Goal: Task Accomplishment & Management: Complete application form

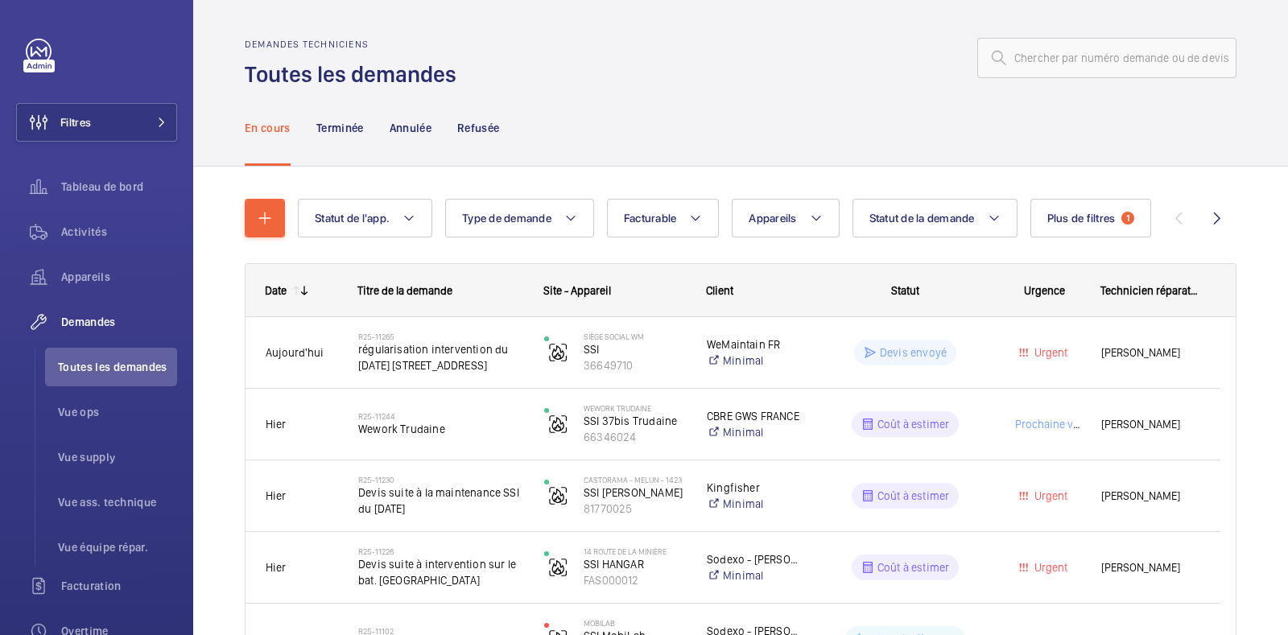
click at [732, 92] on div "En cours Terminée Annulée Refusée" at bounding box center [741, 127] width 992 height 76
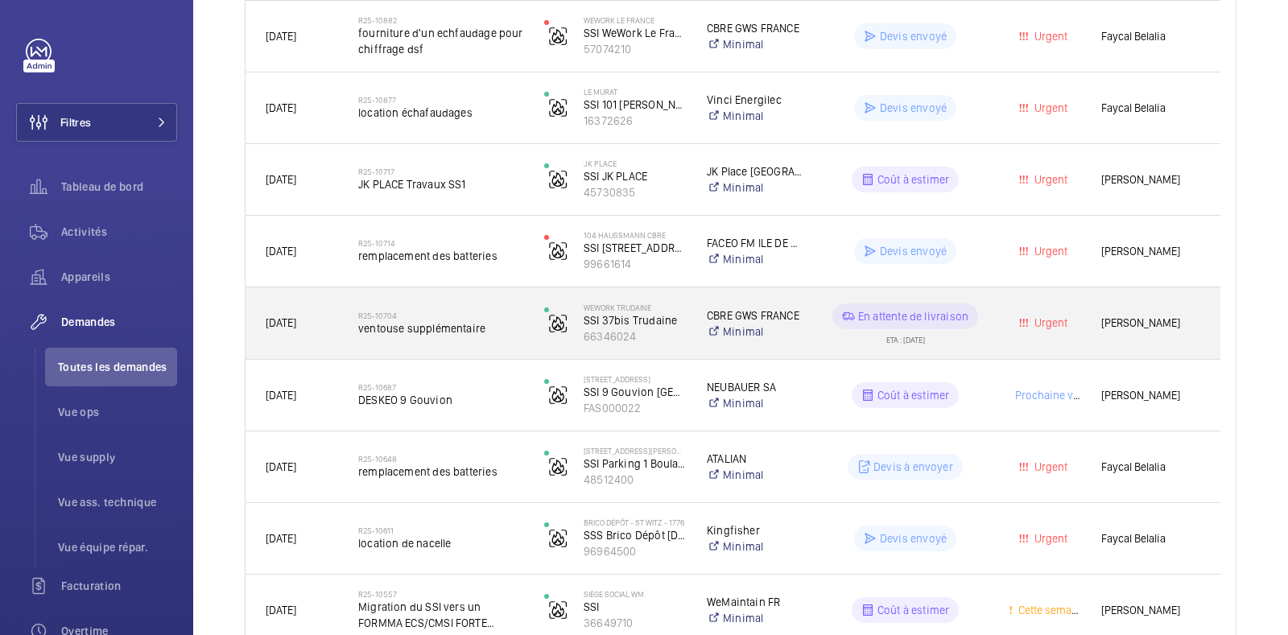
scroll to position [962, 0]
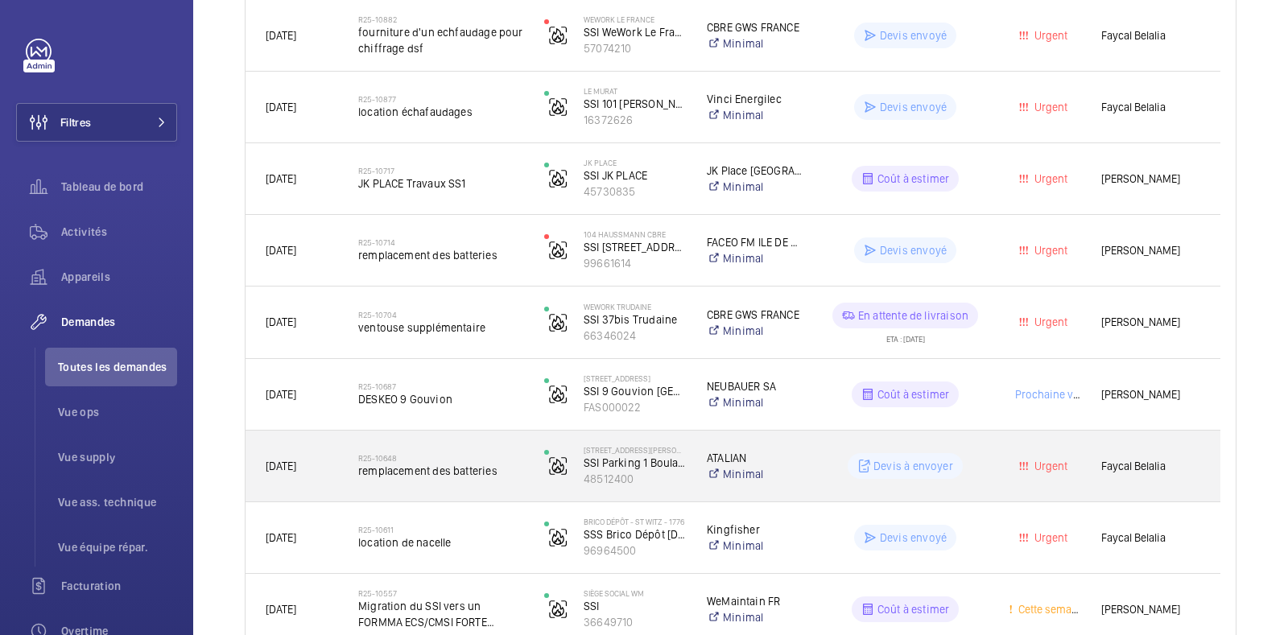
click at [967, 477] on wm-front-pills-cell "Devis à envoyer" at bounding box center [905, 466] width 165 height 26
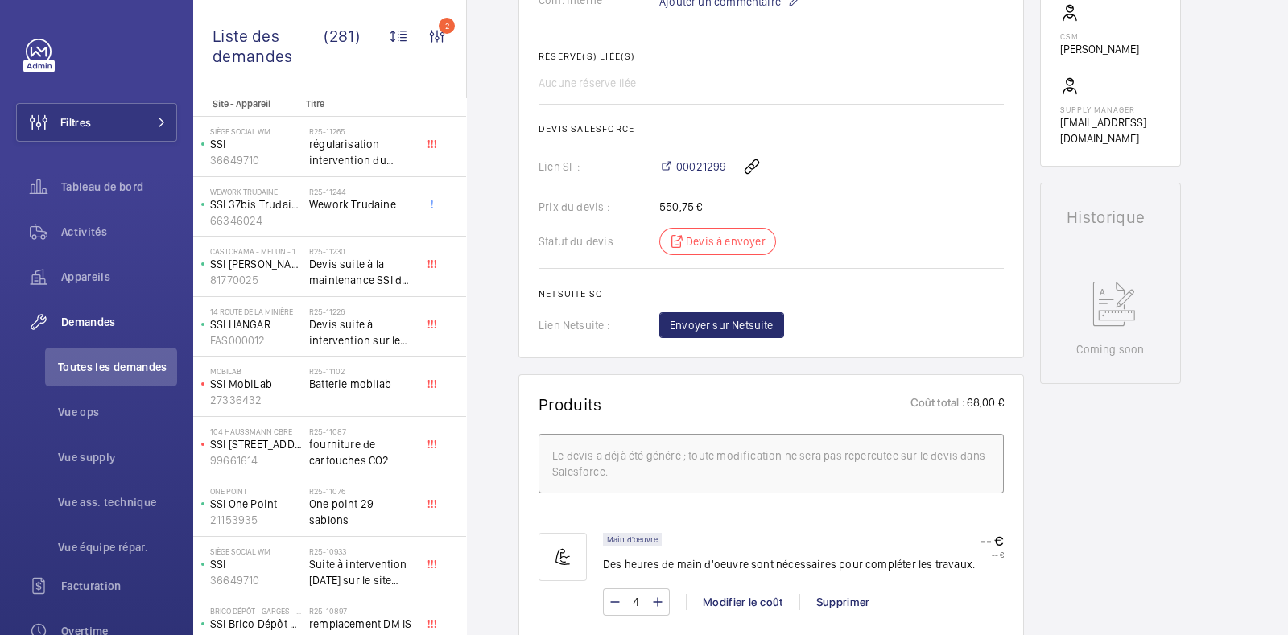
scroll to position [619, 0]
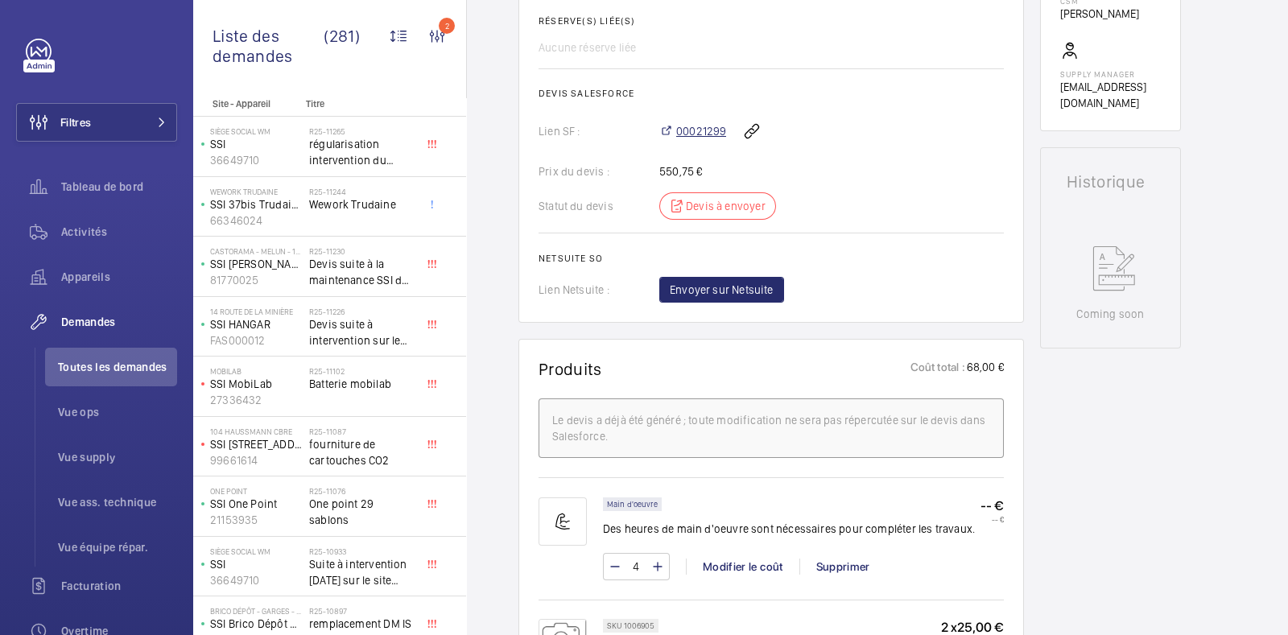
click at [712, 130] on span "00021299" at bounding box center [701, 131] width 50 height 16
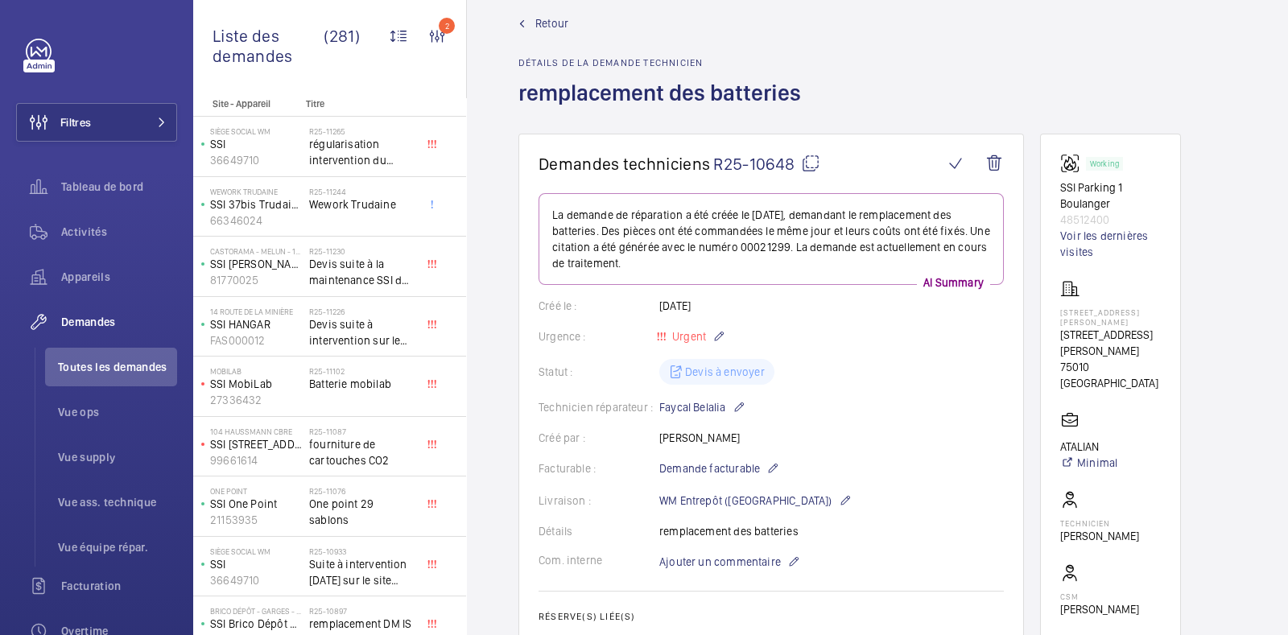
scroll to position [0, 0]
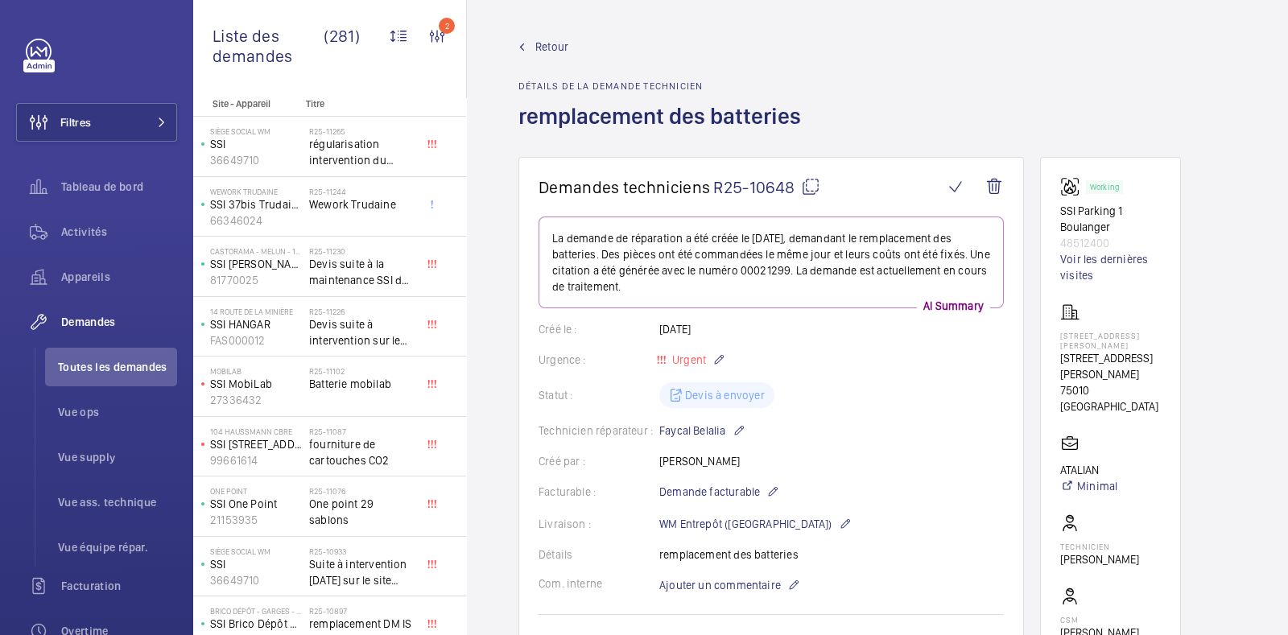
click at [550, 49] on span "Retour" at bounding box center [551, 47] width 33 height 16
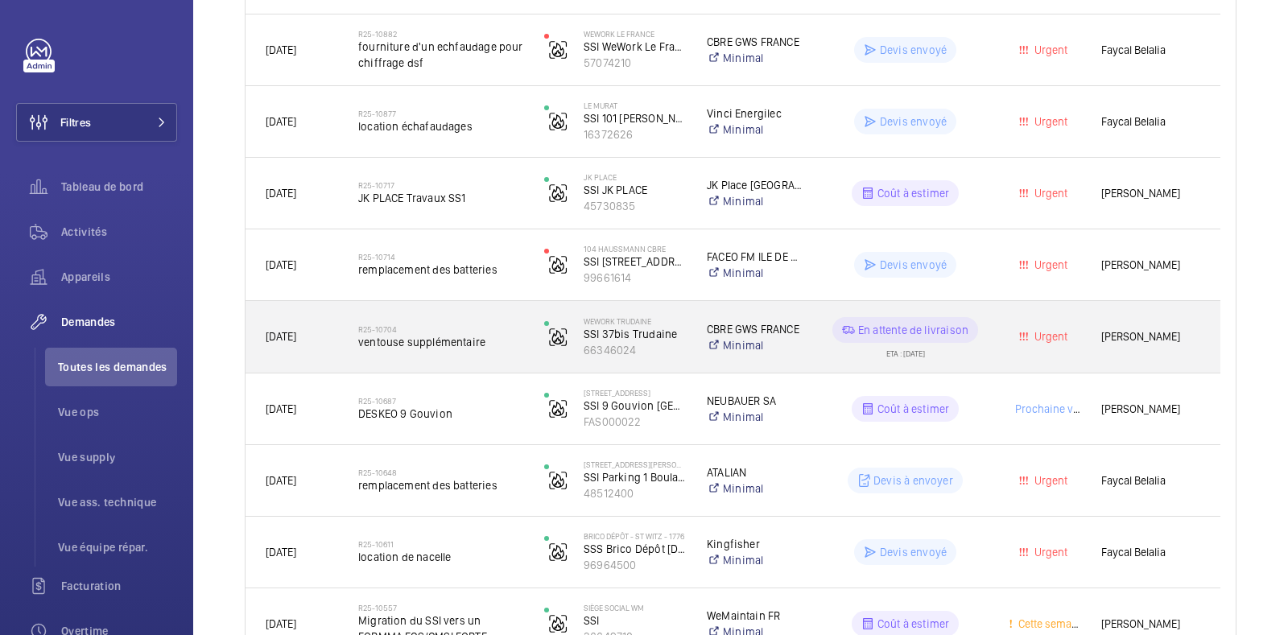
scroll to position [949, 0]
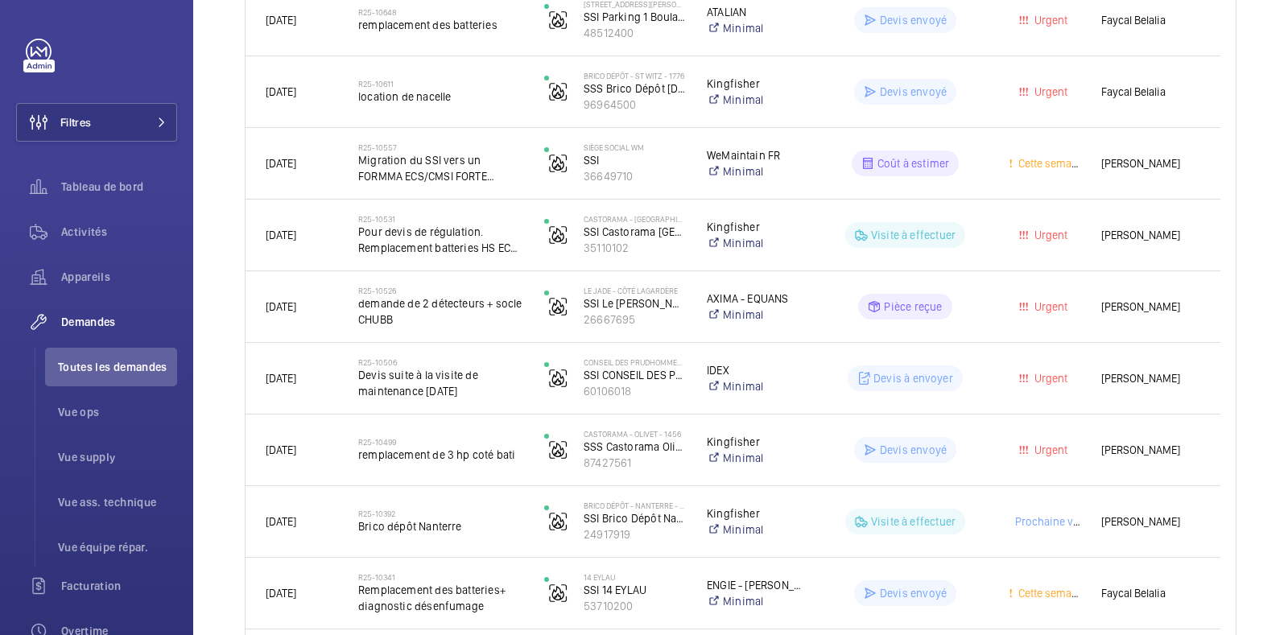
scroll to position [1422, 0]
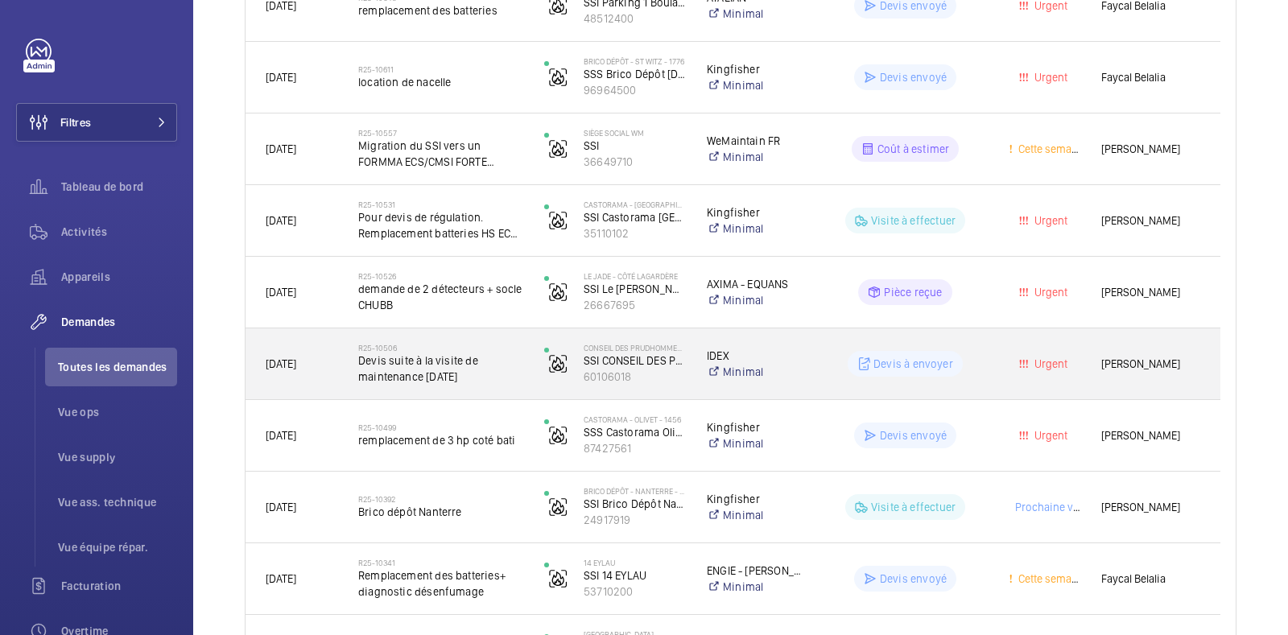
click at [989, 345] on div "Urgent" at bounding box center [1034, 364] width 91 height 51
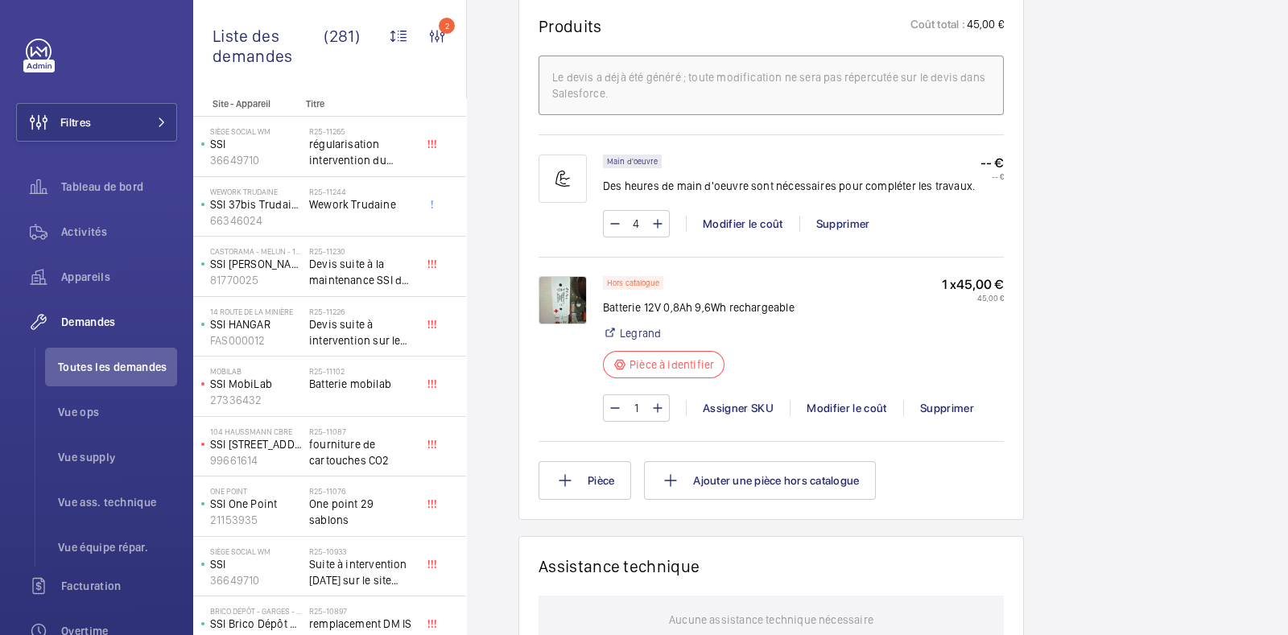
scroll to position [980, 0]
click at [560, 302] on img at bounding box center [563, 299] width 48 height 48
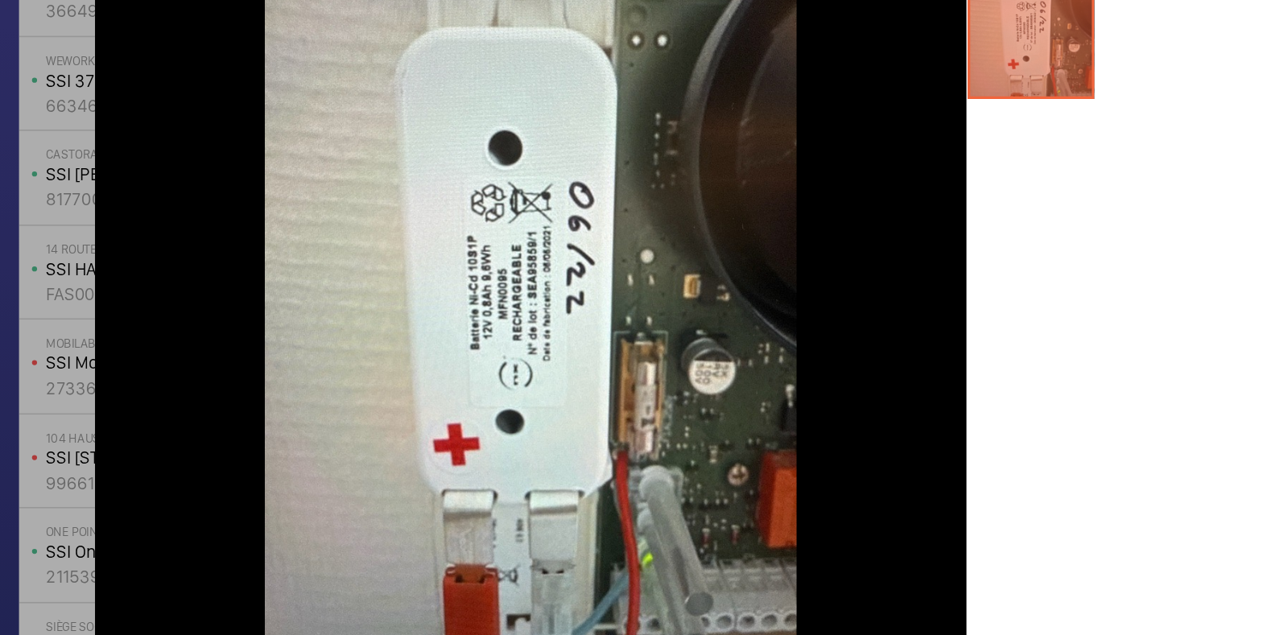
click at [947, 356] on div at bounding box center [920, 360] width 251 height 451
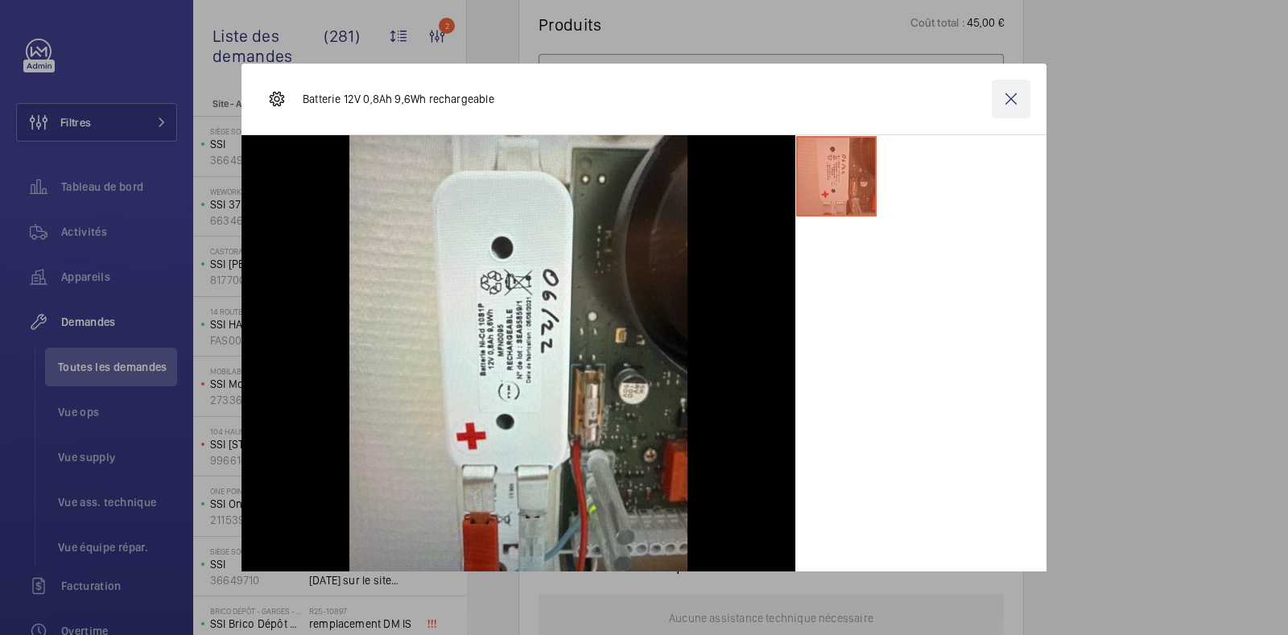
click at [1012, 110] on wm-front-icon-button at bounding box center [1011, 99] width 39 height 39
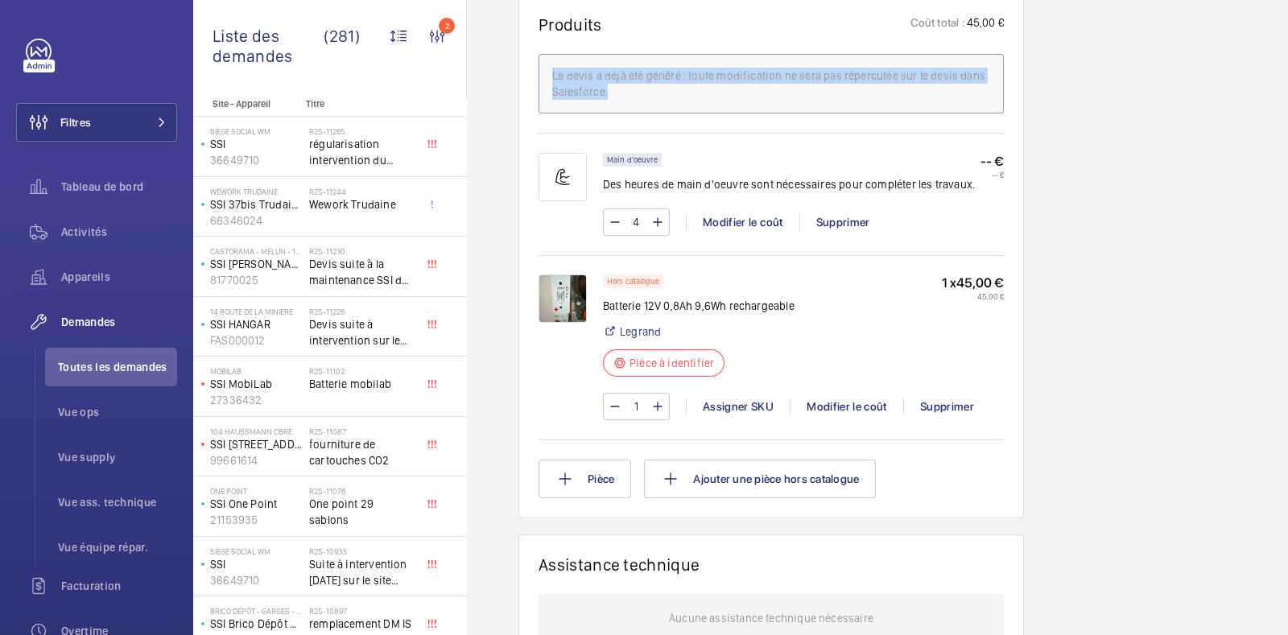
click at [1012, 110] on wm-front-card "Produits Coût total : 45,00 € Le devis a déjà été généré ; toute modification n…" at bounding box center [771, 256] width 506 height 524
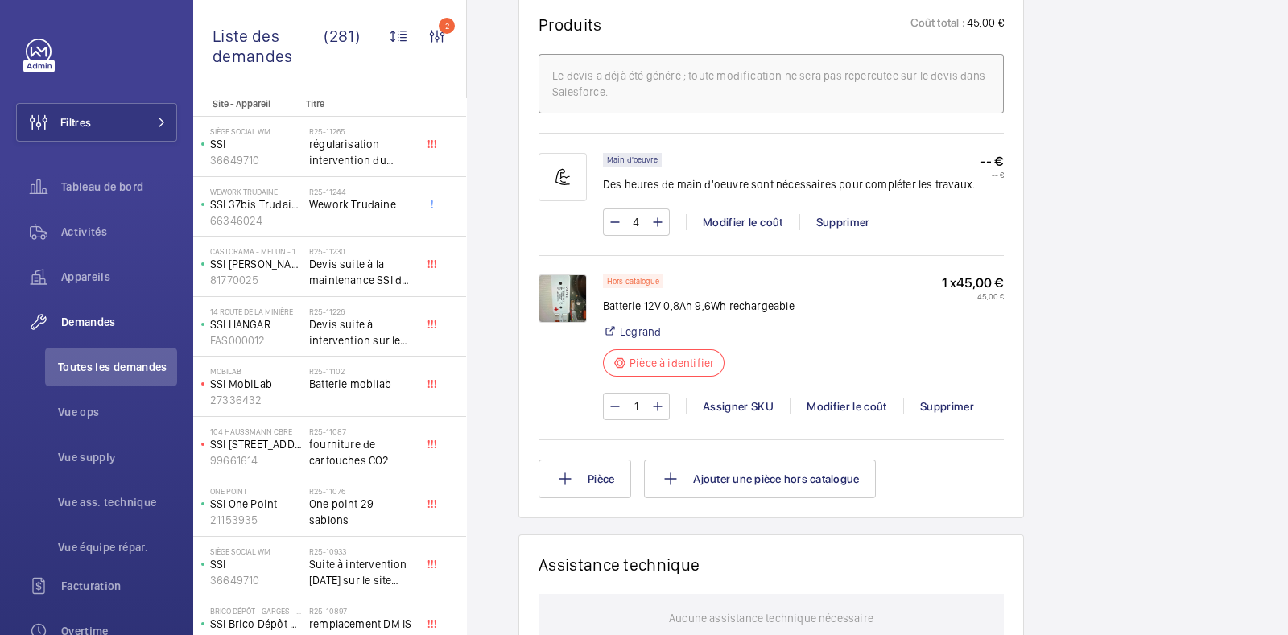
click at [1159, 291] on div "Working SSI CONSEIL DES PRUDHOMMES DE FONTAINEBLEAU 60106018 Voir les dernières…" at bounding box center [1110, 146] width 141 height 1938
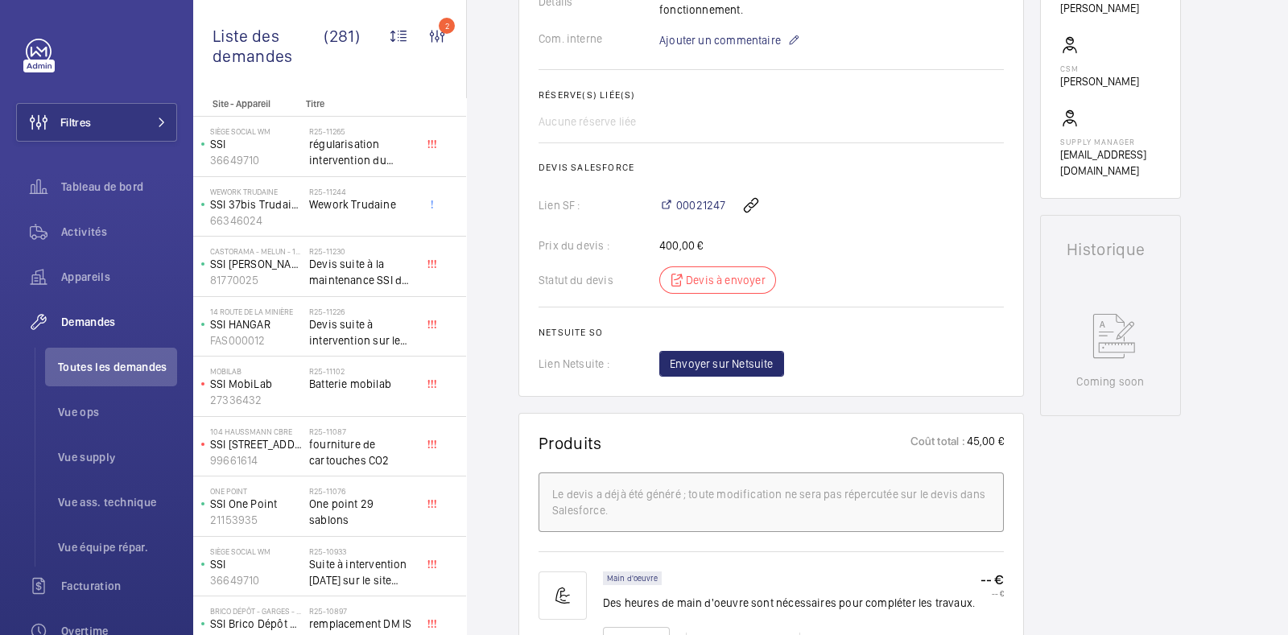
scroll to position [560, 0]
click at [697, 205] on span "00021247" at bounding box center [700, 206] width 49 height 16
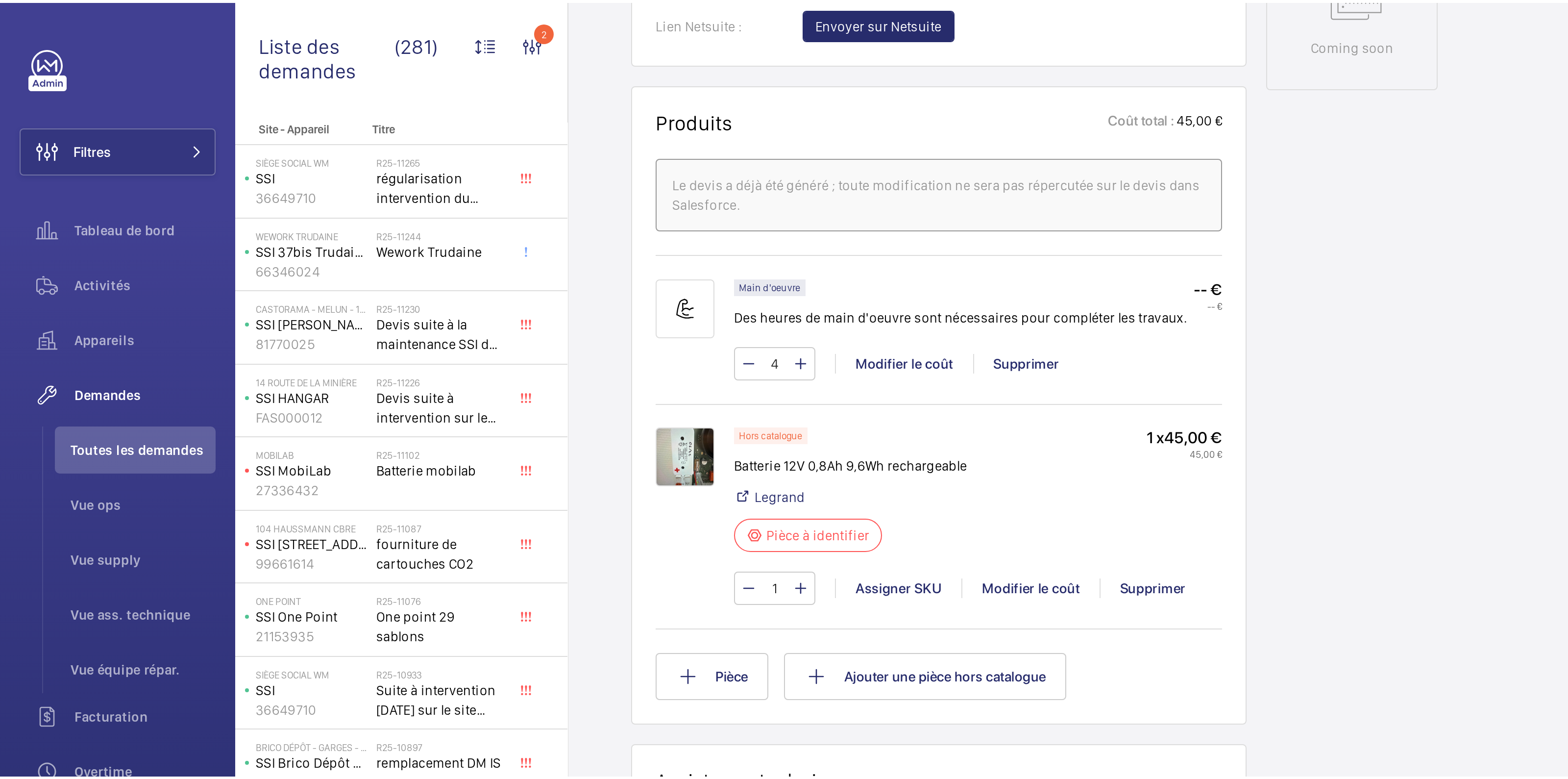
scroll to position [552, 0]
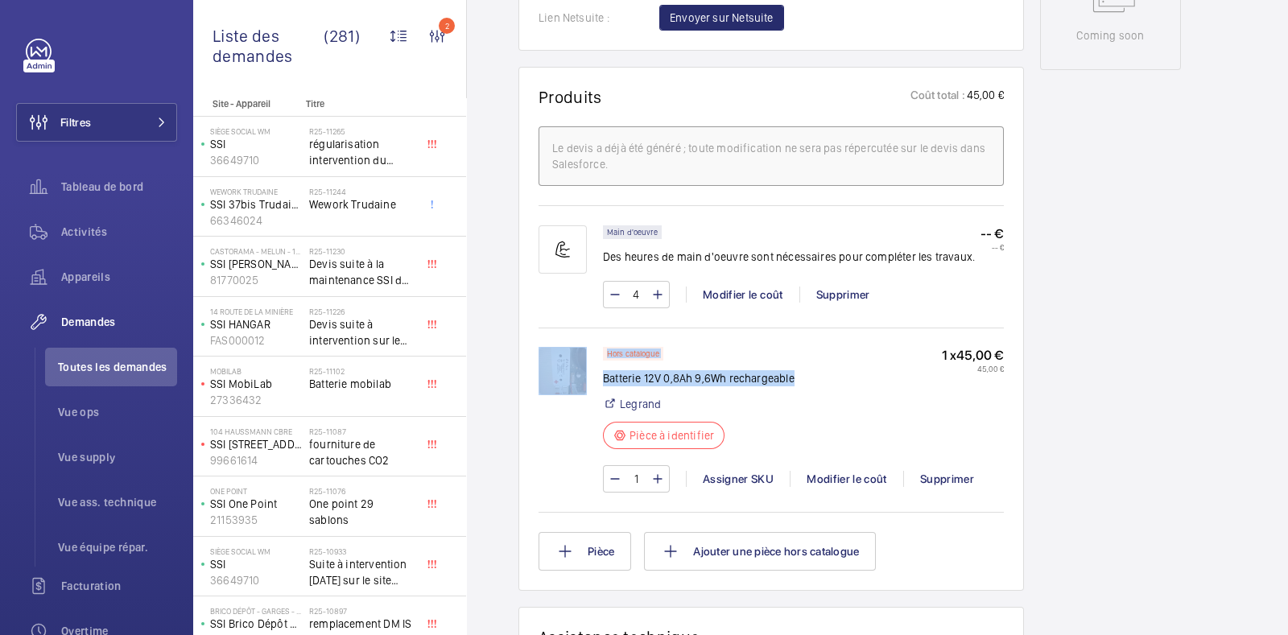
drag, startPoint x: 790, startPoint y: 377, endPoint x: 600, endPoint y: 384, distance: 190.1
click at [600, 384] on div "Hors catalogue Batterie 12V 0,8Ah 9,6Wh rechargeable Legrand Pièce à identifier…" at bounding box center [771, 428] width 465 height 162
click at [597, 368] on div at bounding box center [571, 420] width 64 height 146
drag, startPoint x: 604, startPoint y: 375, endPoint x: 791, endPoint y: 377, distance: 186.8
click at [791, 377] on p "Batterie 12V 0,8Ah 9,6Wh rechargeable" at bounding box center [699, 378] width 192 height 16
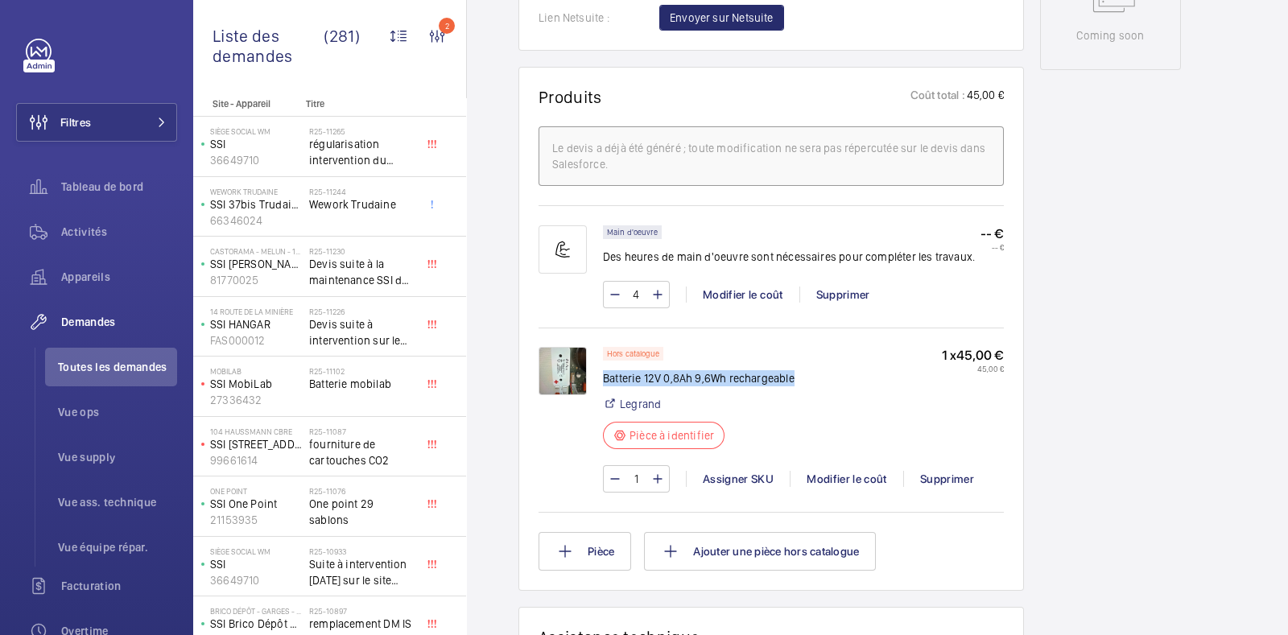
copy p "Batterie 12V 0,8Ah 9,6Wh rechargeable"
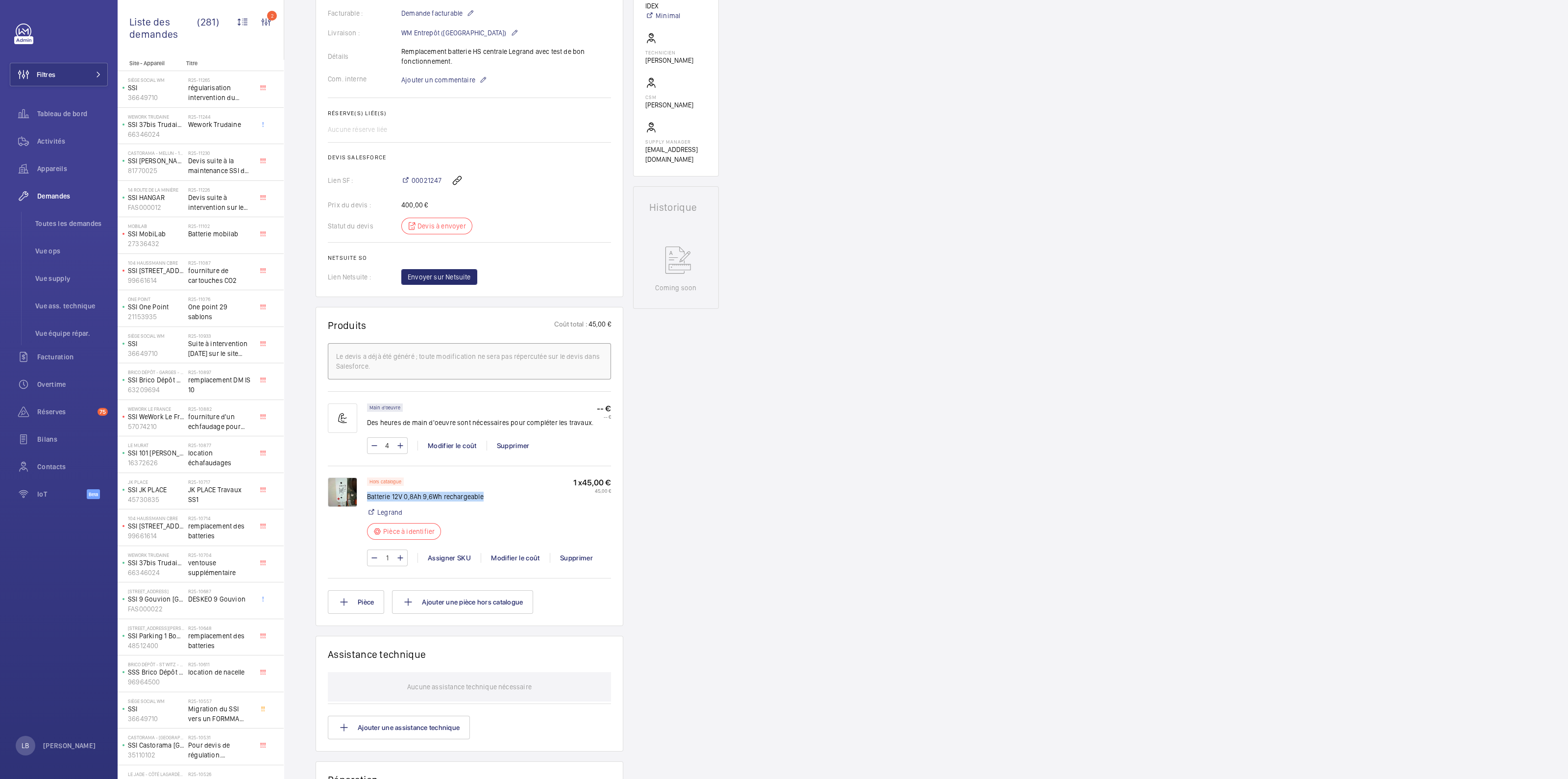
scroll to position [0, 0]
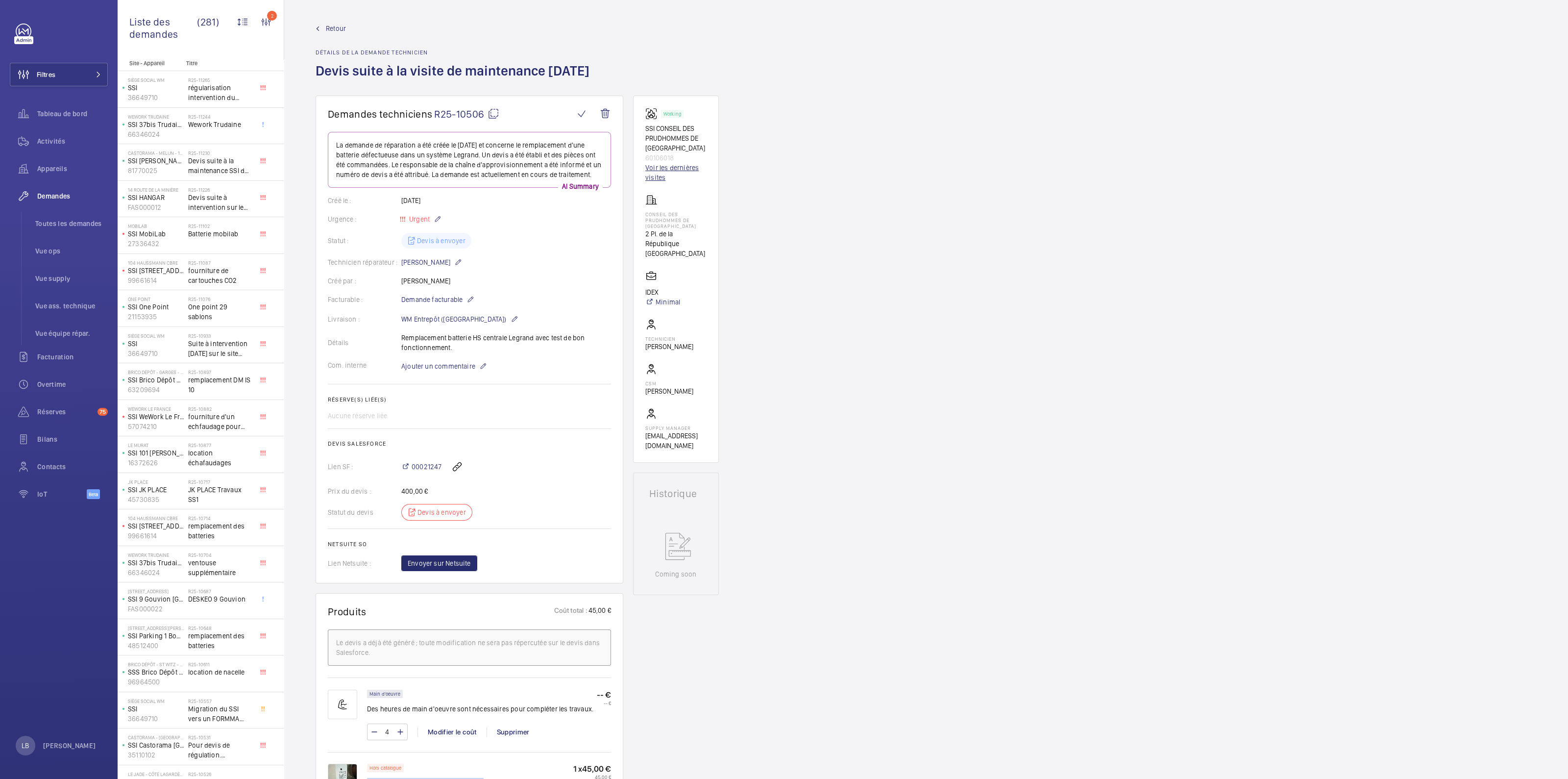
click at [672, 174] on link "Voir les dernières visites" at bounding box center [676, 172] width 61 height 19
click at [668, 169] on link "Voir les dernières visites" at bounding box center [676, 172] width 61 height 19
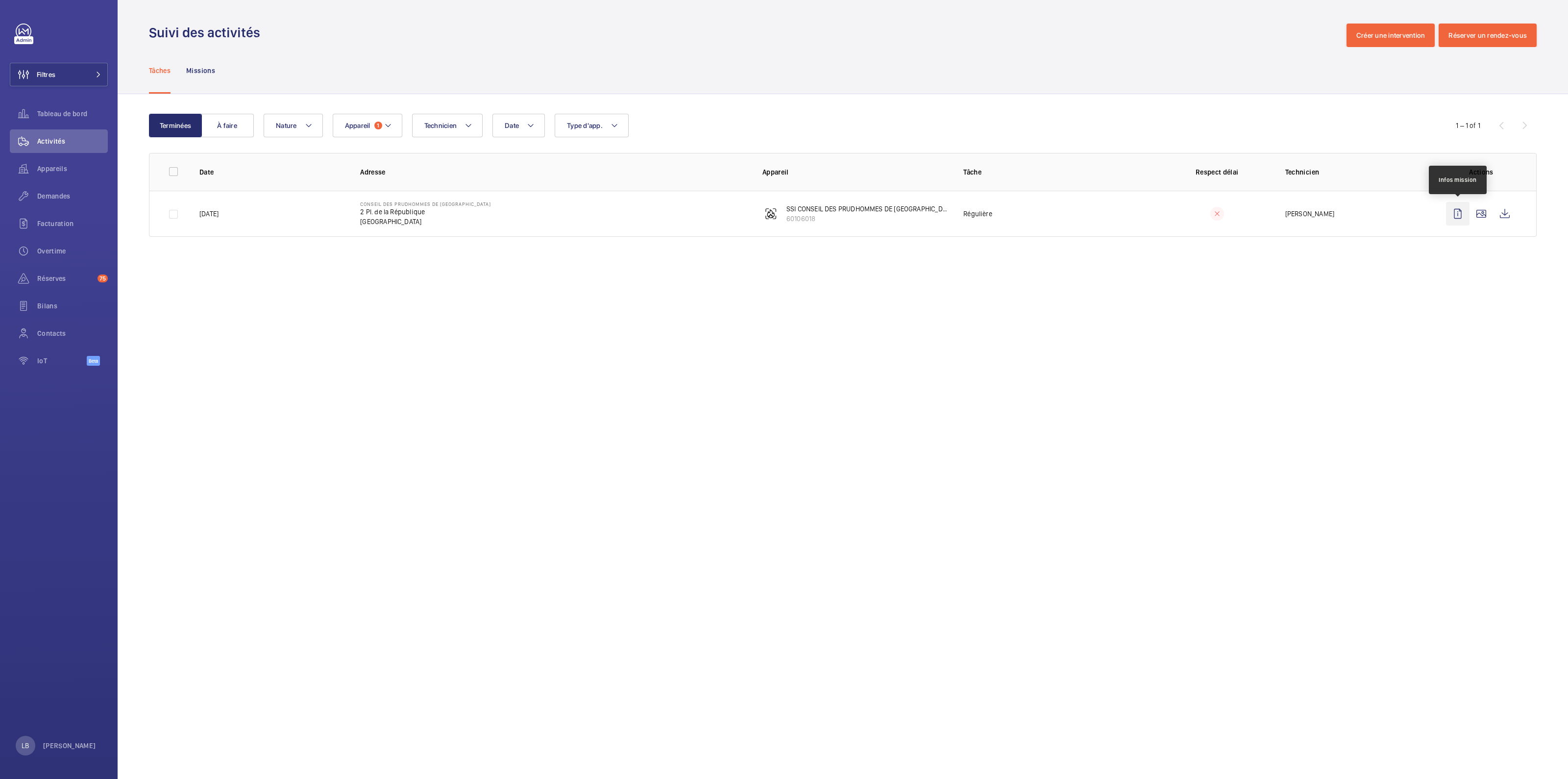
click at [783, 208] on wm-front-icon-button at bounding box center [1458, 214] width 24 height 24
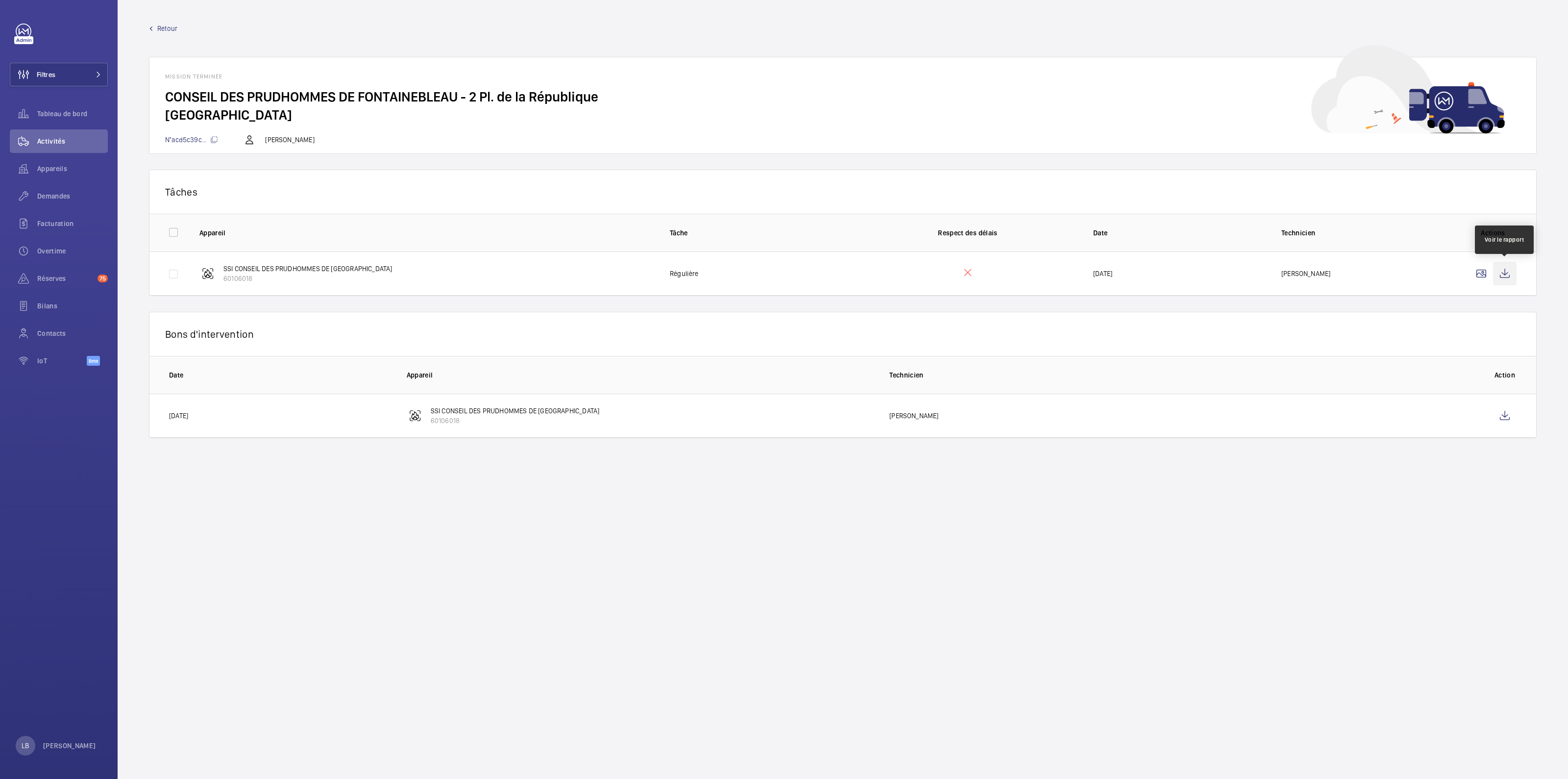
click at [783, 278] on wm-front-icon-button at bounding box center [1505, 273] width 24 height 24
click at [783, 386] on wm-front-icon-button at bounding box center [1505, 415] width 24 height 24
click at [159, 30] on span "Retour" at bounding box center [167, 29] width 20 height 10
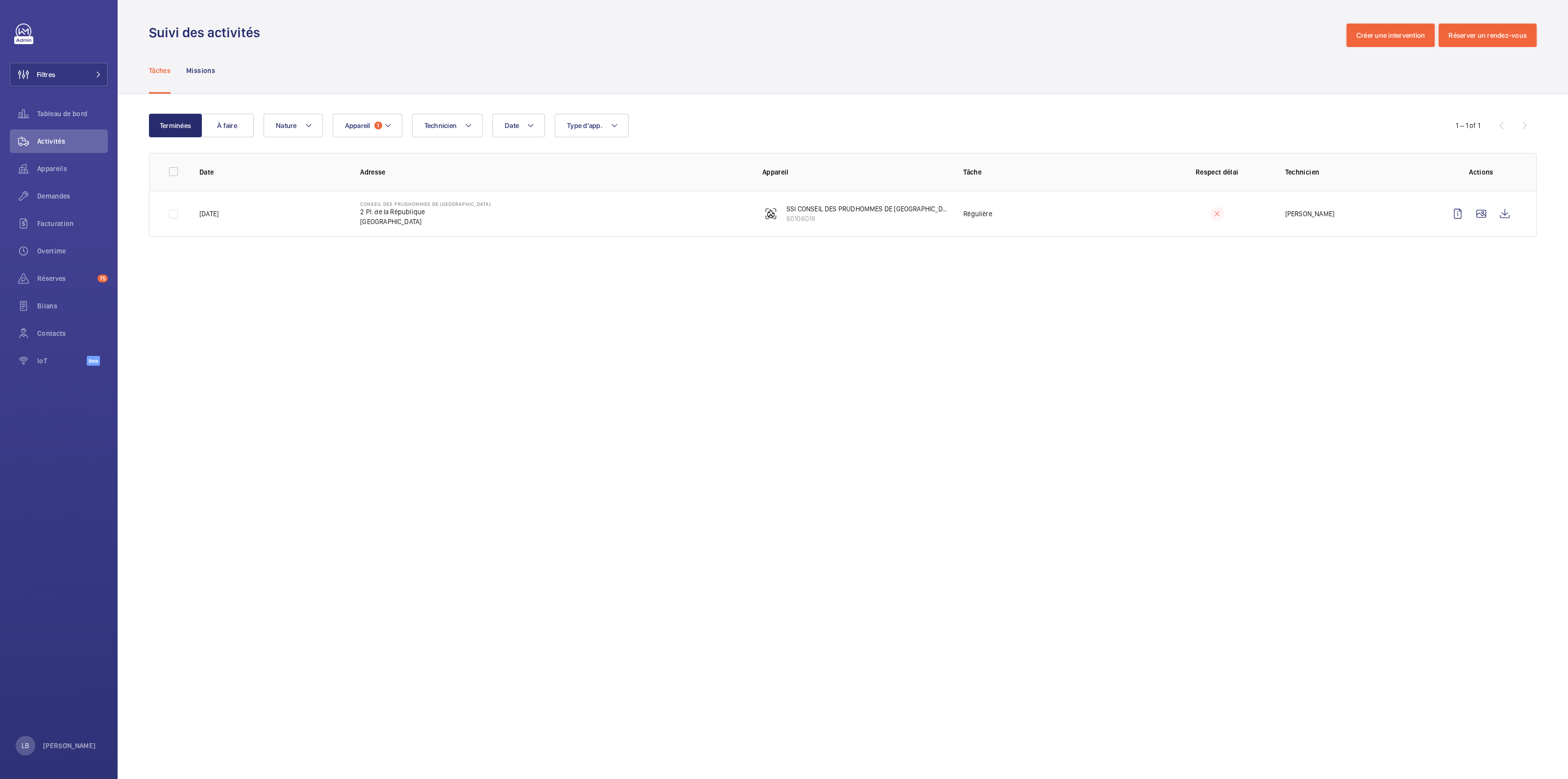
click at [626, 386] on wm-front-admin-operations-monitoring "Suivi des activités Créer une intervention Réserver un rendez-vous Tâches Missi…" at bounding box center [842, 389] width 1451 height 779
click at [346, 386] on wm-front-admin-operations-monitoring "Suivi des activités Créer une intervention Réserver un rendez-vous Tâches Missi…" at bounding box center [842, 389] width 1451 height 779
click at [49, 197] on span "Demandes" at bounding box center [72, 196] width 71 height 10
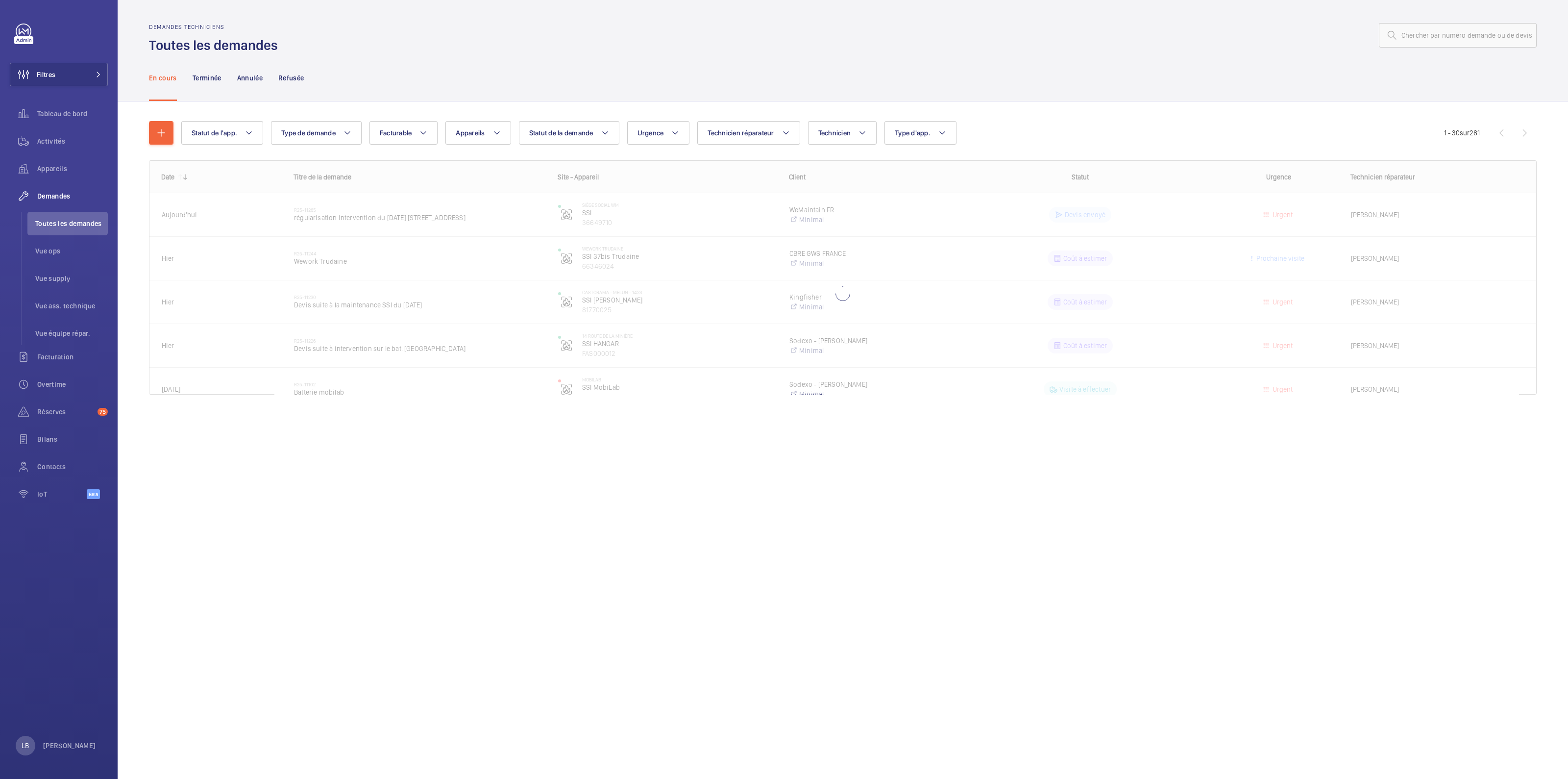
click at [783, 119] on div "Statut de l'app. Type de demande Facturable Appareils Statut de la demande Urge…" at bounding box center [843, 262] width 1388 height 313
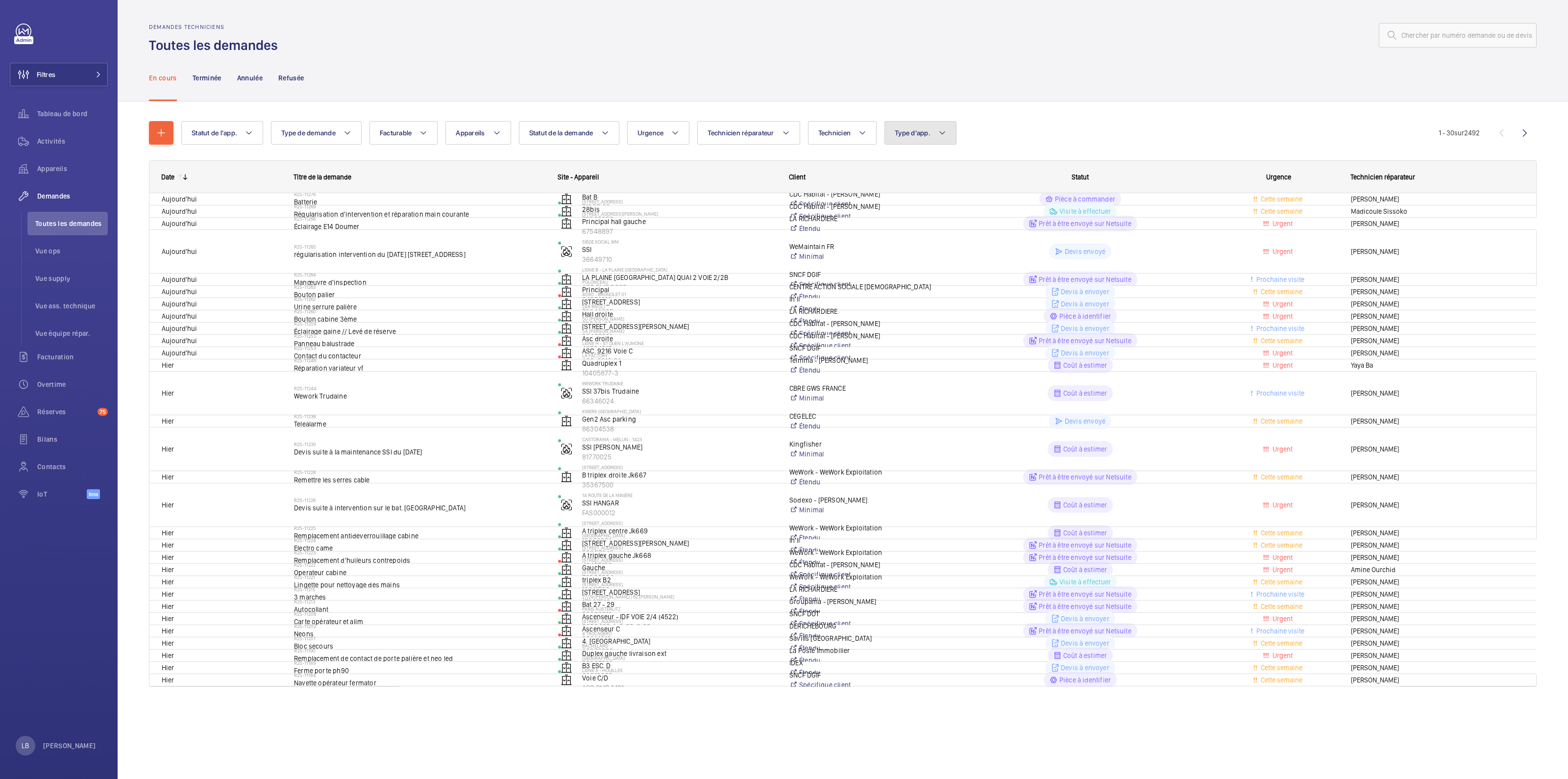
click at [783, 138] on button "Type d'app." at bounding box center [920, 133] width 72 height 24
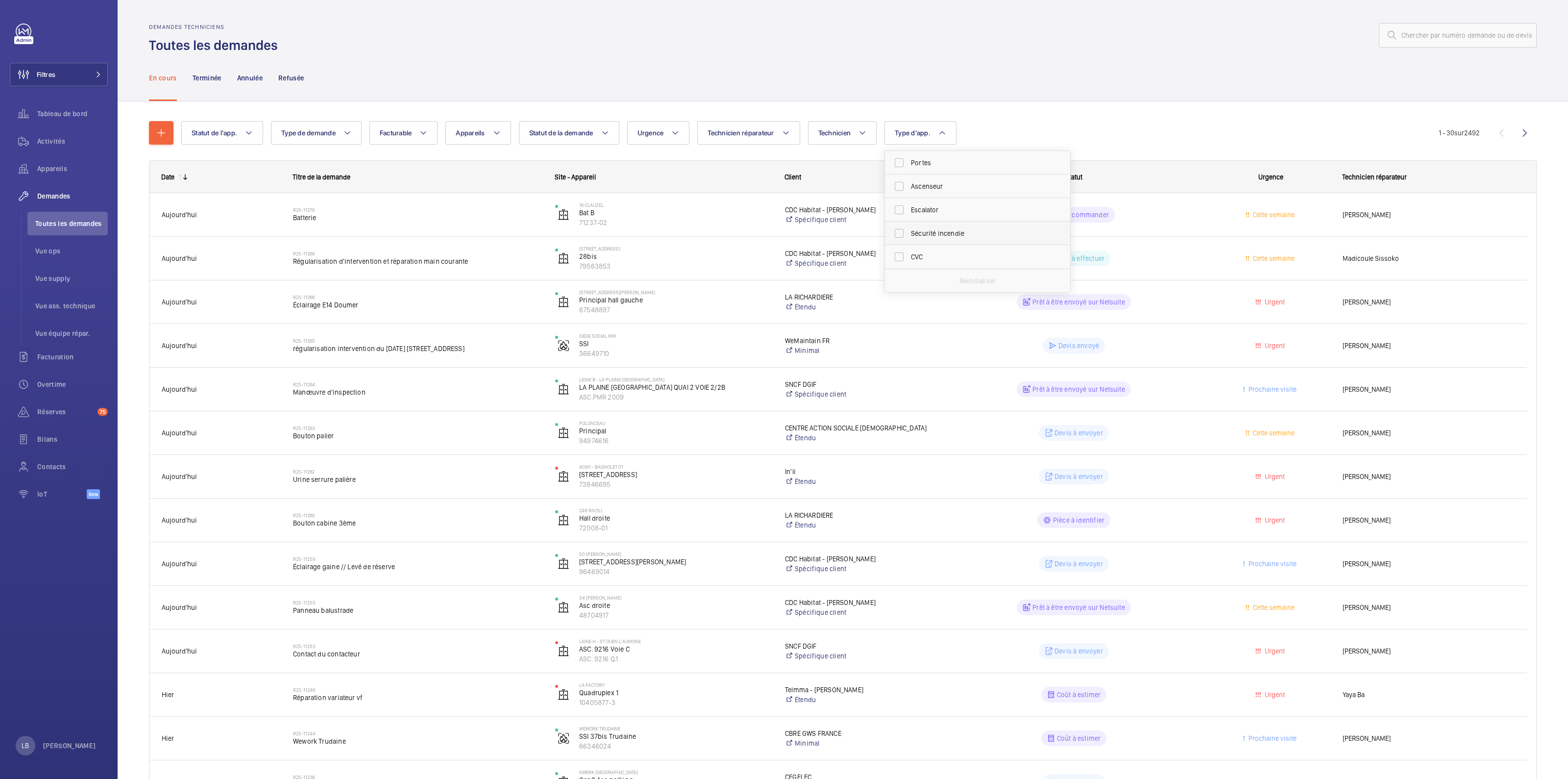
click at [783, 239] on label "Sécurité incendie" at bounding box center [970, 233] width 170 height 24
click at [783, 239] on input "Sécurité incendie" at bounding box center [899, 233] width 19 height 19
checkbox input "true"
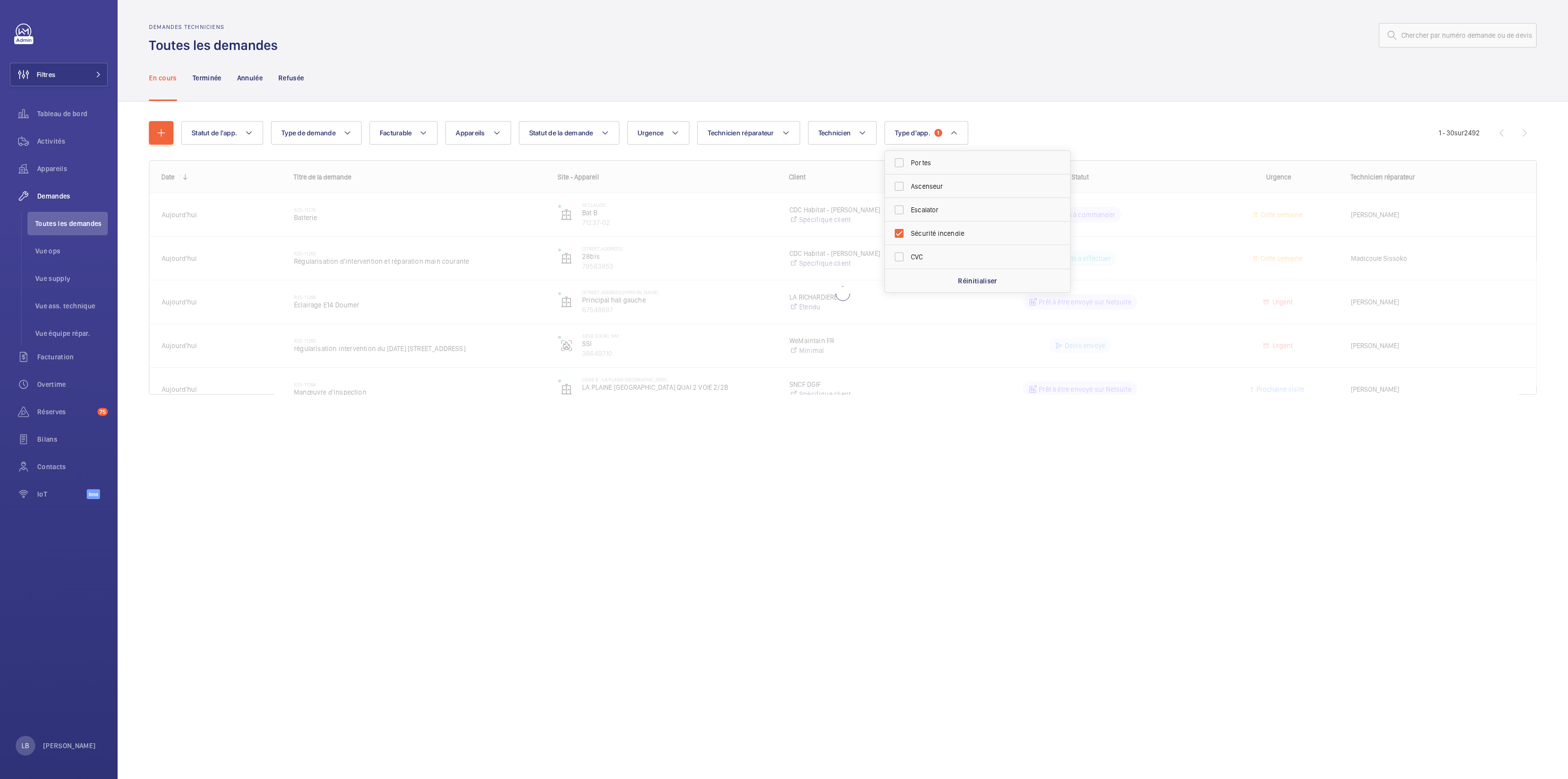
click at [783, 45] on div at bounding box center [910, 35] width 1253 height 24
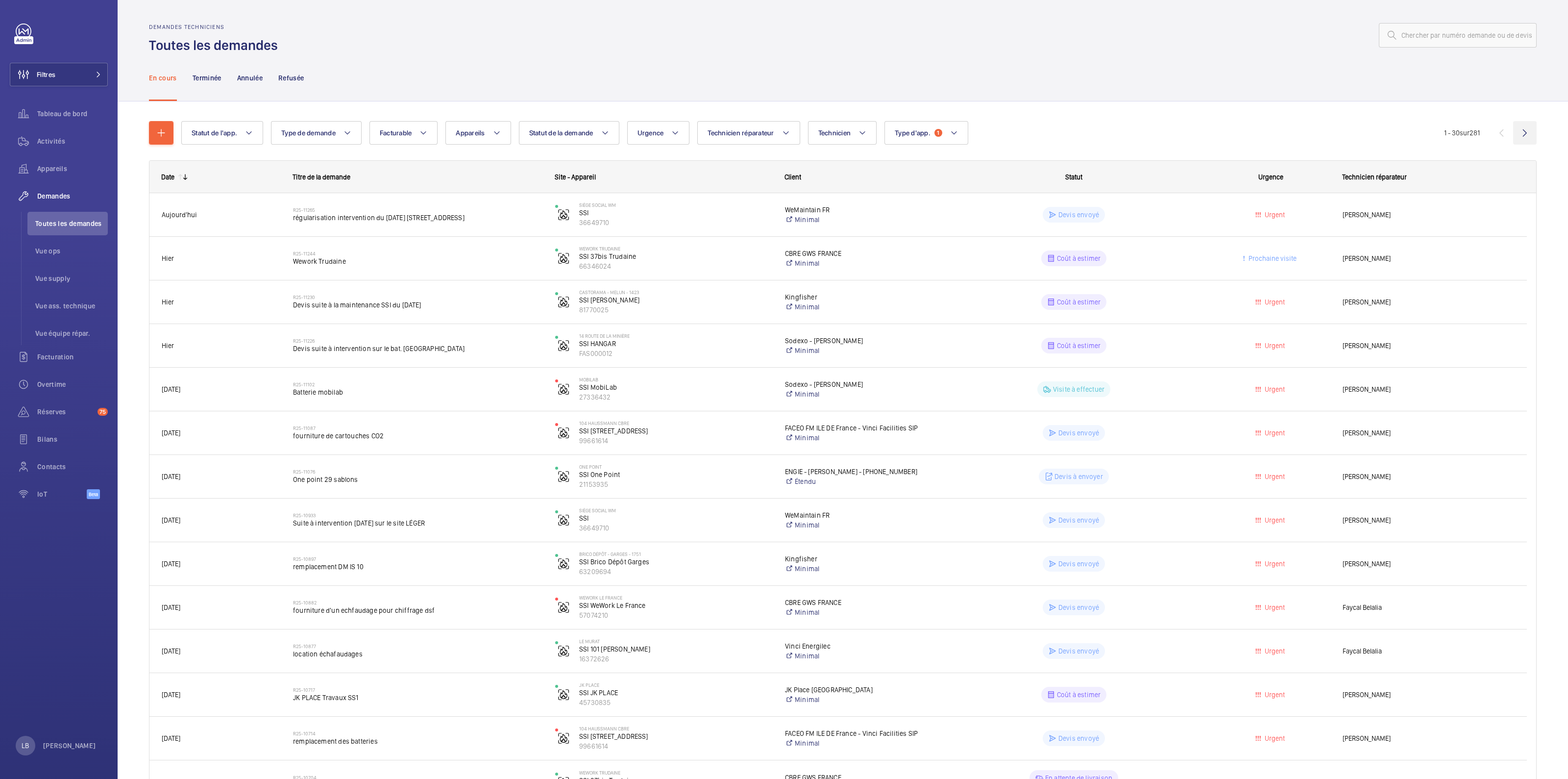
click at [783, 127] on wm-front-icon-button at bounding box center [1525, 133] width 24 height 24
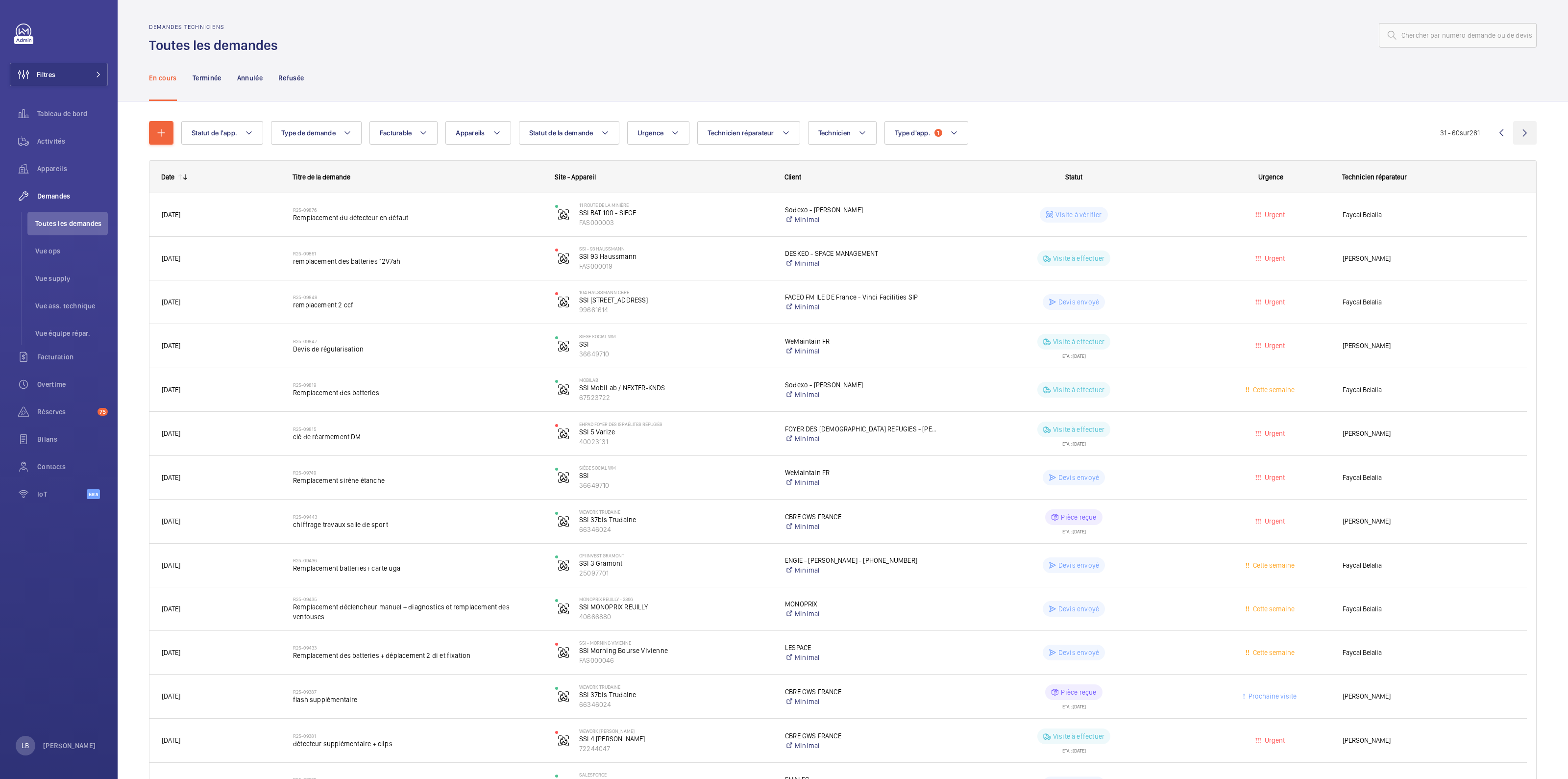
click at [783, 133] on wm-front-icon-button at bounding box center [1525, 133] width 24 height 24
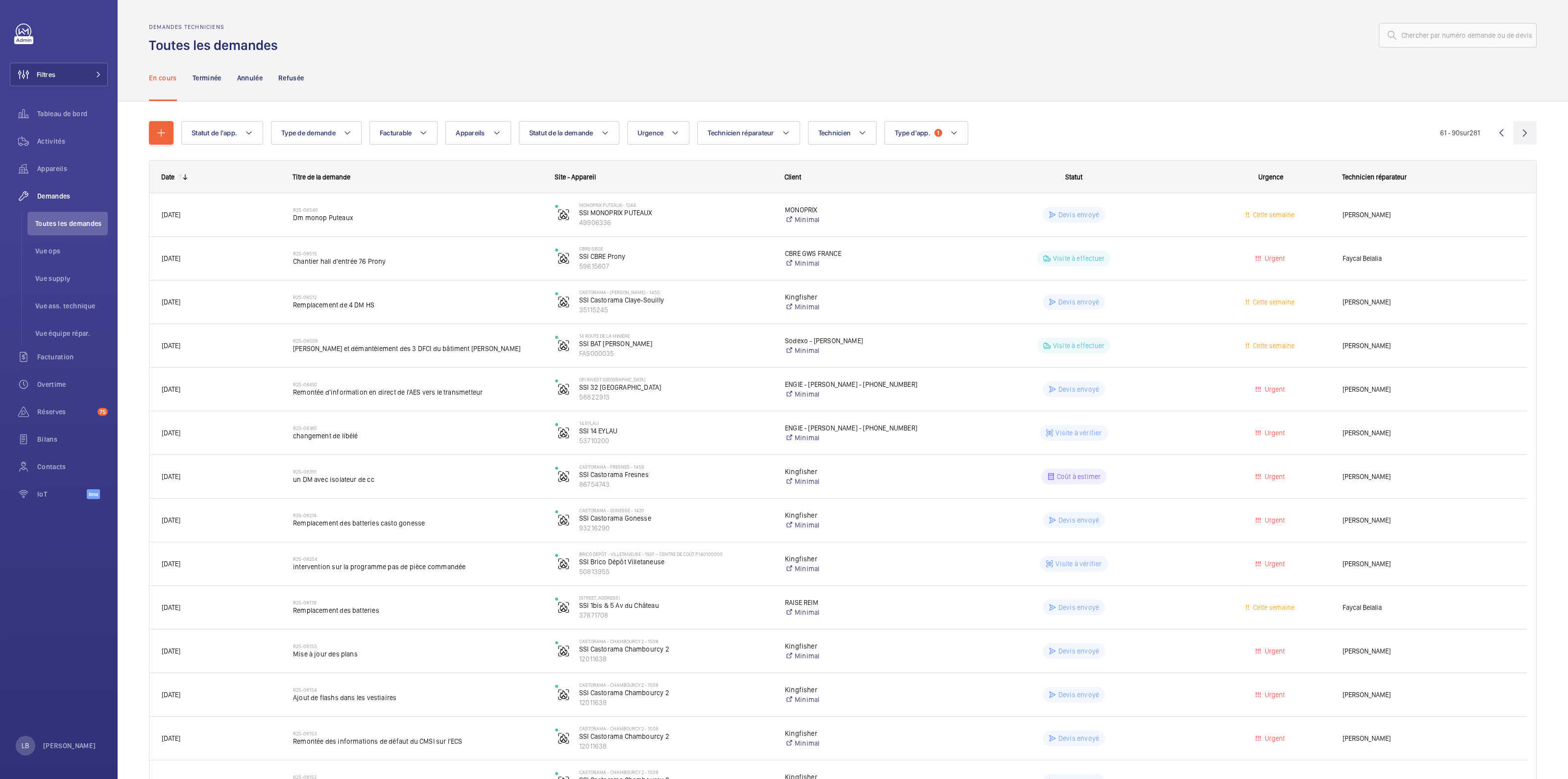
click at [783, 131] on wm-front-icon-button at bounding box center [1525, 133] width 24 height 24
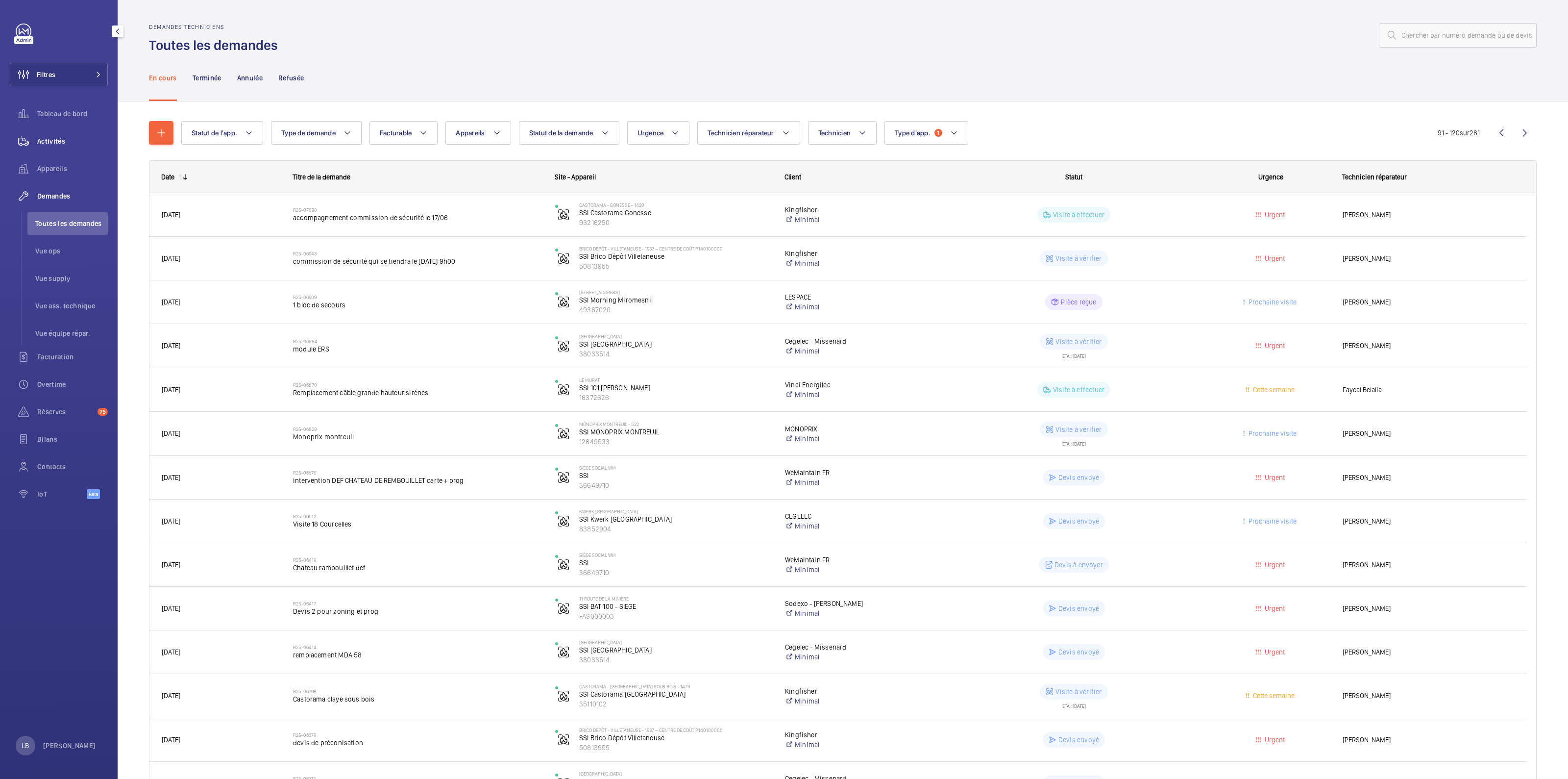
click at [54, 138] on span "Activités" at bounding box center [72, 141] width 71 height 10
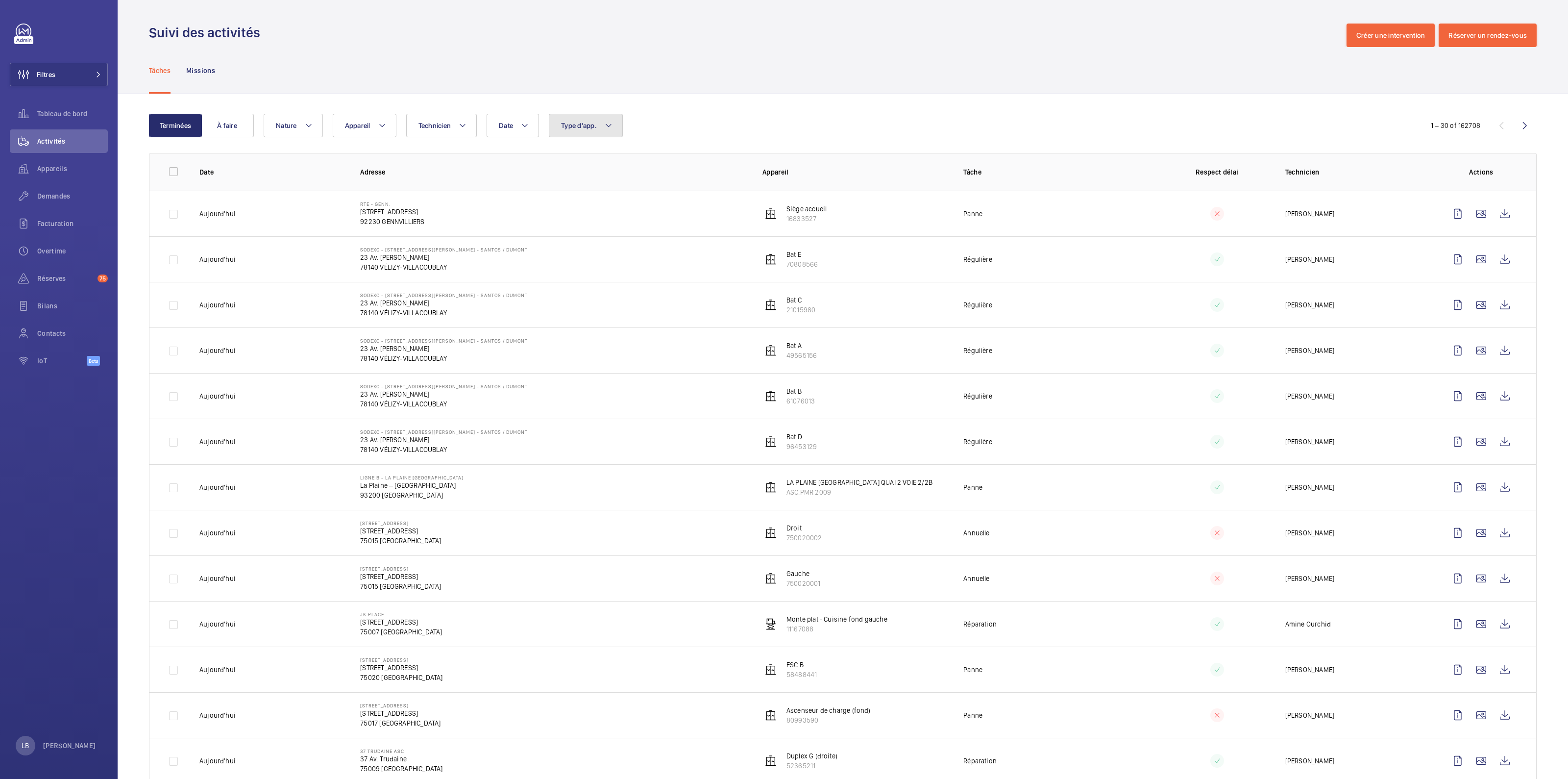
click at [593, 124] on span "Type d'app." at bounding box center [579, 125] width 36 height 8
click at [564, 265] on label "Sécurité incendie" at bounding box center [634, 263] width 170 height 24
click at [564, 265] on input "Sécurité incendie" at bounding box center [564, 263] width 19 height 19
checkbox input "true"
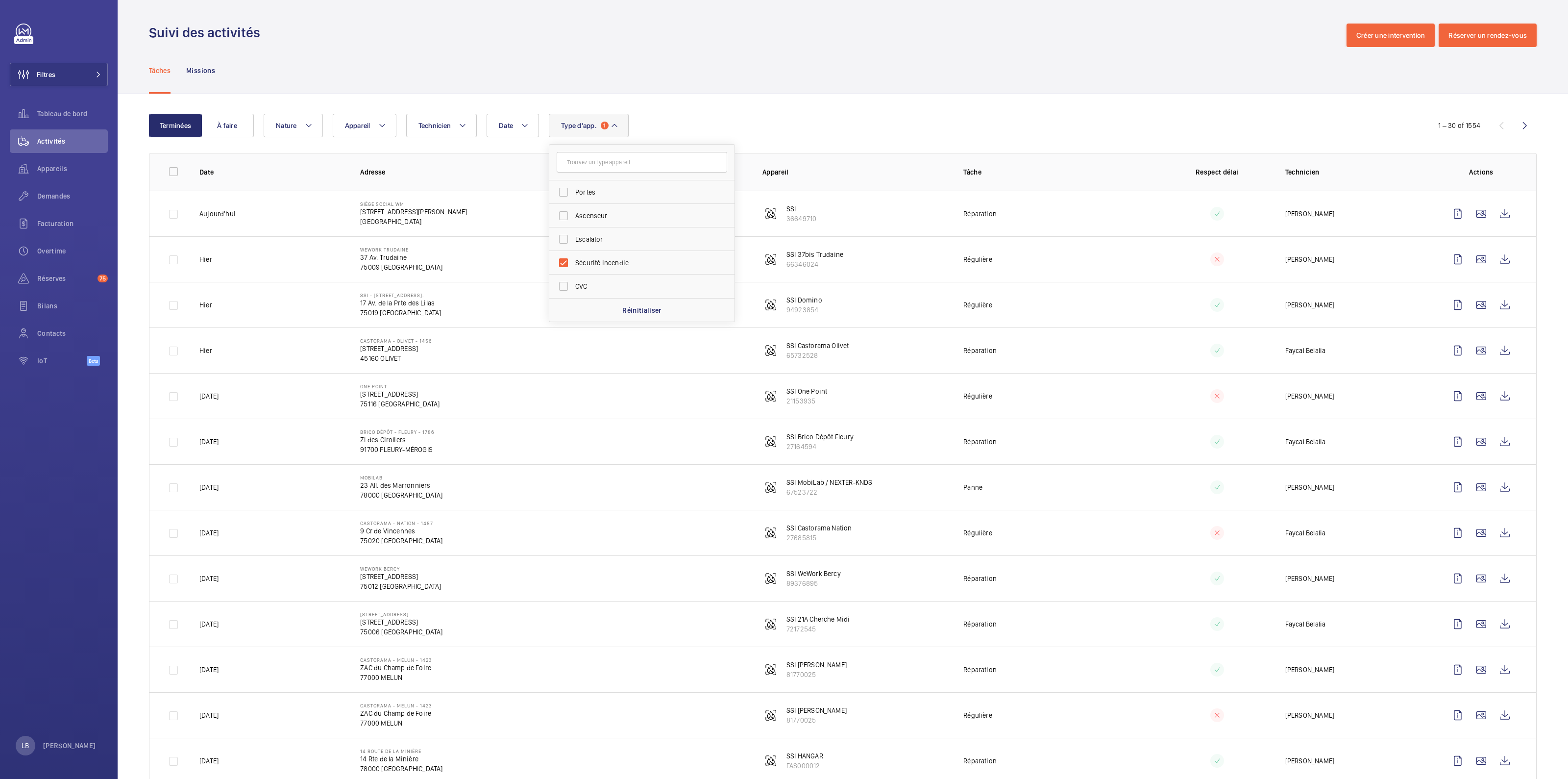
click at [725, 60] on div "Tâches Missions" at bounding box center [843, 70] width 1388 height 46
click at [783, 67] on div "Tâches Missions" at bounding box center [843, 70] width 1388 height 46
click at [705, 130] on div "Date Technicien Appareil Type d'app. 1 Nature" at bounding box center [841, 125] width 1155 height 24
click at [732, 69] on div "Tâches Missions" at bounding box center [843, 70] width 1388 height 46
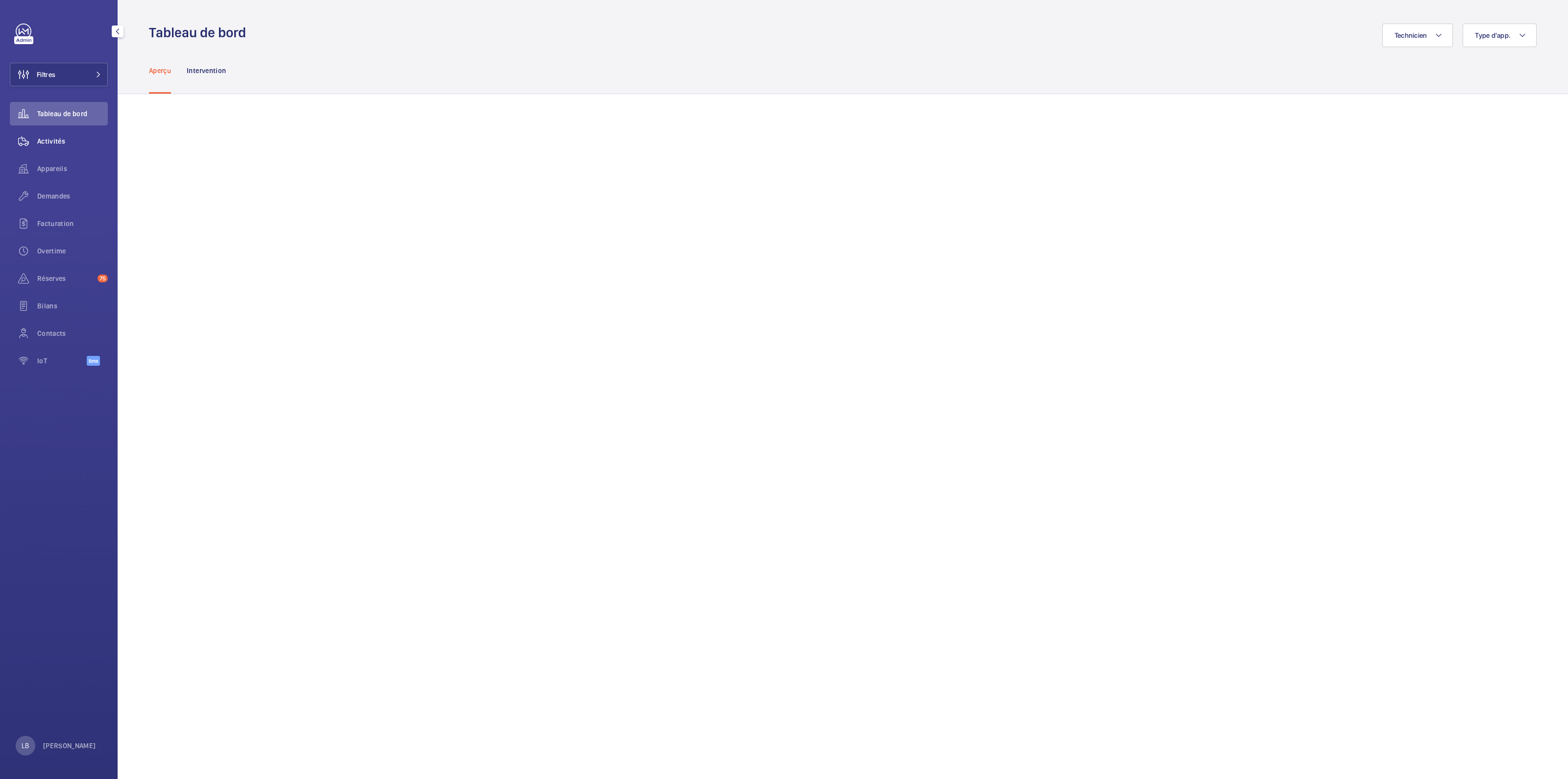
click at [53, 139] on span "Activités" at bounding box center [72, 141] width 71 height 10
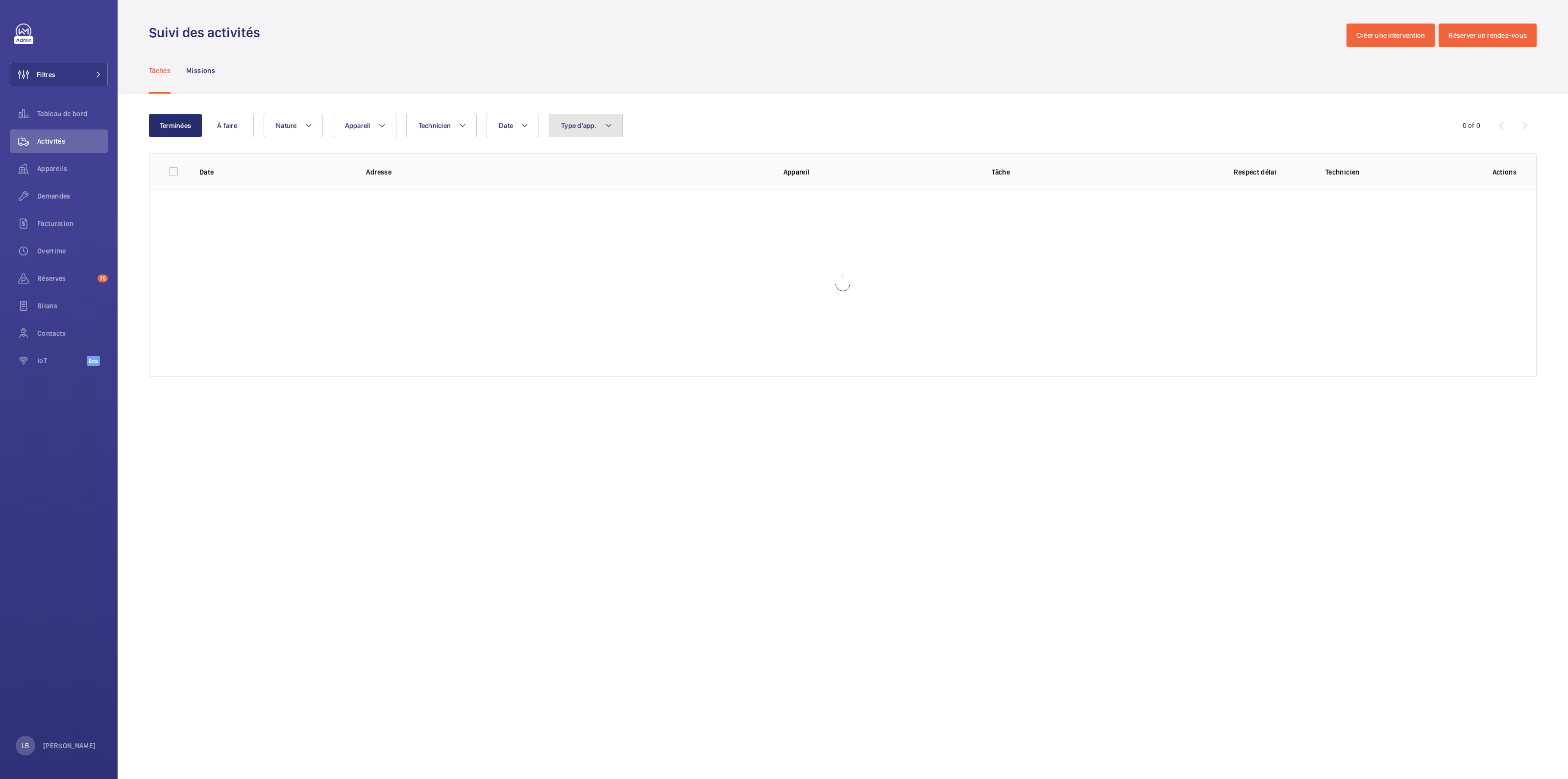
click at [551, 127] on button "Type d'app." at bounding box center [586, 125] width 74 height 24
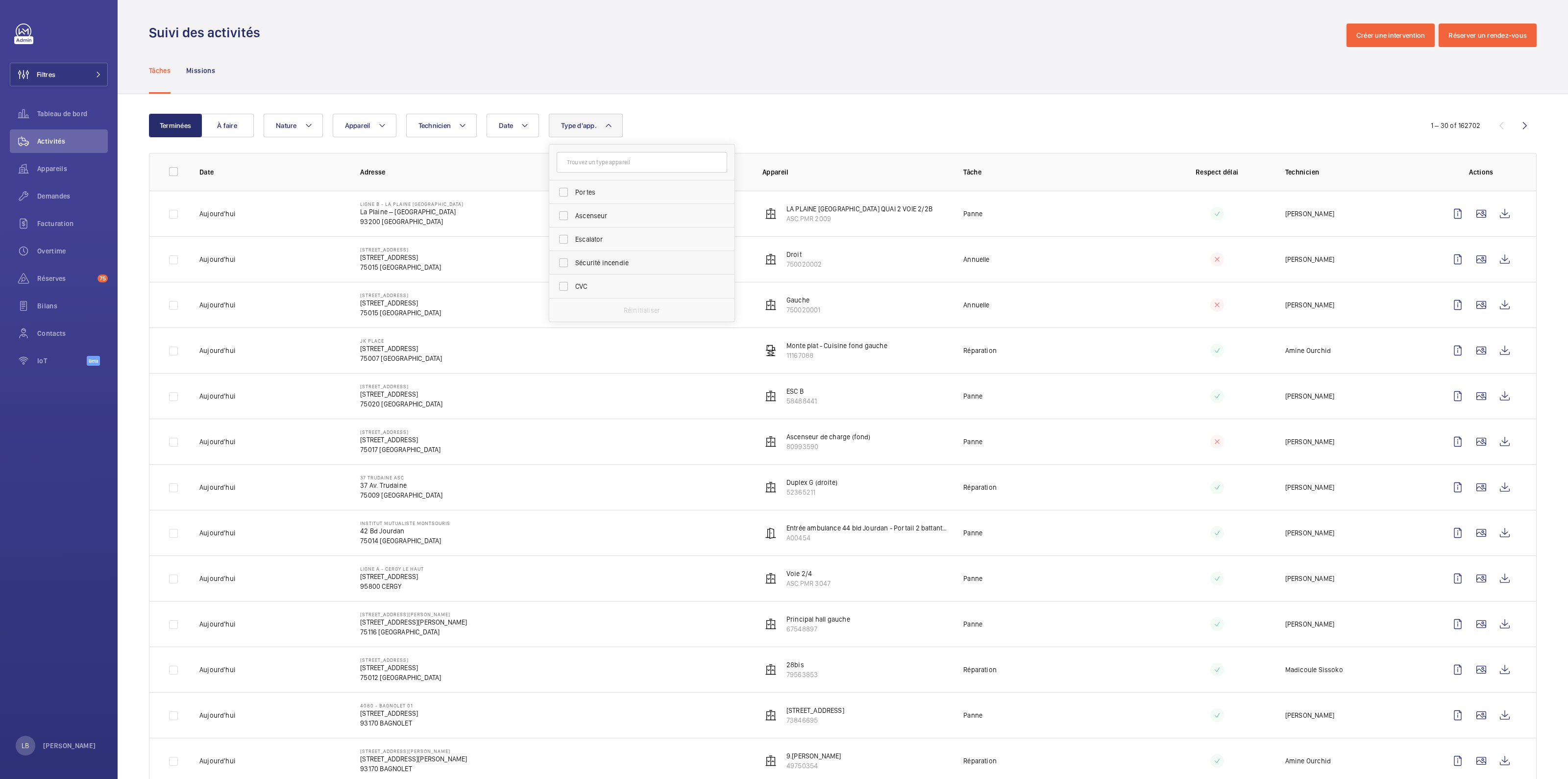
click at [563, 264] on label "Sécurité incendie" at bounding box center [634, 263] width 170 height 24
click at [563, 264] on input "Sécurité incendie" at bounding box center [564, 263] width 19 height 19
checkbox input "true"
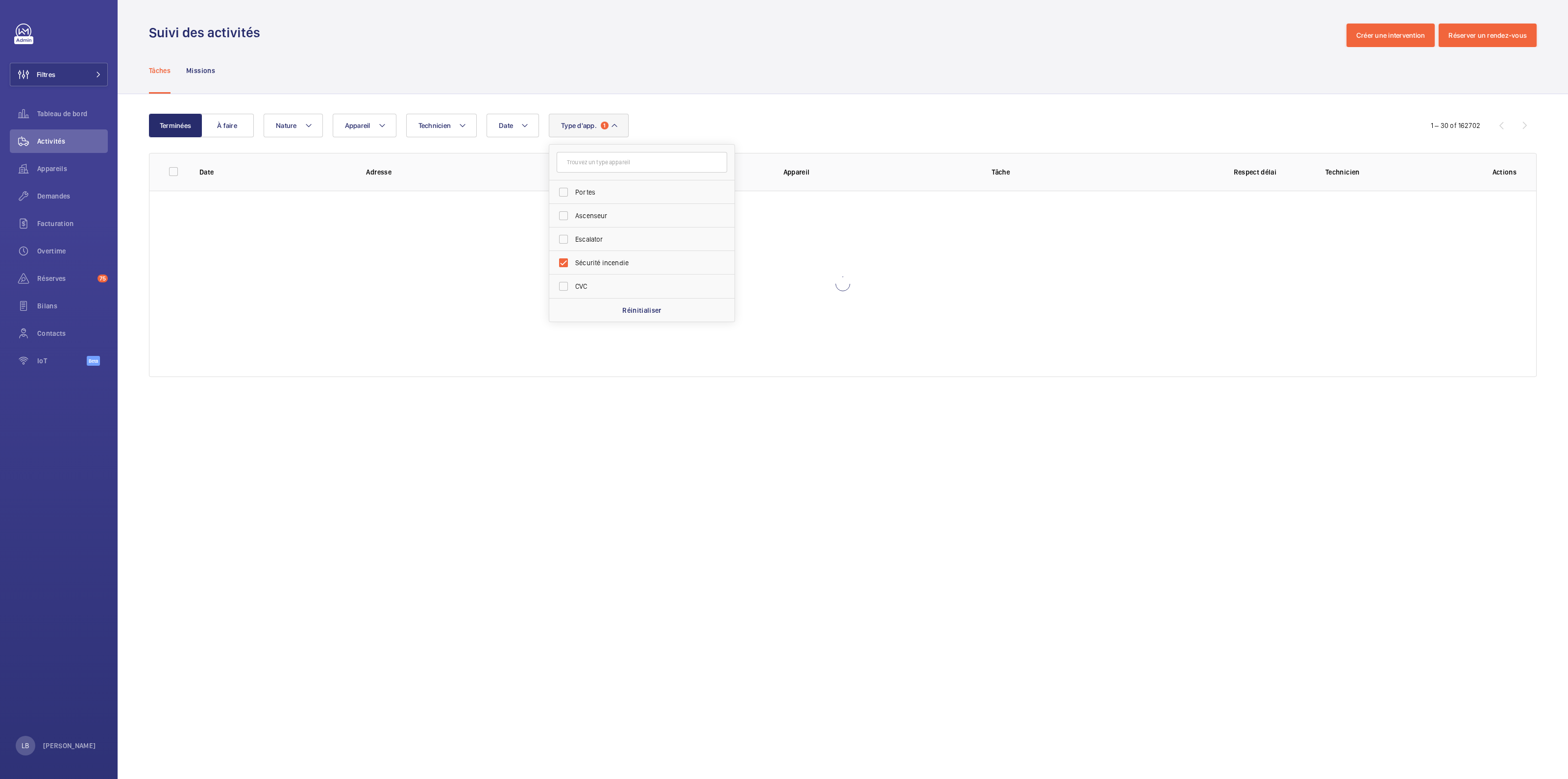
click at [696, 77] on div "Tâches Missions" at bounding box center [843, 70] width 1388 height 46
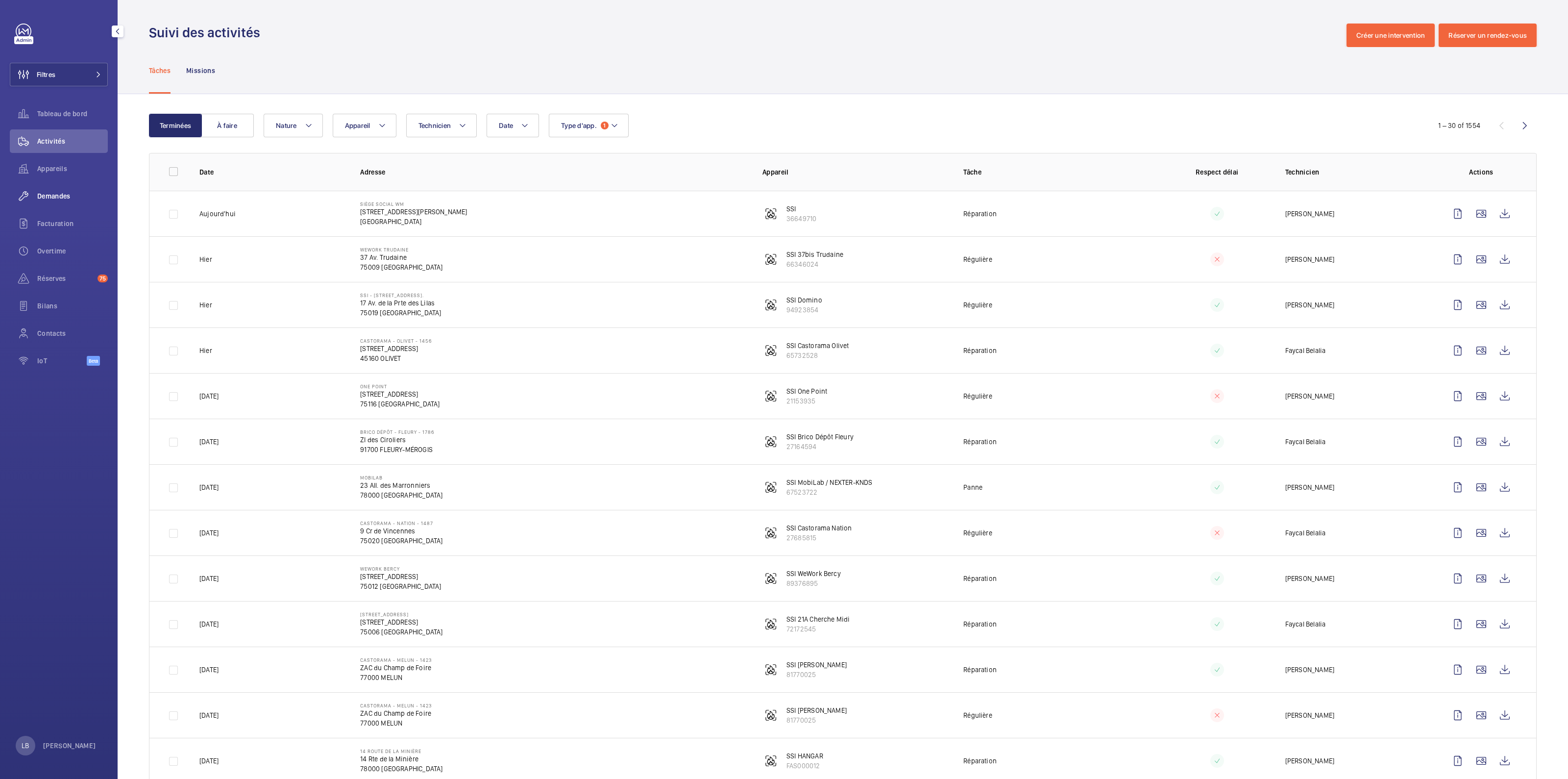
click at [40, 190] on div "Demandes" at bounding box center [58, 196] width 98 height 24
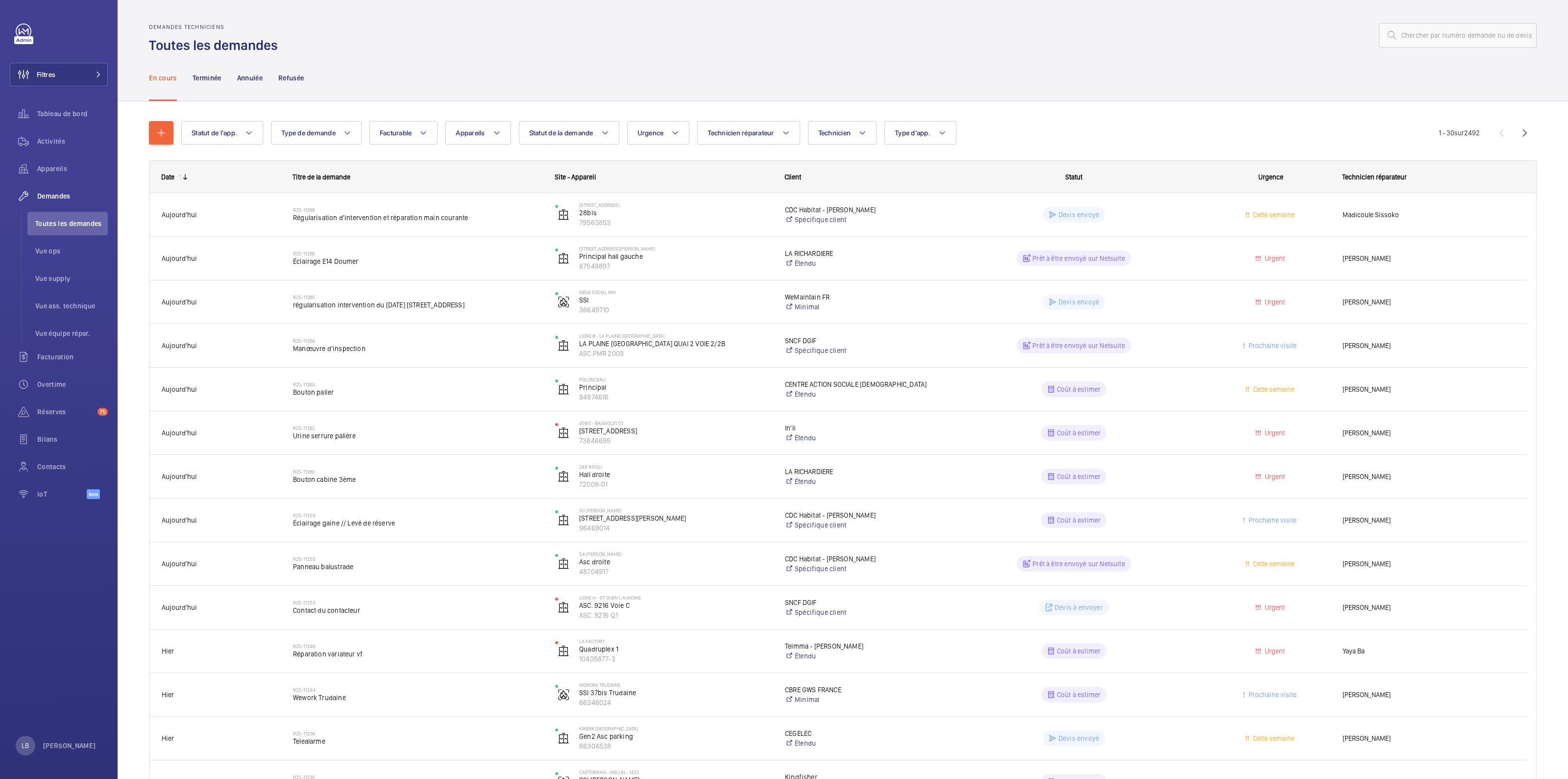
click at [916, 133] on span "Type d'app." at bounding box center [912, 133] width 36 height 8
click at [900, 228] on label "Sécurité incendie" at bounding box center [970, 233] width 170 height 24
click at [900, 228] on input "Sécurité incendie" at bounding box center [899, 233] width 19 height 19
checkbox input "true"
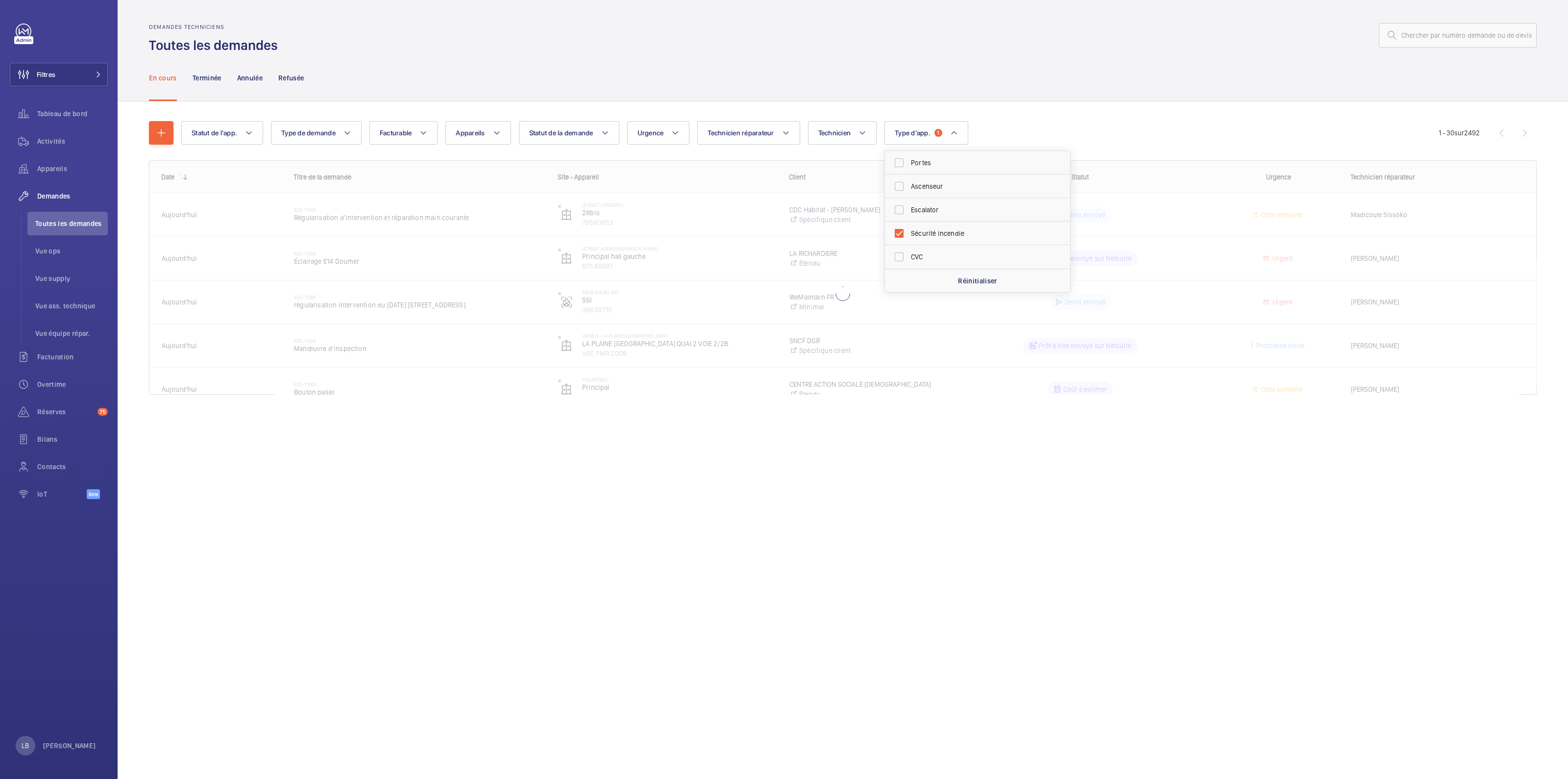
click at [878, 30] on div at bounding box center [910, 35] width 1253 height 24
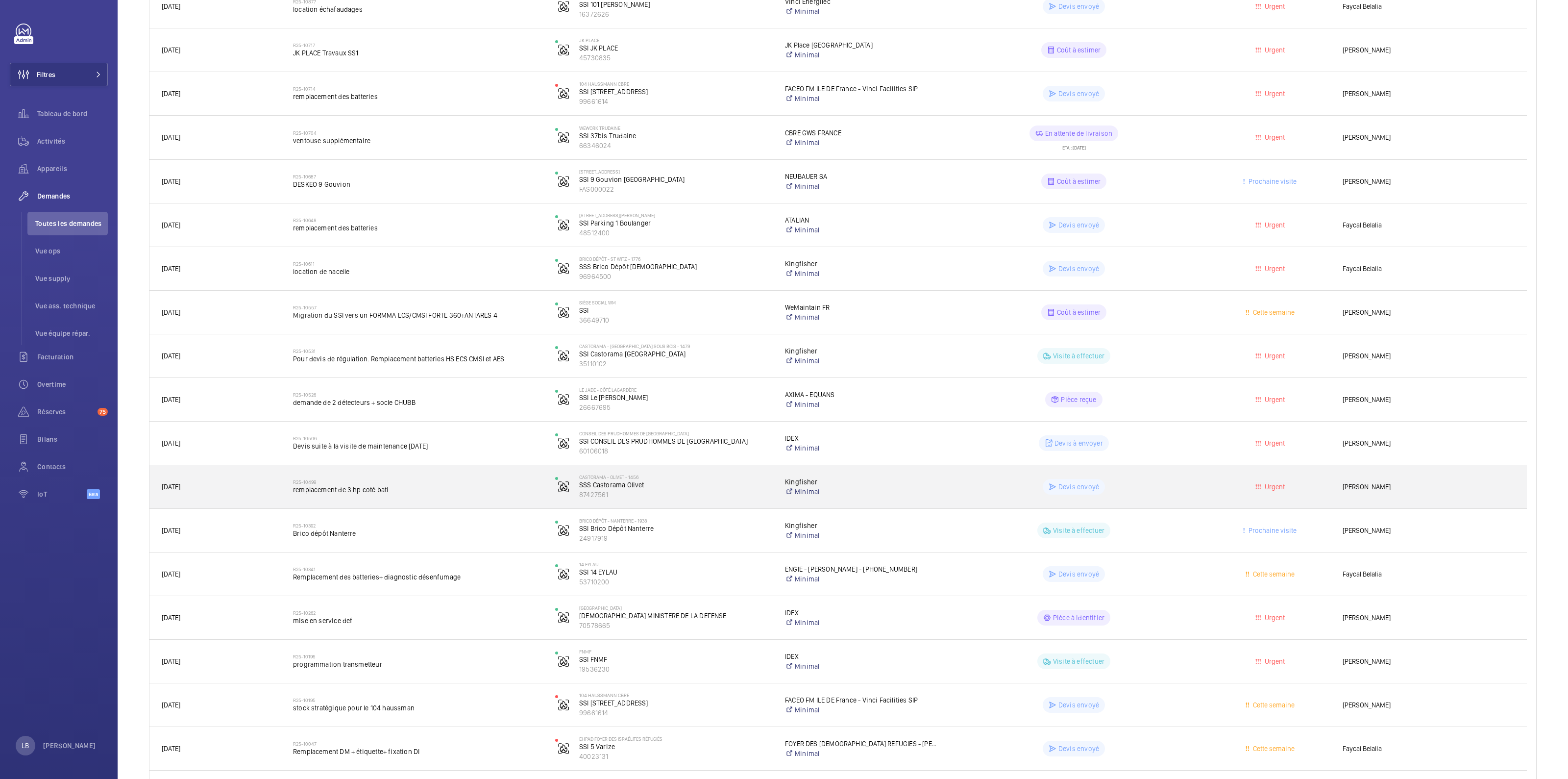
scroll to position [674, 0]
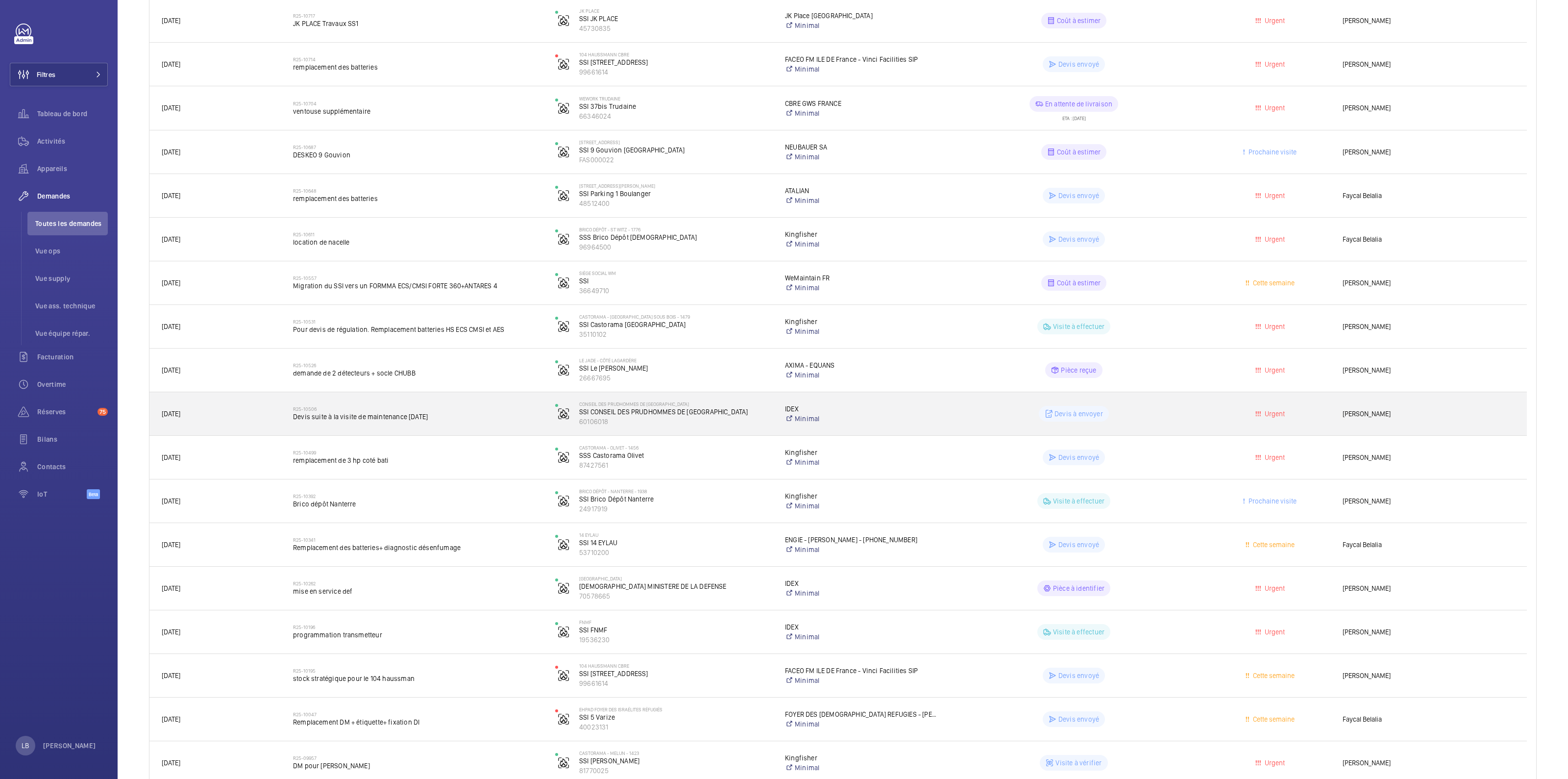
click at [1177, 416] on wm-front-pills-cell "Devis à envoyer" at bounding box center [1074, 414] width 250 height 16
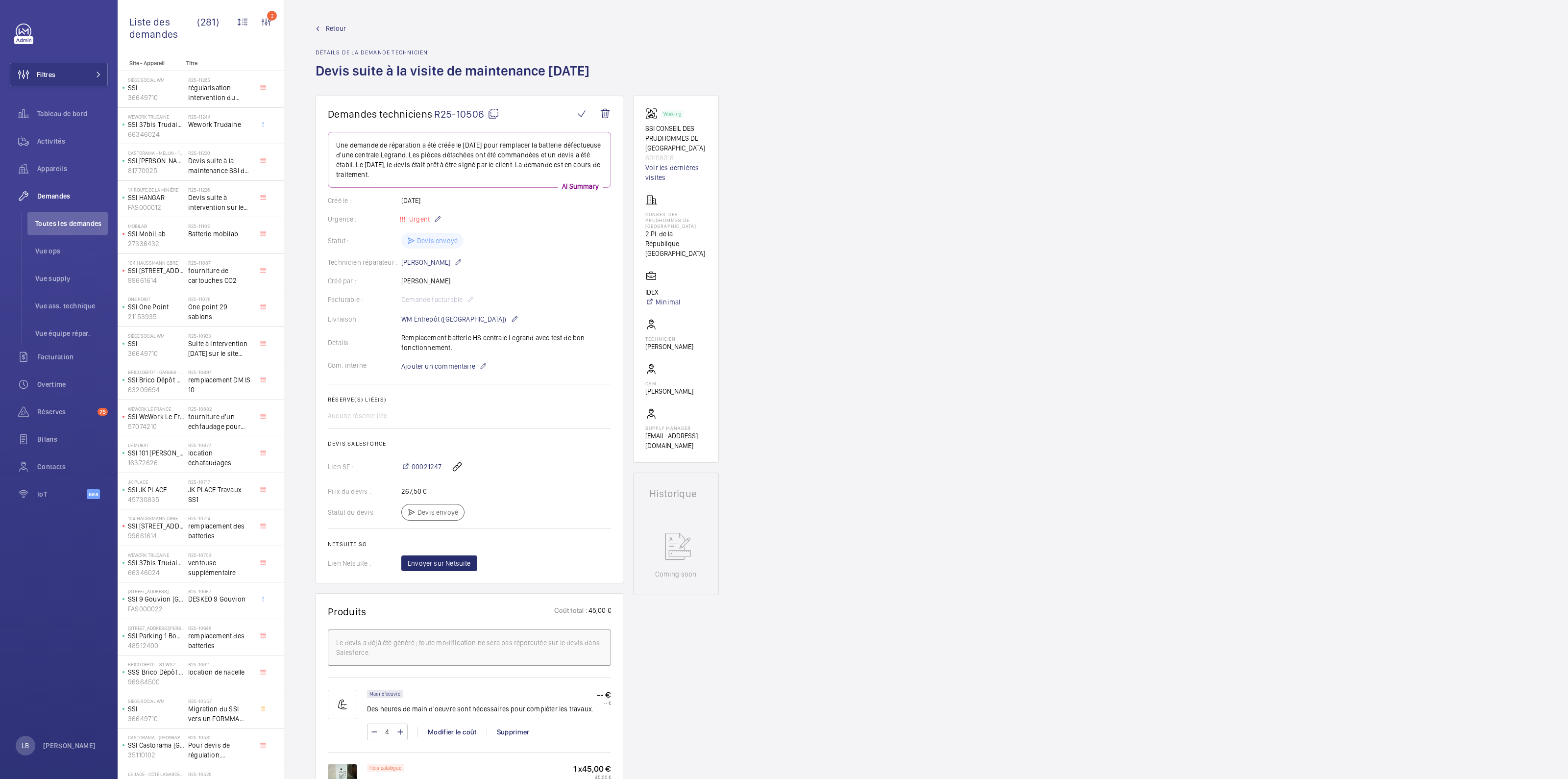
click at [327, 28] on span "Retour" at bounding box center [335, 29] width 20 height 10
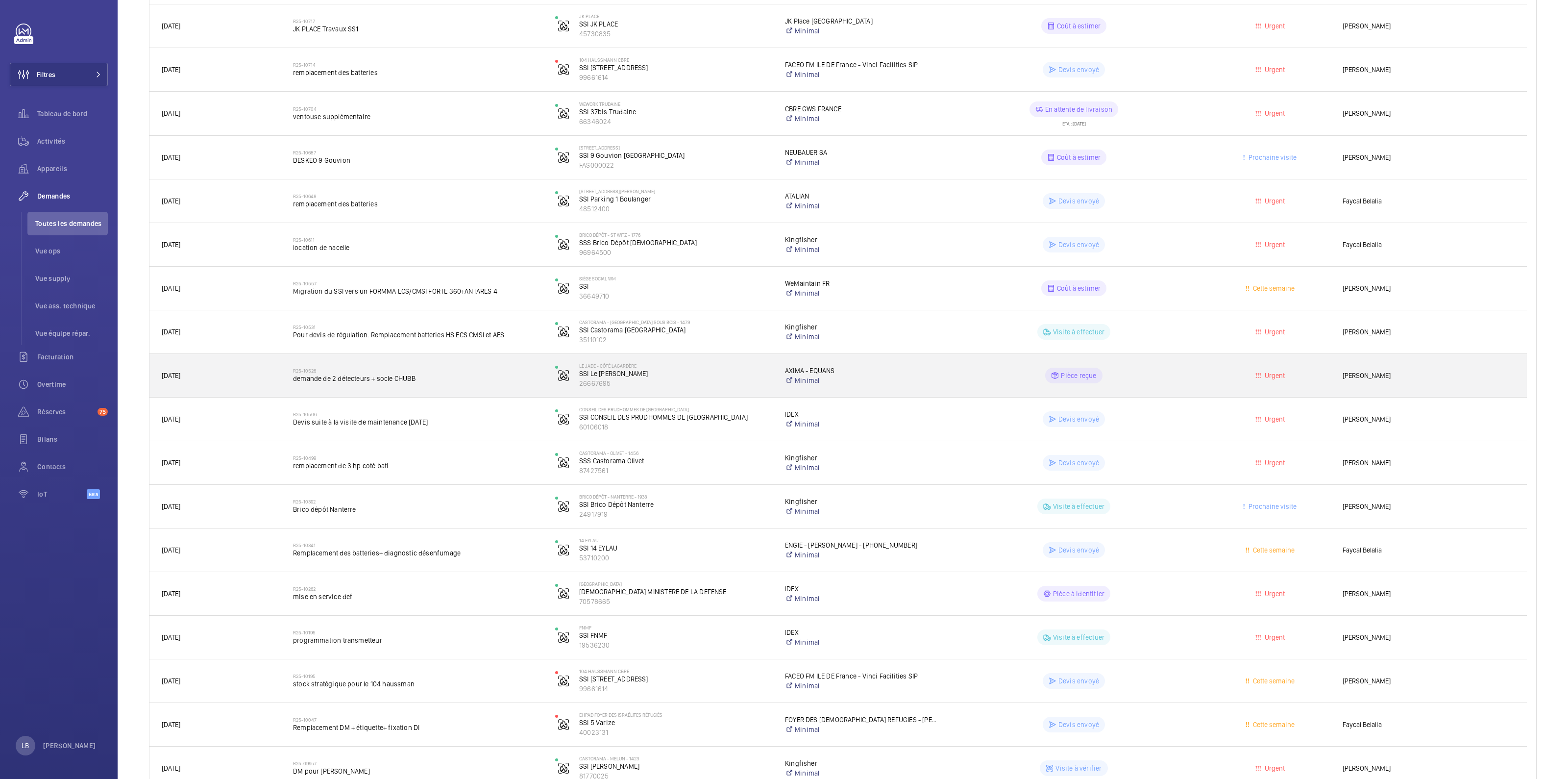
scroll to position [770, 0]
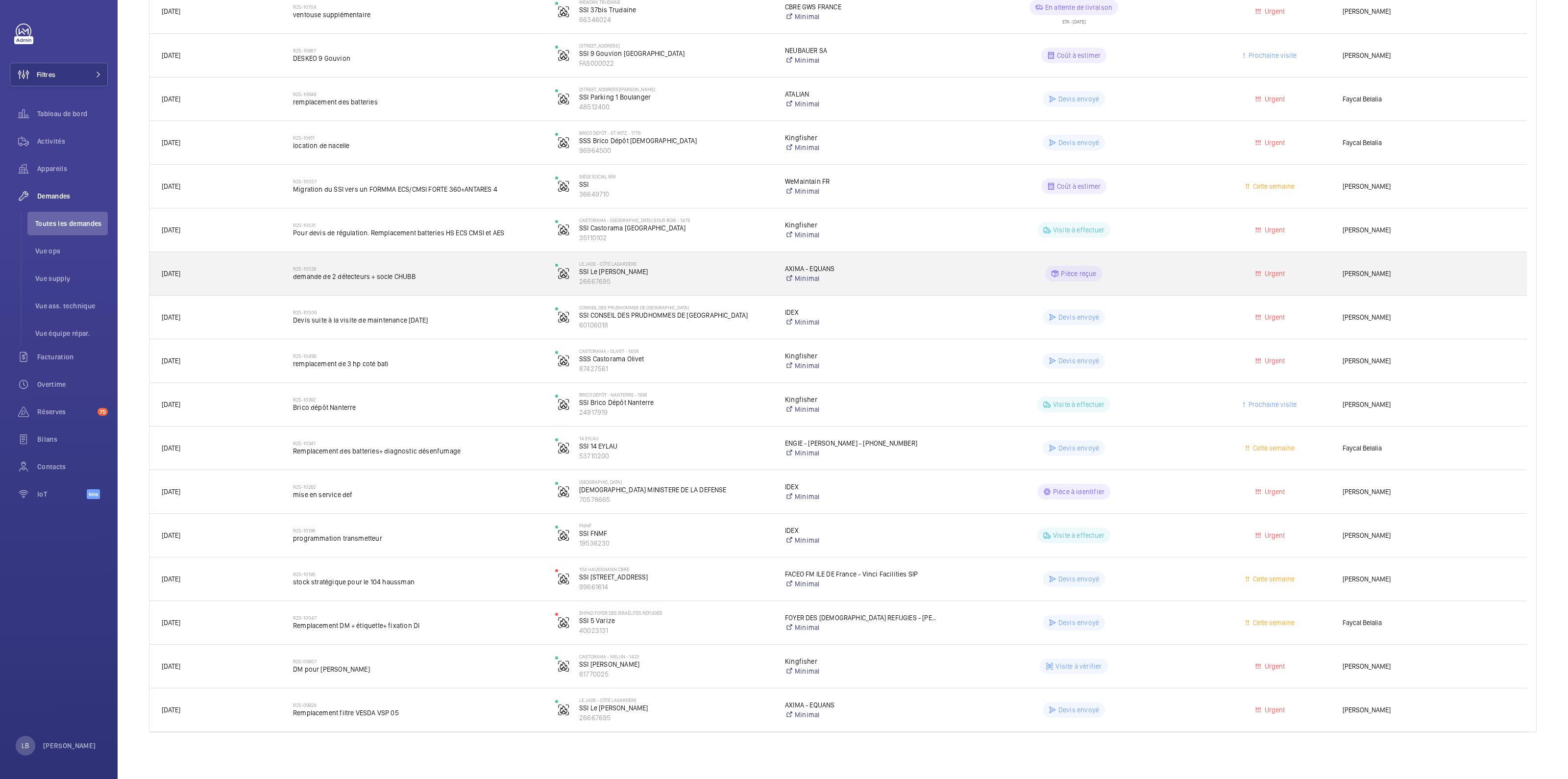
click at [1185, 267] on wm-front-pills-cell "Pièce reçue" at bounding box center [1074, 273] width 250 height 16
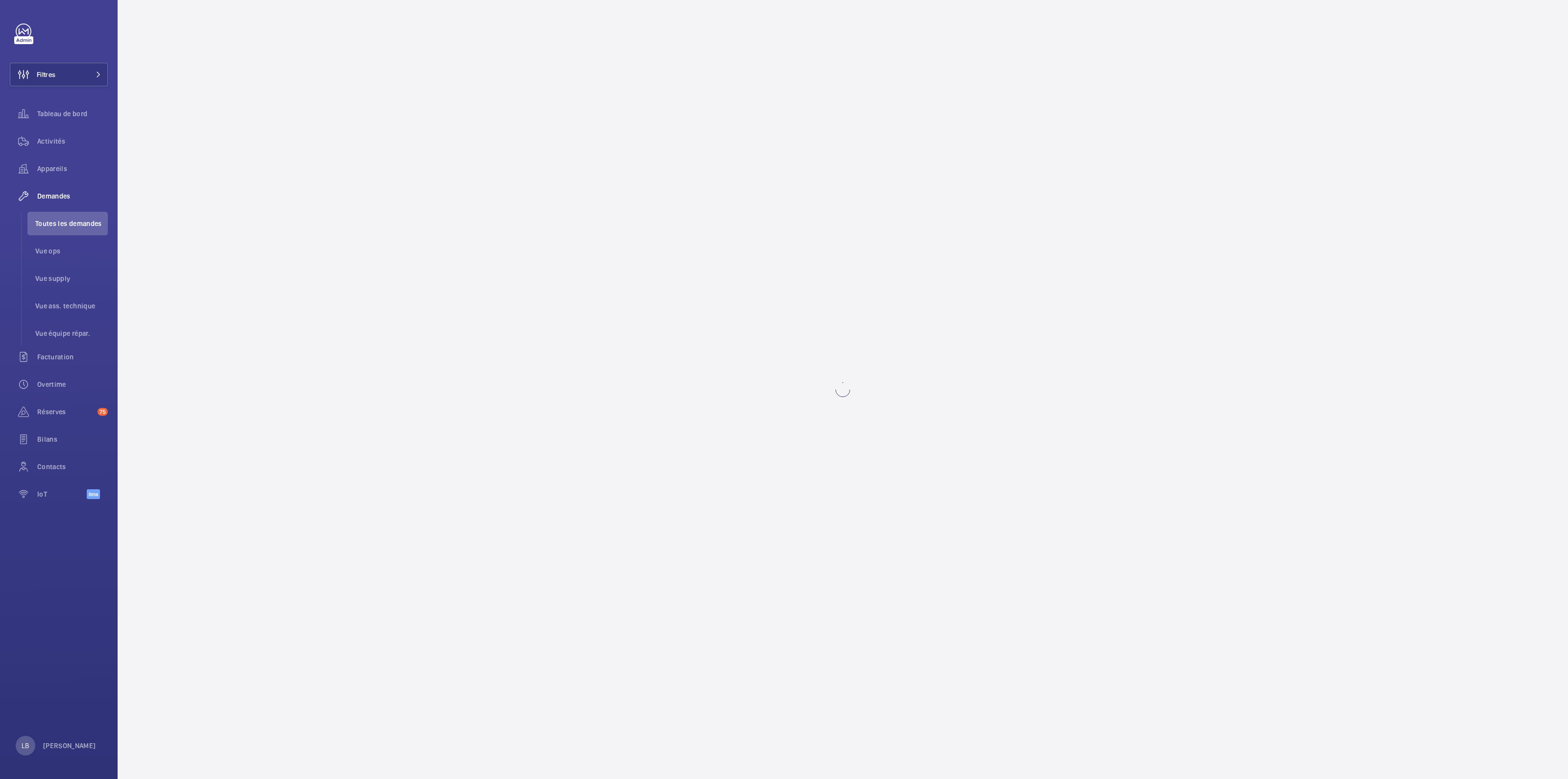
click at [1185, 267] on wm-front-async-data-loader at bounding box center [842, 389] width 1451 height 779
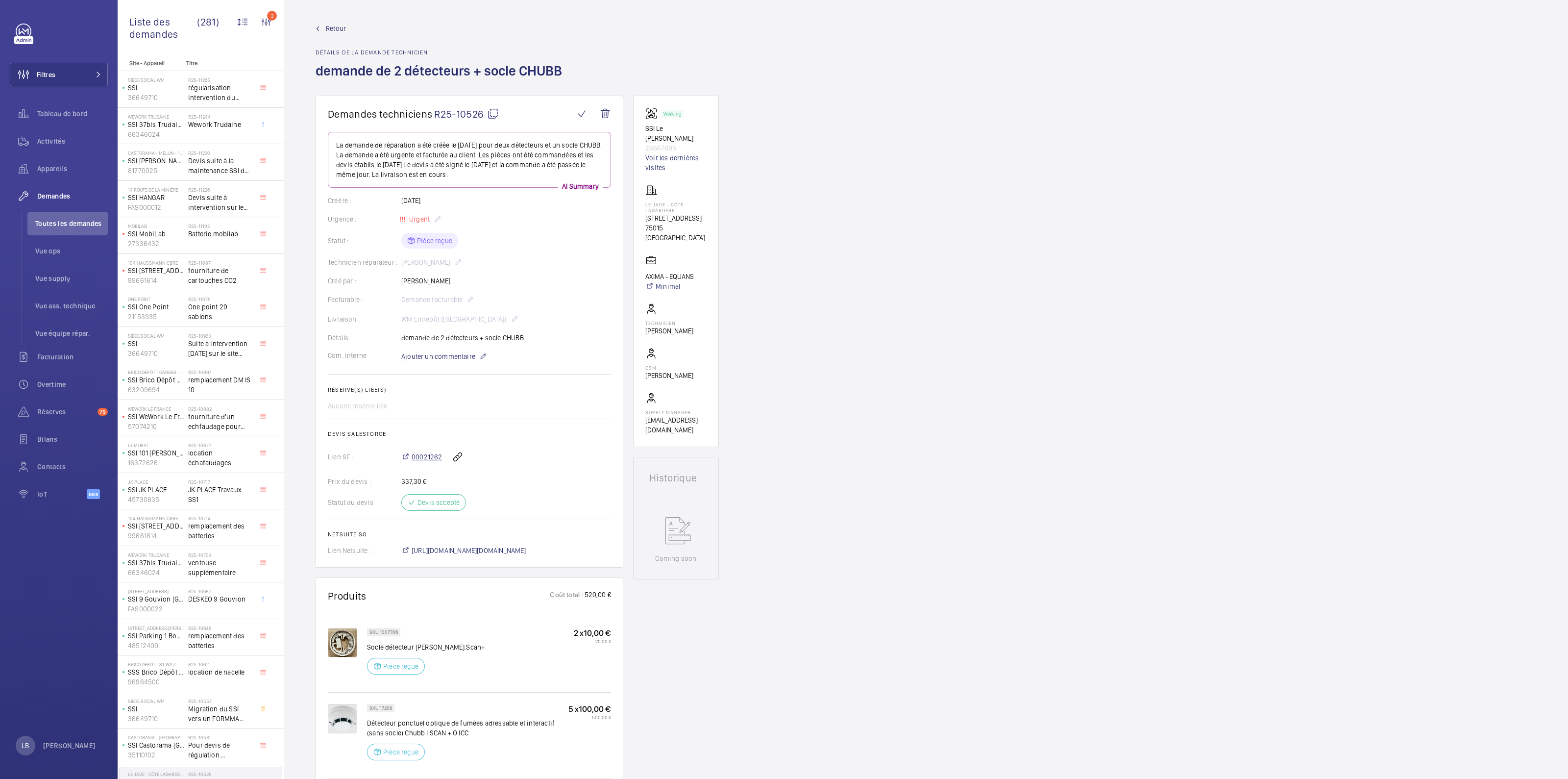
click at [433, 454] on span "00021262" at bounding box center [427, 457] width 30 height 10
click at [419, 456] on span "00021262" at bounding box center [427, 457] width 30 height 10
click at [490, 110] on mat-icon at bounding box center [492, 113] width 12 height 12
click at [1001, 354] on div "Demandes techniciens R25-10526 La demande de réparation a été créée le 5 août 2…" at bounding box center [926, 640] width 1284 height 1088
click at [492, 112] on mat-icon at bounding box center [492, 113] width 12 height 12
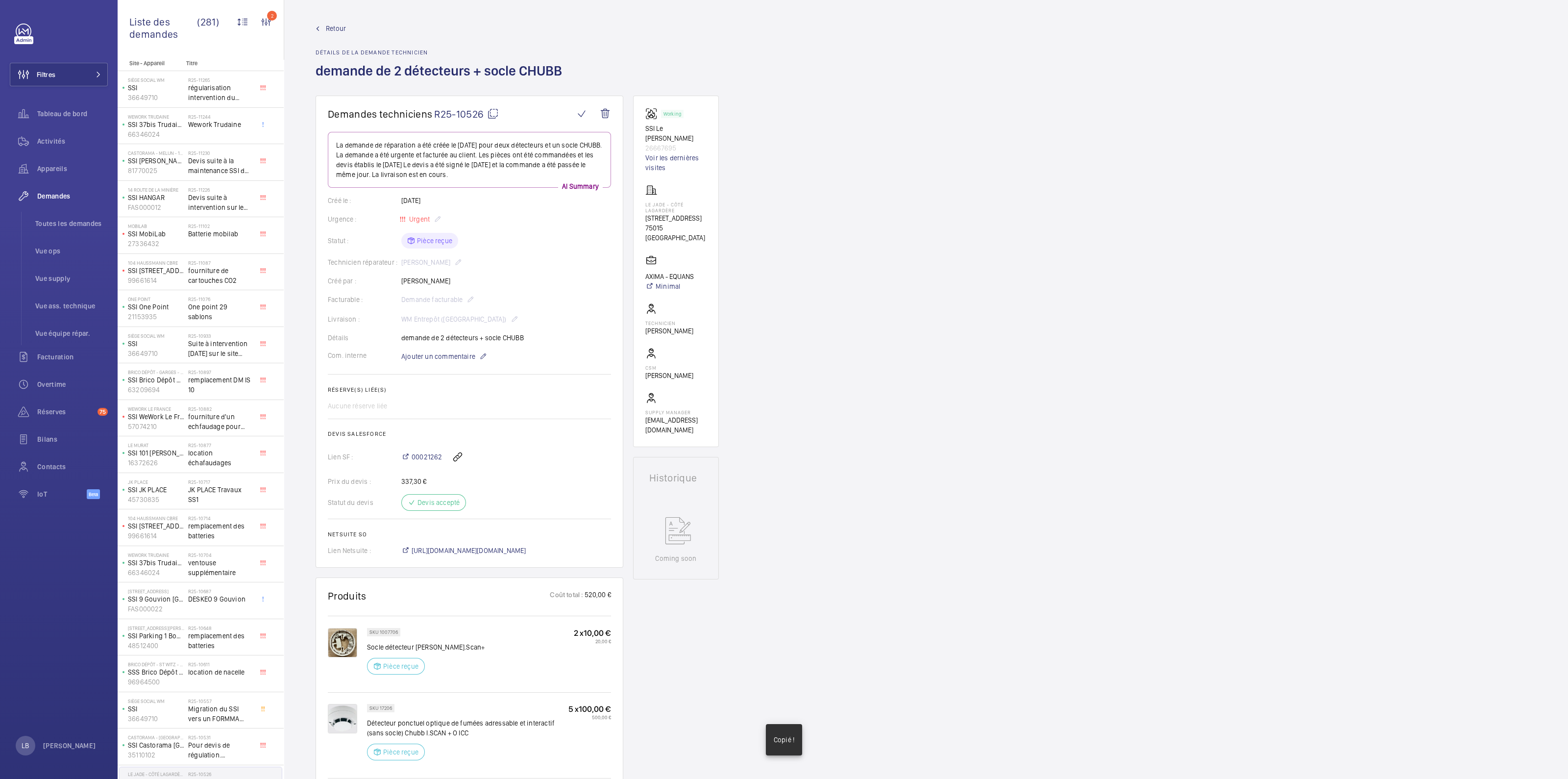
click at [845, 227] on div "Demandes techniciens R25-10526 La demande de réparation a été créée le 5 août 2…" at bounding box center [926, 640] width 1284 height 1088
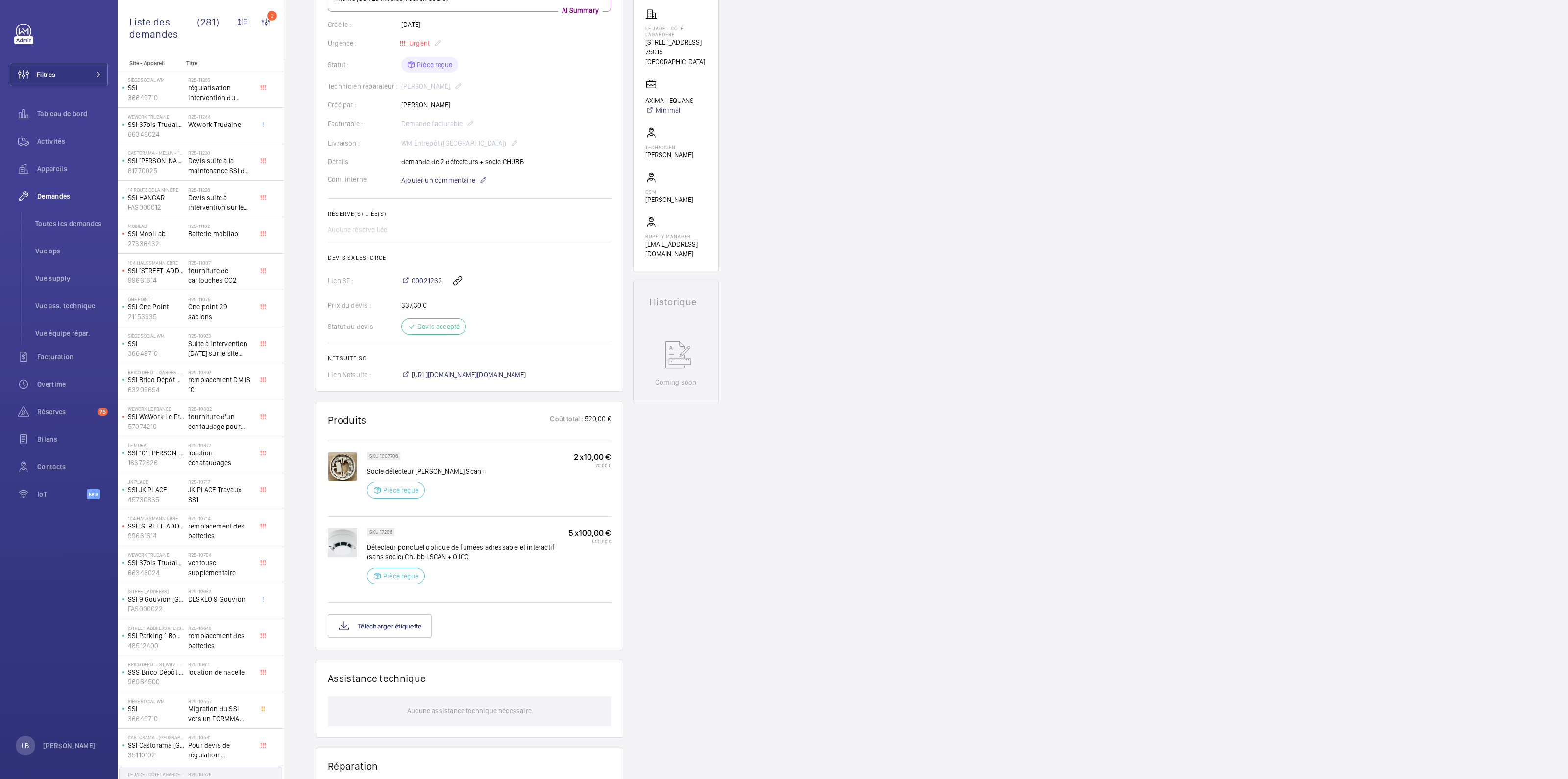
scroll to position [184, 0]
click at [554, 541] on p "Détecteur ponctuel optique de fumées adressable et interactif (sans socle) Chub…" at bounding box center [467, 544] width 201 height 19
click at [823, 516] on div "Demandes techniciens R25-10526 La demande de réparation a été créée le 5 août 2…" at bounding box center [926, 456] width 1284 height 1088
click at [667, 479] on div "Working SSI Le Jade Lagardère 26667695 Voir les dernières visites Le Jade - côt…" at bounding box center [676, 440] width 86 height 1057
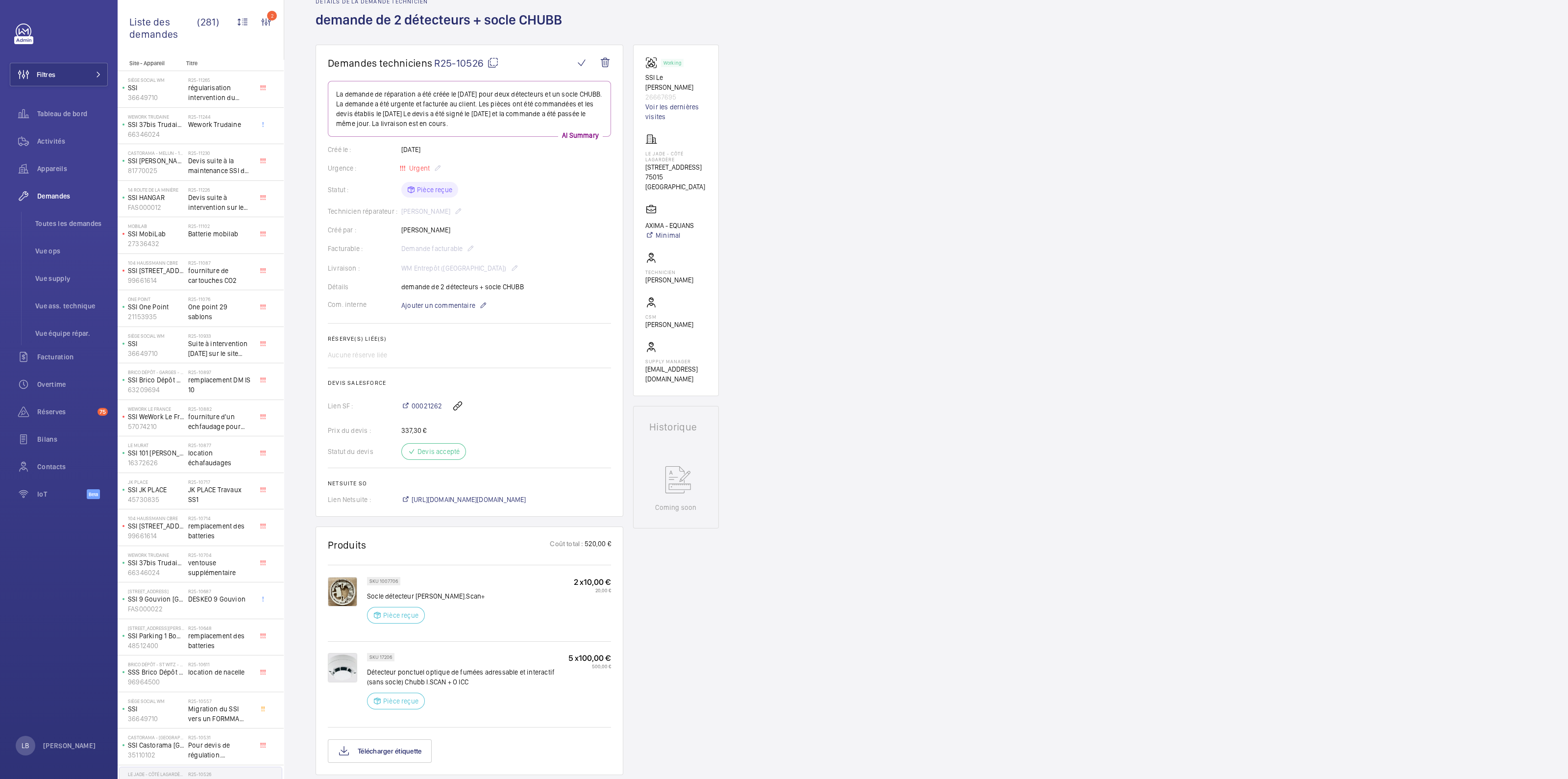
scroll to position [0, 0]
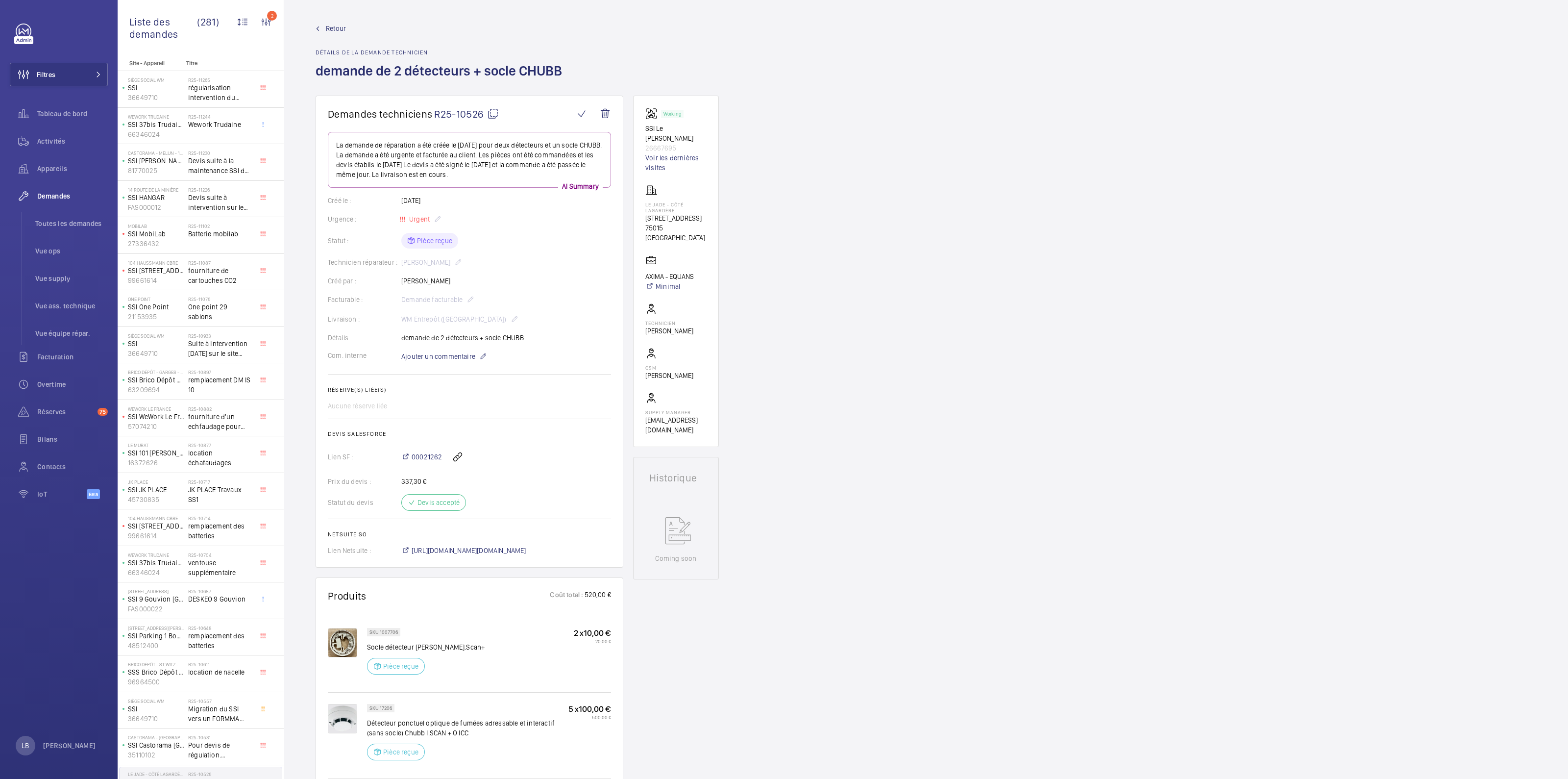
click at [494, 115] on mat-icon at bounding box center [492, 113] width 12 height 12
click at [896, 381] on div "Demandes techniciens R25-10526 La demande de réparation a été créée le 5 août 2…" at bounding box center [926, 640] width 1284 height 1088
click at [492, 112] on mat-icon at bounding box center [492, 113] width 12 height 12
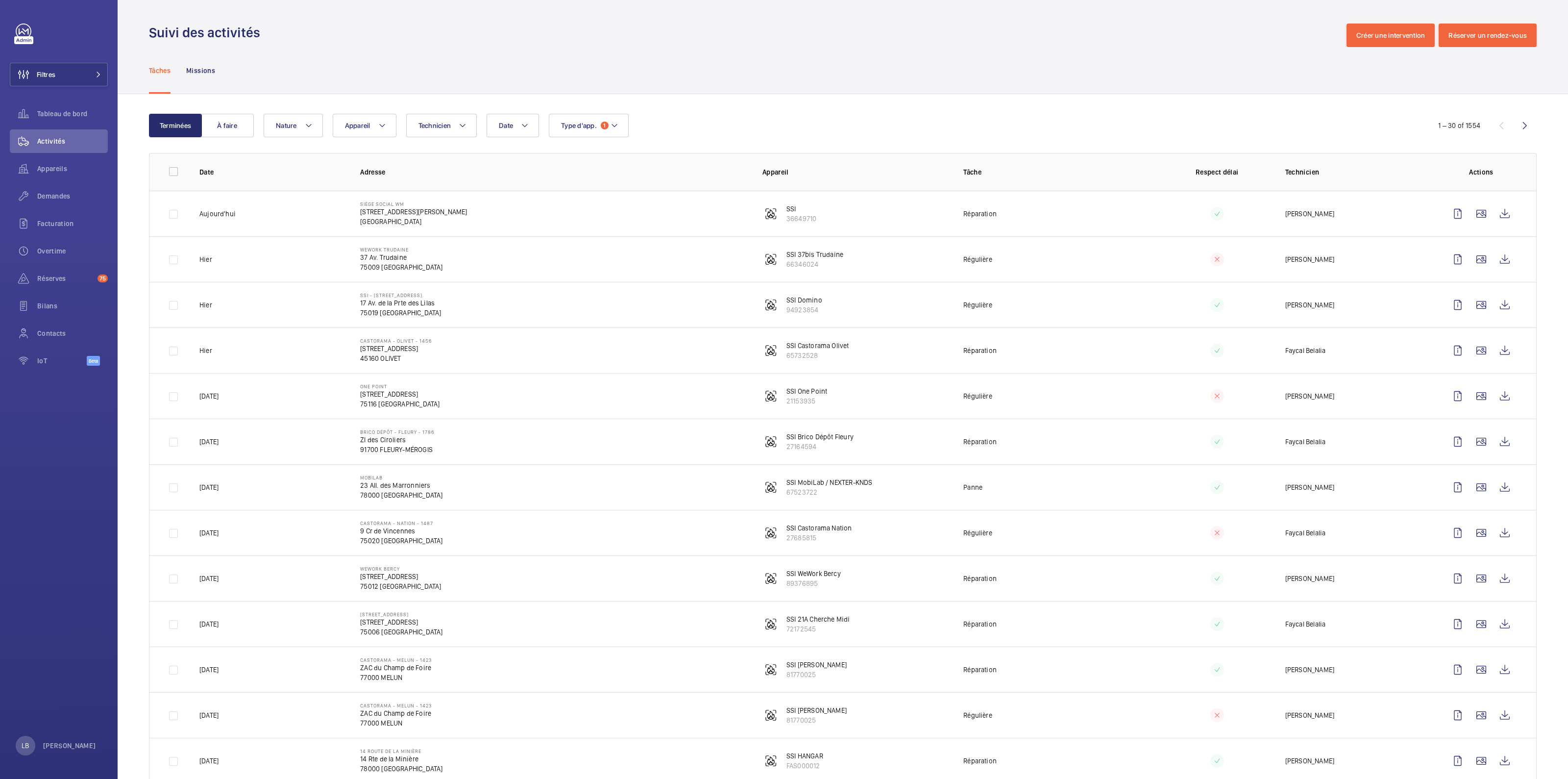
click at [698, 121] on div "Date Technicien Appareil Type d'app. 1 Nature" at bounding box center [841, 125] width 1155 height 24
click at [272, 32] on div "Suivi des activités Créer une intervention Réserver un rendez-vous" at bounding box center [843, 35] width 1388 height 24
click at [50, 195] on span "Demandes" at bounding box center [72, 196] width 71 height 10
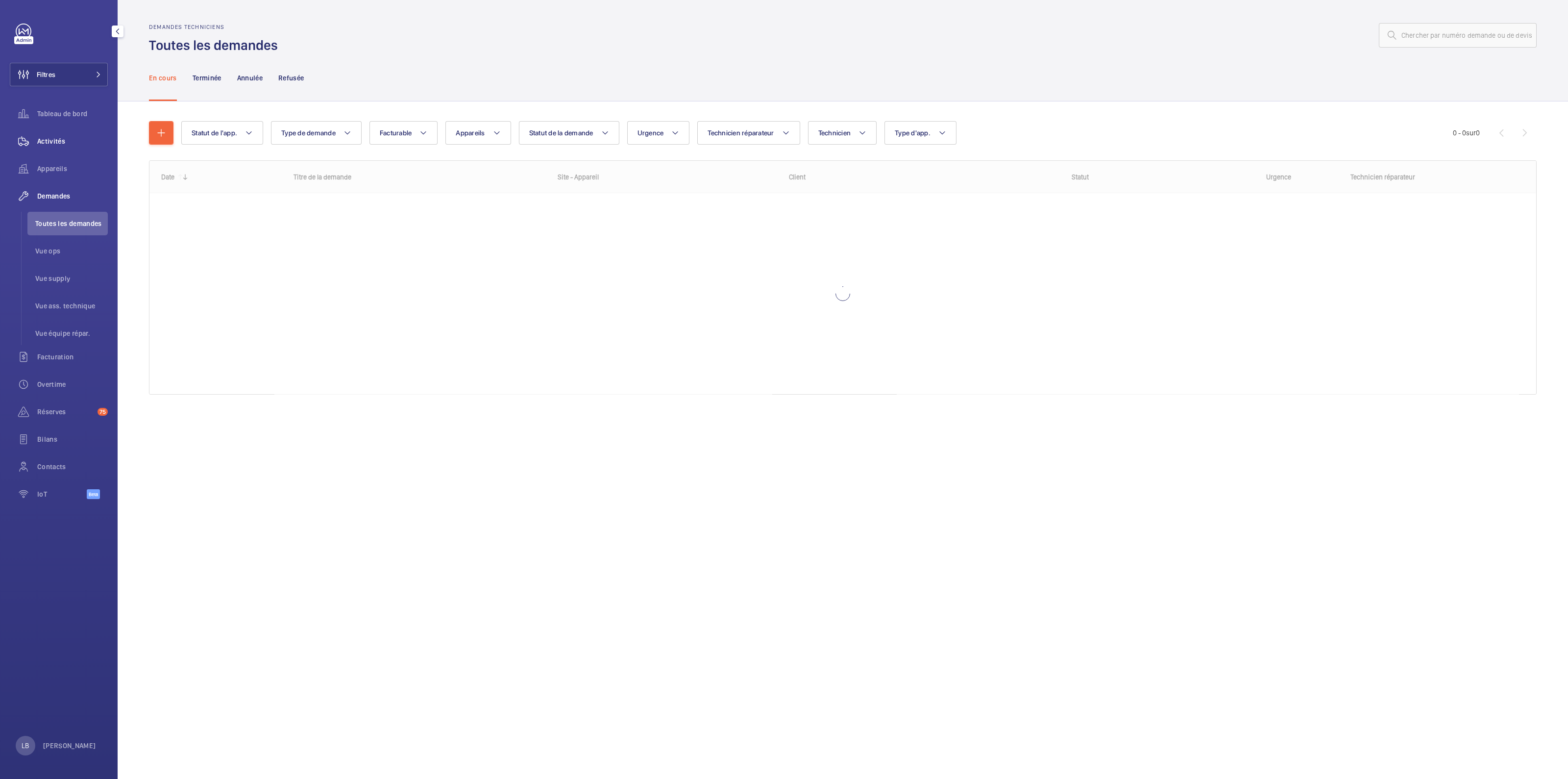
click at [58, 138] on span "Activités" at bounding box center [72, 141] width 71 height 10
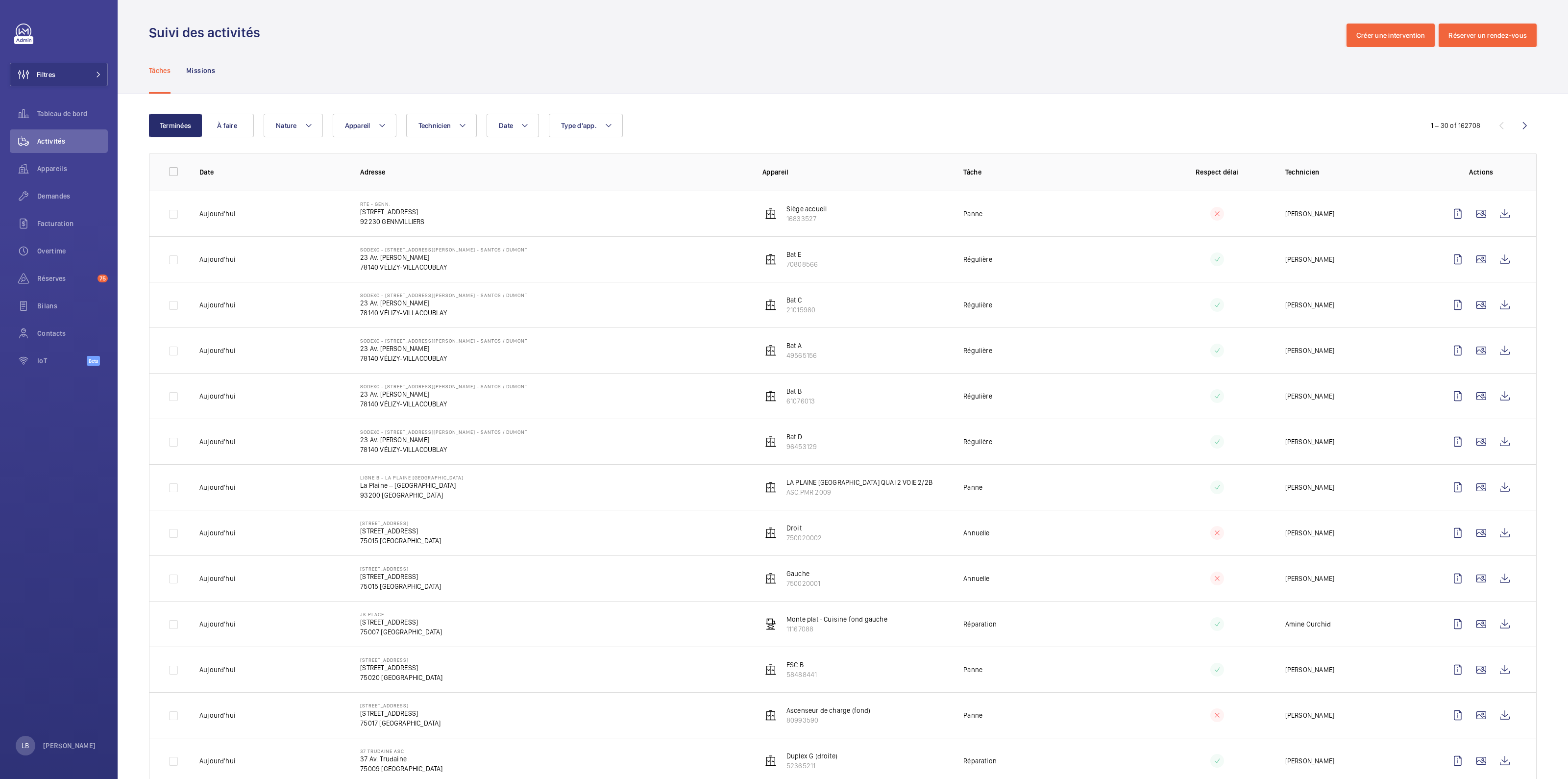
click at [605, 71] on div "Tâches Missions" at bounding box center [843, 70] width 1388 height 46
click at [49, 197] on span "Demandes" at bounding box center [72, 196] width 71 height 10
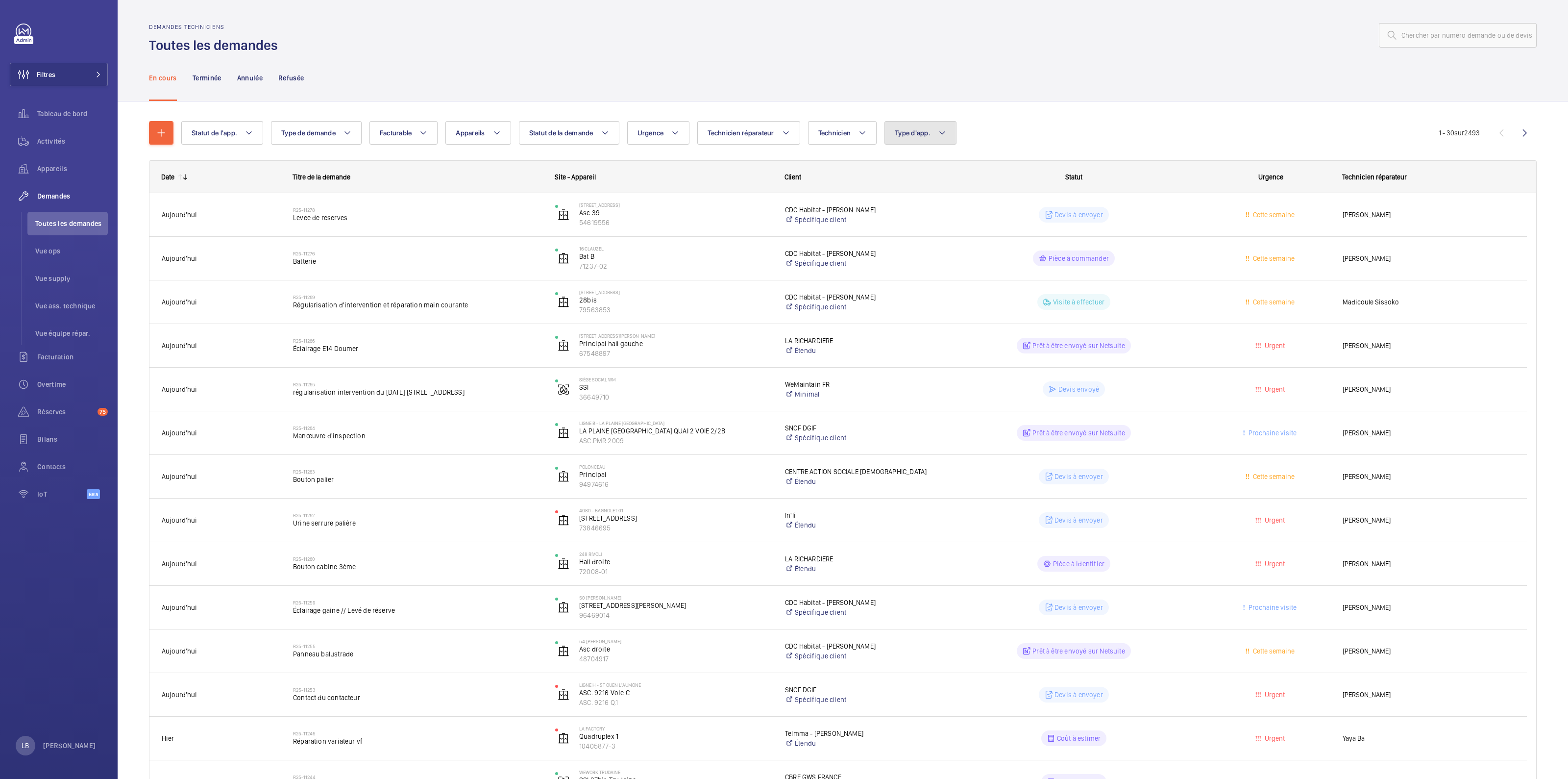
click at [935, 130] on button "Type d'app." at bounding box center [920, 133] width 72 height 24
click at [898, 234] on label "Sécurité incendie" at bounding box center [970, 233] width 170 height 24
click at [898, 234] on input "Sécurité incendie" at bounding box center [899, 233] width 19 height 19
checkbox input "true"
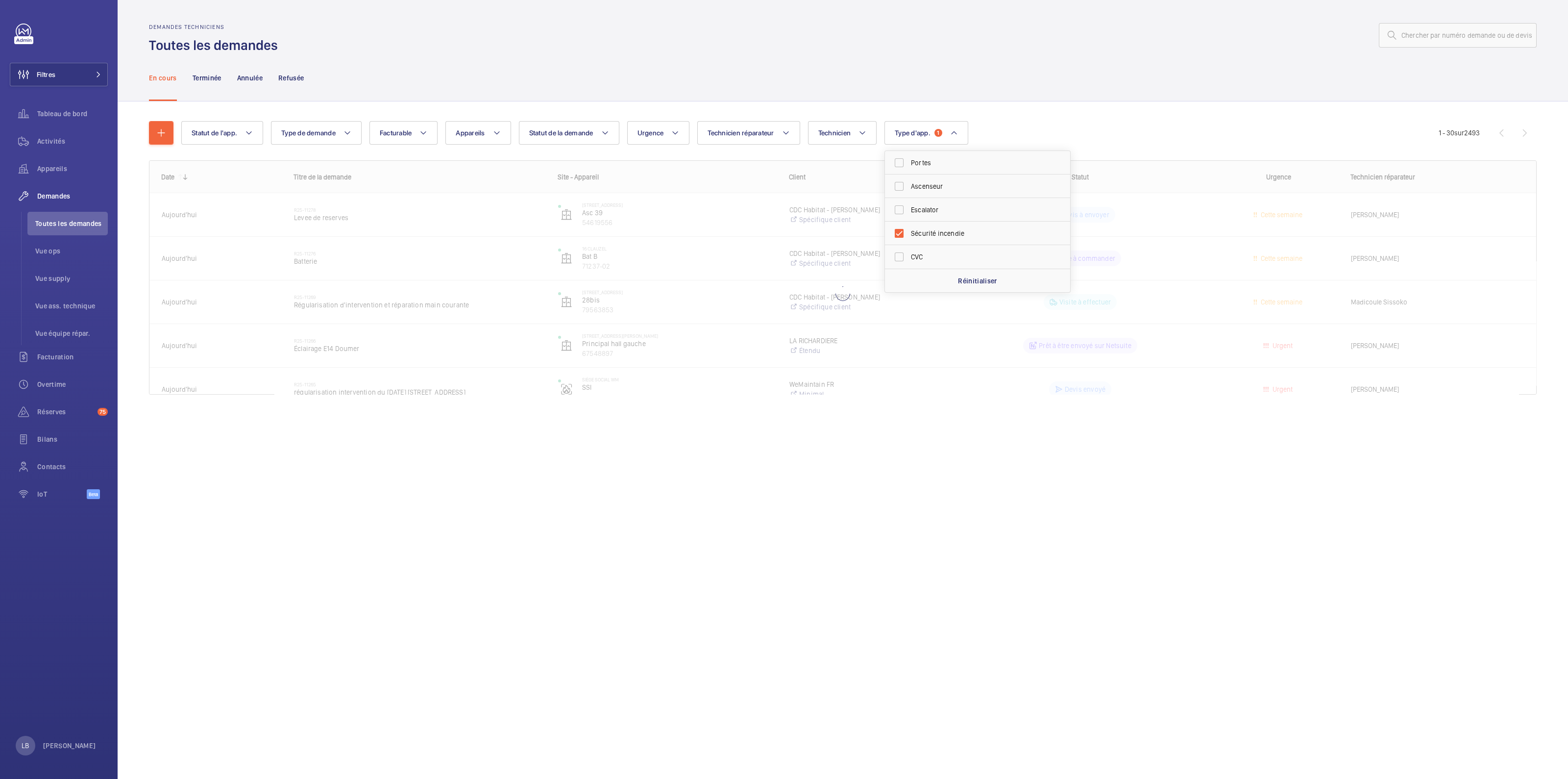
click at [860, 46] on div at bounding box center [910, 35] width 1253 height 24
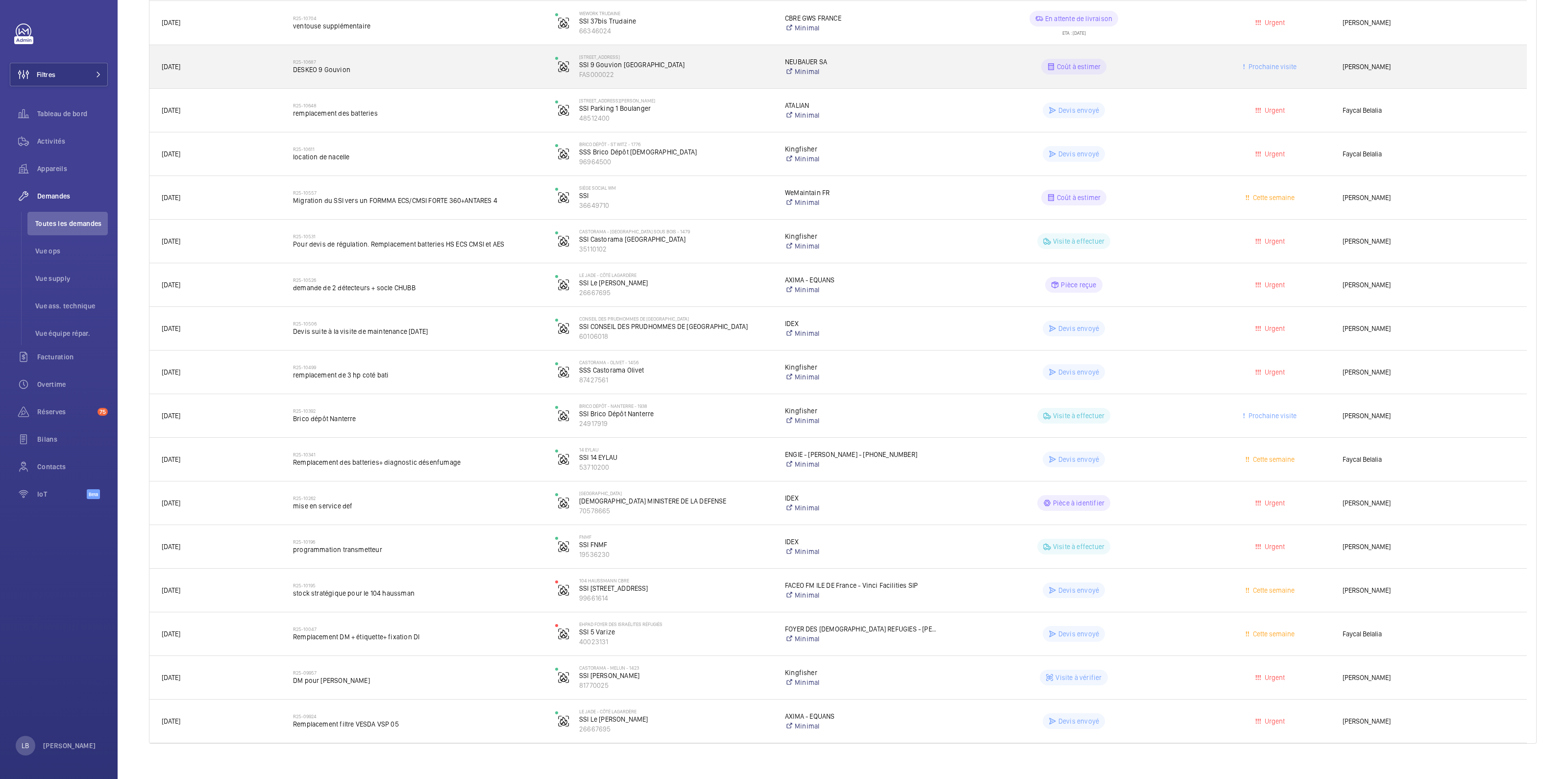
scroll to position [770, 0]
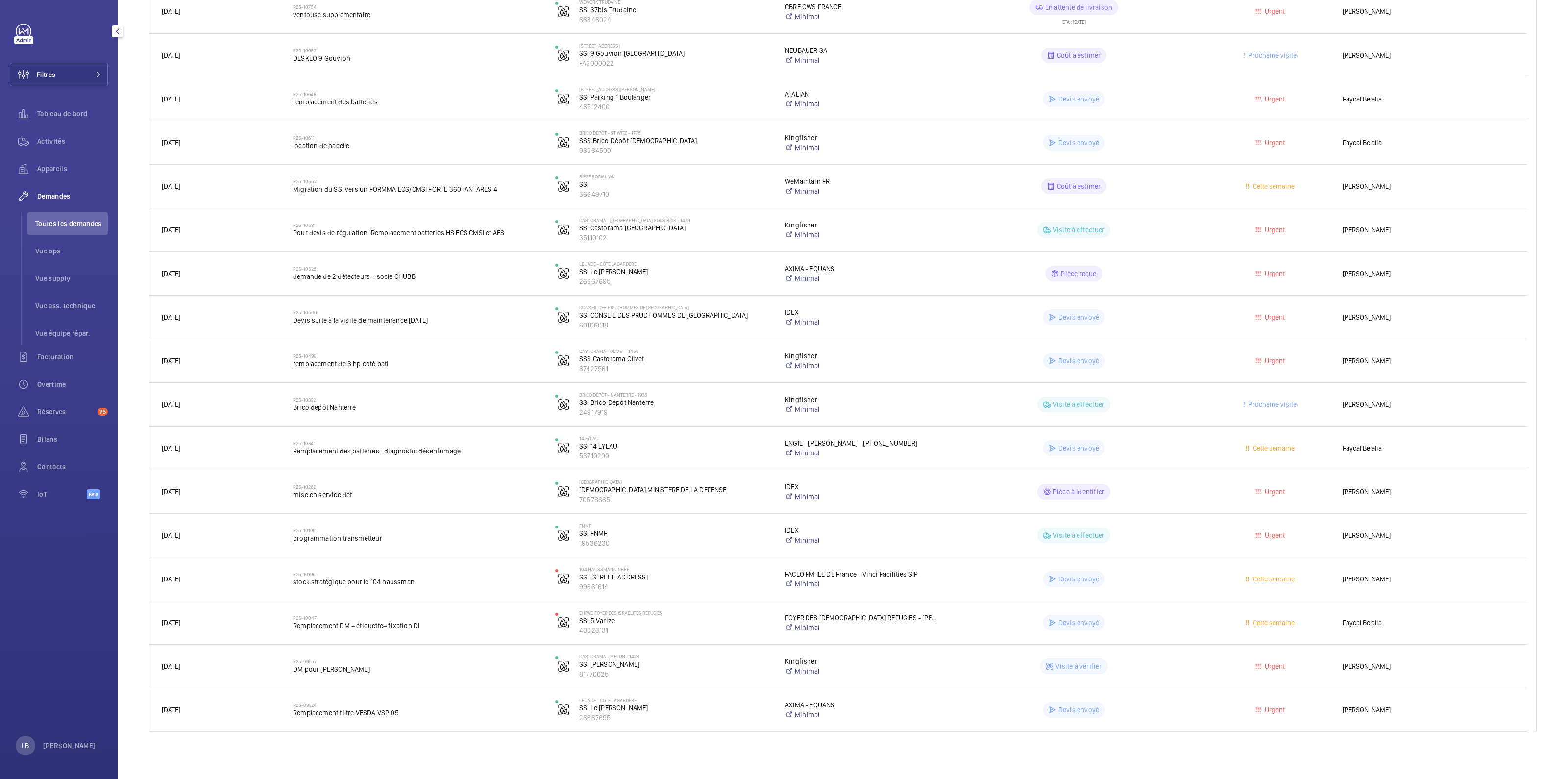
click at [60, 222] on span "Toutes les demandes" at bounding box center [71, 224] width 72 height 10
click at [38, 135] on div "Activités" at bounding box center [58, 141] width 98 height 24
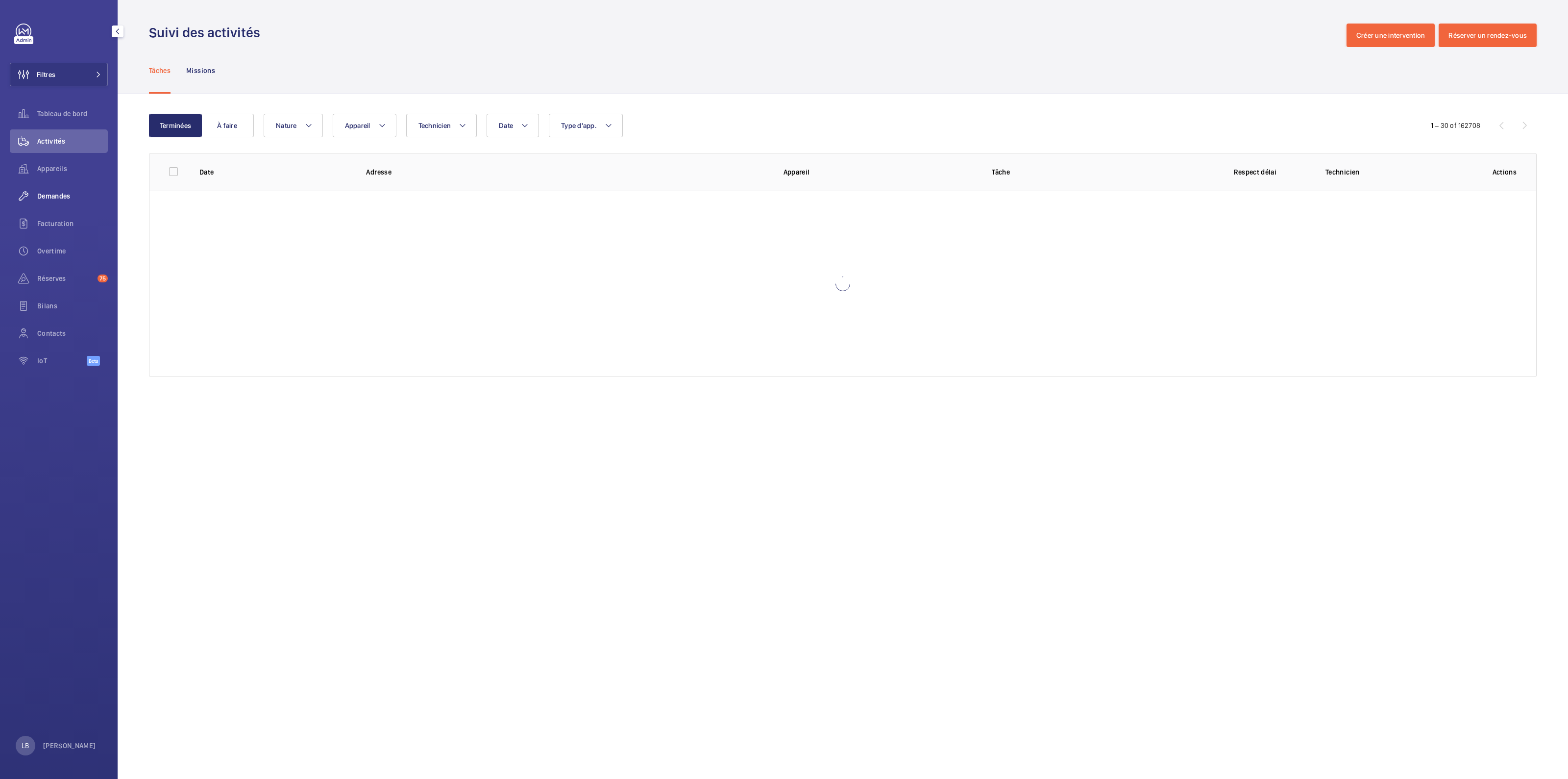
click at [54, 197] on span "Demandes" at bounding box center [72, 196] width 71 height 10
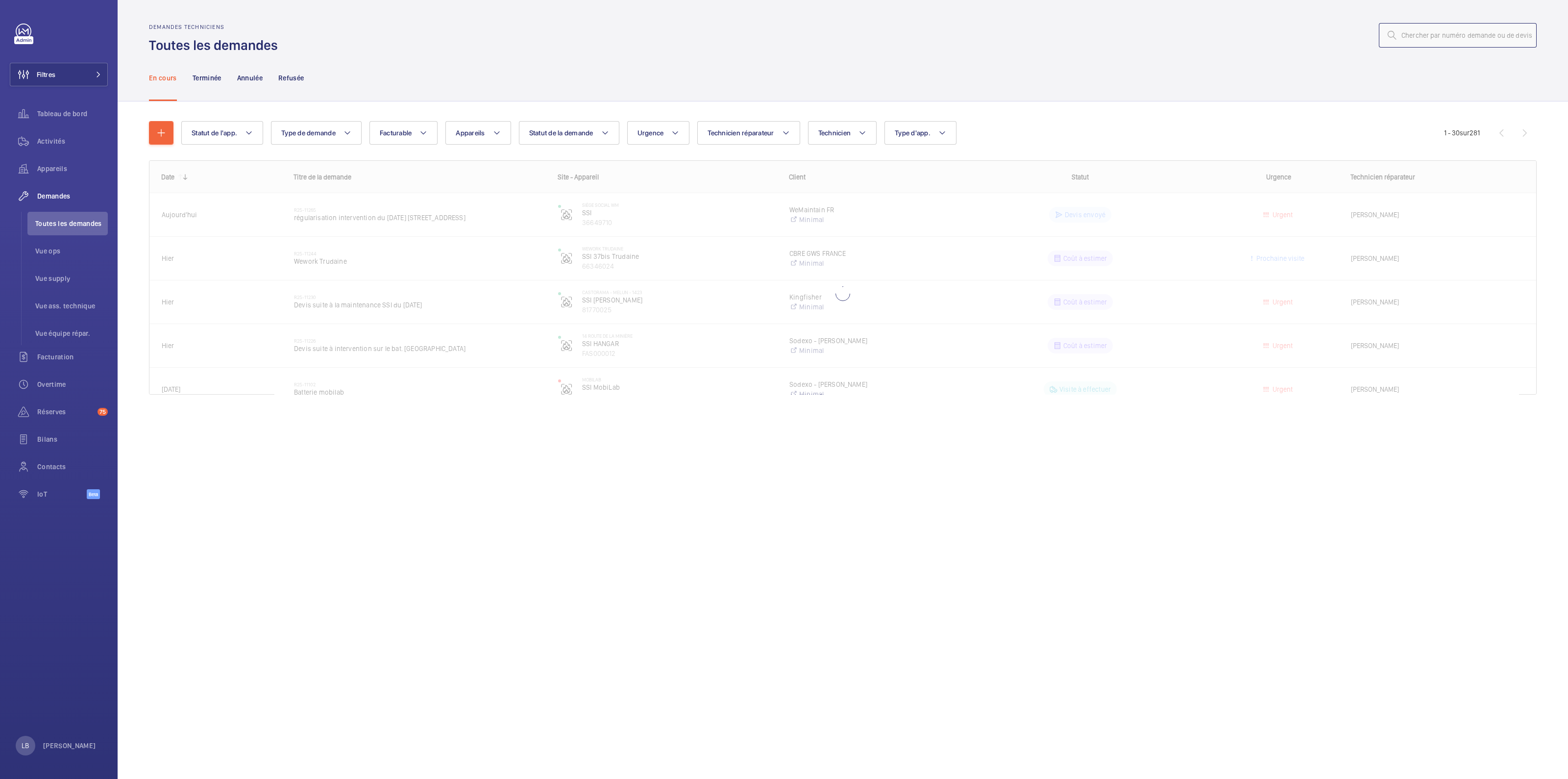
click at [1498, 38] on input "text" at bounding box center [1457, 35] width 158 height 24
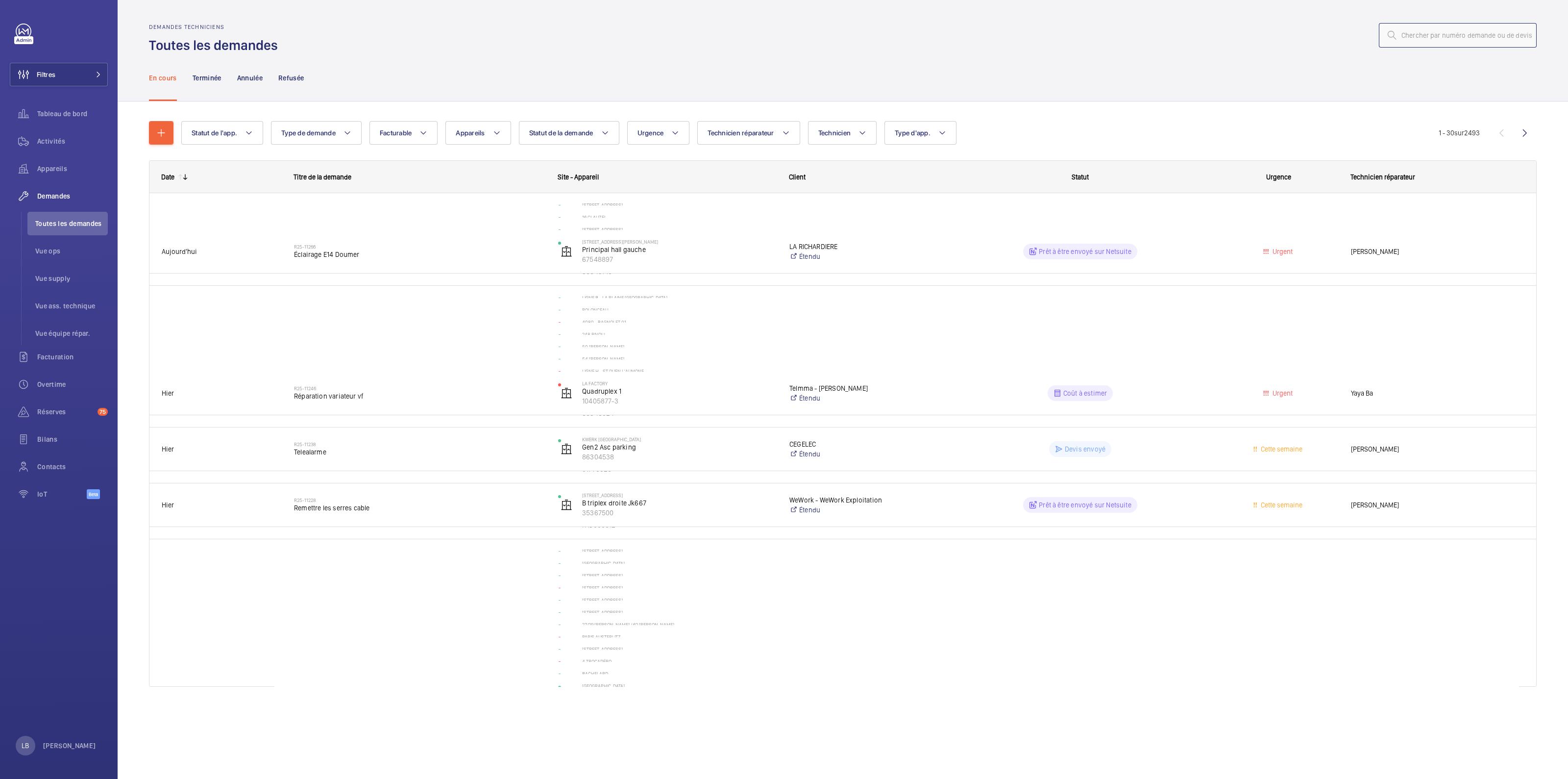
paste input "R25-11076"
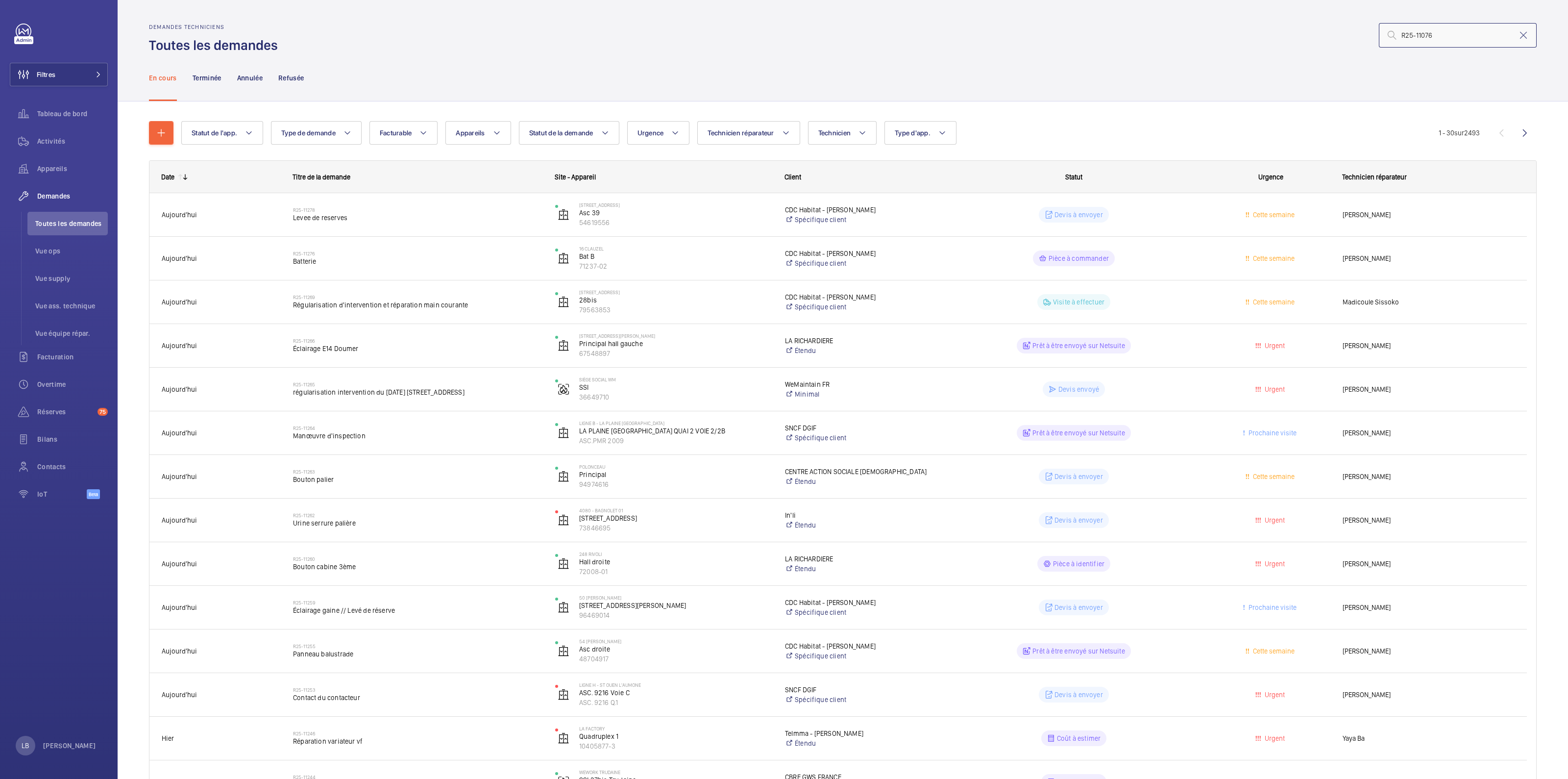
type input "R25-11076"
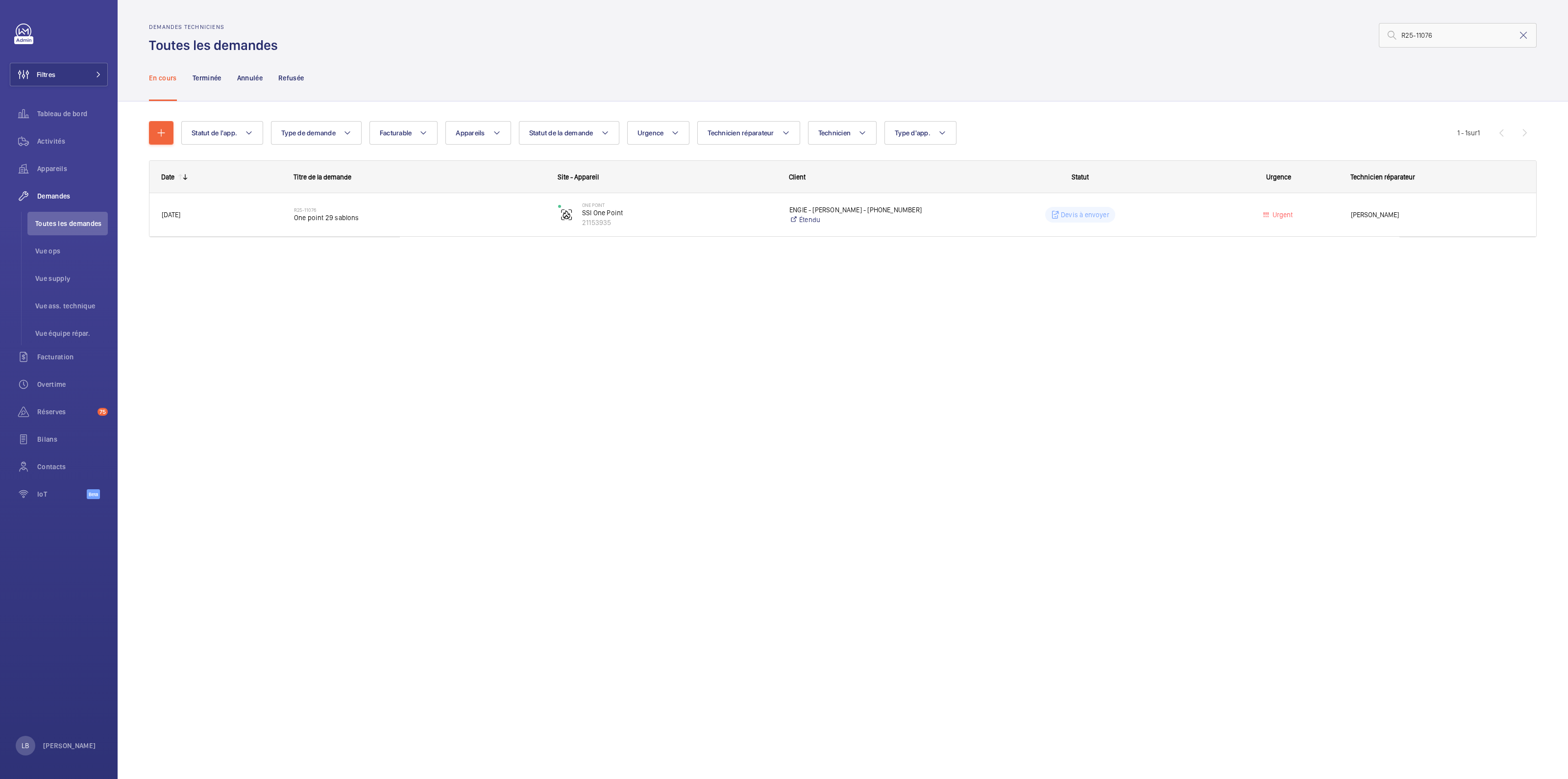
click at [1248, 239] on div "Date Titre de la demande Site - Appareil Client" at bounding box center [843, 210] width 1388 height 100
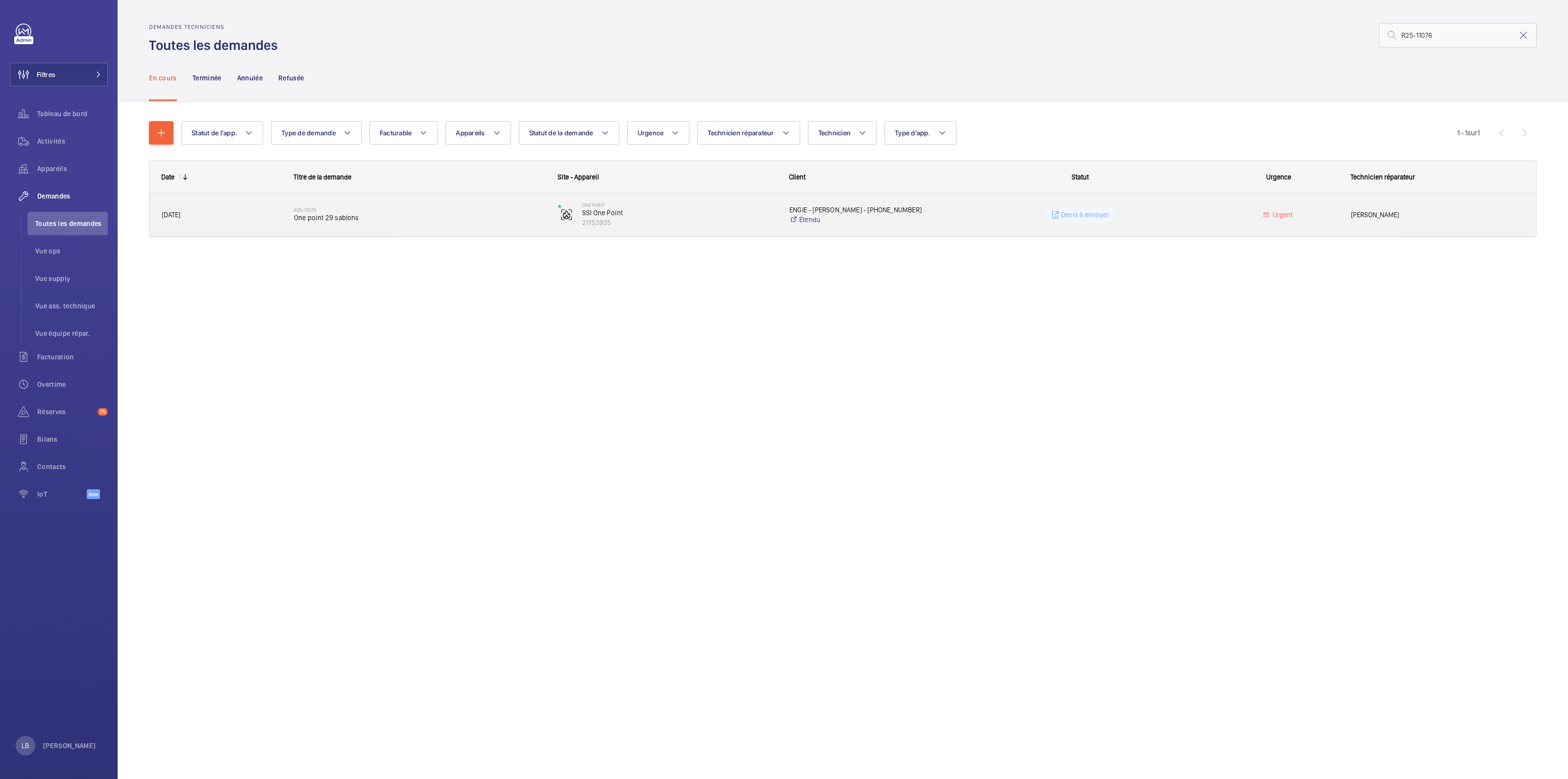
click at [1195, 210] on wm-front-pills-cell "Devis à envoyer" at bounding box center [1080, 215] width 251 height 16
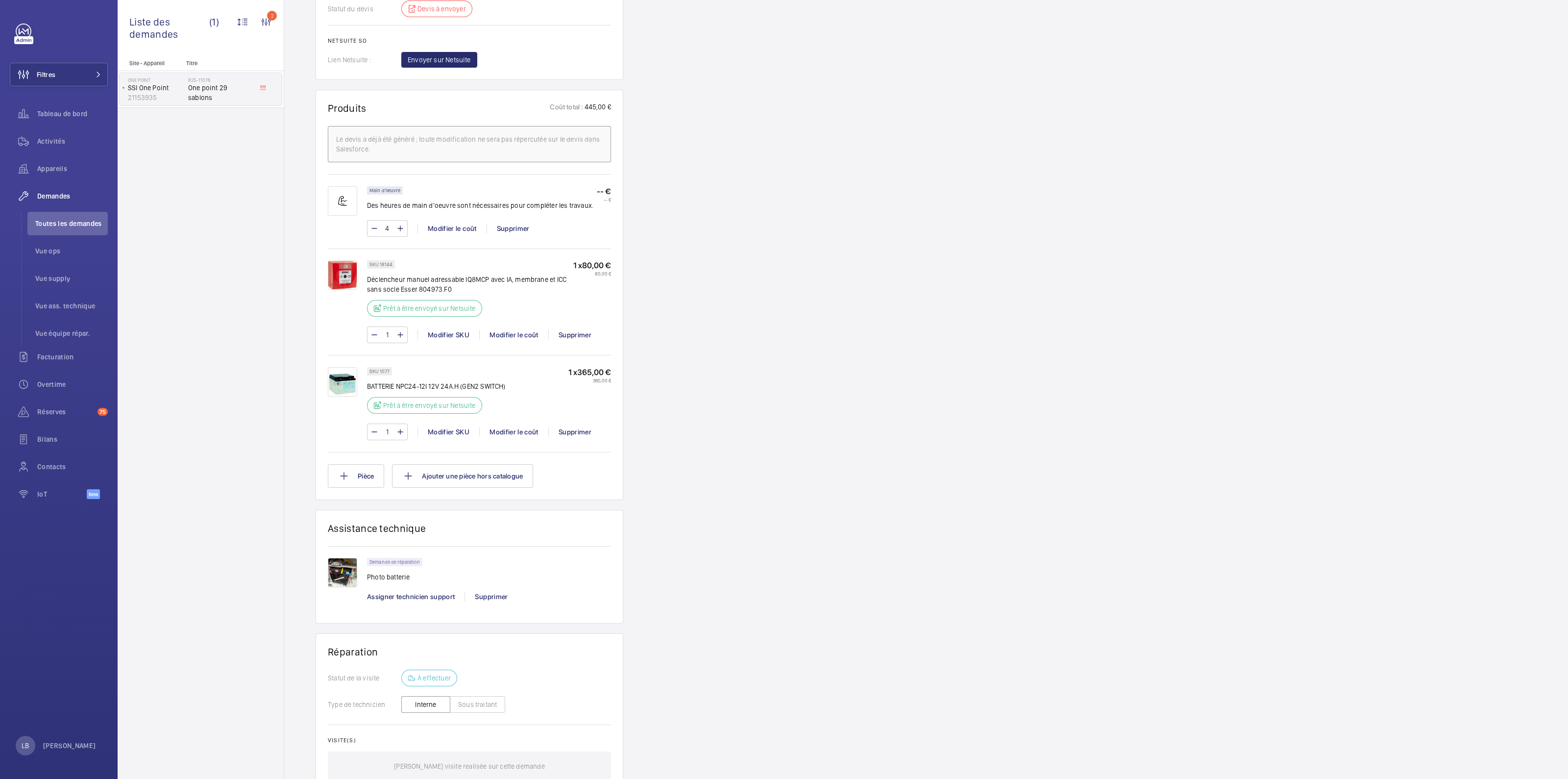
scroll to position [613, 0]
click at [343, 366] on img at bounding box center [343, 381] width 29 height 29
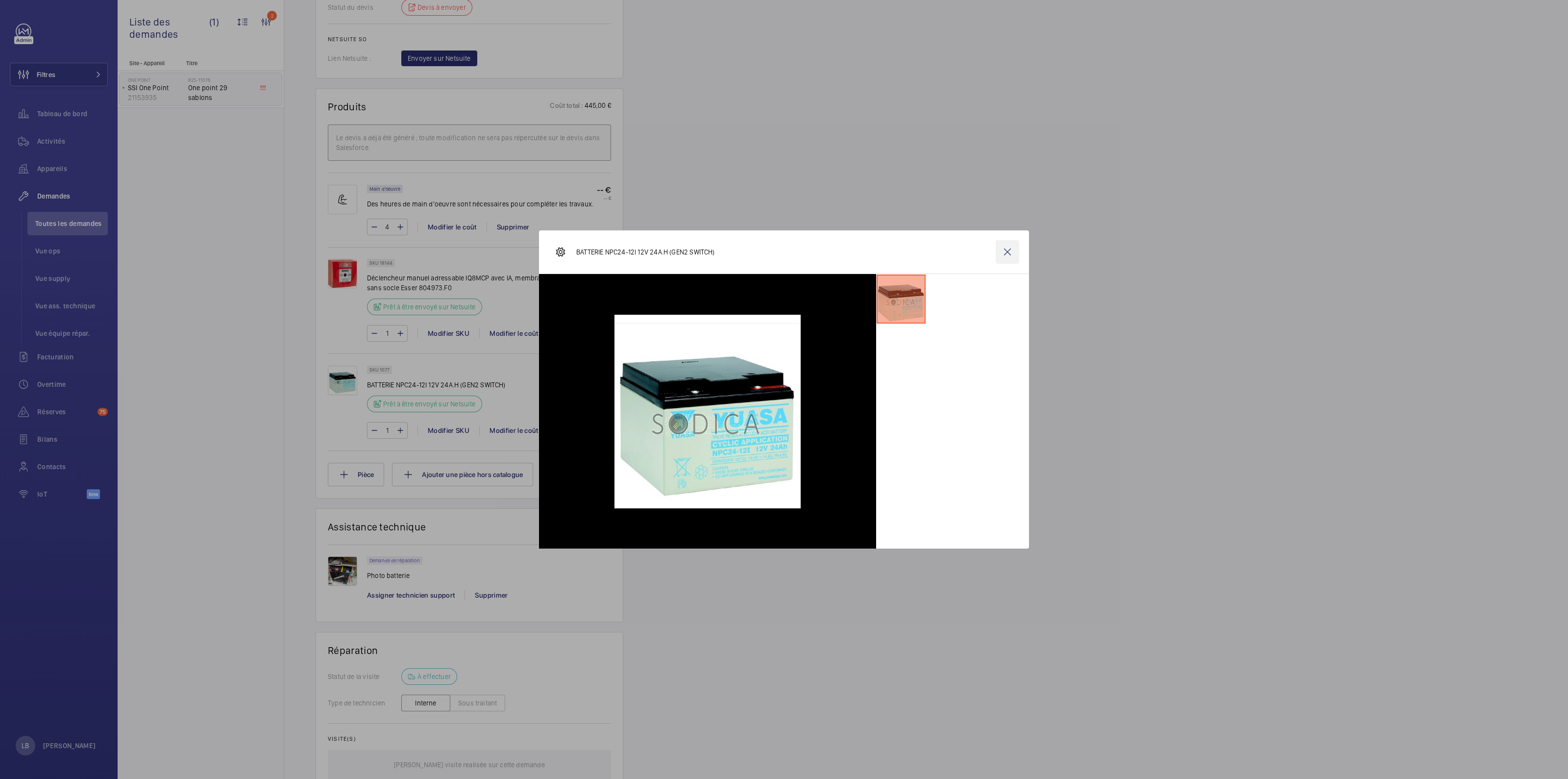
click at [1005, 253] on wm-front-icon-button at bounding box center [1007, 252] width 24 height 24
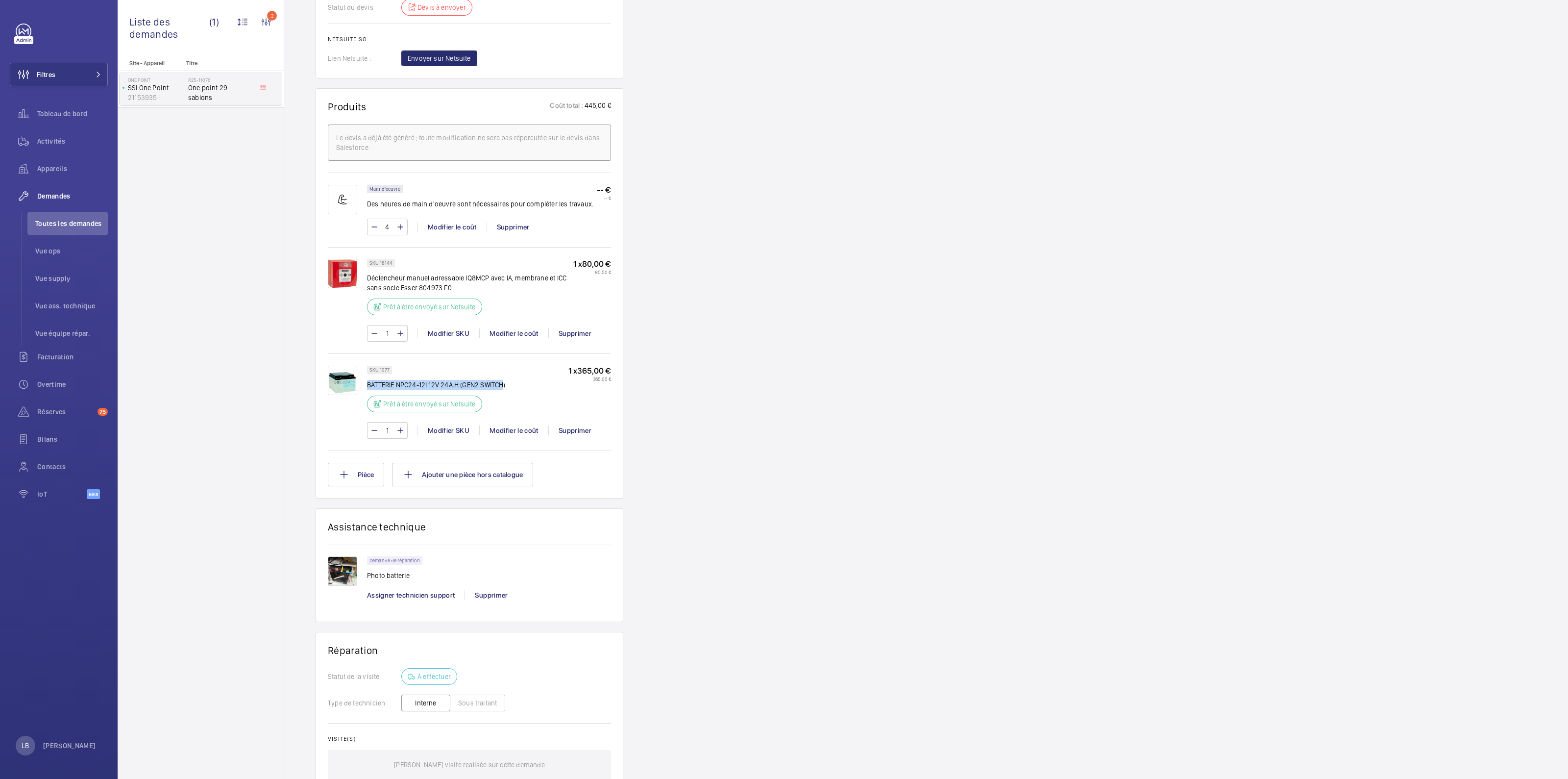
drag, startPoint x: 367, startPoint y: 376, endPoint x: 505, endPoint y: 373, distance: 138.0
click at [505, 380] on p "BATTERIE NPC24-12I 12V 24A.H (GEN2 SWITCH)" at bounding box center [436, 385] width 139 height 10
copy p "BATTERIE NPC24-12I 12V 24A.H (GEN2 SWITCH"
click at [293, 356] on div "Demandes techniciens R25-11076 La demande de réparation a été créée le 19/08/20…" at bounding box center [926, 188] width 1284 height 1409
drag, startPoint x: 321, startPoint y: 344, endPoint x: 360, endPoint y: 381, distance: 53.8
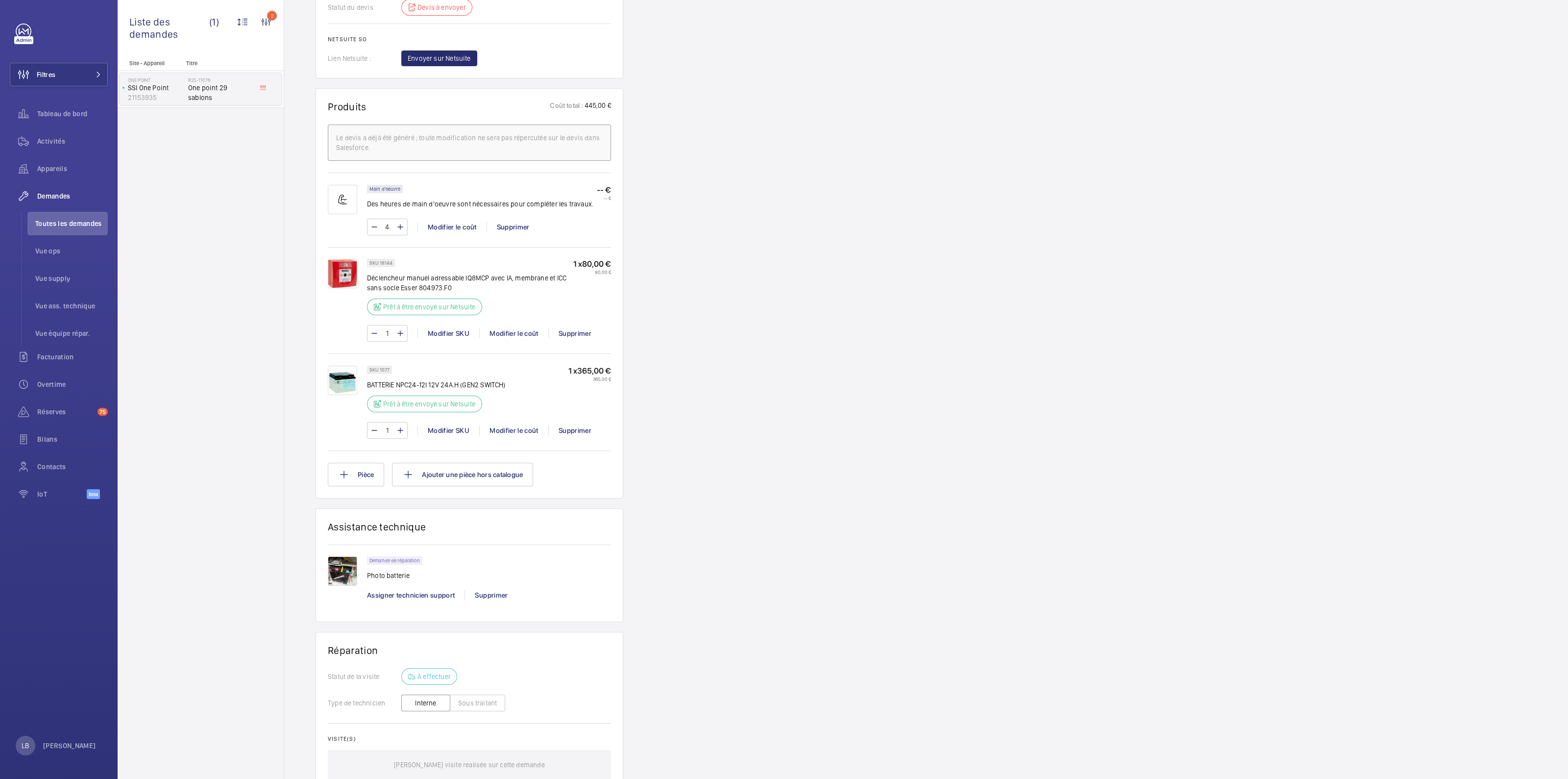
click at [360, 381] on wm-front-card "Produits Coût total : 445,00 € Le devis a déjà été généré ; toute modification …" at bounding box center [469, 294] width 308 height 411
click at [514, 376] on div "SKU 1077 BATTERIE NPC24-12I 12V 24A.H (GEN2 SWITCH) Prêt à être envoyé sur Nets…" at bounding box center [489, 392] width 244 height 52
click at [899, 359] on div "Demandes techniciens R25-11076 La demande de réparation a été créée le 19/08/20…" at bounding box center [926, 188] width 1284 height 1409
click at [204, 349] on div "Site - Appareil Titre ONE POINT SSI One Point 21153935 R25-11076 One point 29 s…" at bounding box center [200, 419] width 166 height 719
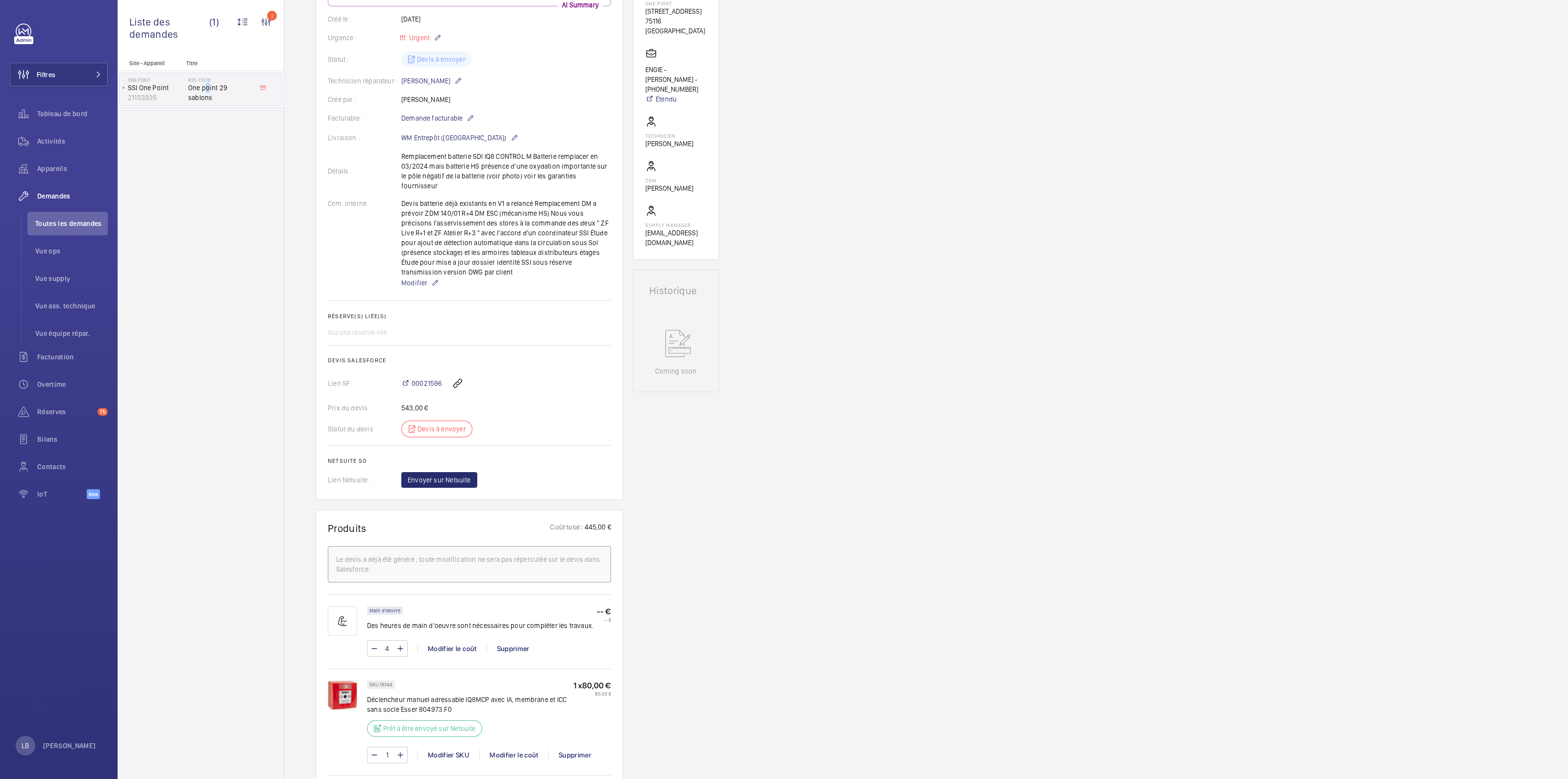
scroll to position [184, 0]
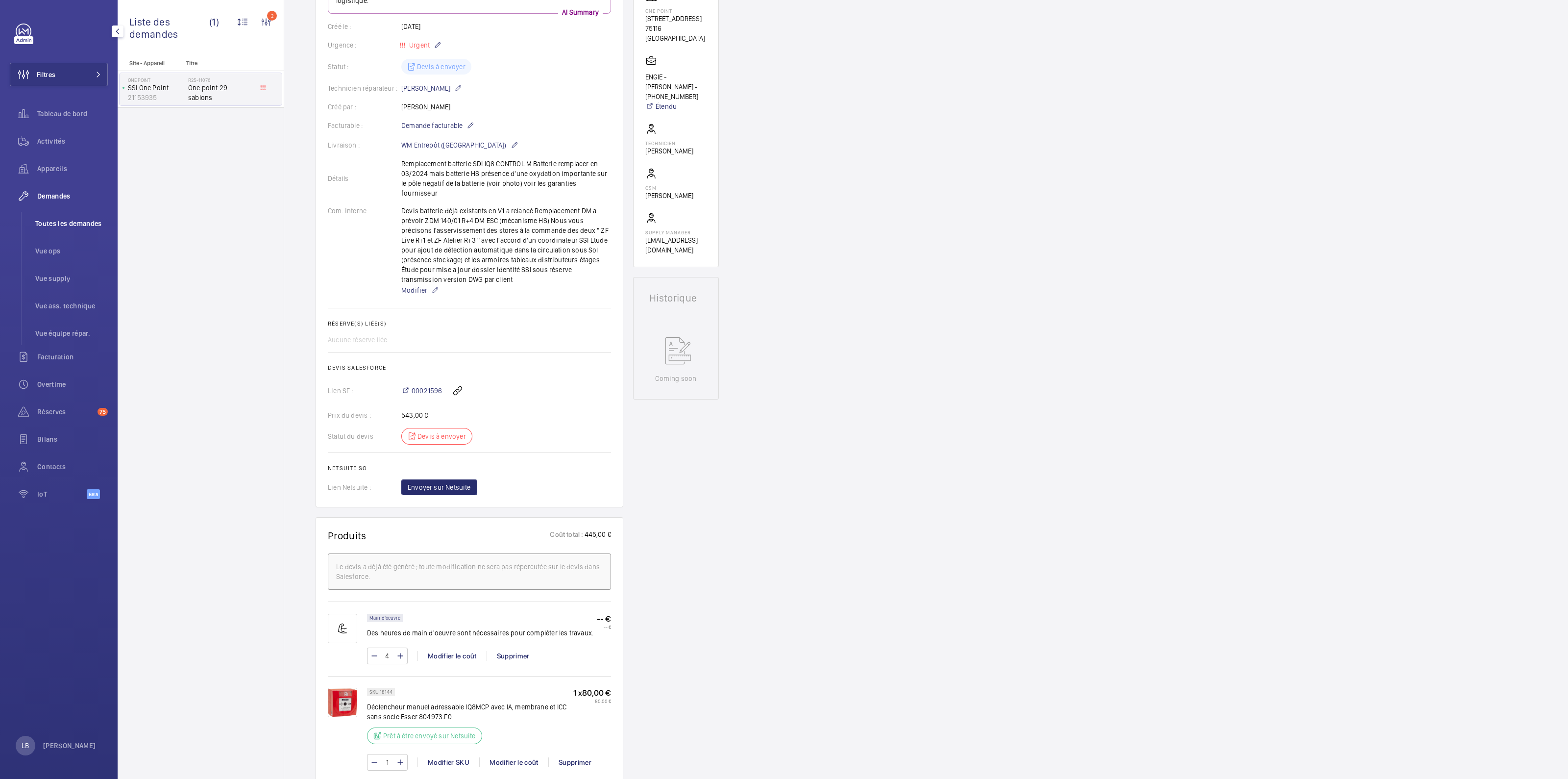
click at [69, 219] on span "Toutes les demandes" at bounding box center [71, 224] width 72 height 10
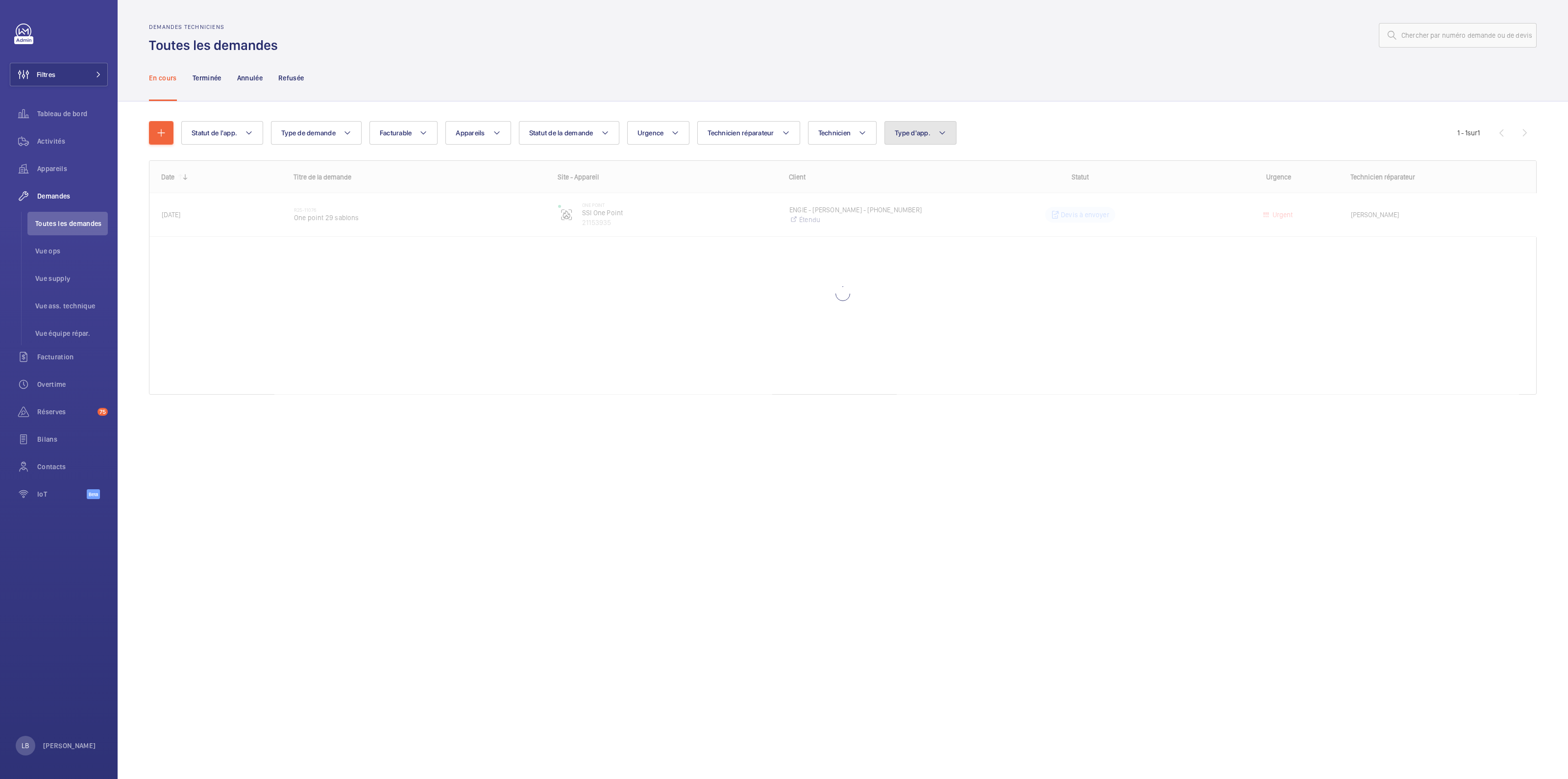
click at [940, 139] on button "Type d'app." at bounding box center [920, 133] width 72 height 24
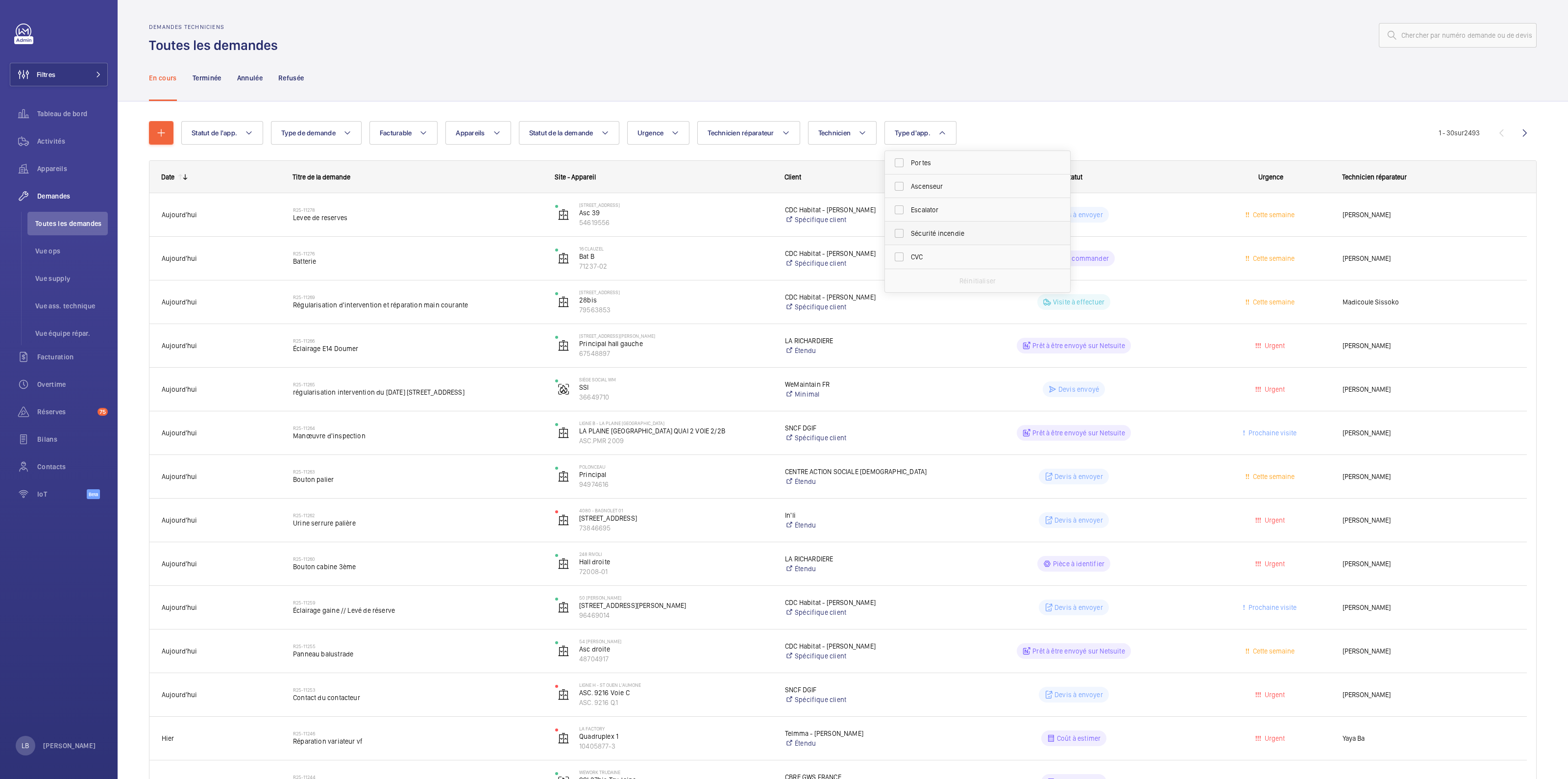
click at [906, 236] on label "Sécurité incendie" at bounding box center [970, 233] width 170 height 24
click at [906, 236] on input "Sécurité incendie" at bounding box center [899, 233] width 19 height 19
checkbox input "true"
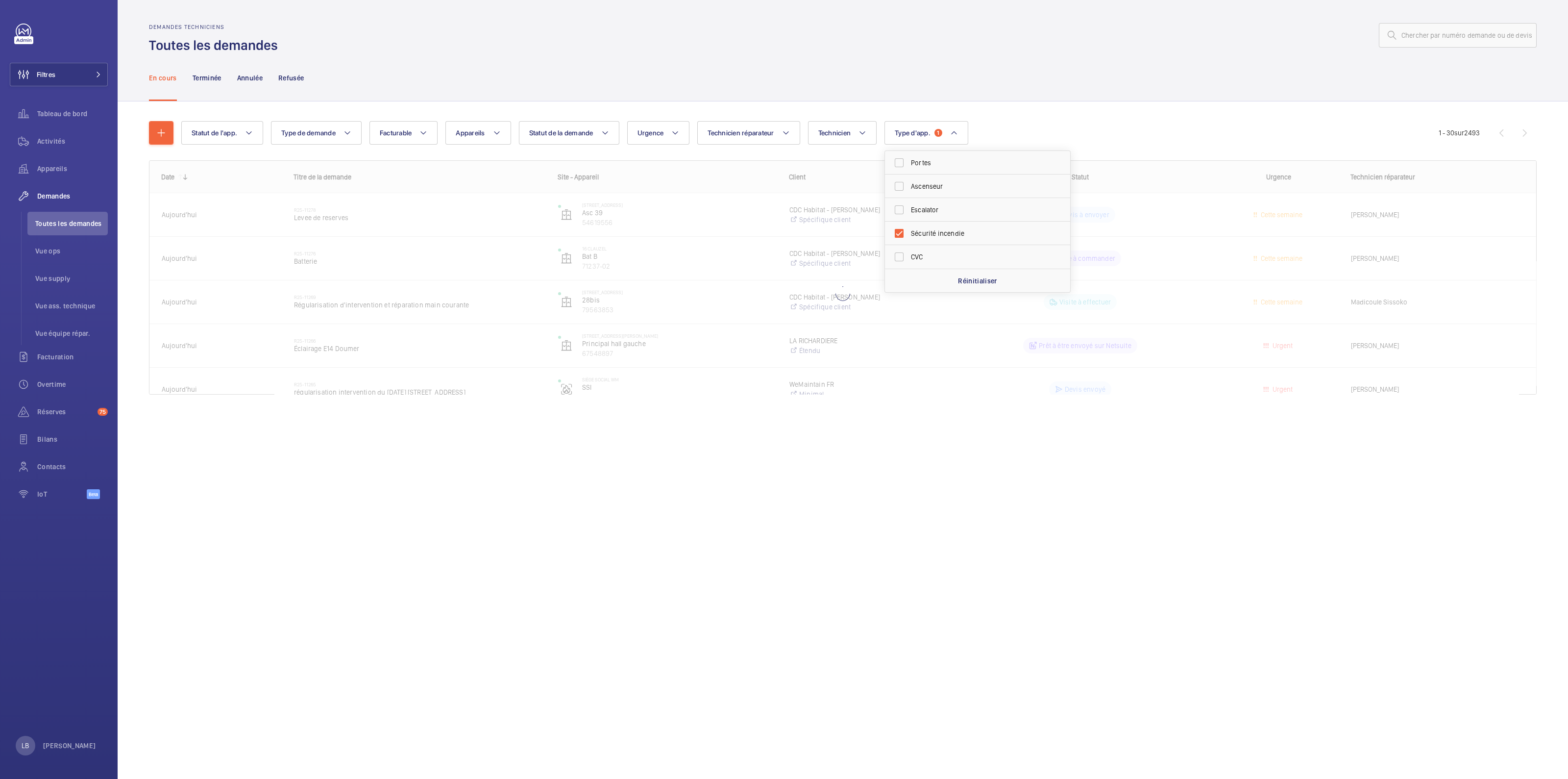
click at [1111, 48] on div "Demandes techniciens Toutes les demandes" at bounding box center [843, 39] width 1388 height 31
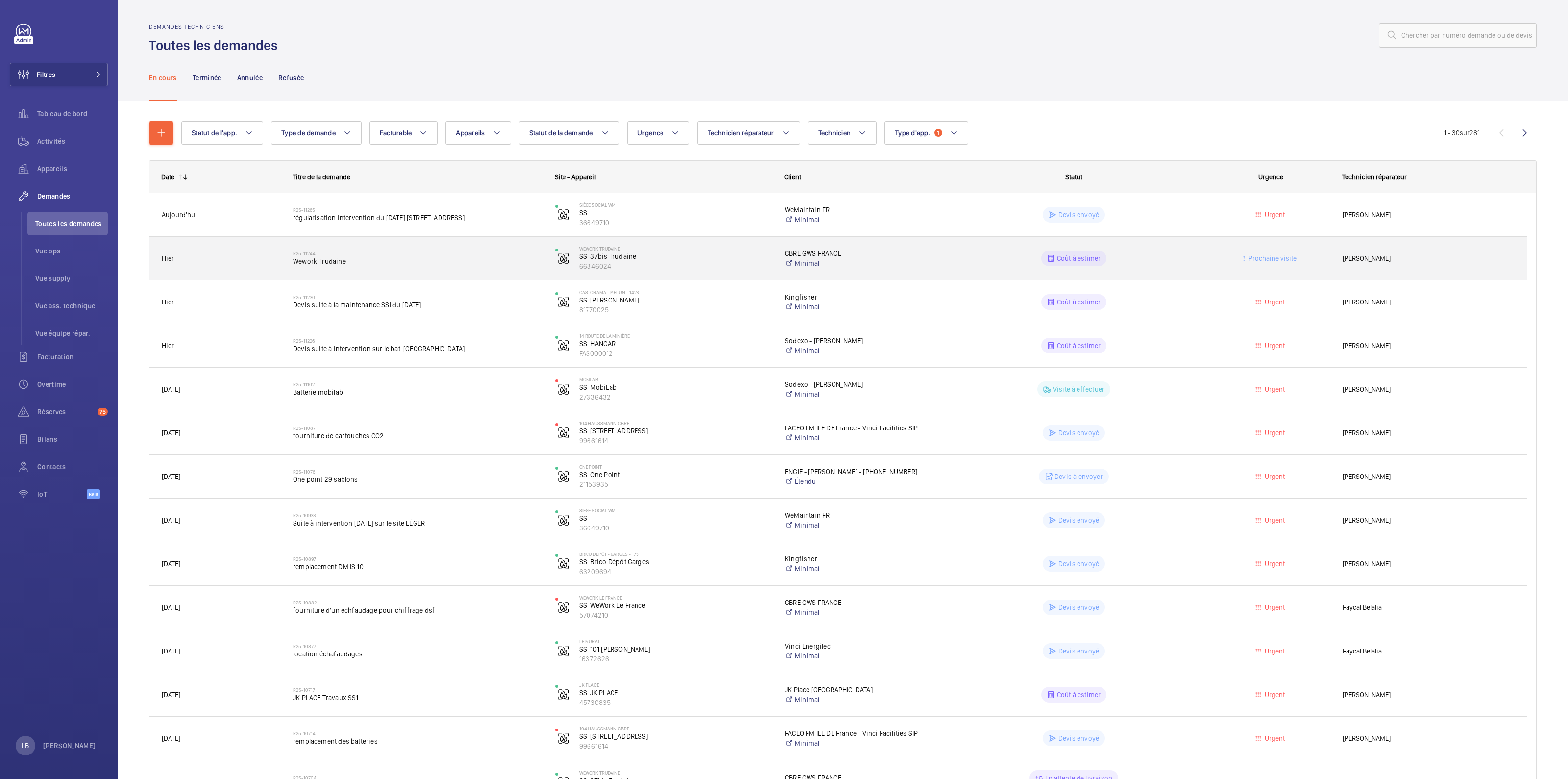
click at [1188, 259] on wm-front-pills-cell "Coût à estimer" at bounding box center [1074, 258] width 250 height 16
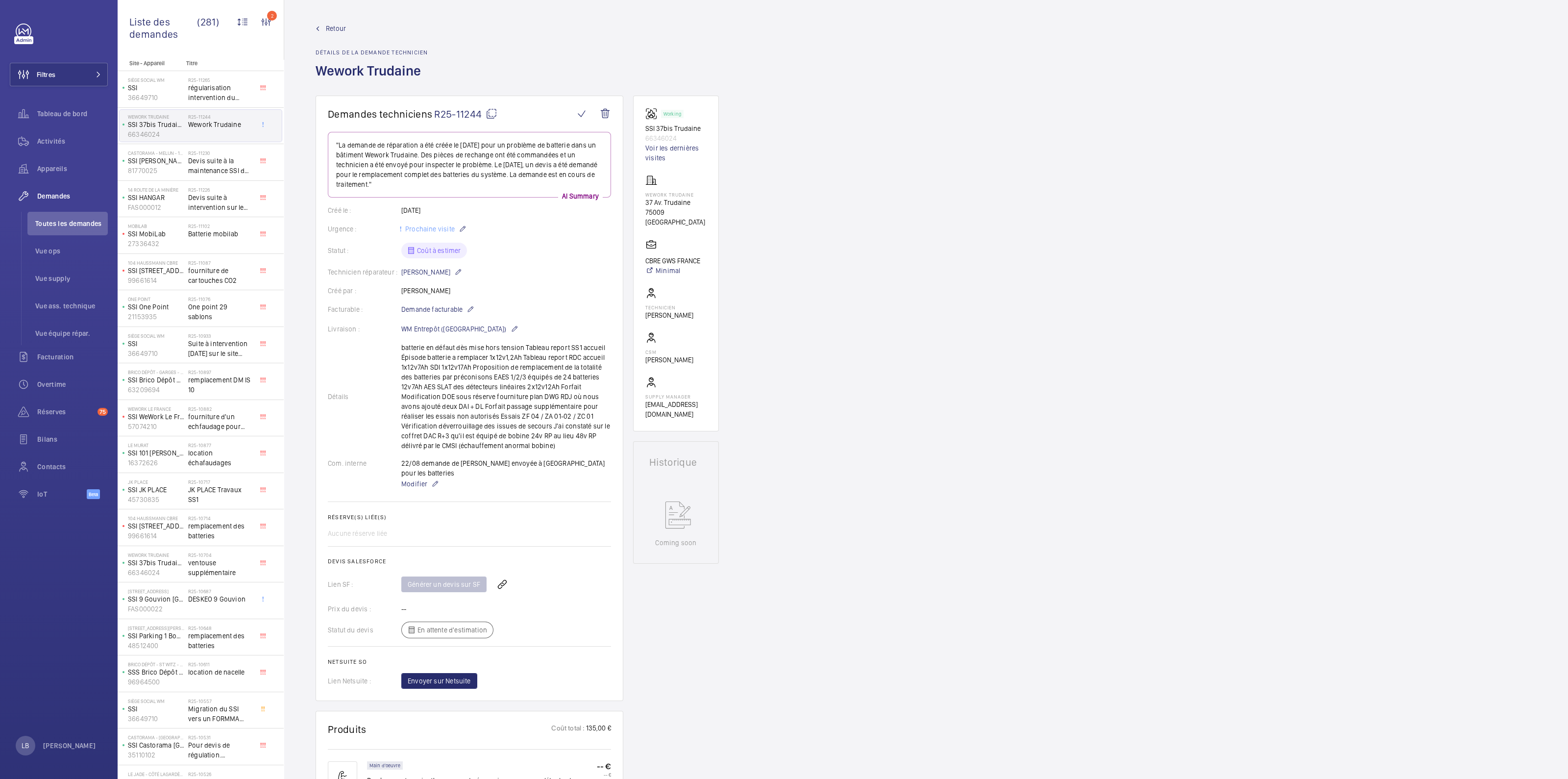
click at [326, 32] on span "Retour" at bounding box center [335, 29] width 20 height 10
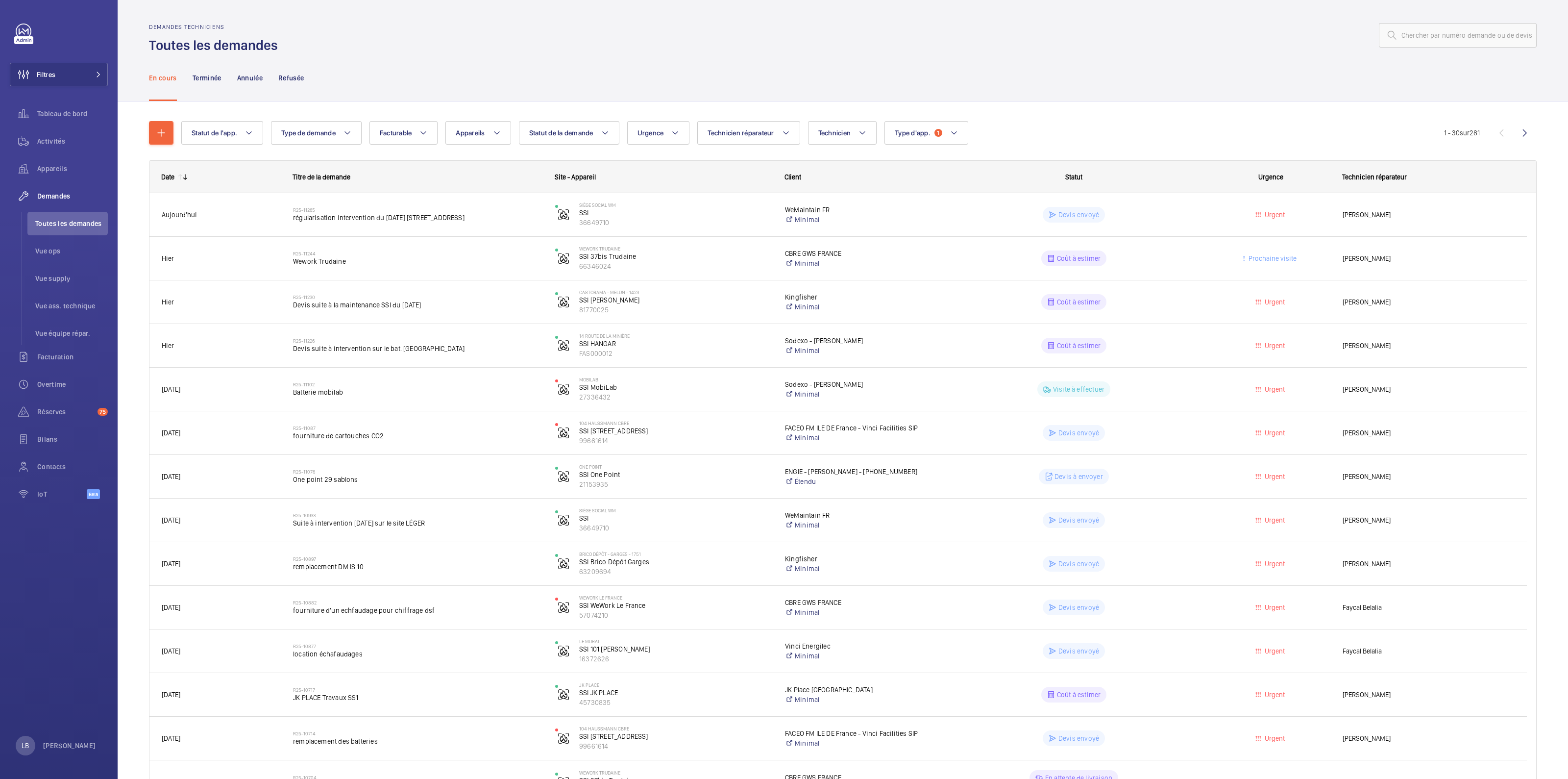
click at [568, 30] on div at bounding box center [910, 35] width 1253 height 24
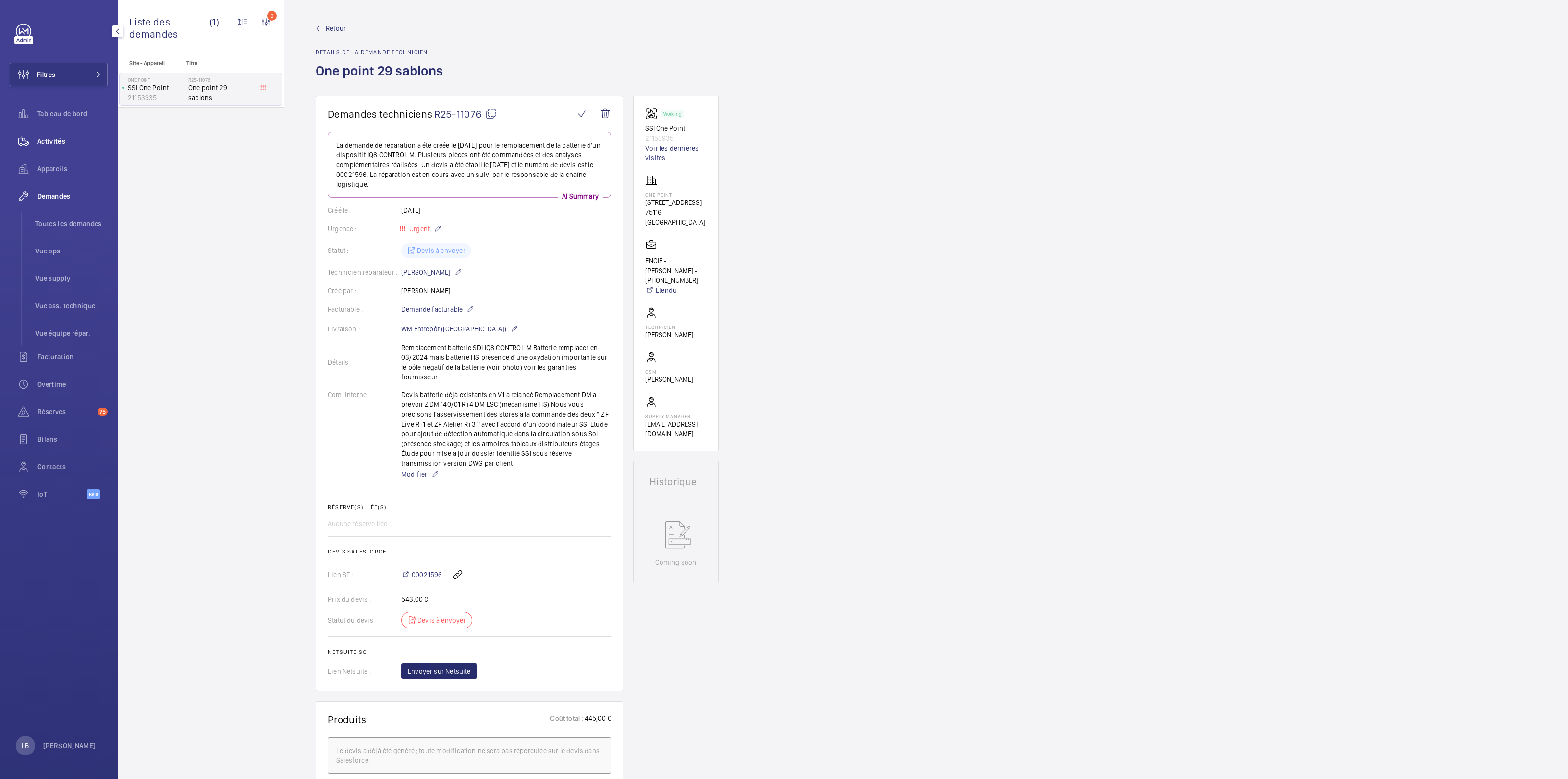
click at [21, 150] on wm-front-icon-button at bounding box center [23, 141] width 27 height 24
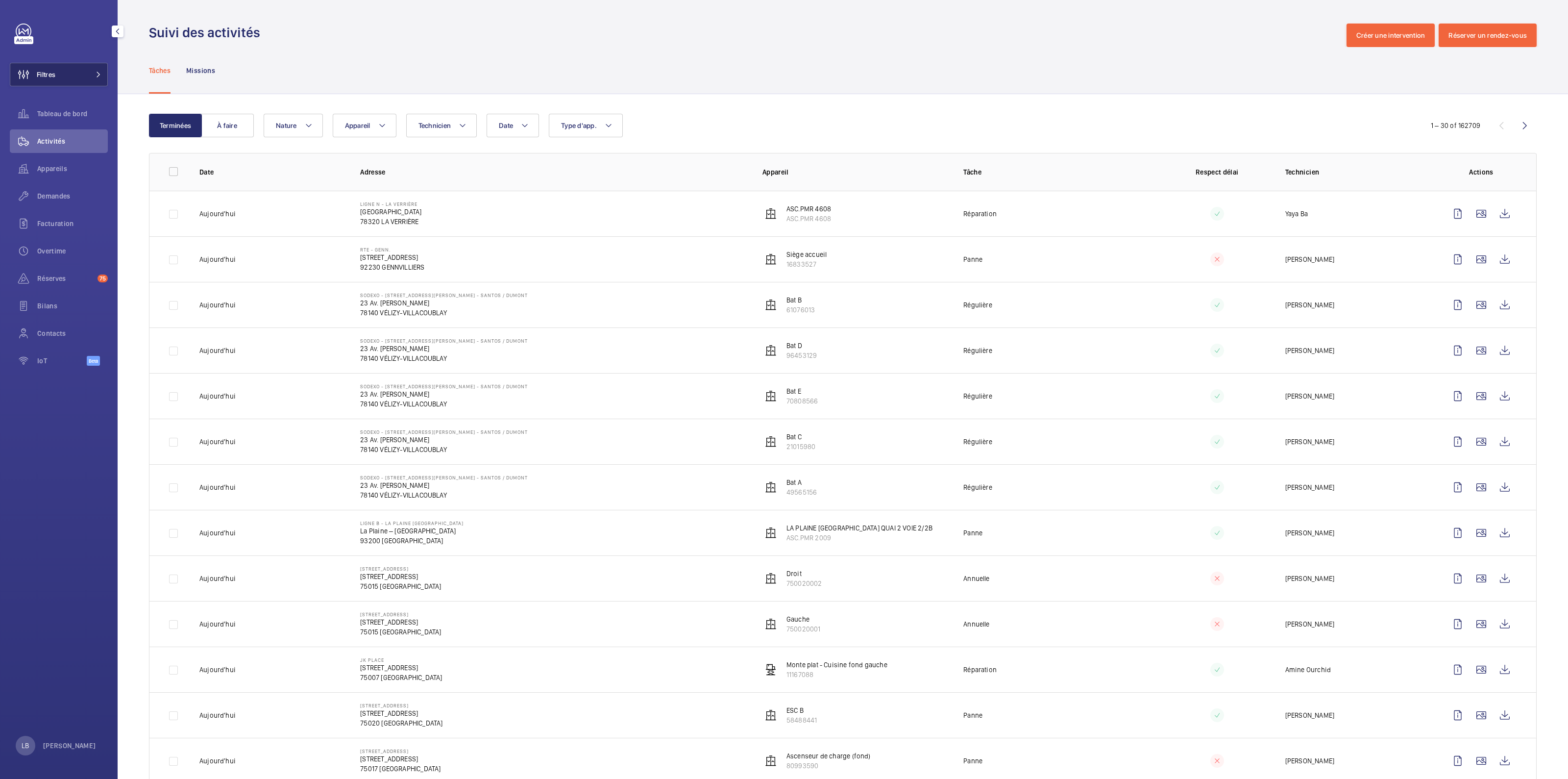
click at [72, 69] on button "Filtres" at bounding box center [58, 74] width 98 height 24
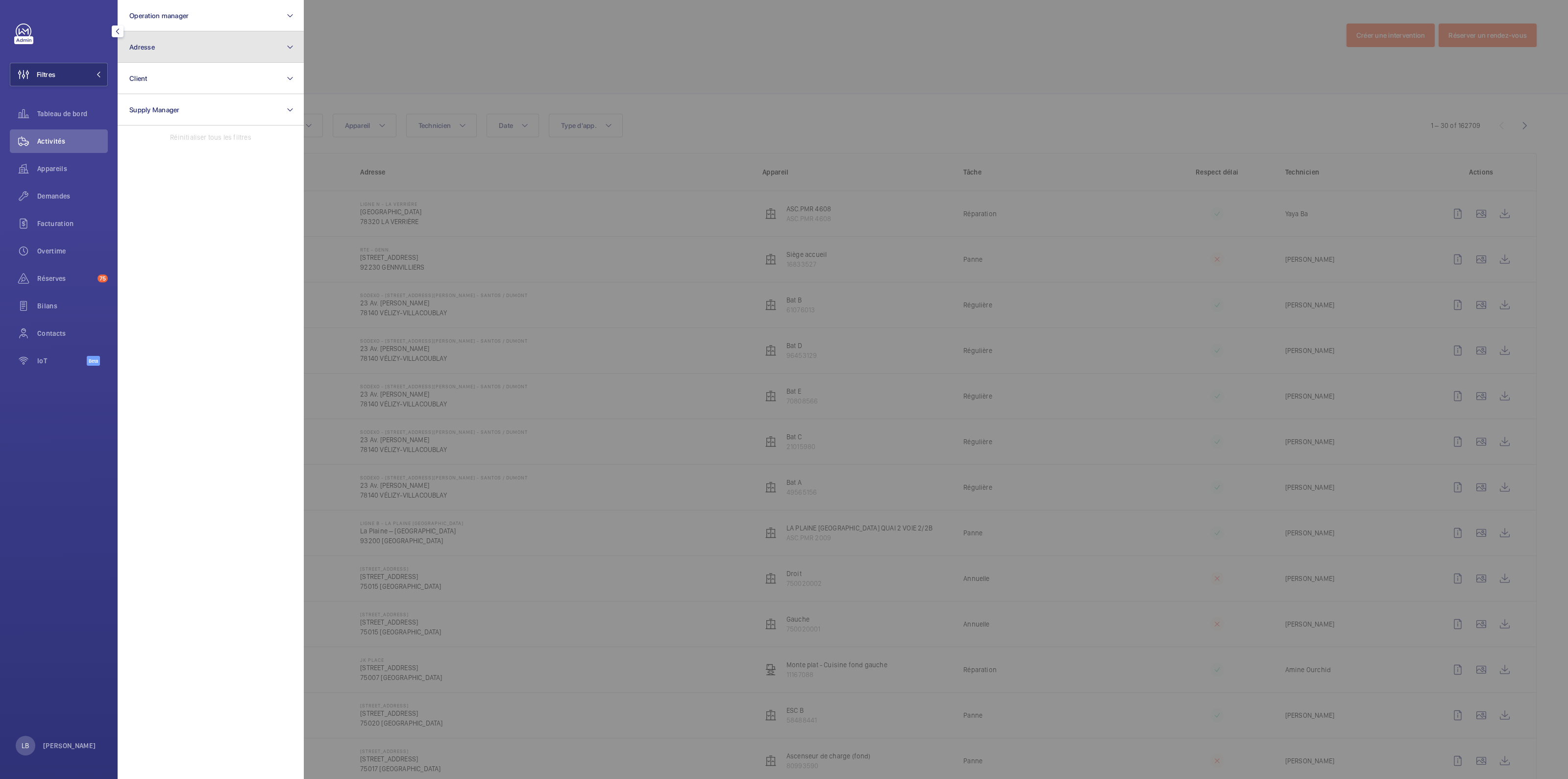
click at [184, 43] on button "Adresse" at bounding box center [211, 48] width 186 height 32
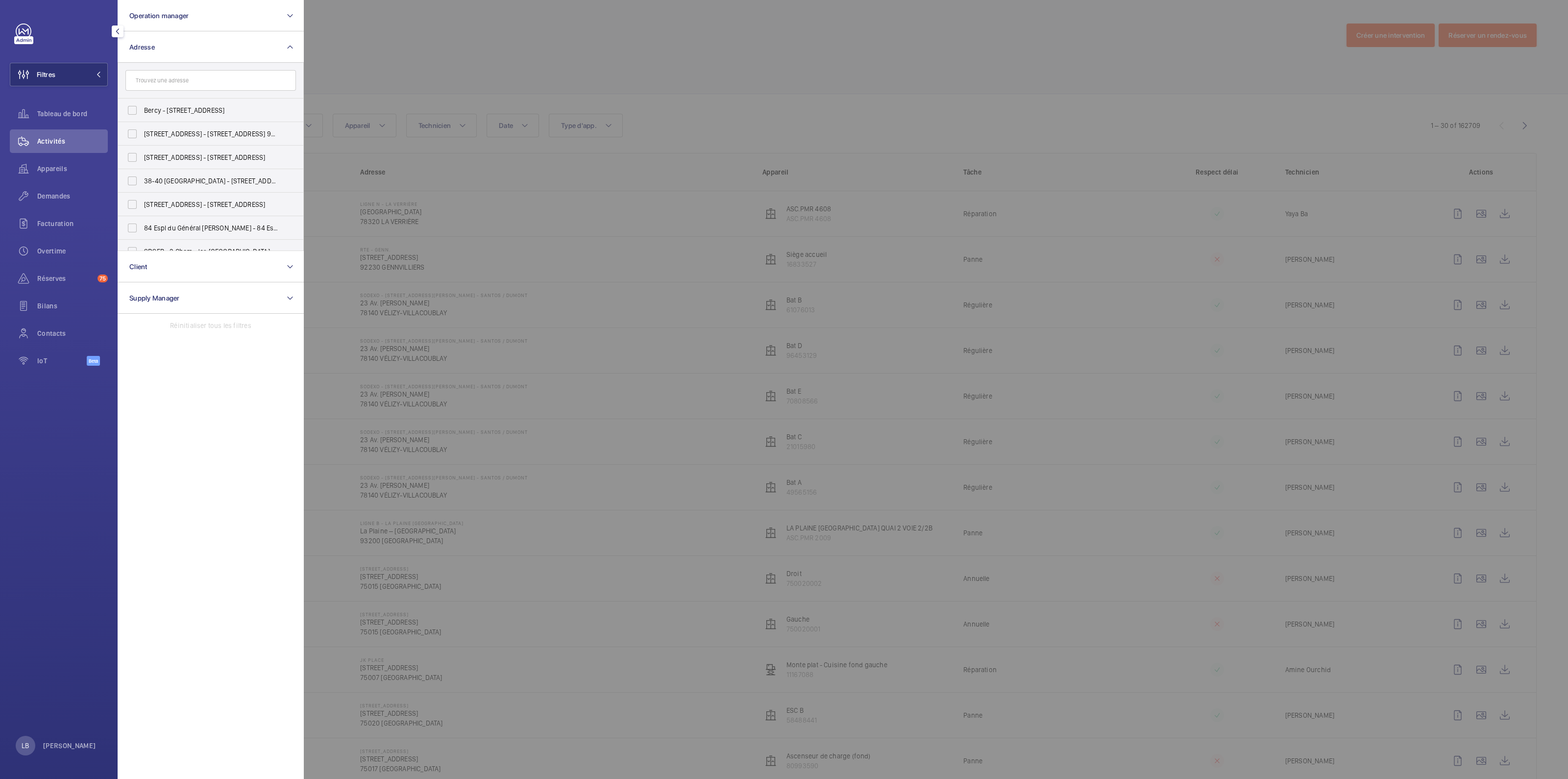
click at [185, 80] on input "text" at bounding box center [211, 80] width 170 height 21
type input "trudaine"
click at [136, 110] on label "WeWork Trudaine - 37 Av. Trudaine , PARIS 75009" at bounding box center [203, 110] width 170 height 24
click at [136, 110] on input "WeWork Trudaine - 37 Av. Trudaine , PARIS 75009" at bounding box center [132, 110] width 19 height 19
checkbox input "true"
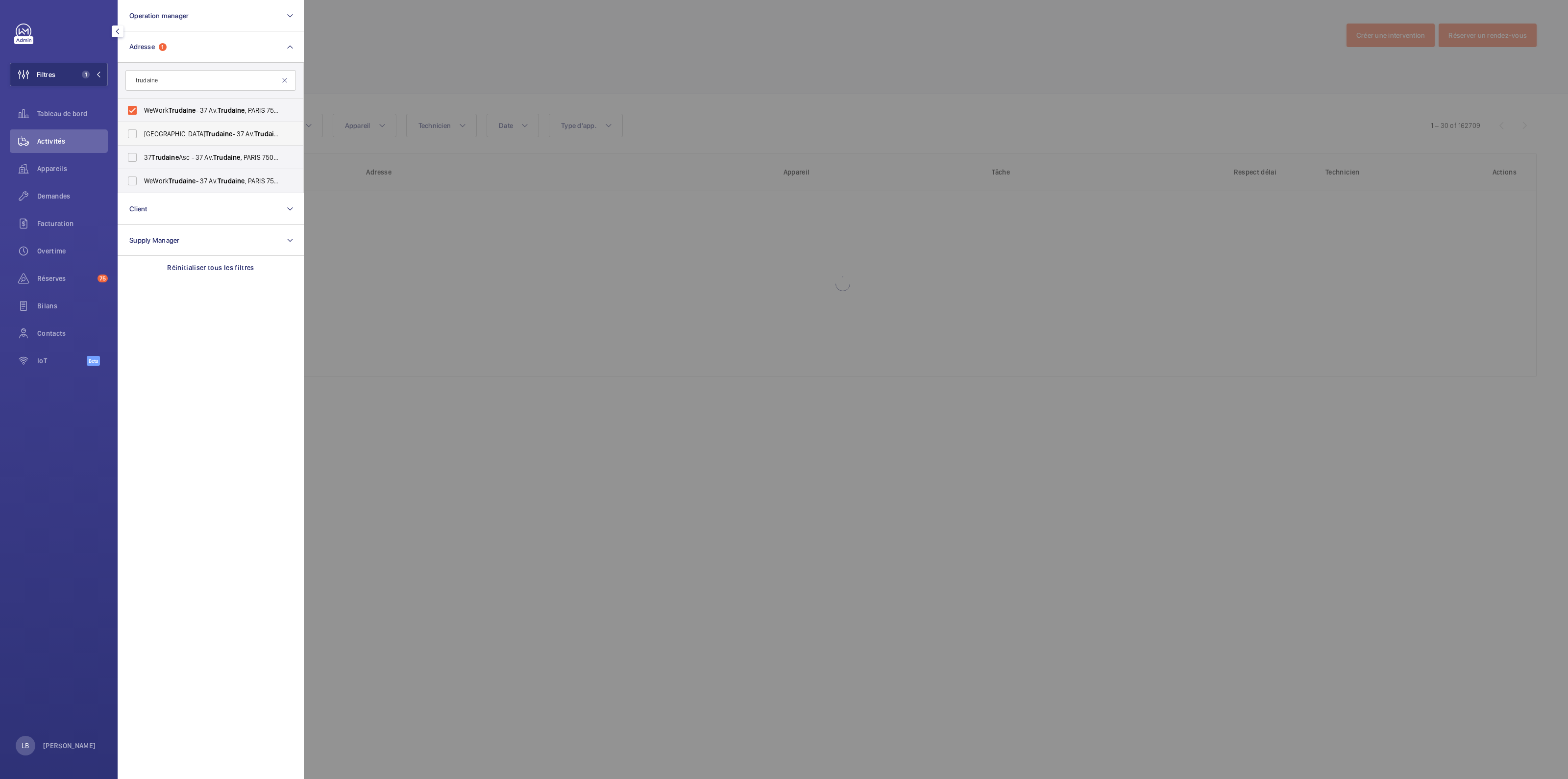
click at [141, 137] on label "WeWork Avenue Trudaine - 37 Av. Trudaine , PARIS 75009" at bounding box center [203, 133] width 170 height 24
click at [141, 137] on input "WeWork Avenue Trudaine - 37 Av. Trudaine , PARIS 75009" at bounding box center [132, 134] width 19 height 19
checkbox input "true"
click at [133, 153] on label "37 Trudaine Asc - 37 Av. Trudaine , PARIS 75009" at bounding box center [203, 157] width 170 height 24
click at [133, 153] on input "37 Trudaine Asc - 37 Av. Trudaine , PARIS 75009" at bounding box center [132, 157] width 19 height 19
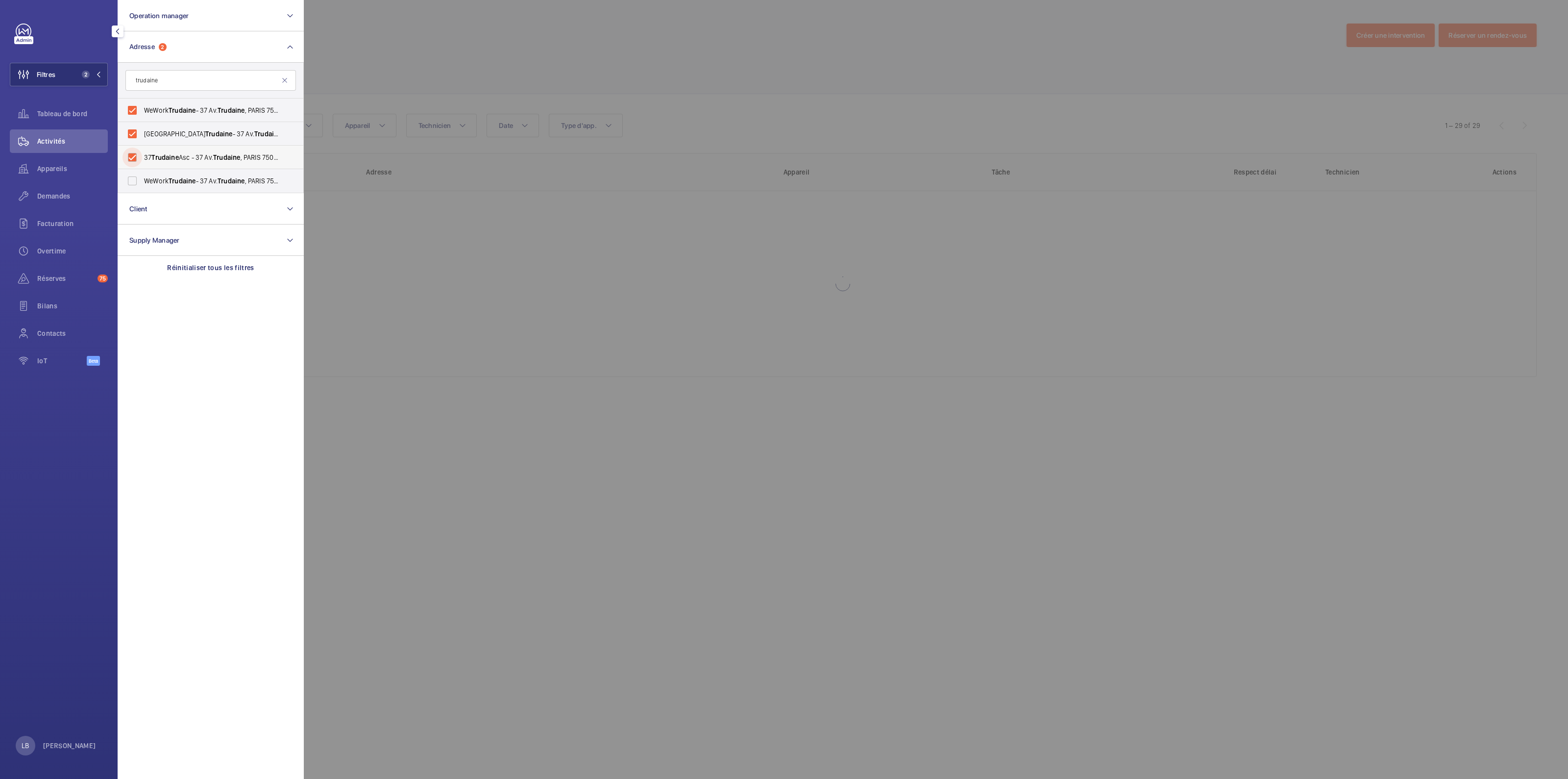
checkbox input "true"
click at [130, 183] on label "WeWork Trudaine - 37 Av. Trudaine , PARIS 75009" at bounding box center [203, 181] width 170 height 24
click at [130, 183] on input "WeWork Trudaine - 37 Av. Trudaine , PARIS 75009" at bounding box center [132, 181] width 19 height 19
checkbox input "true"
click at [503, 32] on div at bounding box center [1088, 389] width 1568 height 779
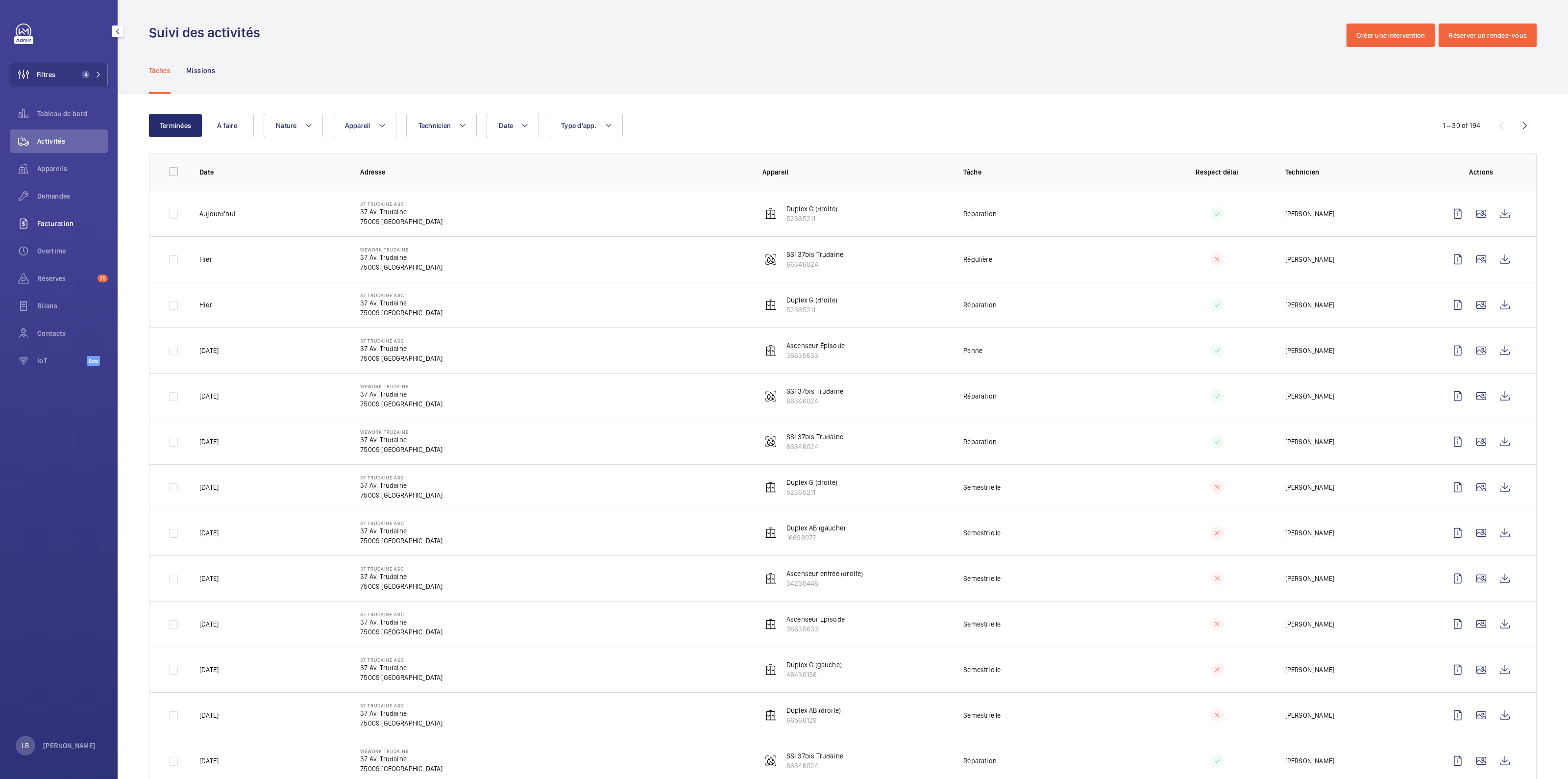
click at [38, 222] on div "Facturation" at bounding box center [58, 224] width 98 height 24
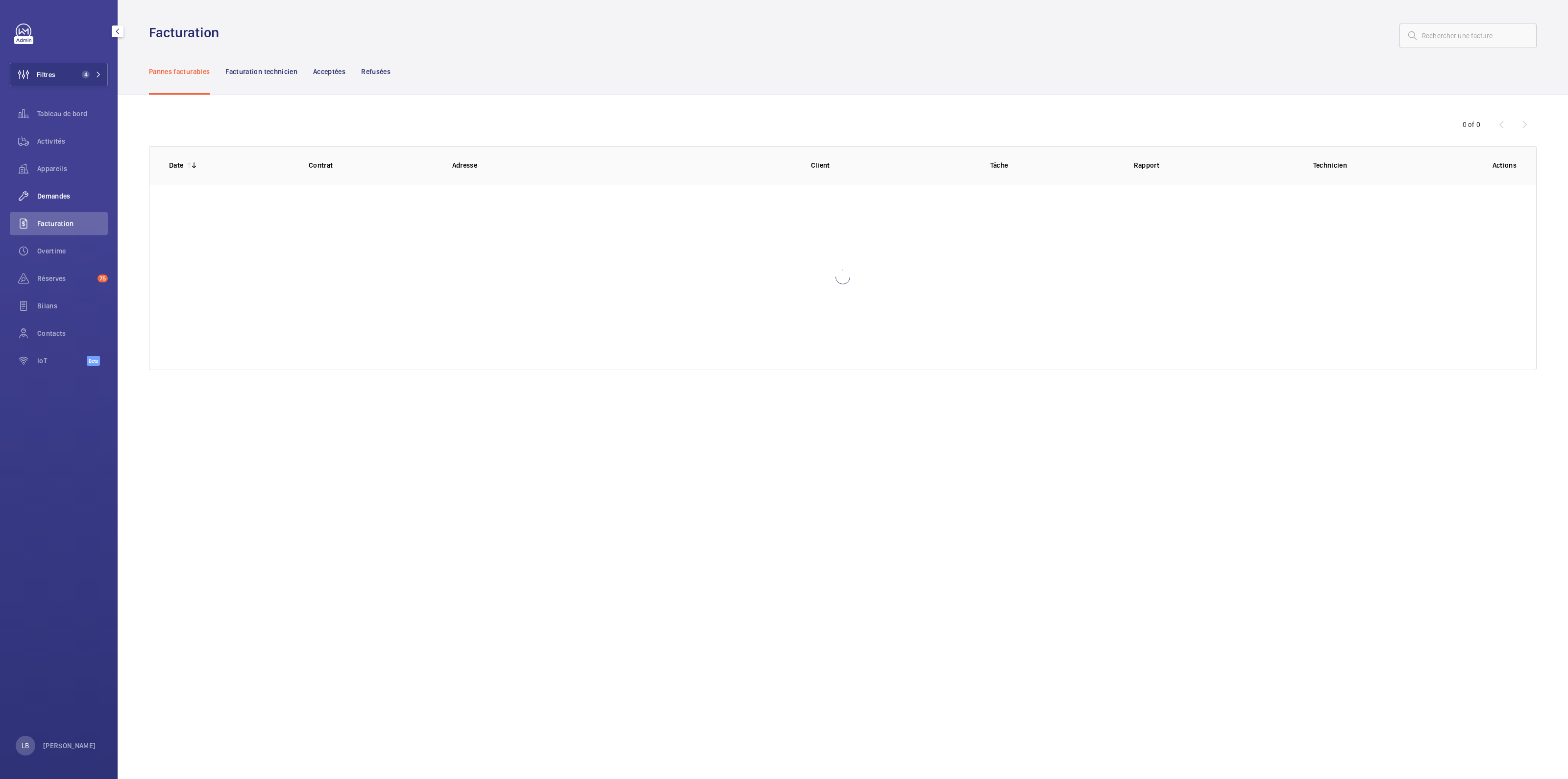
click at [47, 195] on span "Demandes" at bounding box center [72, 196] width 71 height 10
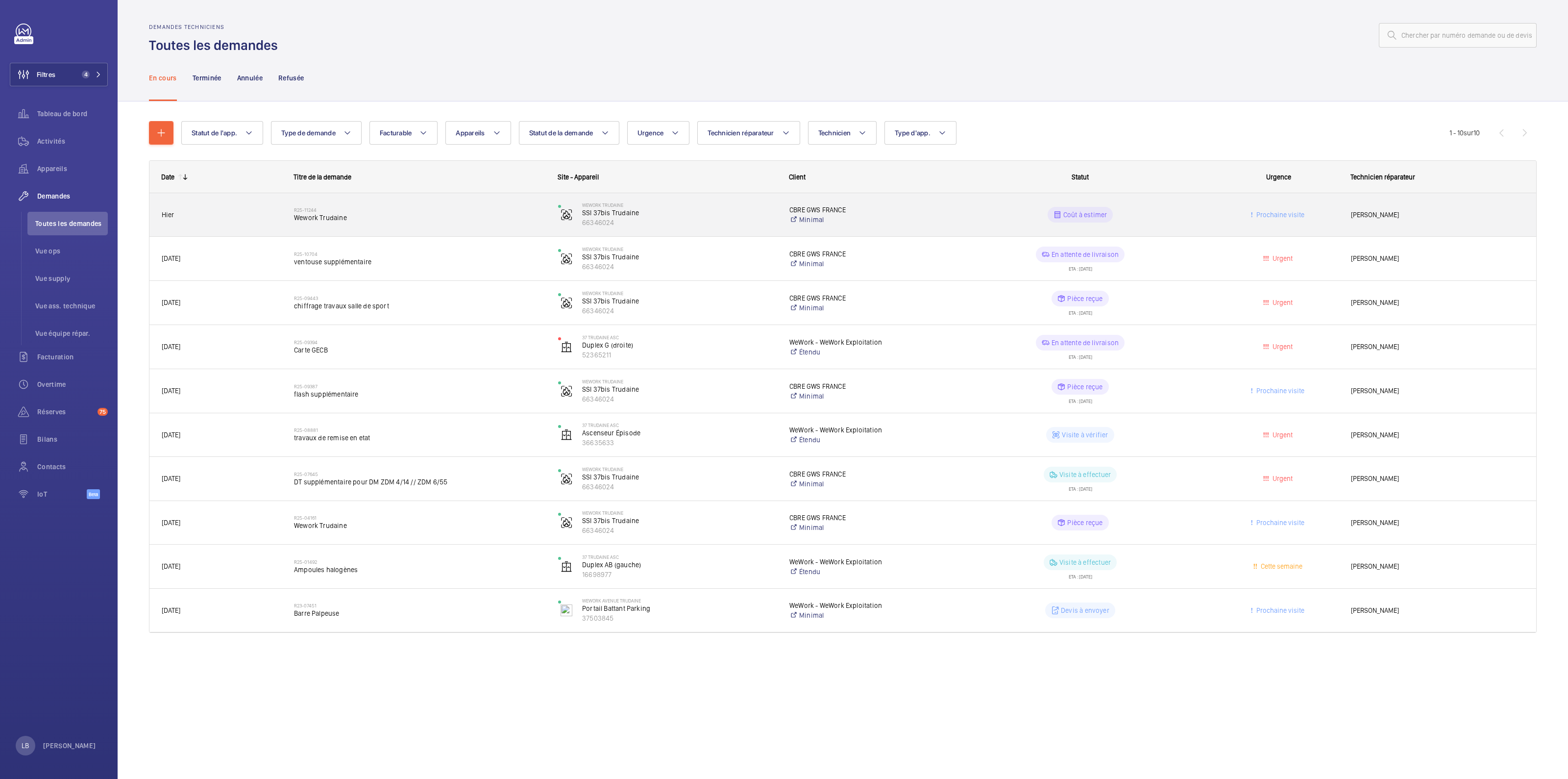
click at [951, 220] on div "Coût à estimer" at bounding box center [1074, 215] width 263 height 35
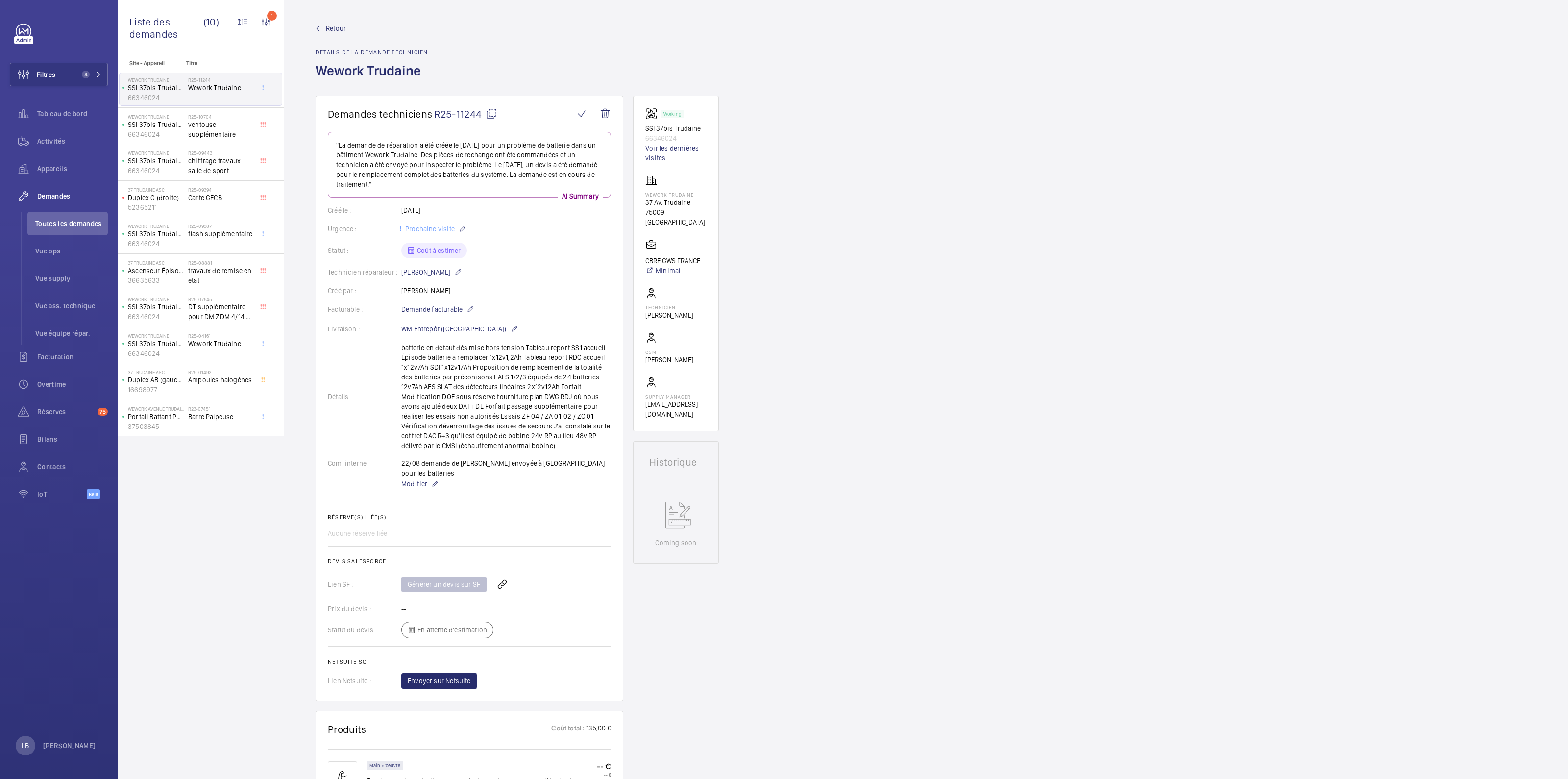
click at [345, 27] on span "Retour" at bounding box center [335, 29] width 20 height 10
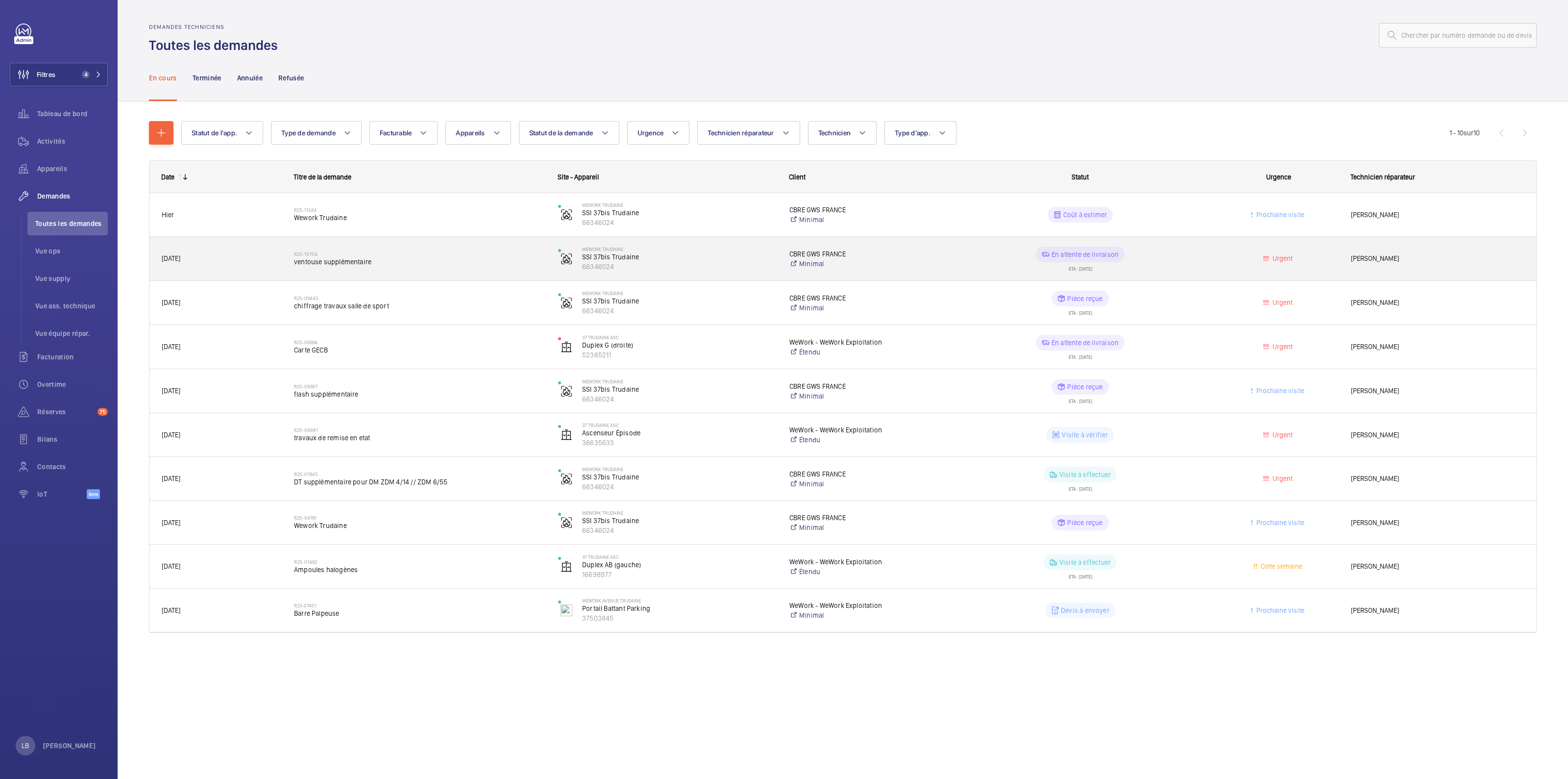
click at [1186, 251] on wm-front-pills-cell "En attente de livraison ETA : 15/08/2025" at bounding box center [1080, 259] width 251 height 24
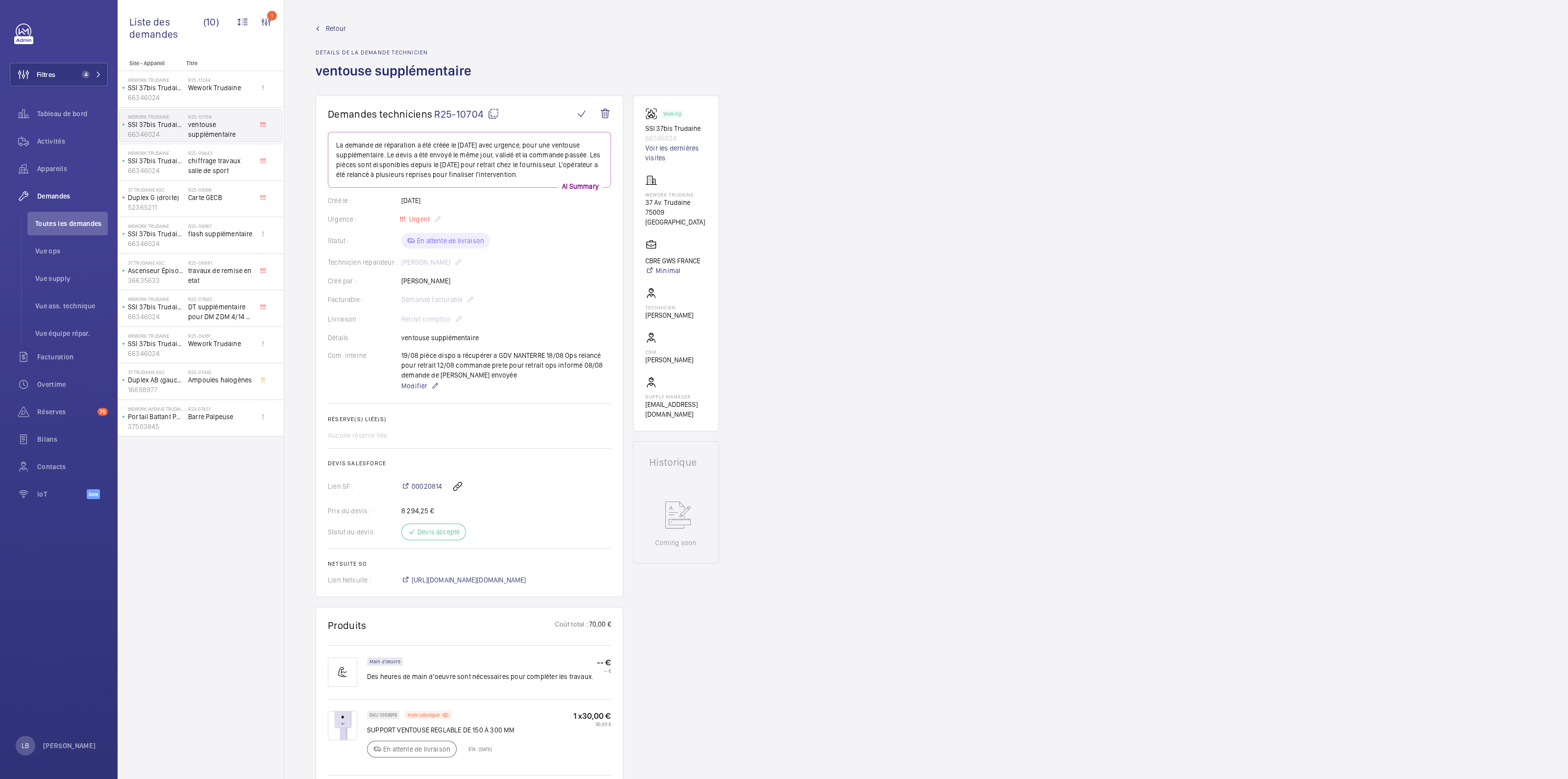
click at [494, 115] on mat-icon at bounding box center [493, 113] width 12 height 12
click at [492, 115] on mat-icon at bounding box center [493, 113] width 12 height 12
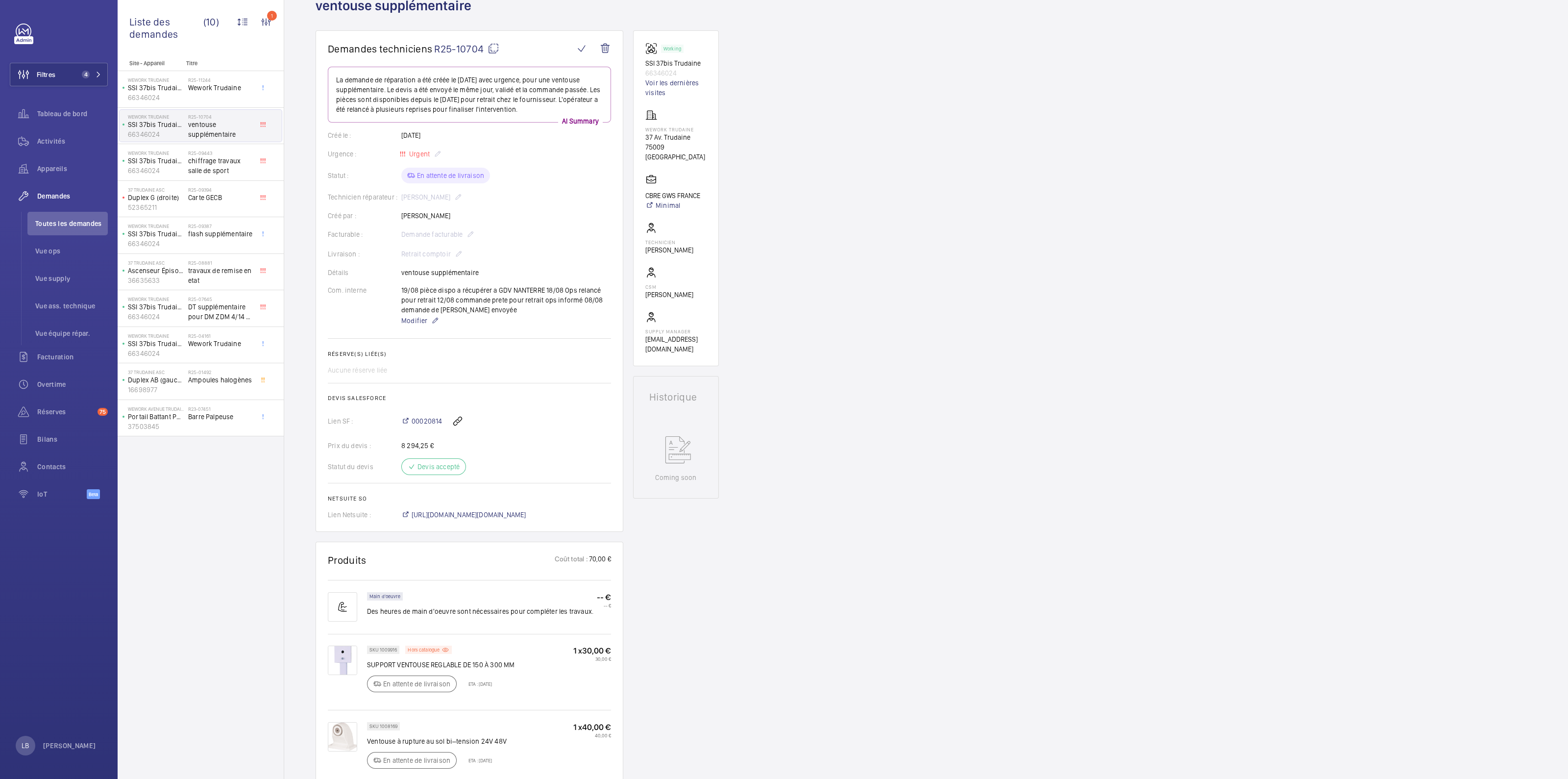
scroll to position [184, 0]
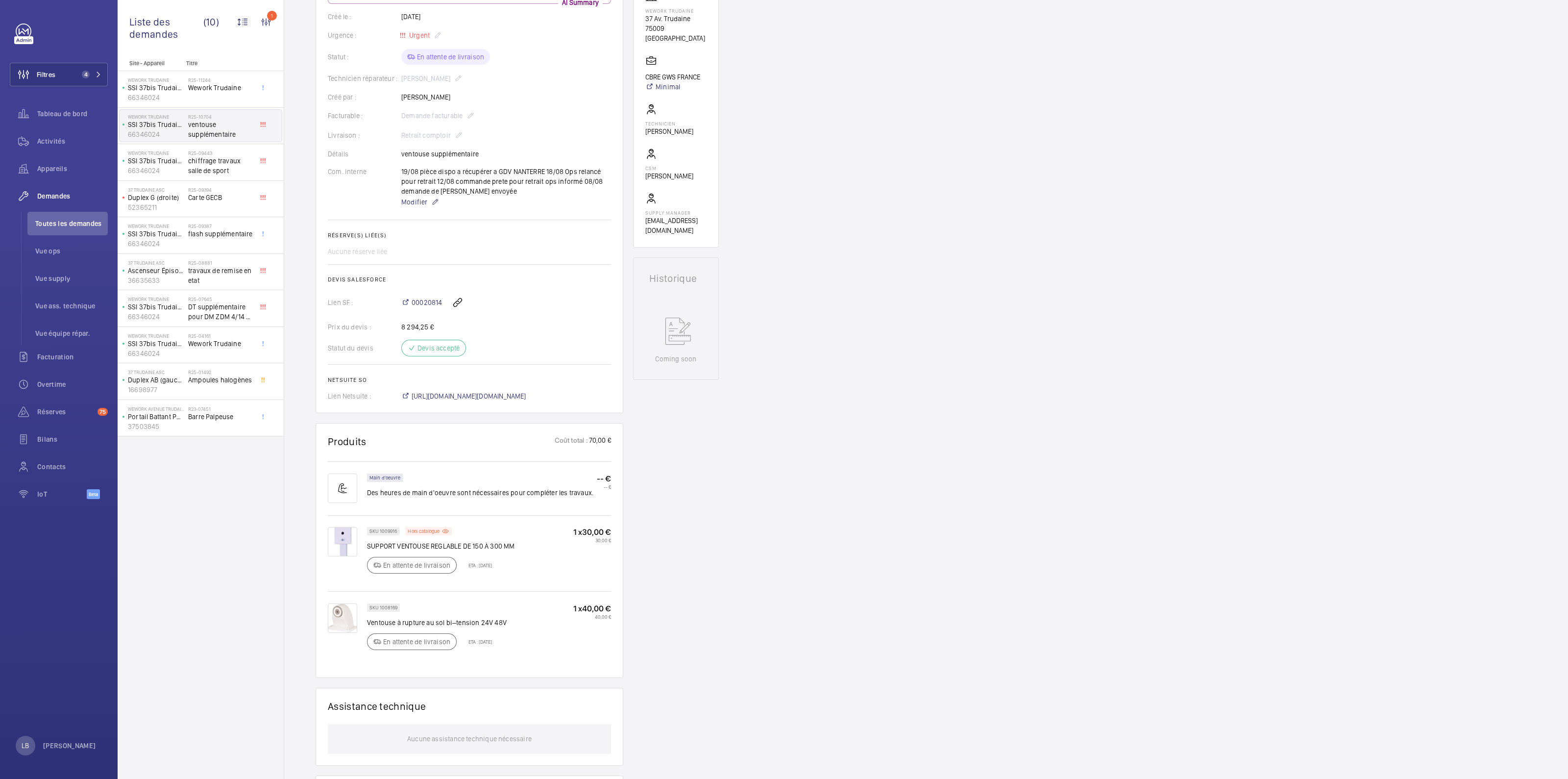
click at [979, 365] on div "Demandes techniciens R25-10704 La demande de réparation a été créée le 08/08/20…" at bounding box center [926, 473] width 1284 height 1124
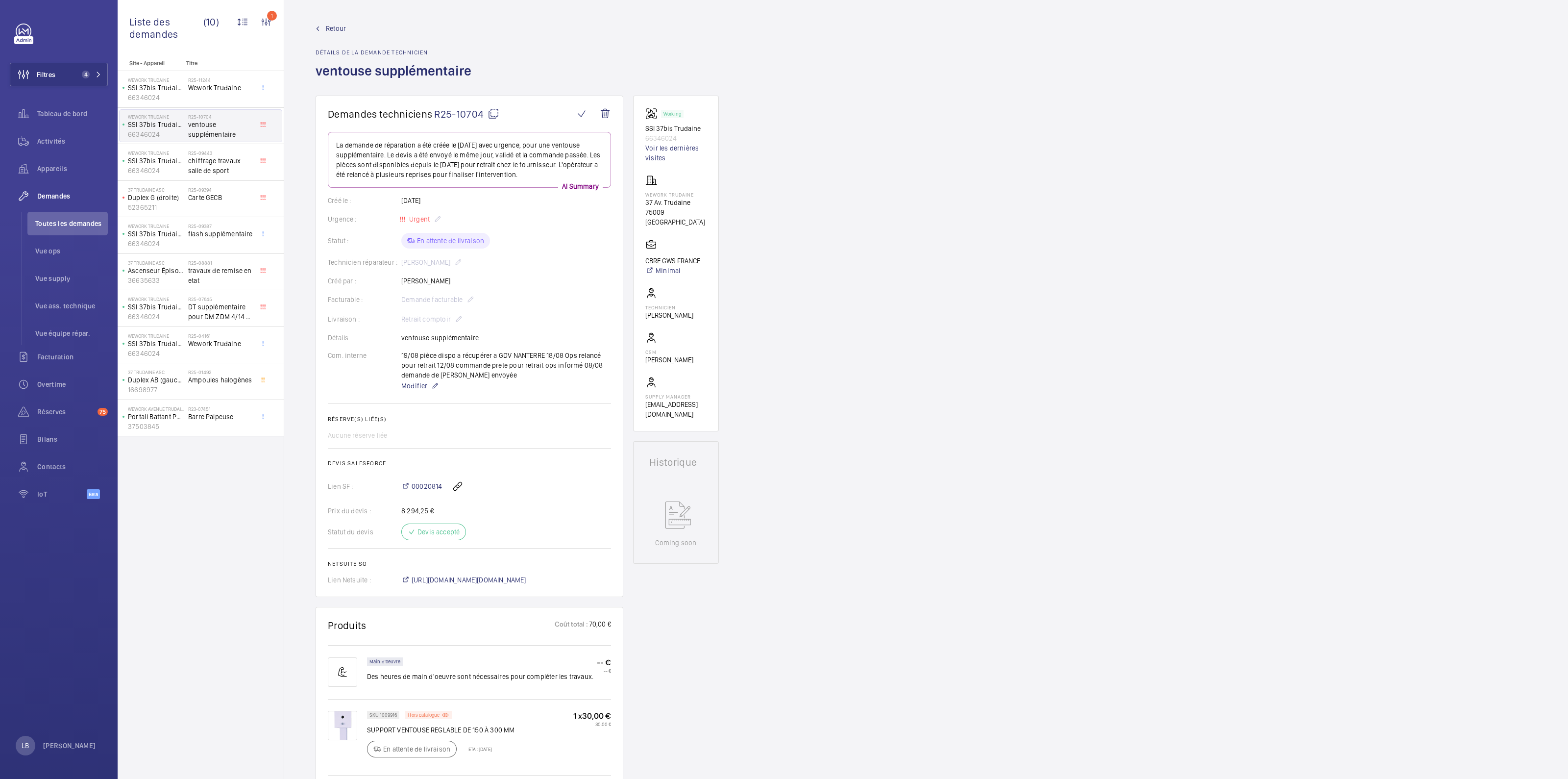
click at [340, 25] on span "Retour" at bounding box center [335, 29] width 20 height 10
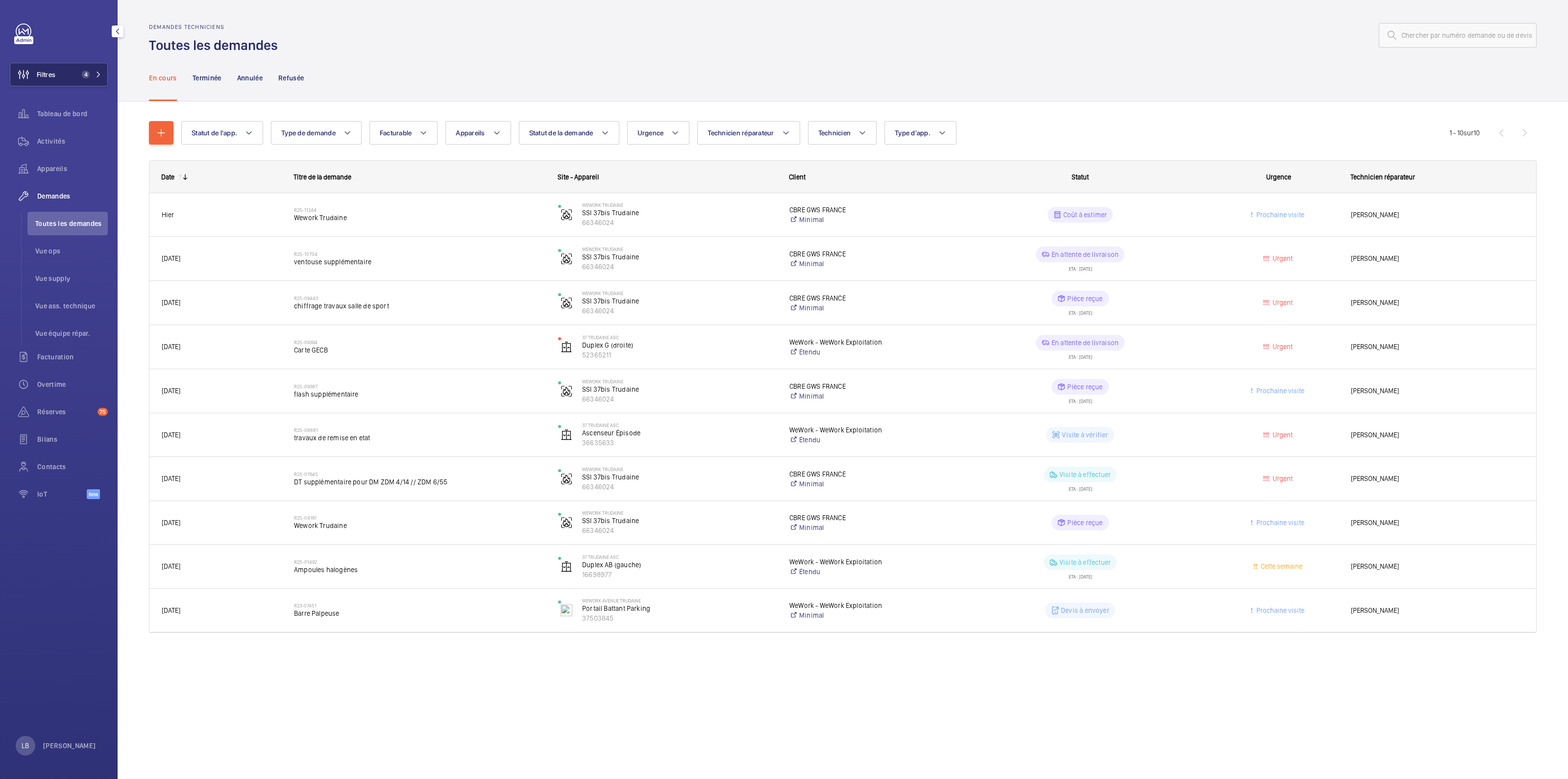
click at [57, 76] on button "Filtres 4" at bounding box center [58, 74] width 98 height 24
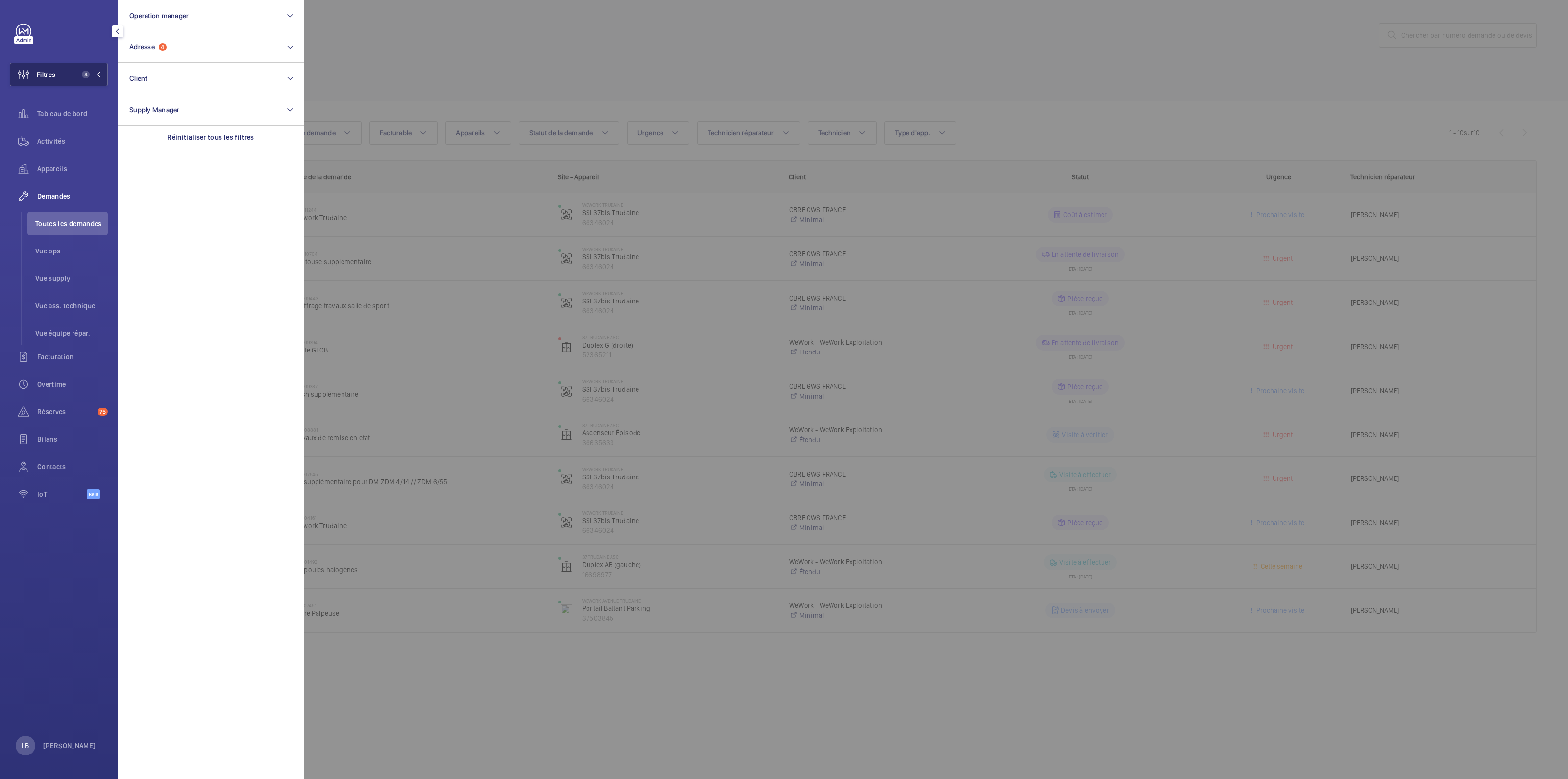
click at [76, 69] on button "Filtres 4" at bounding box center [58, 74] width 98 height 24
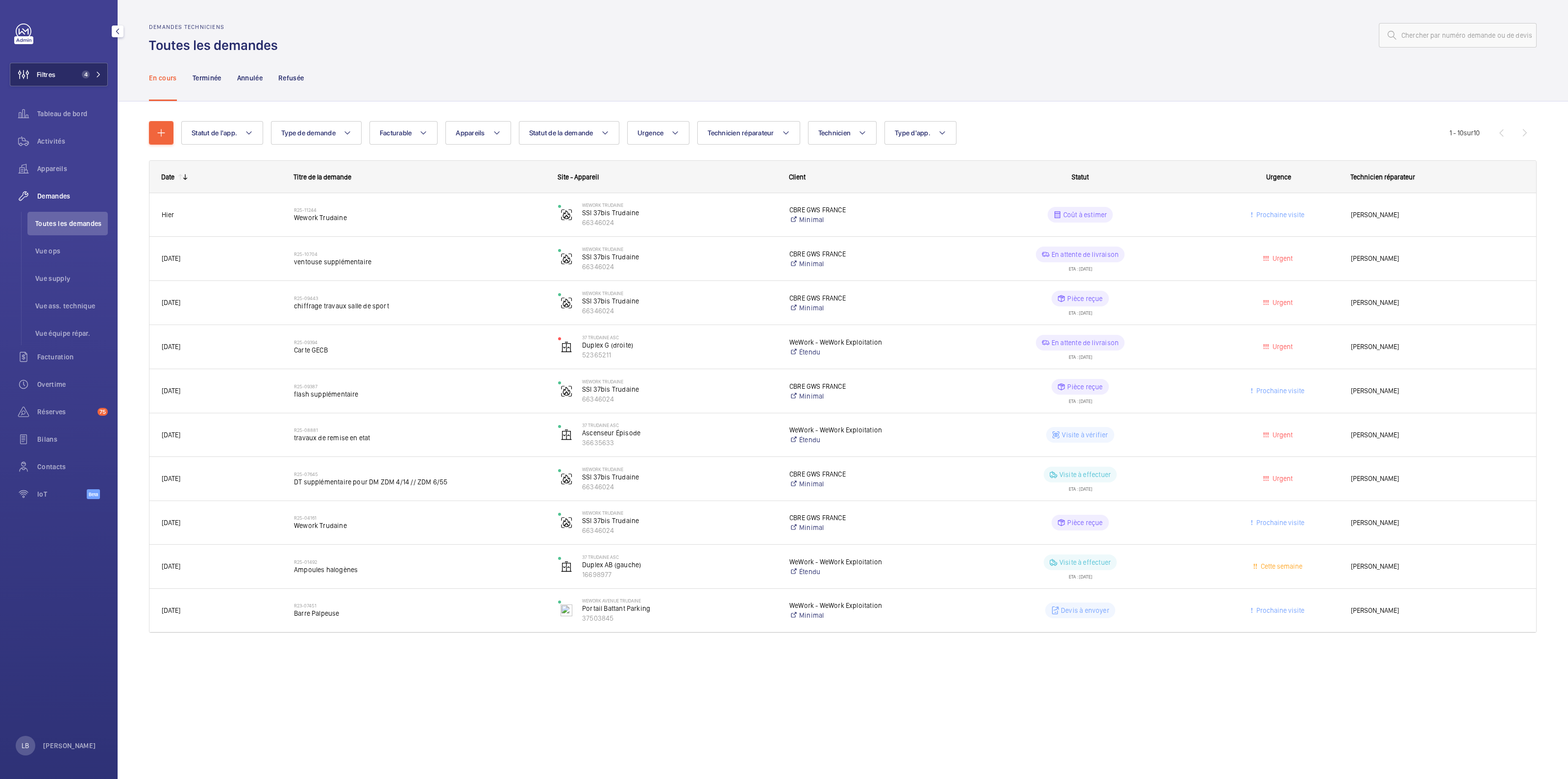
click at [71, 68] on button "Filtres 4" at bounding box center [58, 74] width 98 height 24
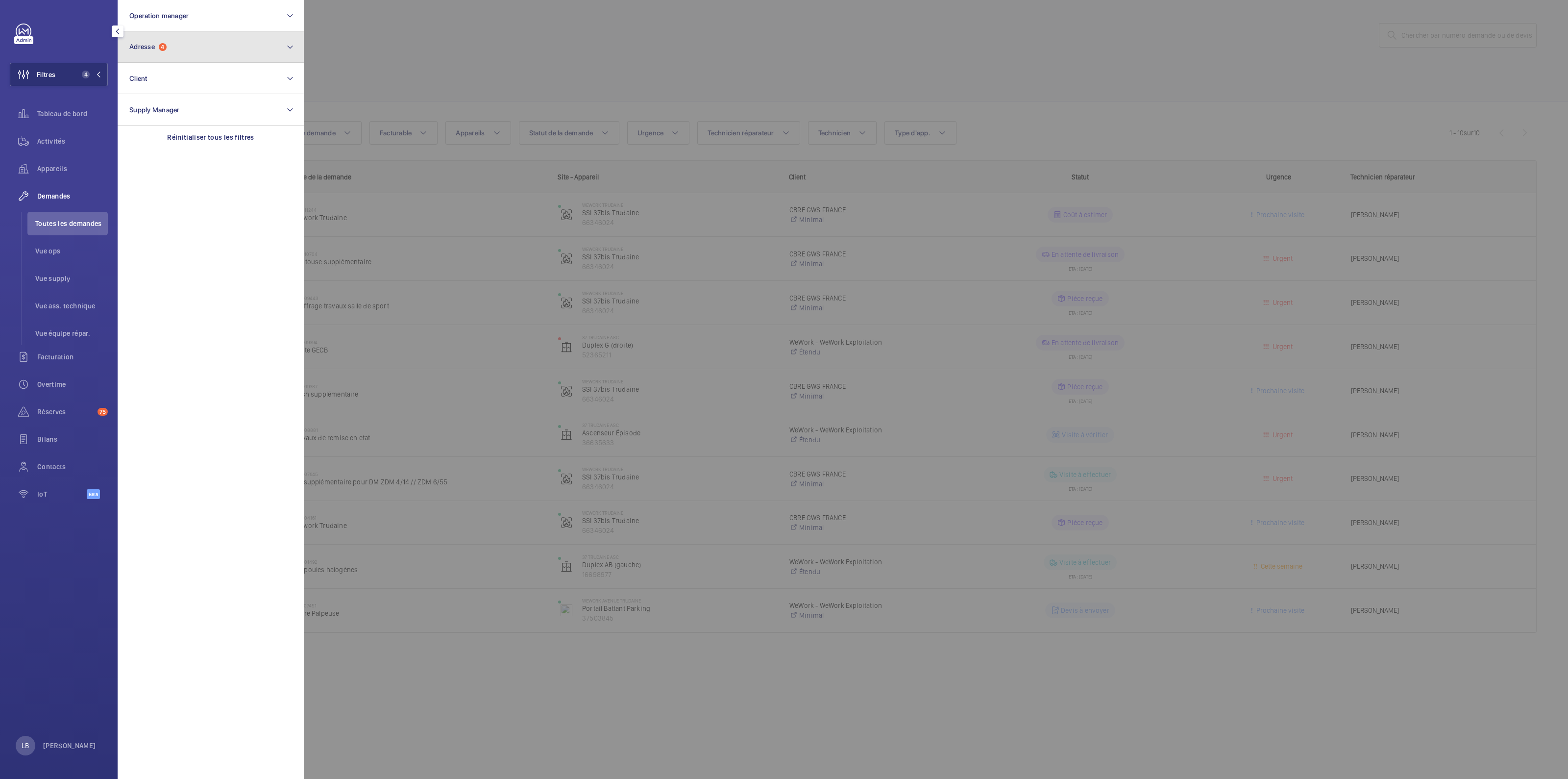
click at [189, 36] on button "Adresse 4" at bounding box center [211, 48] width 186 height 32
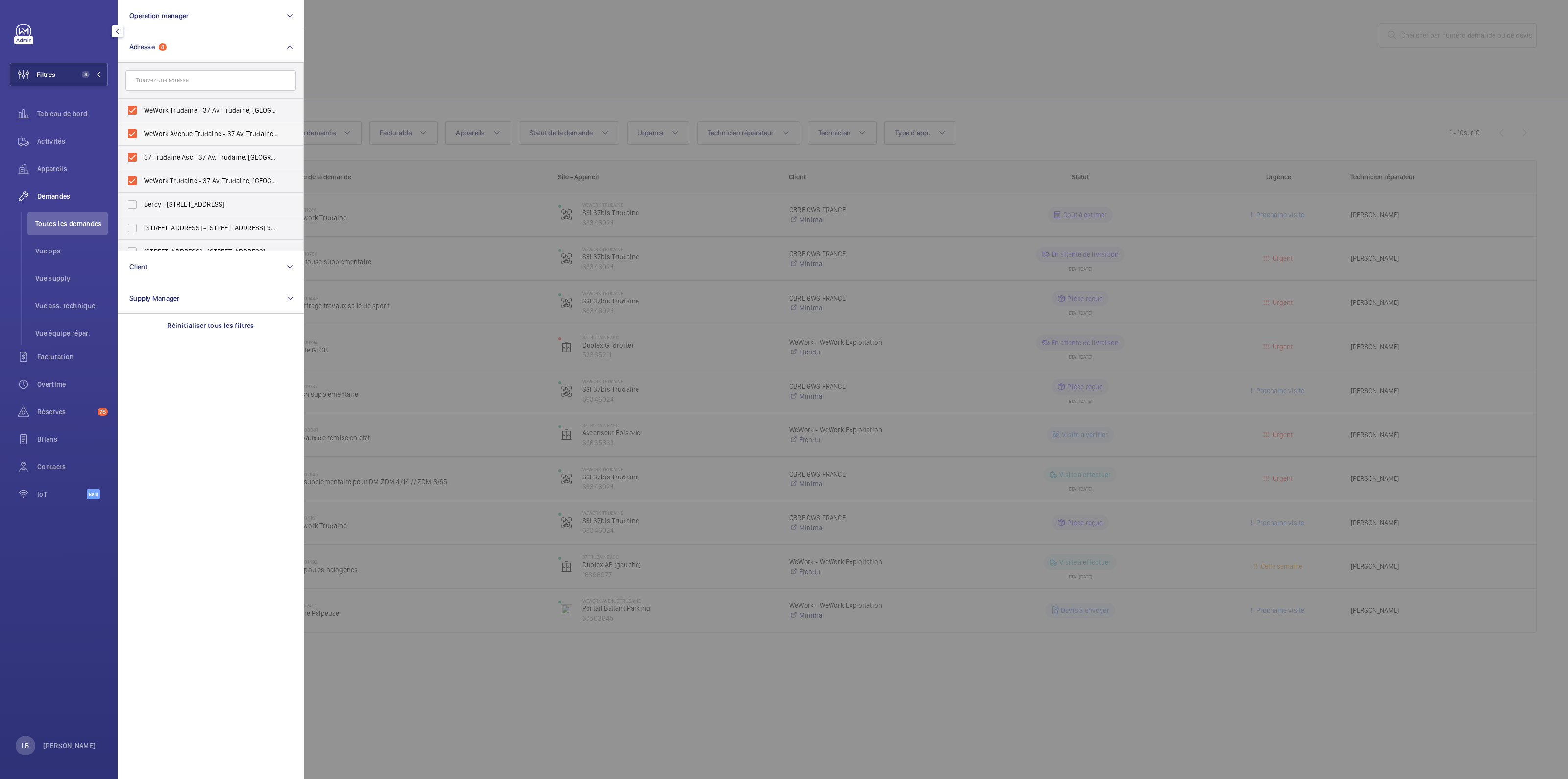
drag, startPoint x: 130, startPoint y: 107, endPoint x: 131, endPoint y: 132, distance: 25.0
click at [130, 108] on label "WeWork Trudaine - 37 Av. Trudaine, PARIS 75009" at bounding box center [203, 110] width 170 height 24
click at [130, 108] on input "WeWork Trudaine - 37 Av. Trudaine, PARIS 75009" at bounding box center [132, 110] width 19 height 19
checkbox input "false"
click at [130, 132] on label "WeWork Avenue Trudaine - 37 Av. Trudaine, PARIS 75009" at bounding box center [203, 133] width 170 height 24
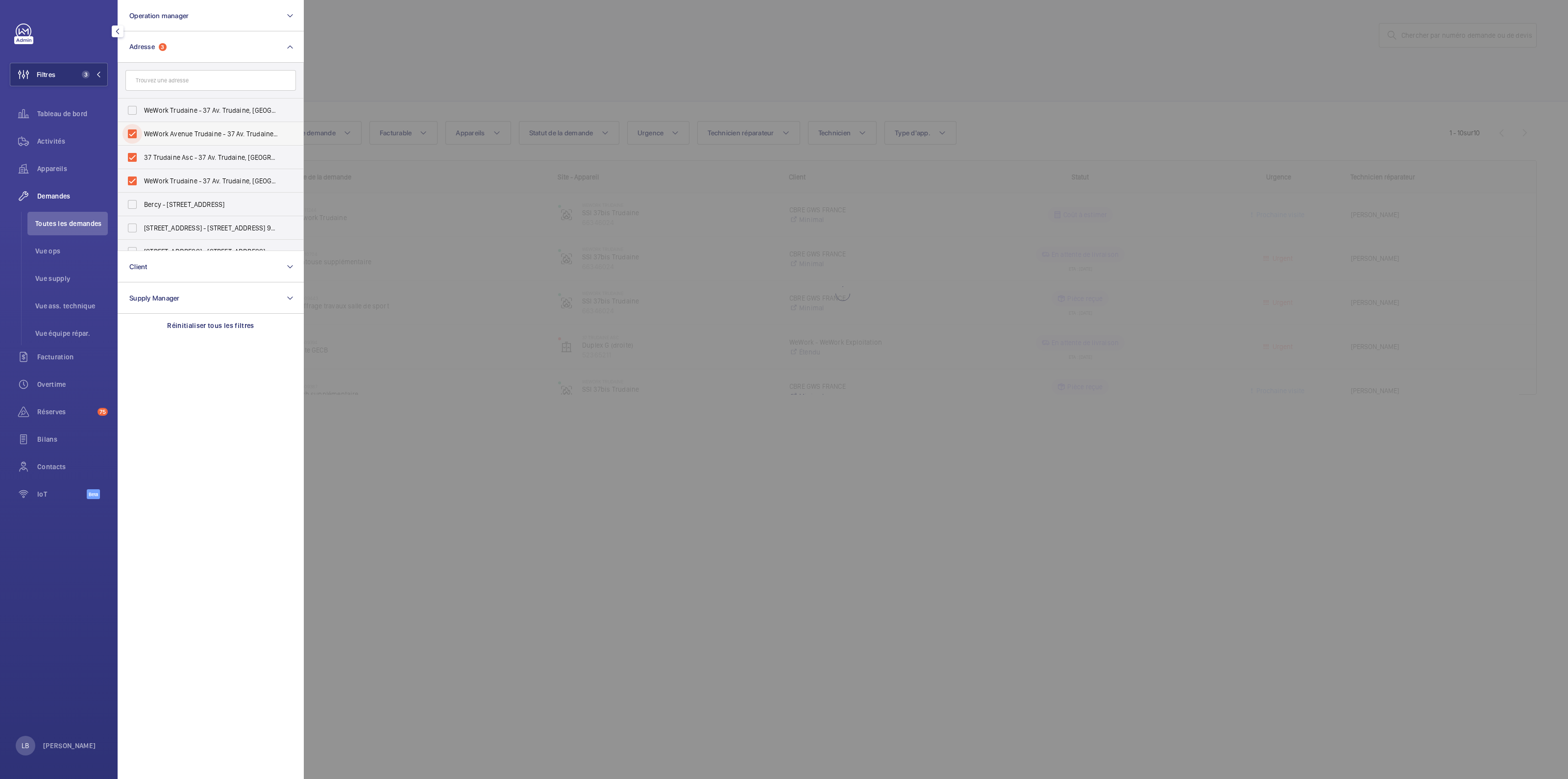
click at [130, 132] on input "WeWork Avenue Trudaine - 37 Av. Trudaine, PARIS 75009" at bounding box center [132, 134] width 19 height 19
checkbox input "false"
drag, startPoint x: 133, startPoint y: 153, endPoint x: 134, endPoint y: 160, distance: 7.1
click at [135, 153] on label "37 Trudaine Asc - 37 Av. Trudaine, PARIS 75009" at bounding box center [203, 157] width 170 height 24
click at [135, 153] on input "37 Trudaine Asc - 37 Av. Trudaine, PARIS 75009" at bounding box center [132, 157] width 19 height 19
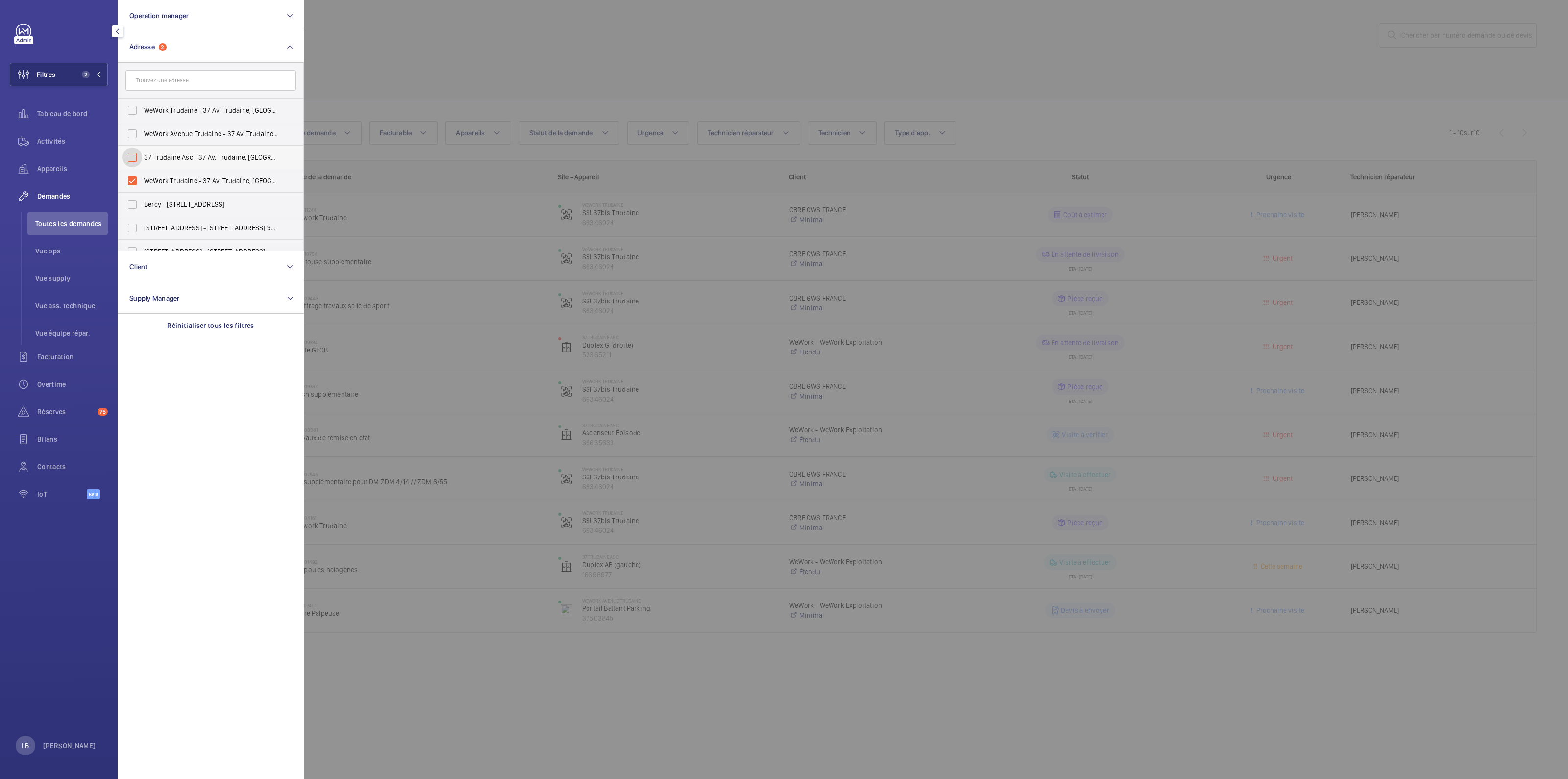
checkbox input "false"
click at [133, 182] on label "WeWork Trudaine - 37 Av. Trudaine, PARIS 75009" at bounding box center [203, 181] width 170 height 24
click at [133, 182] on input "WeWork Trudaine - 37 Av. Trudaine, PARIS 75009" at bounding box center [132, 181] width 19 height 19
checkbox input "false"
click at [156, 74] on input "text" at bounding box center [211, 80] width 170 height 21
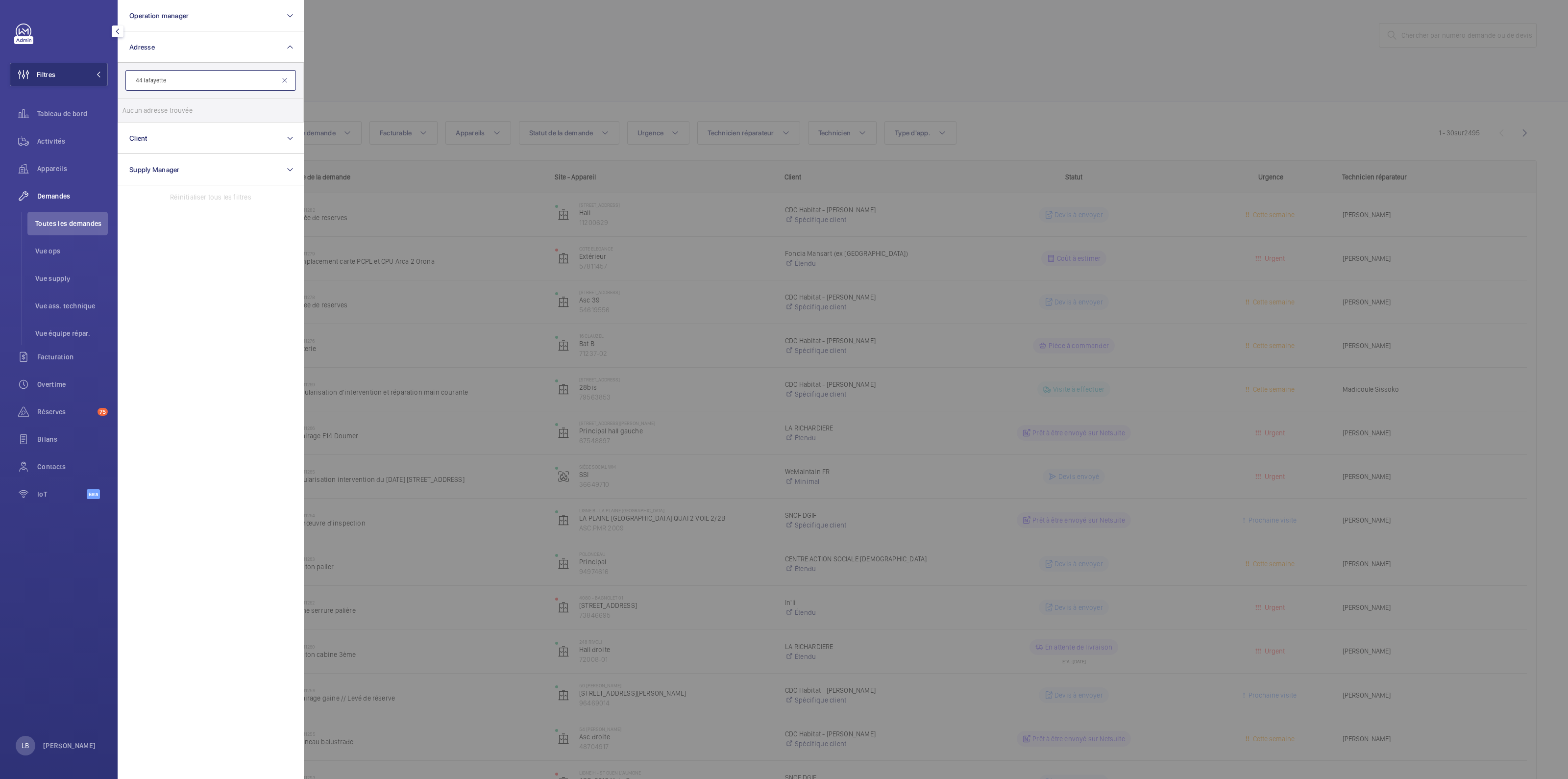
click at [179, 84] on input "44 lafayette" at bounding box center [211, 80] width 170 height 21
type input "4"
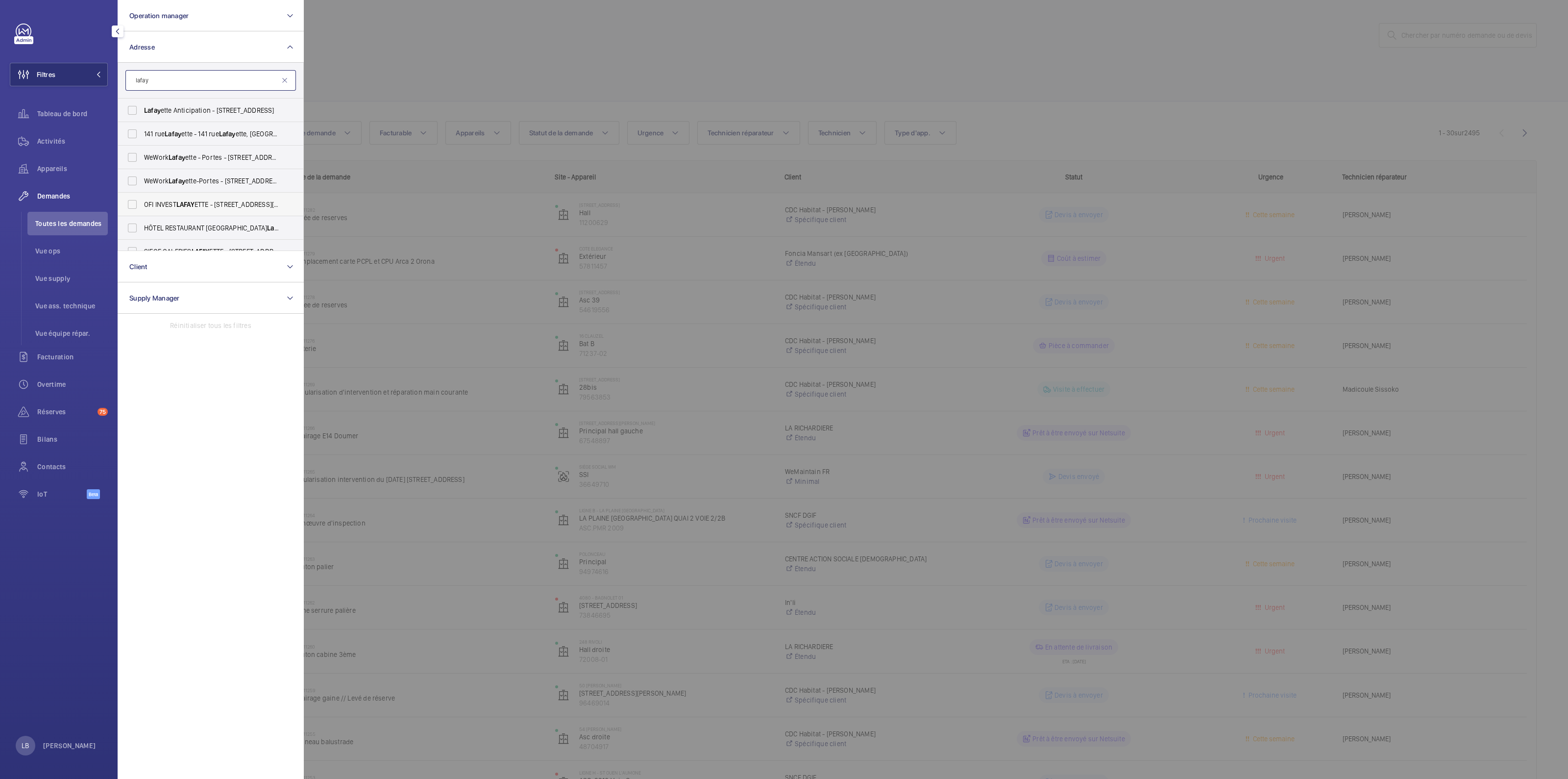
type input "lafay"
click at [132, 205] on label "OFI INVEST LAFAY ETTE - 44 Rue La Fayette, PARIS 75009" at bounding box center [203, 204] width 170 height 24
click at [132, 205] on input "OFI INVEST LAFAY ETTE - 44 Rue La Fayette, PARIS 75009" at bounding box center [132, 205] width 19 height 19
checkbox input "true"
click at [476, 35] on div at bounding box center [1088, 389] width 1568 height 779
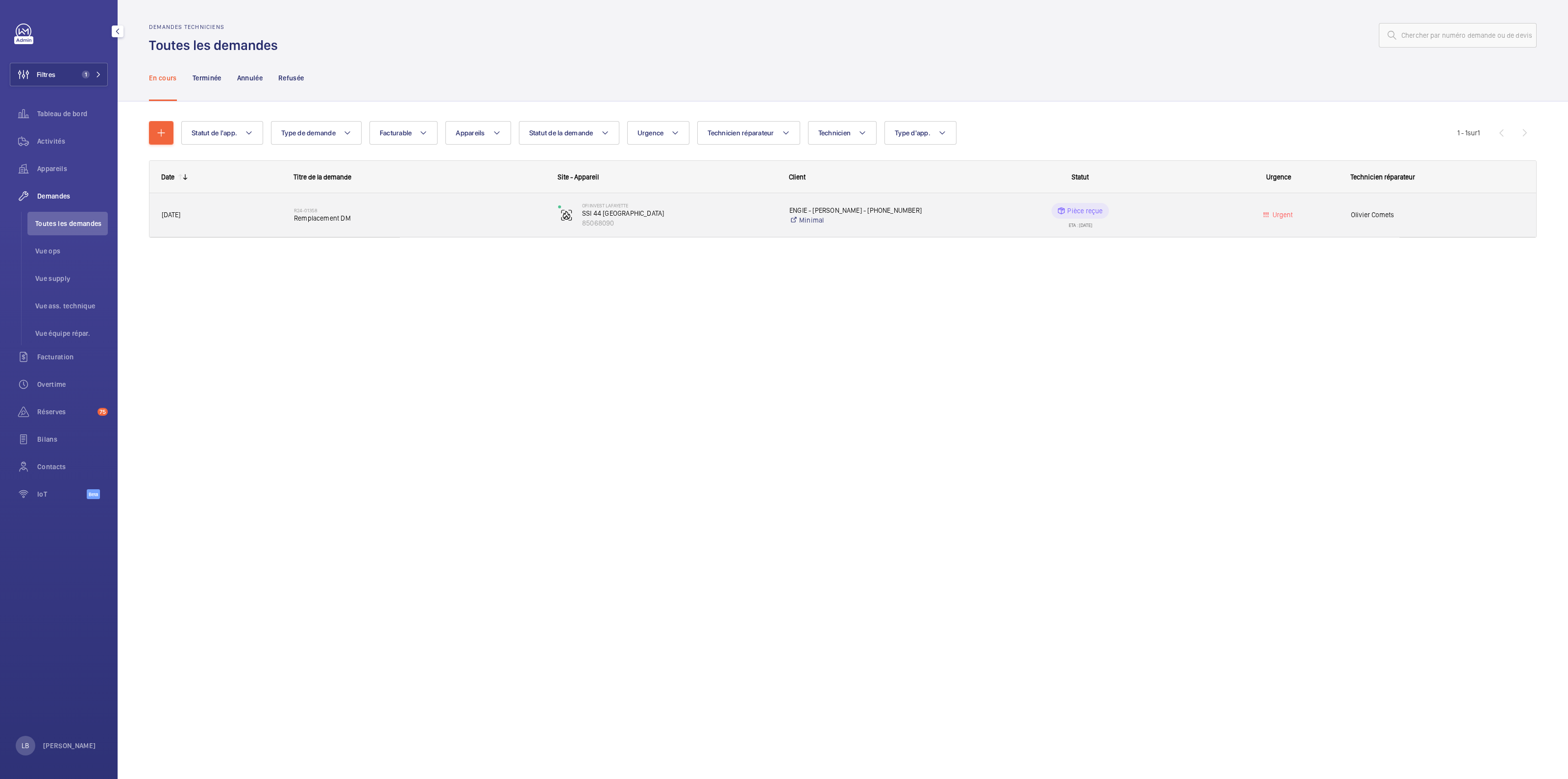
click at [1162, 213] on wm-front-pills-cell "Pièce reçue ETA : 14/02/2024" at bounding box center [1080, 215] width 251 height 24
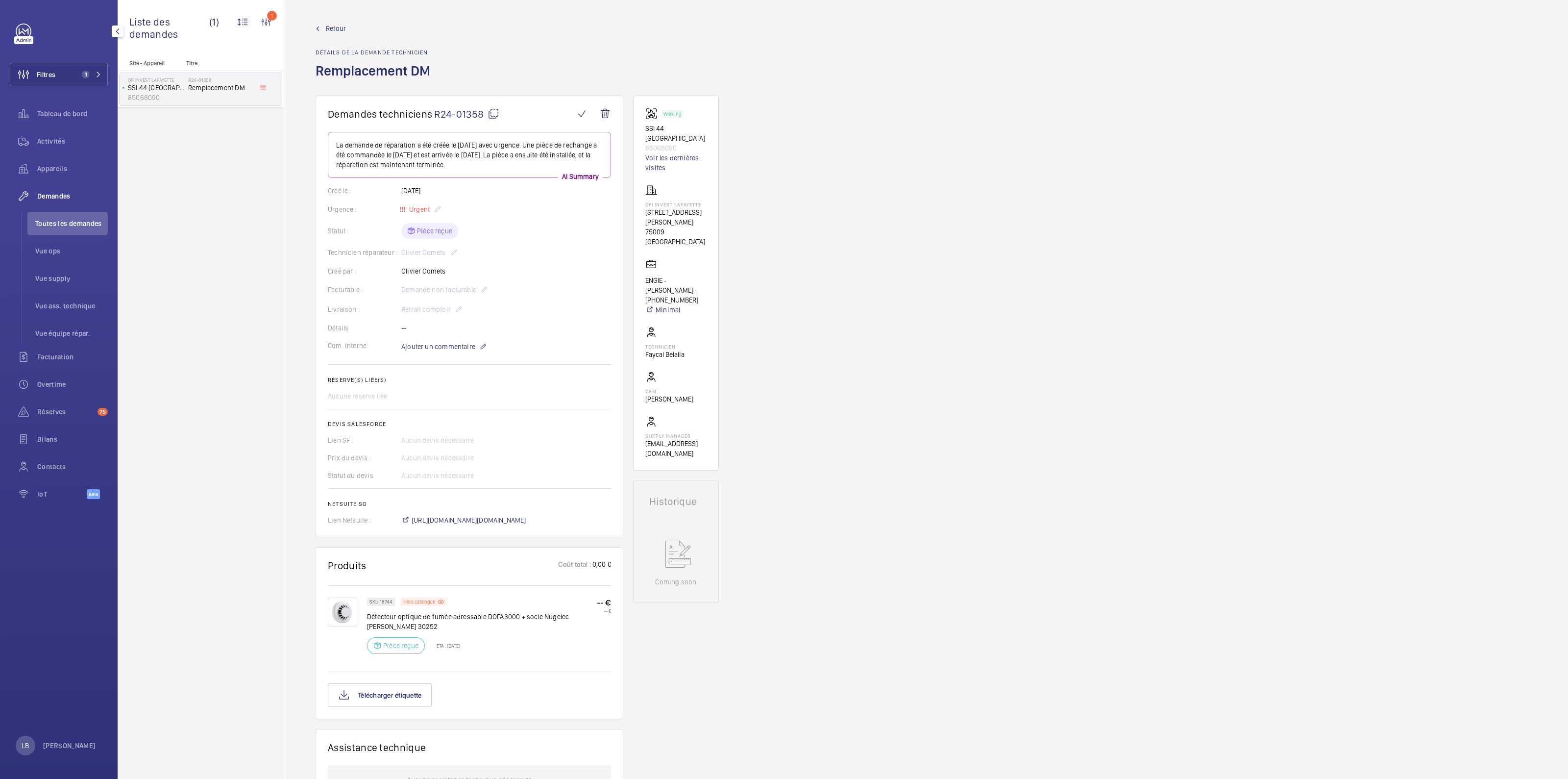
click at [331, 23] on wm-front-admin-header "Retour Détails de la demande technicien Remplacement DM" at bounding box center [926, 48] width 1284 height 96
click at [333, 30] on span "Retour" at bounding box center [335, 29] width 20 height 10
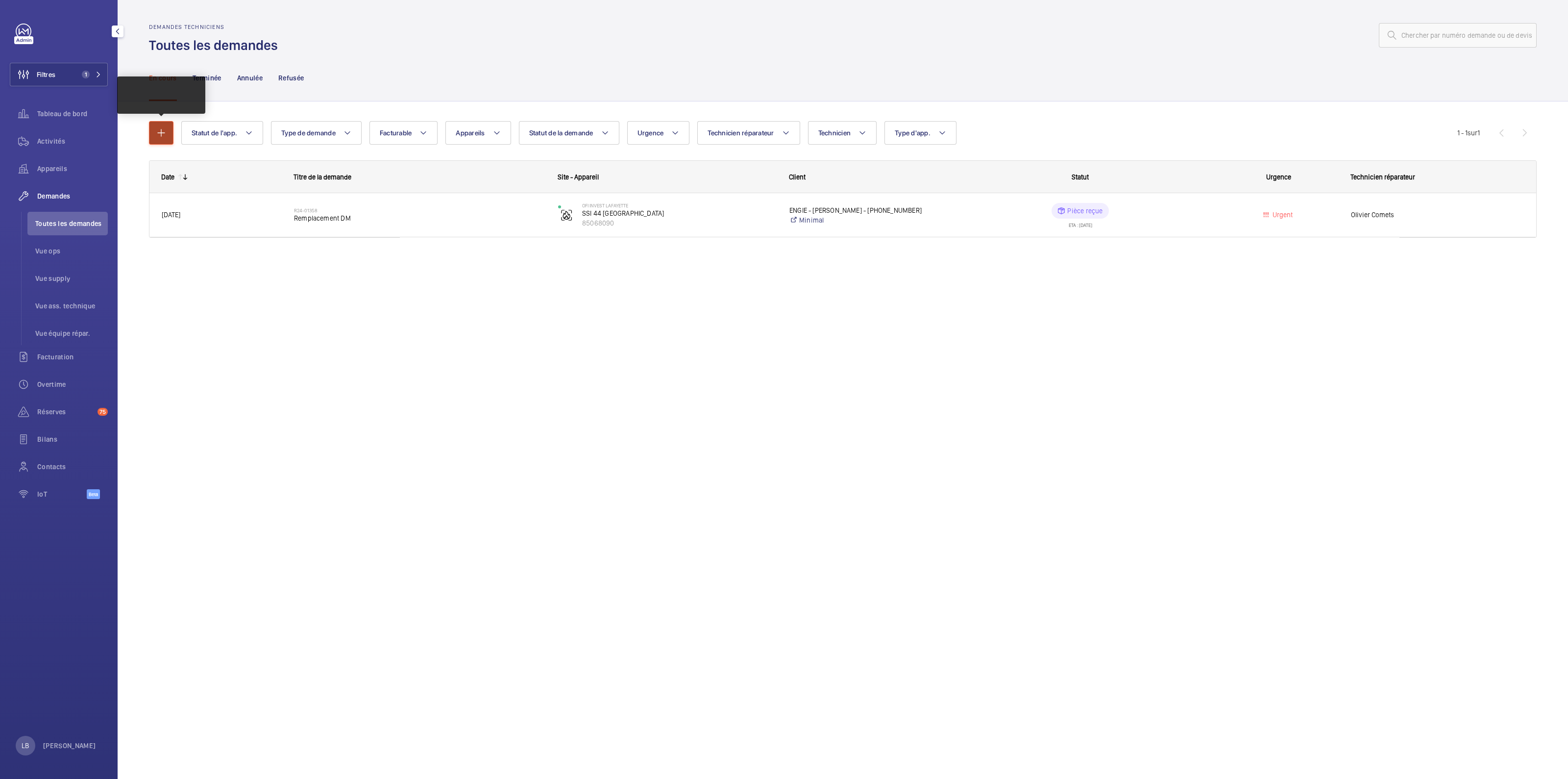
click at [162, 128] on mat-icon "button" at bounding box center [161, 132] width 12 height 12
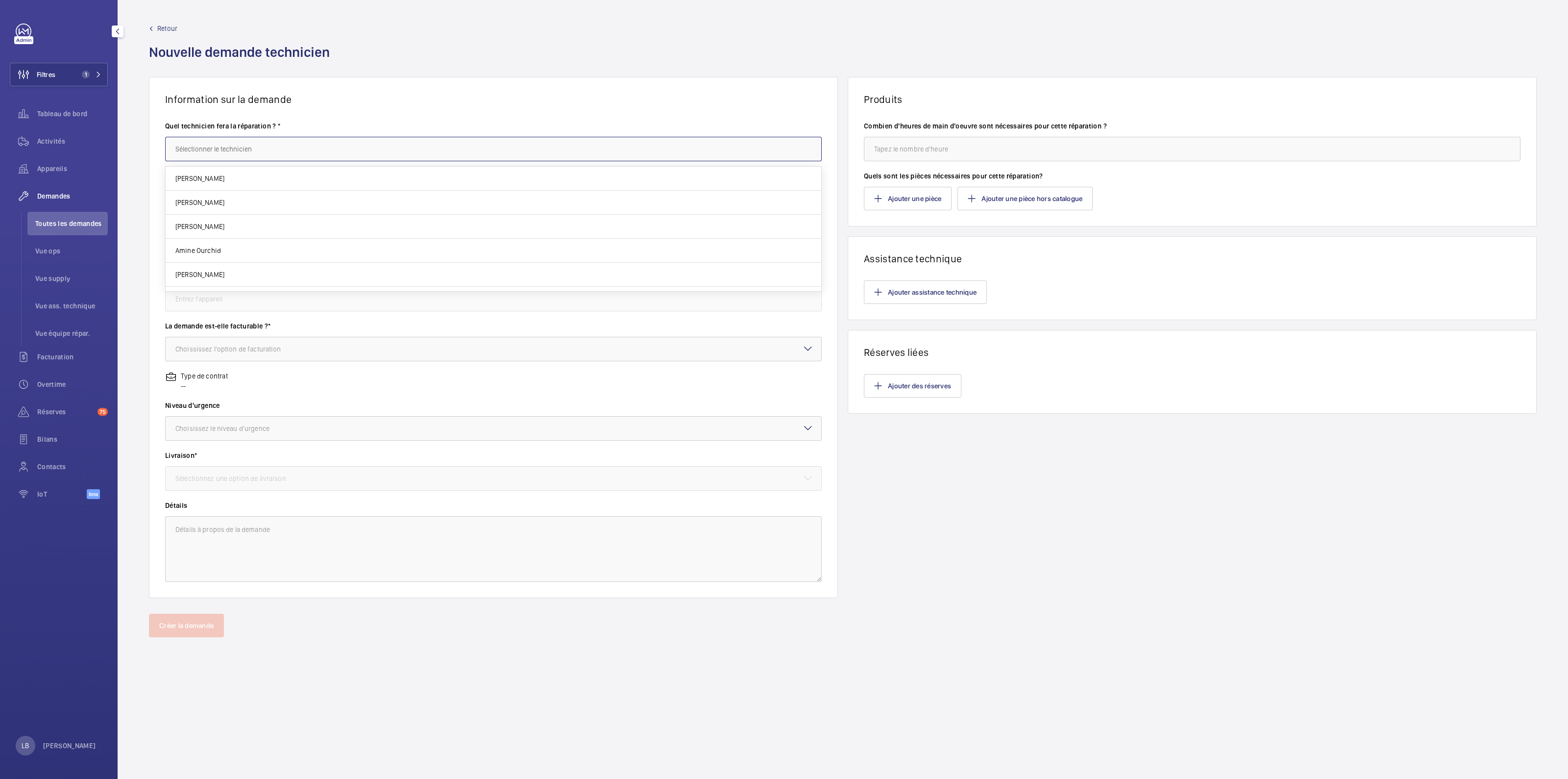
click at [209, 148] on input "text" at bounding box center [493, 149] width 657 height 24
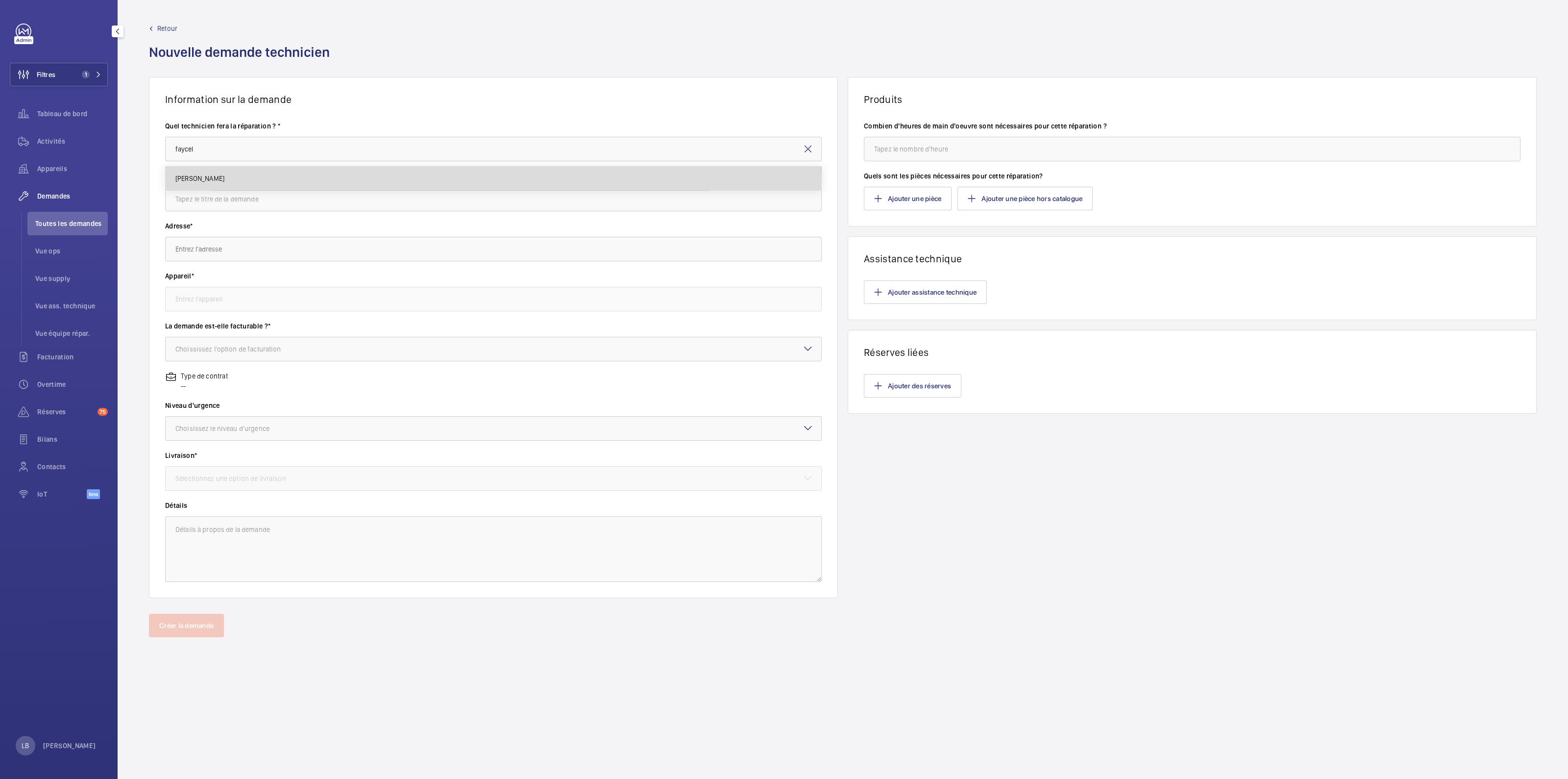
click at [205, 168] on mat-option "[PERSON_NAME]" at bounding box center [493, 178] width 656 height 24
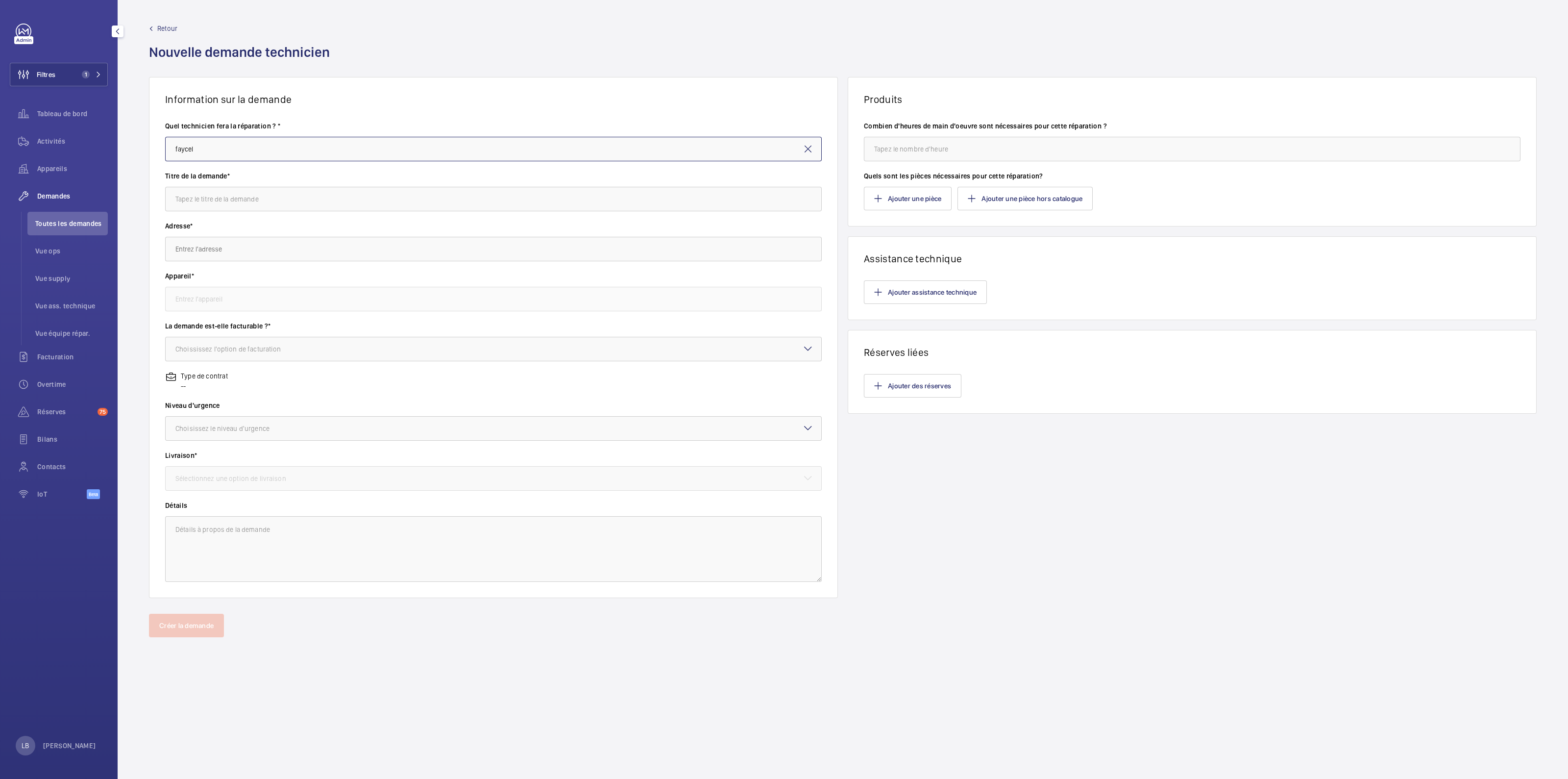
type input "[PERSON_NAME]"
click at [235, 205] on input "text" at bounding box center [493, 199] width 657 height 24
type input "m"
type input "programmation télétransmetteur"
click at [233, 255] on input "text" at bounding box center [493, 249] width 657 height 24
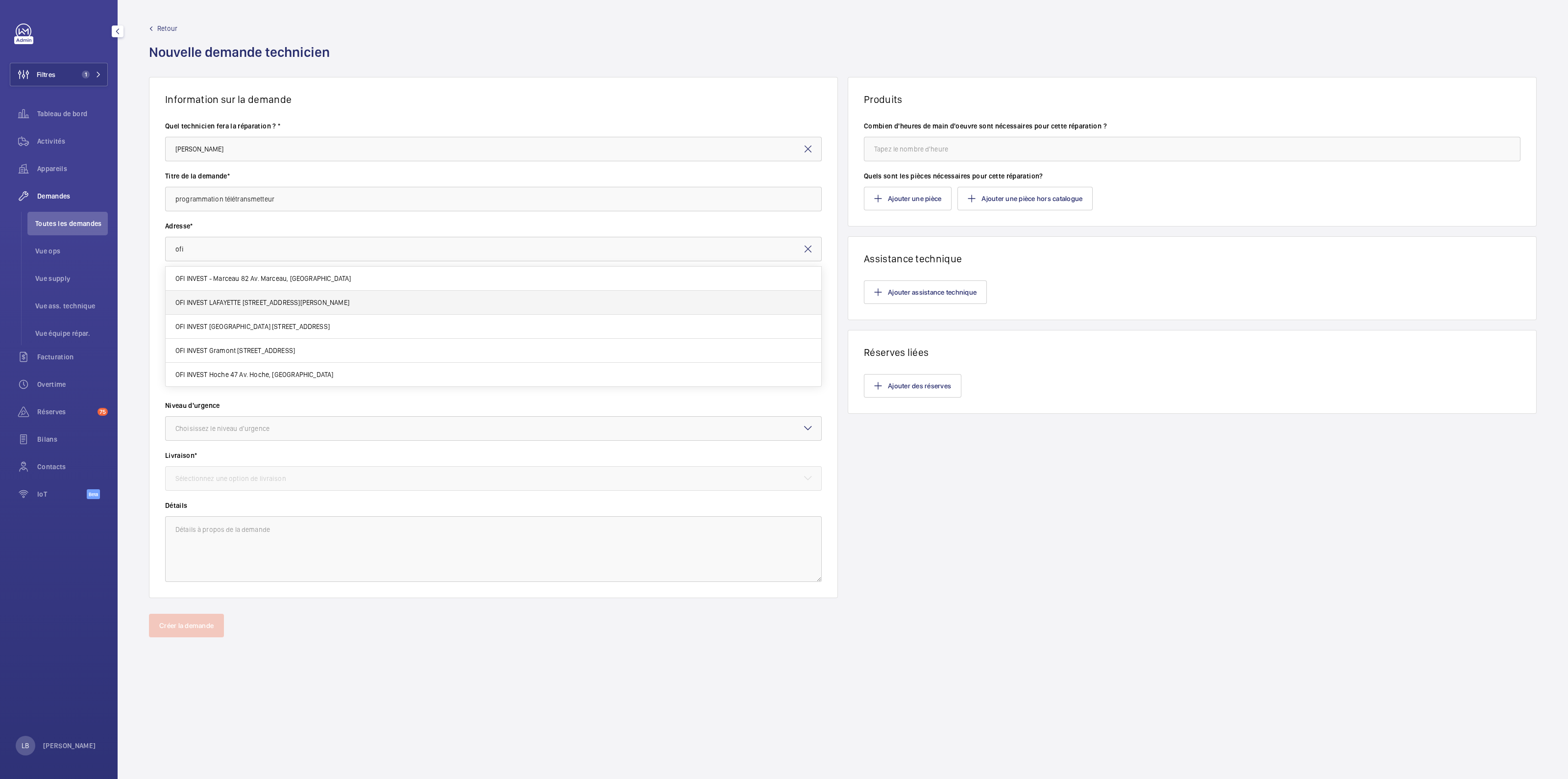
click at [226, 303] on span "OFI INVEST LAFAYETTE 44 Rue La Fayette, 75009 PARIS" at bounding box center [262, 303] width 174 height 10
type input "OFI INVEST LAFAYETTE 44 Rue La Fayette, 75009 PARIS"
click at [235, 303] on input "text" at bounding box center [493, 299] width 657 height 24
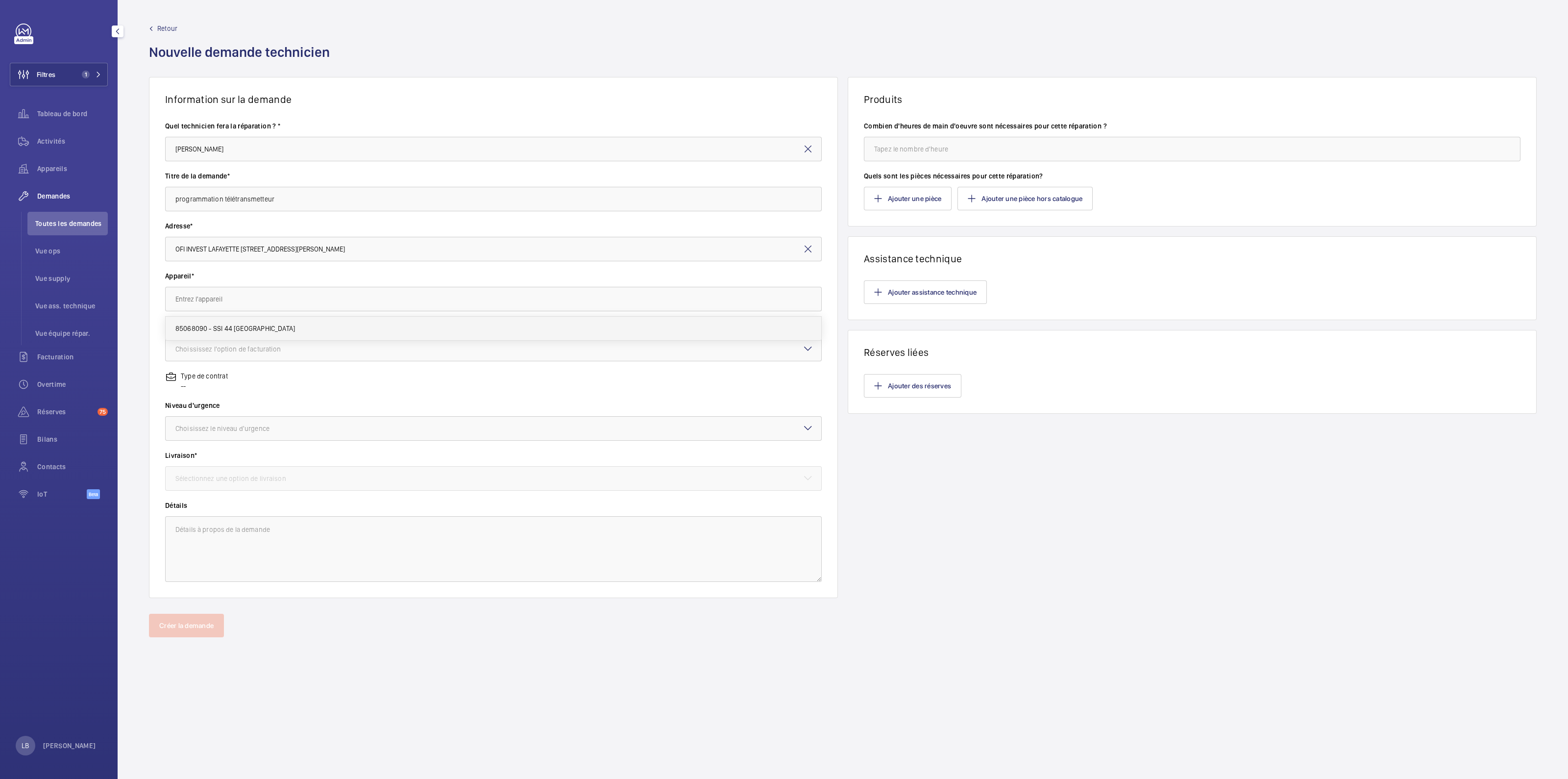
click at [197, 327] on span "85068090 - SSI 44 Lafayette" at bounding box center [235, 328] width 119 height 10
type input "85068090 - SSI 44 Lafayette"
click at [247, 346] on div "Choississez l'option de facturation" at bounding box center [240, 349] width 130 height 10
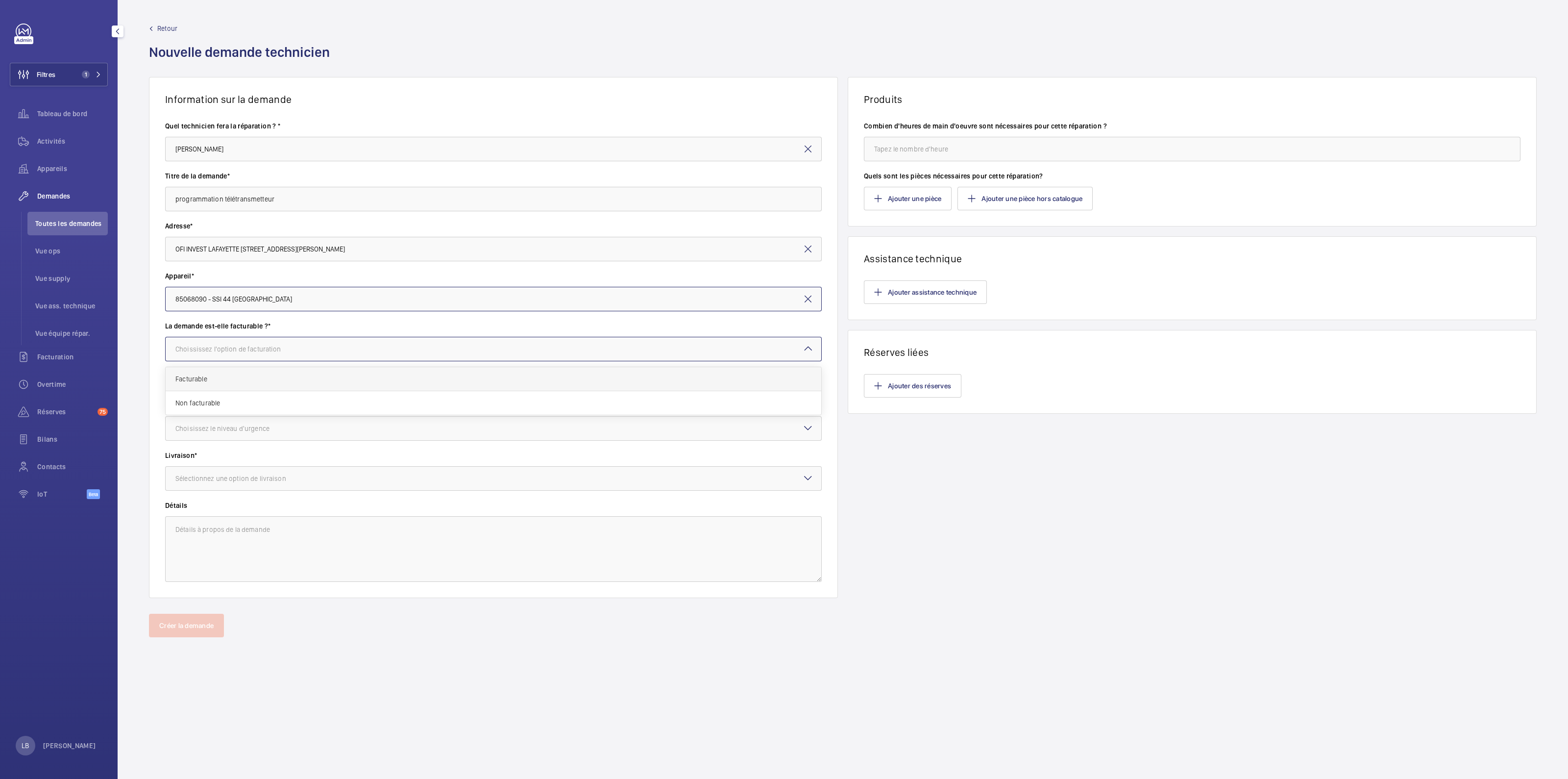
click at [237, 378] on span "Facturable" at bounding box center [493, 379] width 636 height 10
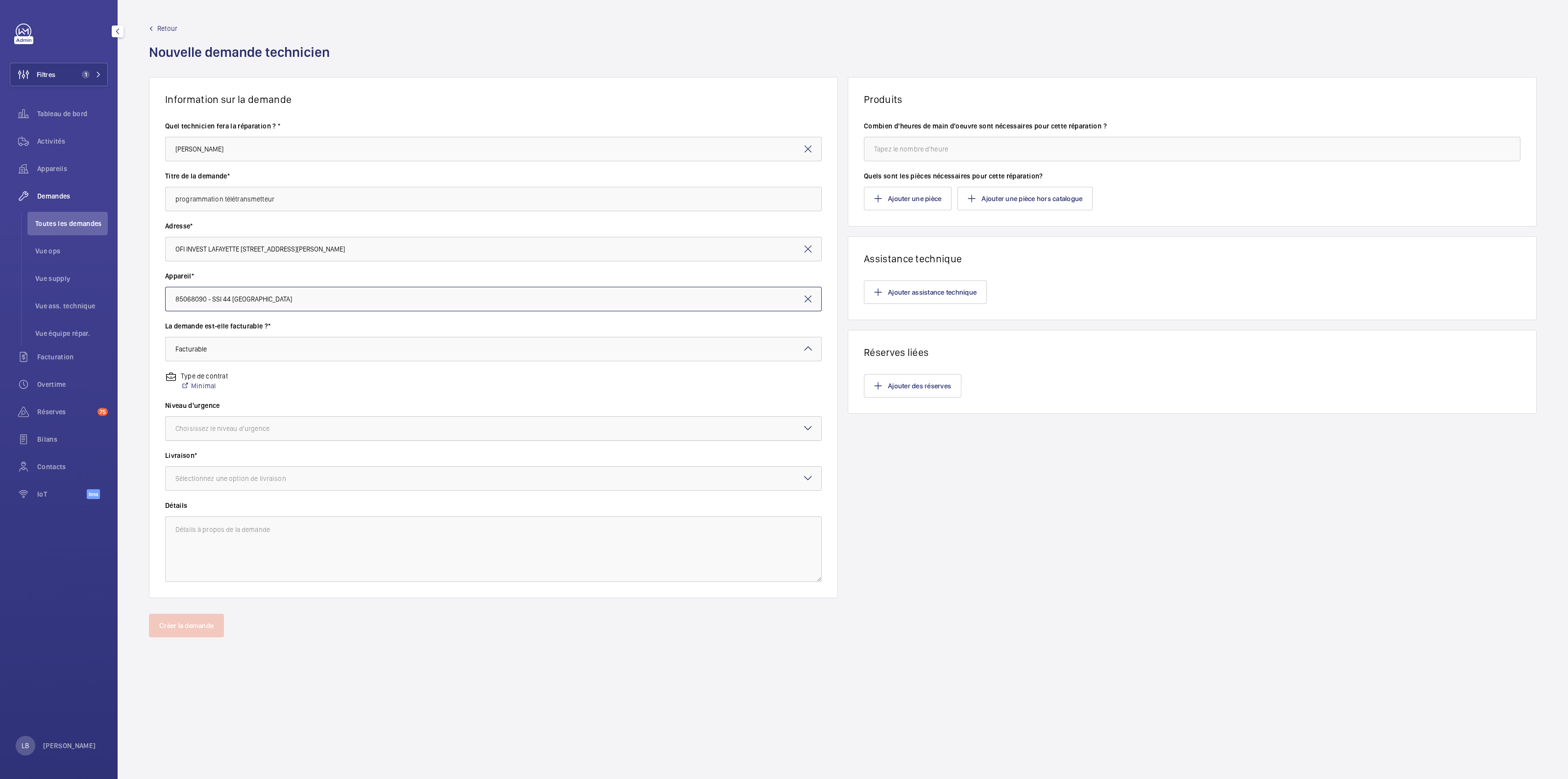
click at [235, 434] on div at bounding box center [493, 428] width 656 height 24
click at [234, 501] on div "Urgent" at bounding box center [493, 506] width 656 height 24
click at [250, 480] on div "Sélectionnez une option de livraison" at bounding box center [243, 479] width 135 height 10
click at [228, 535] on span "WeWork Bercy" at bounding box center [493, 532] width 636 height 10
drag, startPoint x: 241, startPoint y: 540, endPoint x: 252, endPoint y: 516, distance: 26.4
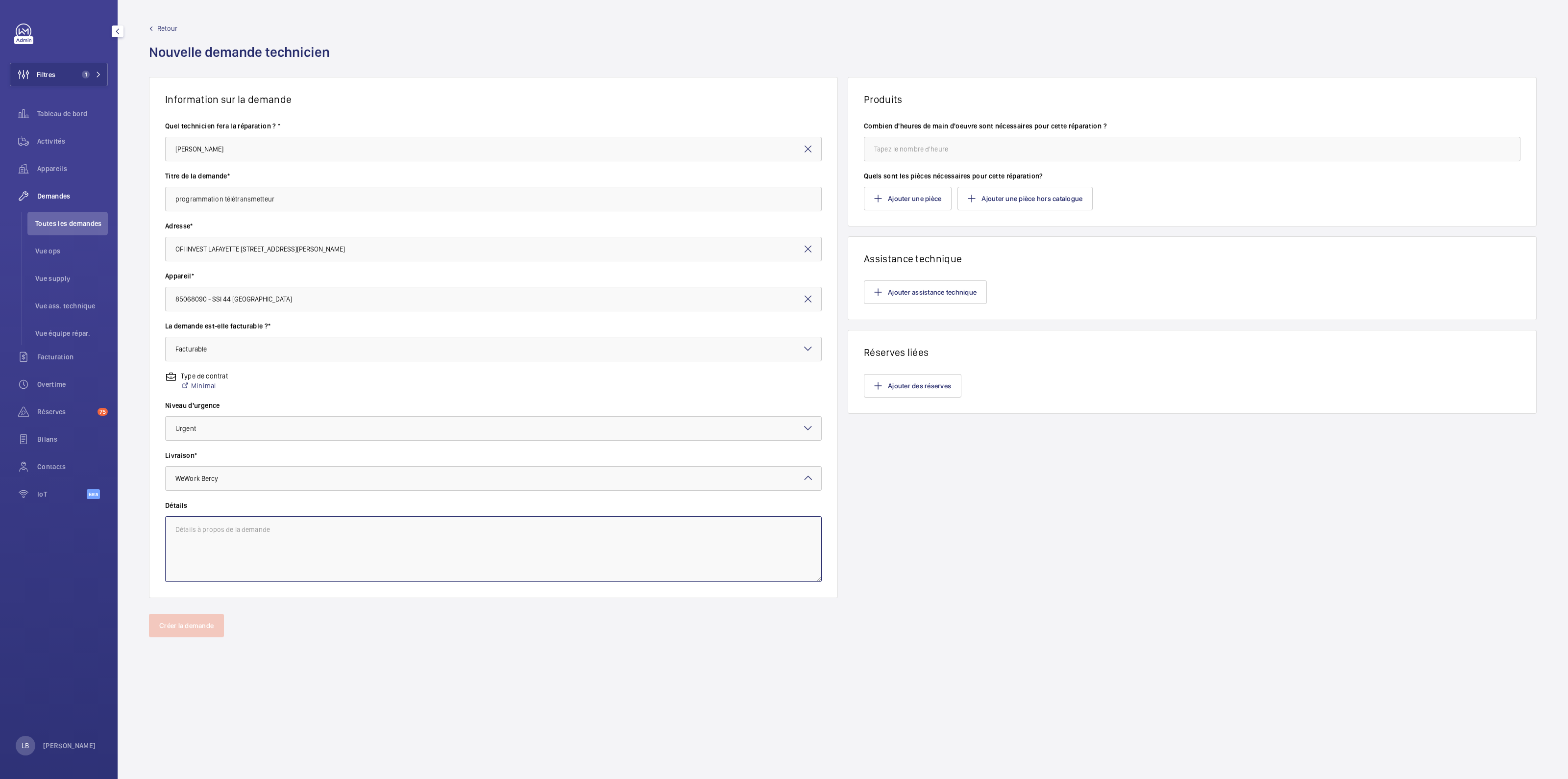
click at [242, 541] on textarea at bounding box center [493, 549] width 657 height 66
click at [316, 200] on input "programmation télétransmetteur" at bounding box center [493, 199] width 657 height 24
click at [227, 538] on textarea at bounding box center [493, 549] width 657 height 66
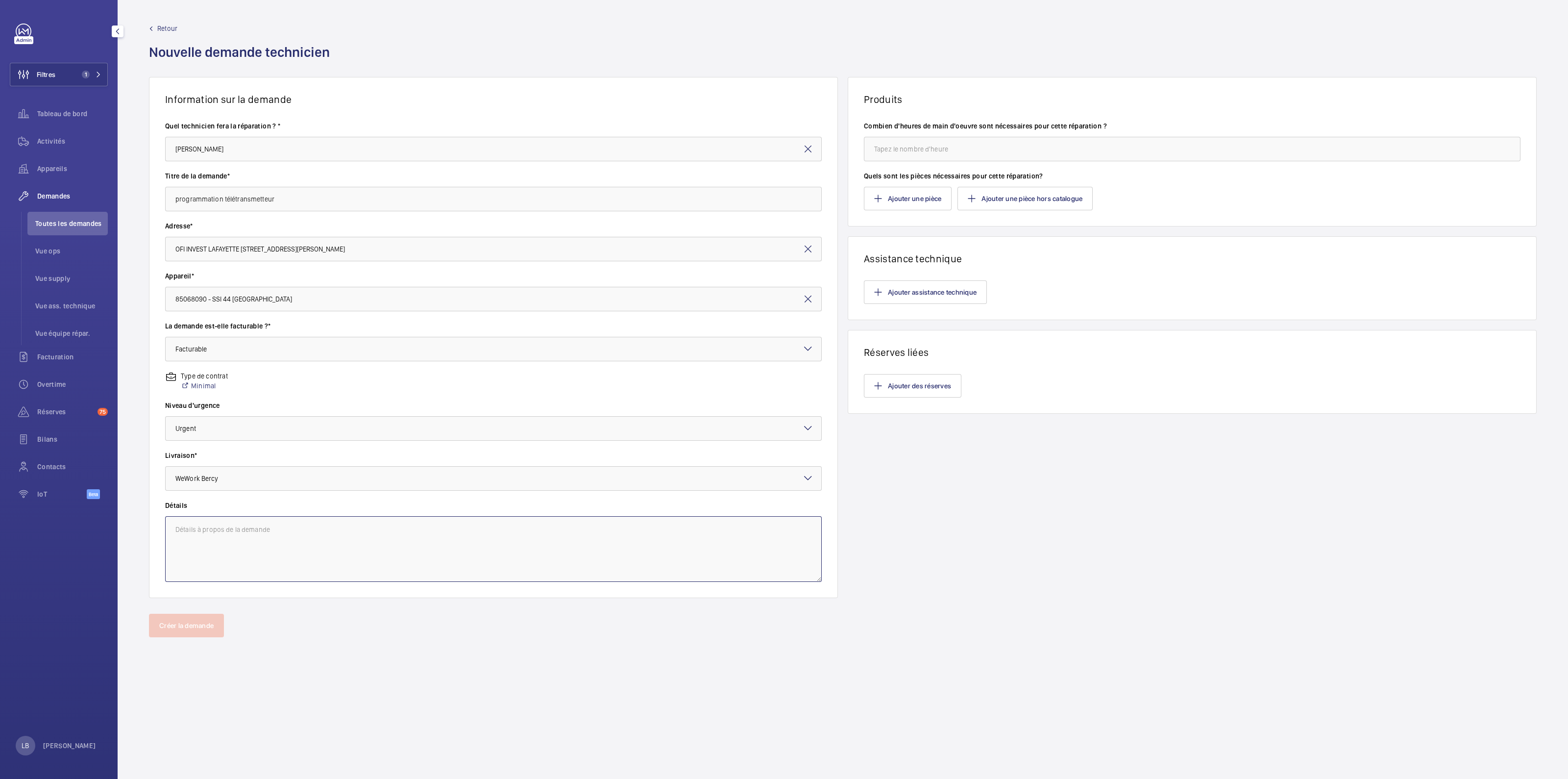
paste textarea "programmation télétransmetteur"
type textarea "programmation télétransmetteur"
click at [939, 146] on input "number" at bounding box center [1192, 149] width 657 height 24
type input "4"
click at [174, 625] on button "Créer la demande" at bounding box center [186, 626] width 75 height 24
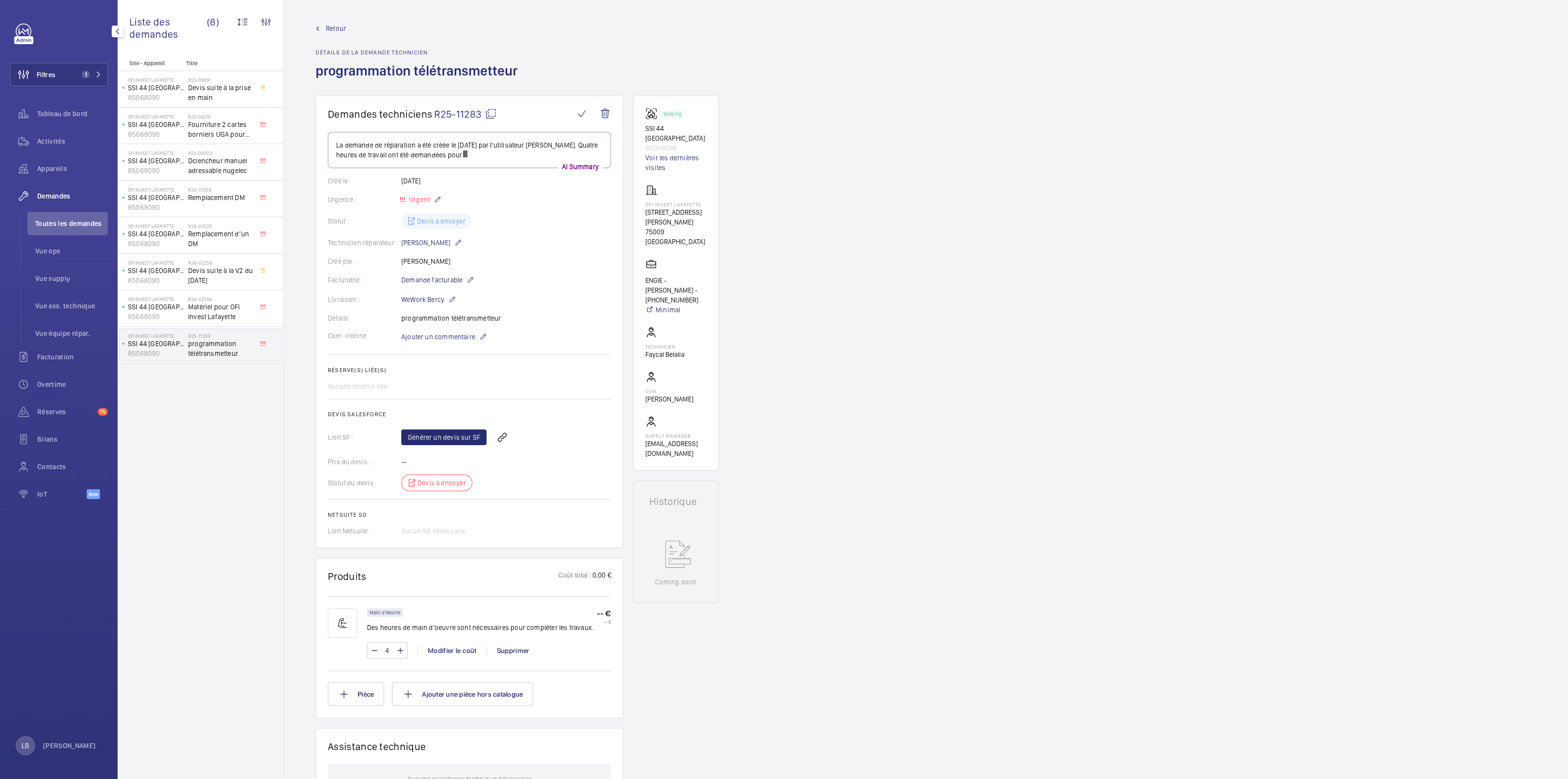
click at [777, 291] on div "Demandes techniciens R25-11283 La demande de réparation a été créée le 22 août …" at bounding box center [926, 604] width 1284 height 1018
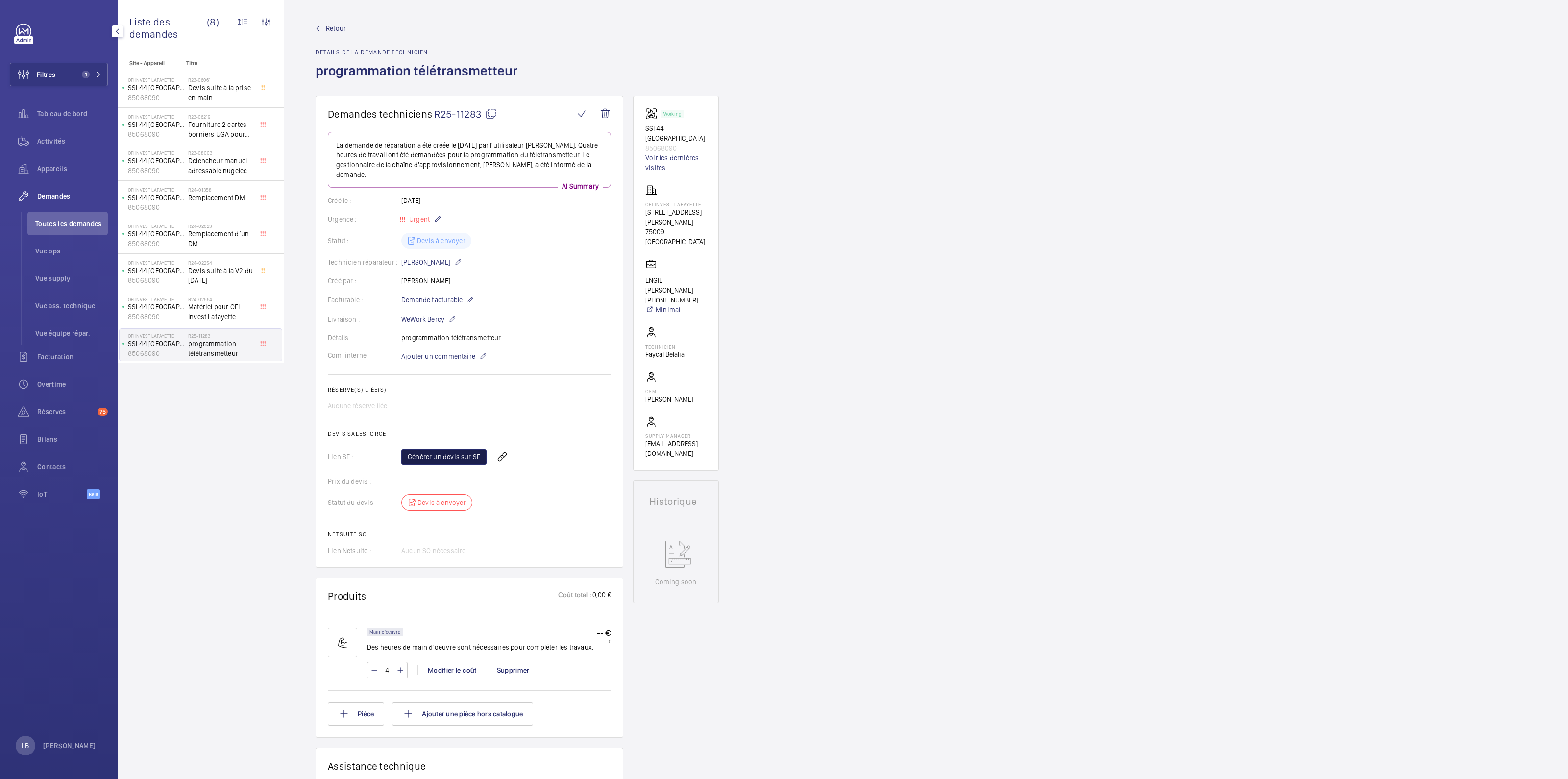
click at [444, 449] on link "Générer un devis sur SF" at bounding box center [444, 457] width 85 height 16
click at [971, 400] on div "Demandes techniciens R25-11283 La demande de réparation a été créée le 22 août …" at bounding box center [926, 614] width 1284 height 1037
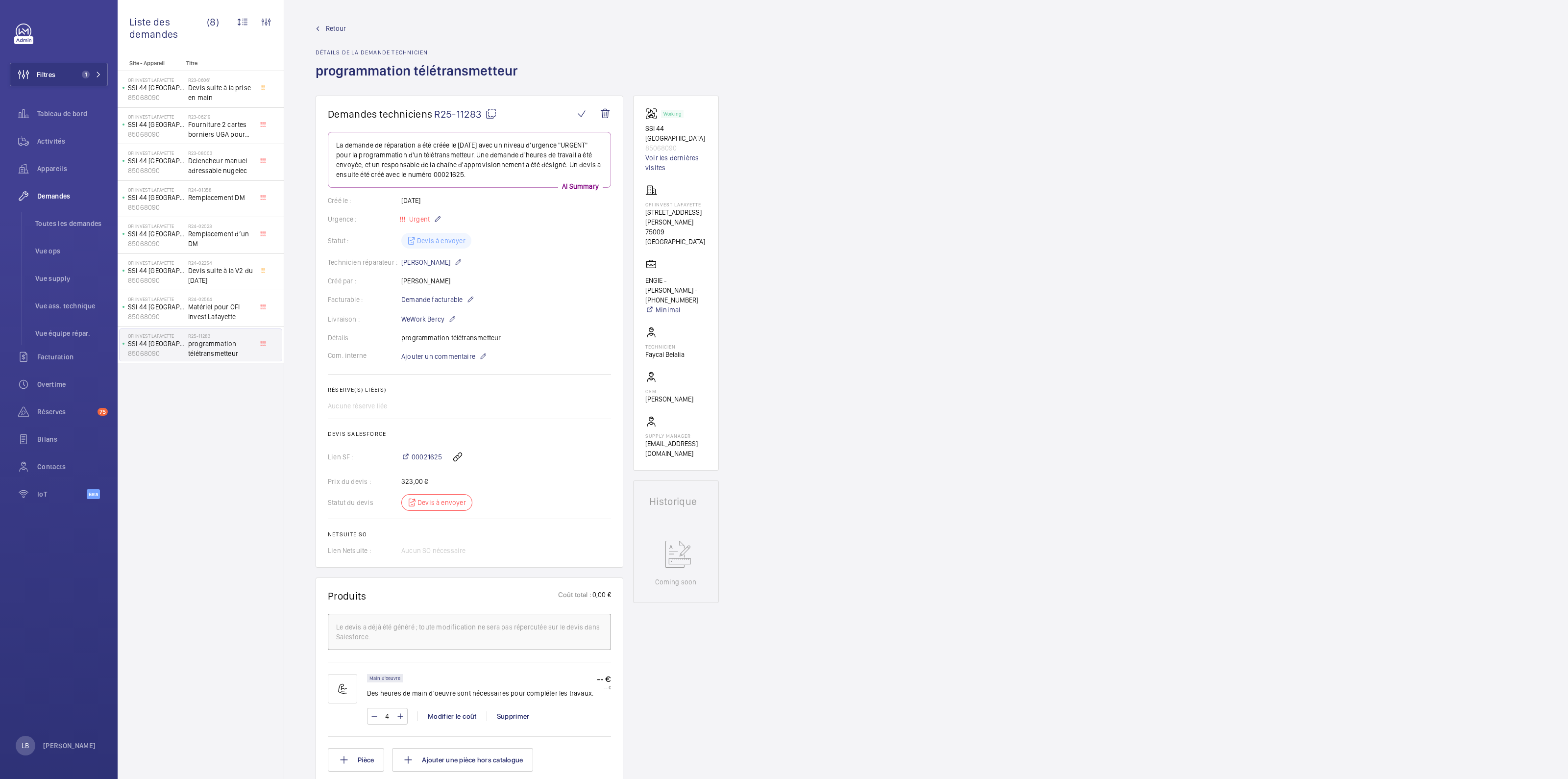
drag, startPoint x: 654, startPoint y: 52, endPoint x: 632, endPoint y: 54, distance: 22.1
click at [654, 52] on div "Retour Détails de la demande technicien programmation télétransmetteur" at bounding box center [926, 60] width 1221 height 72
click at [64, 68] on button "Filtres 1" at bounding box center [58, 74] width 98 height 24
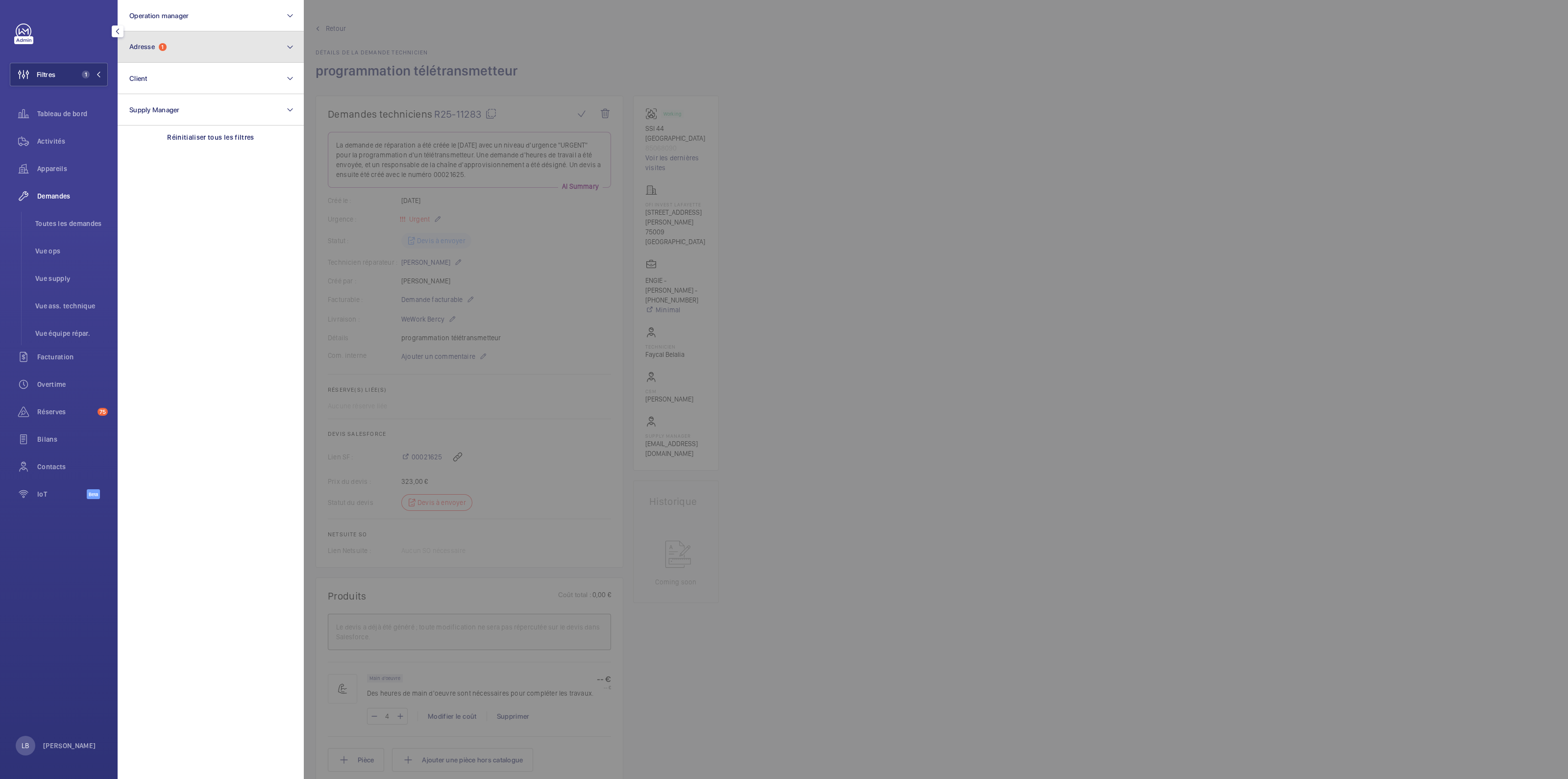
click at [177, 39] on button "Adresse 1" at bounding box center [211, 48] width 186 height 32
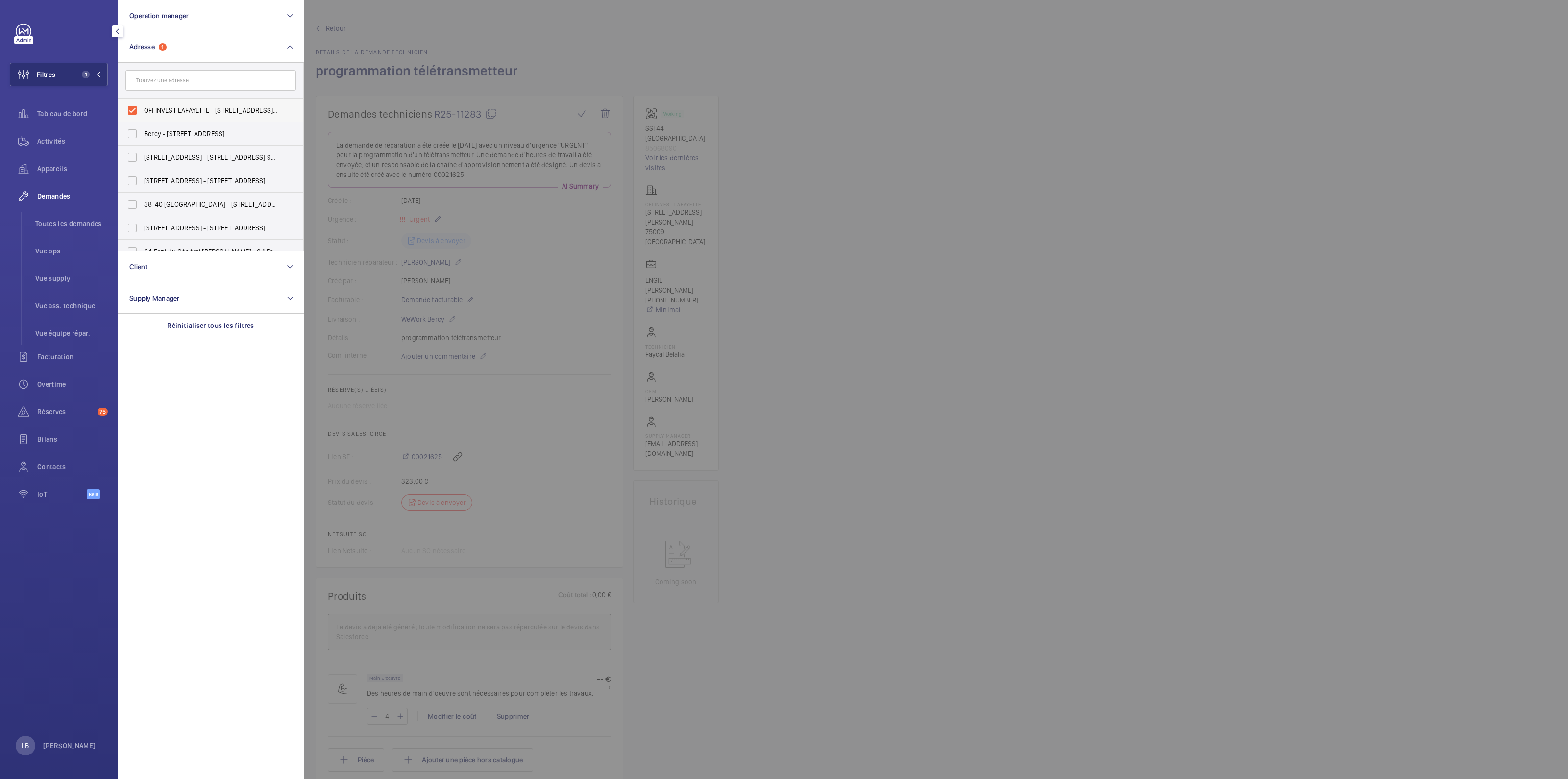
click at [136, 107] on label "OFI INVEST LAFAYETTE - [STREET_ADDRESS][PERSON_NAME]" at bounding box center [203, 110] width 170 height 24
click at [136, 107] on input "OFI INVEST LAFAYETTE - [STREET_ADDRESS][PERSON_NAME]" at bounding box center [132, 110] width 19 height 19
checkbox input "false"
click at [45, 144] on span "Activités" at bounding box center [72, 141] width 71 height 10
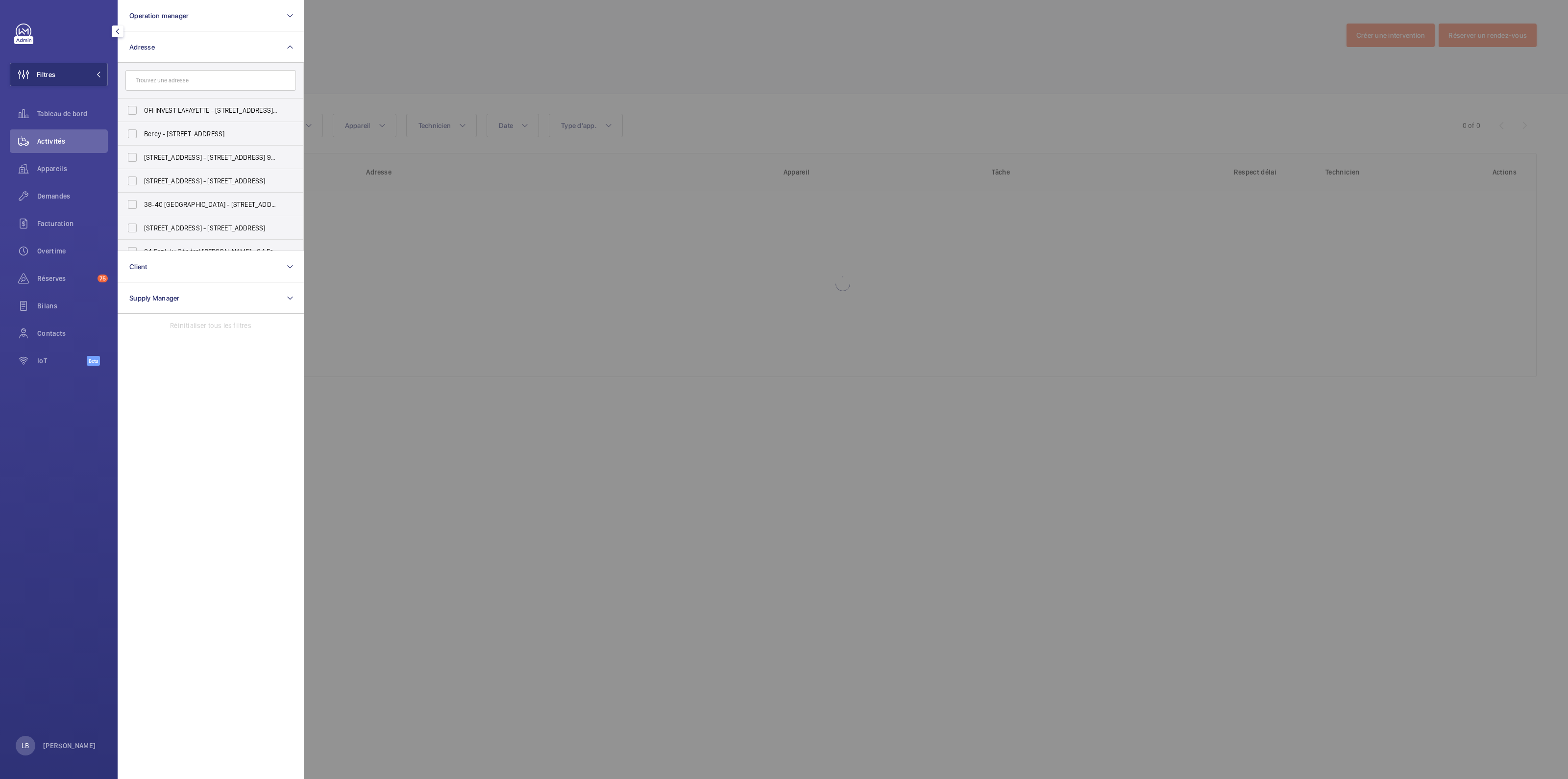
click at [525, 39] on div at bounding box center [1088, 389] width 1568 height 779
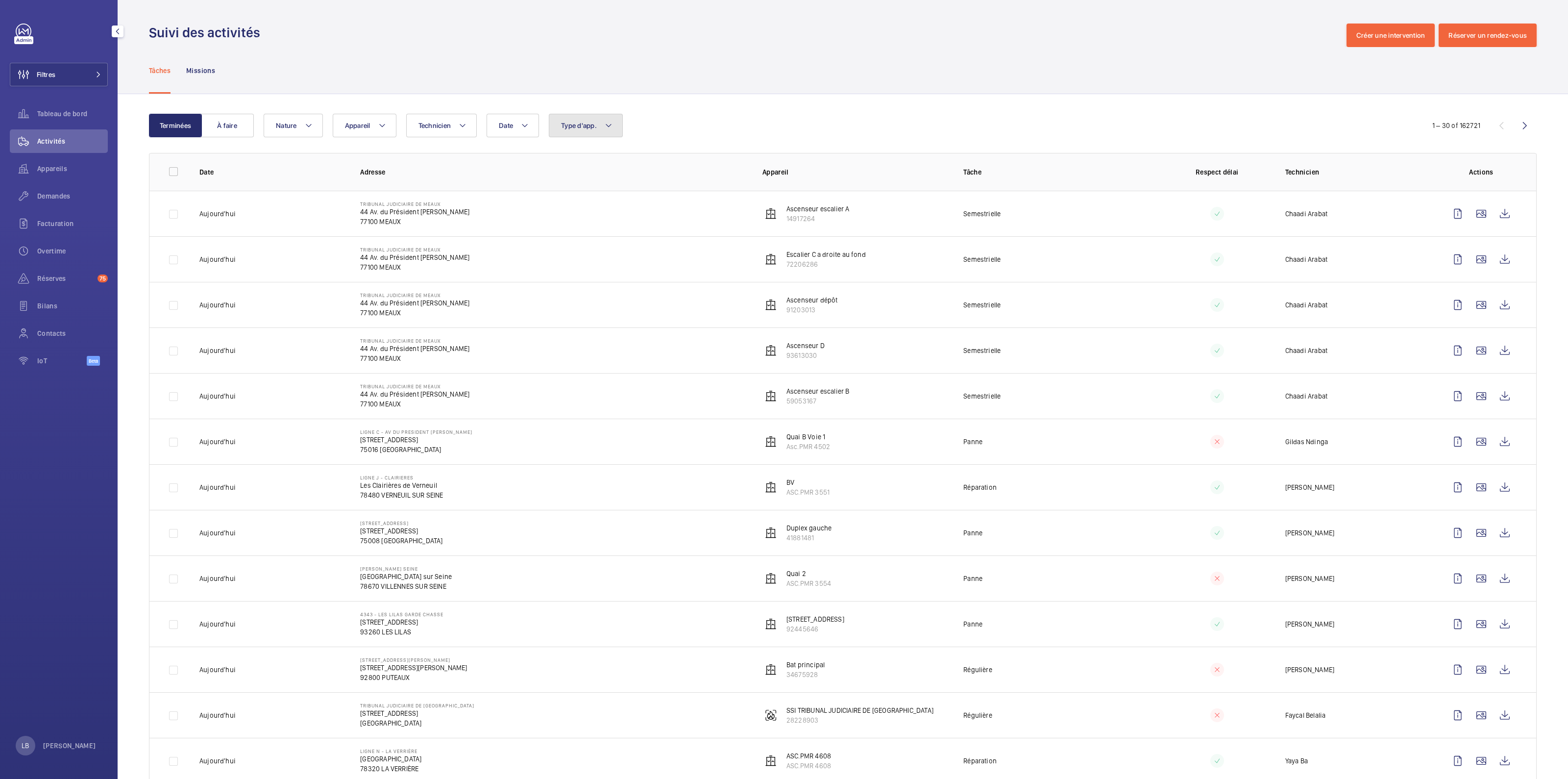
click at [603, 119] on button "Type d'app." at bounding box center [586, 125] width 74 height 24
click at [589, 261] on span "Sécurité incendie" at bounding box center [642, 263] width 135 height 10
click at [573, 261] on input "Sécurité incendie" at bounding box center [564, 263] width 19 height 19
checkbox input "true"
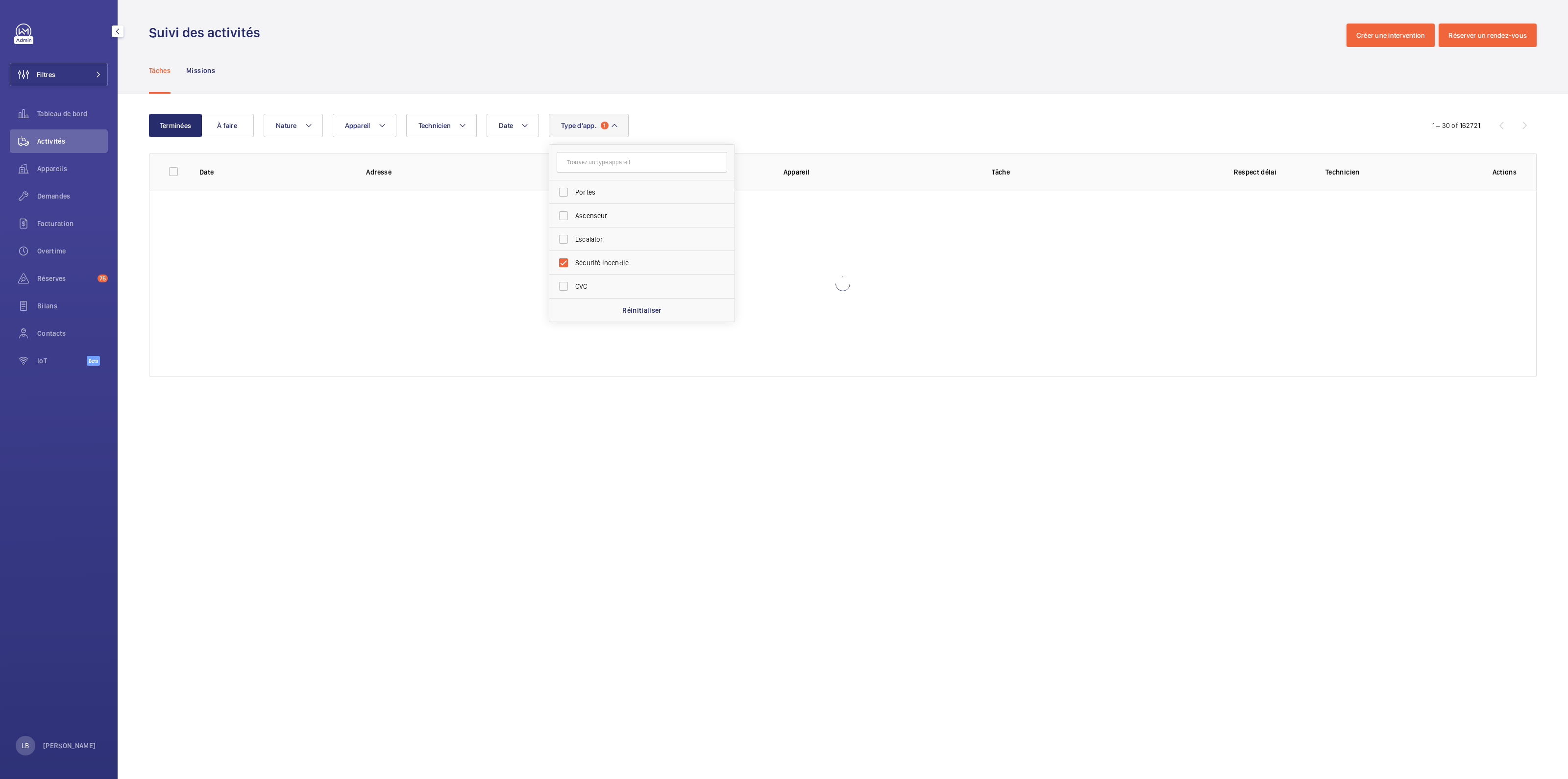
click at [789, 37] on div "Suivi des activités Créer une intervention Réserver un rendez-vous" at bounding box center [843, 35] width 1388 height 24
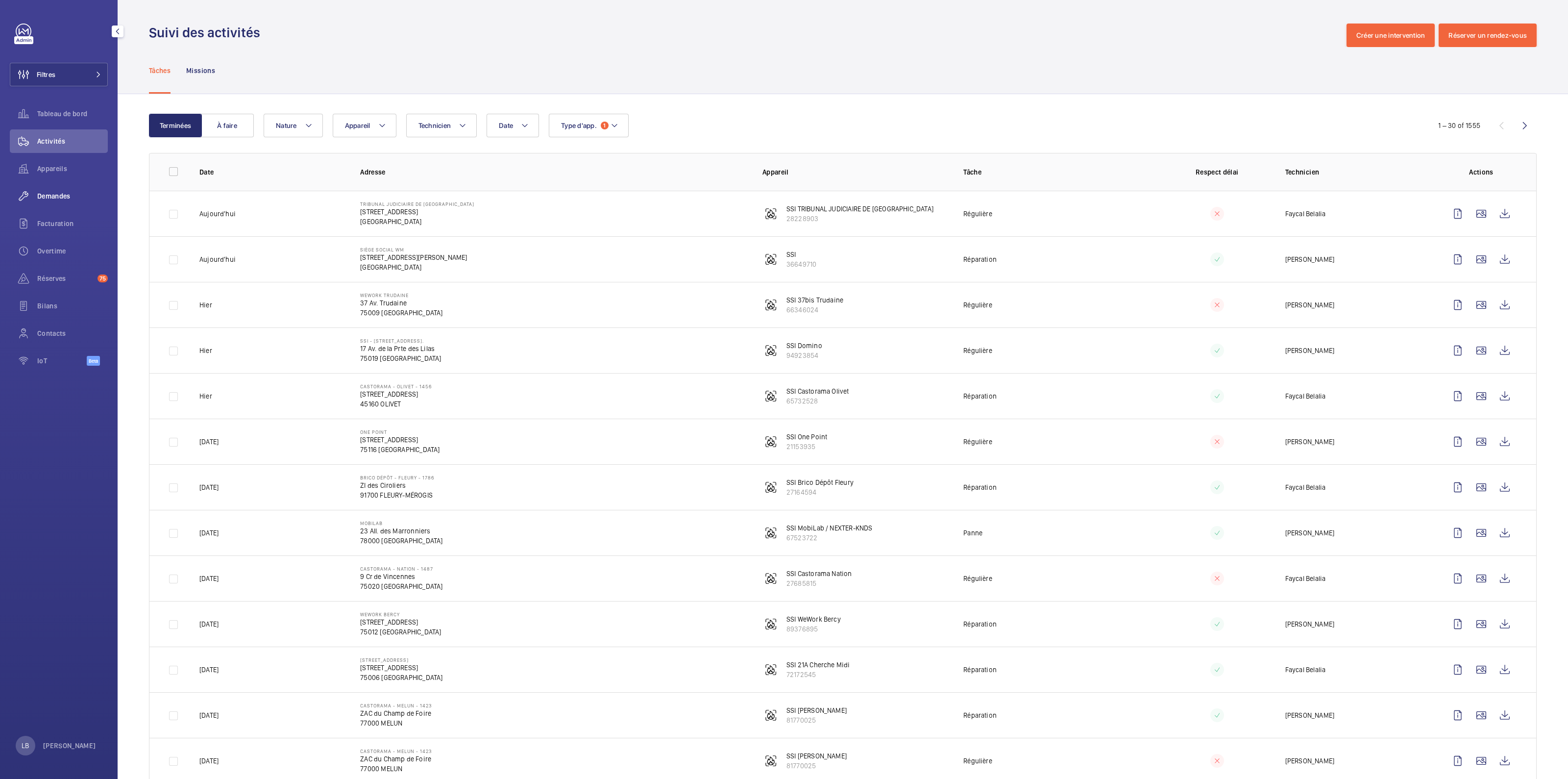
click at [41, 194] on span "Demandes" at bounding box center [72, 196] width 71 height 10
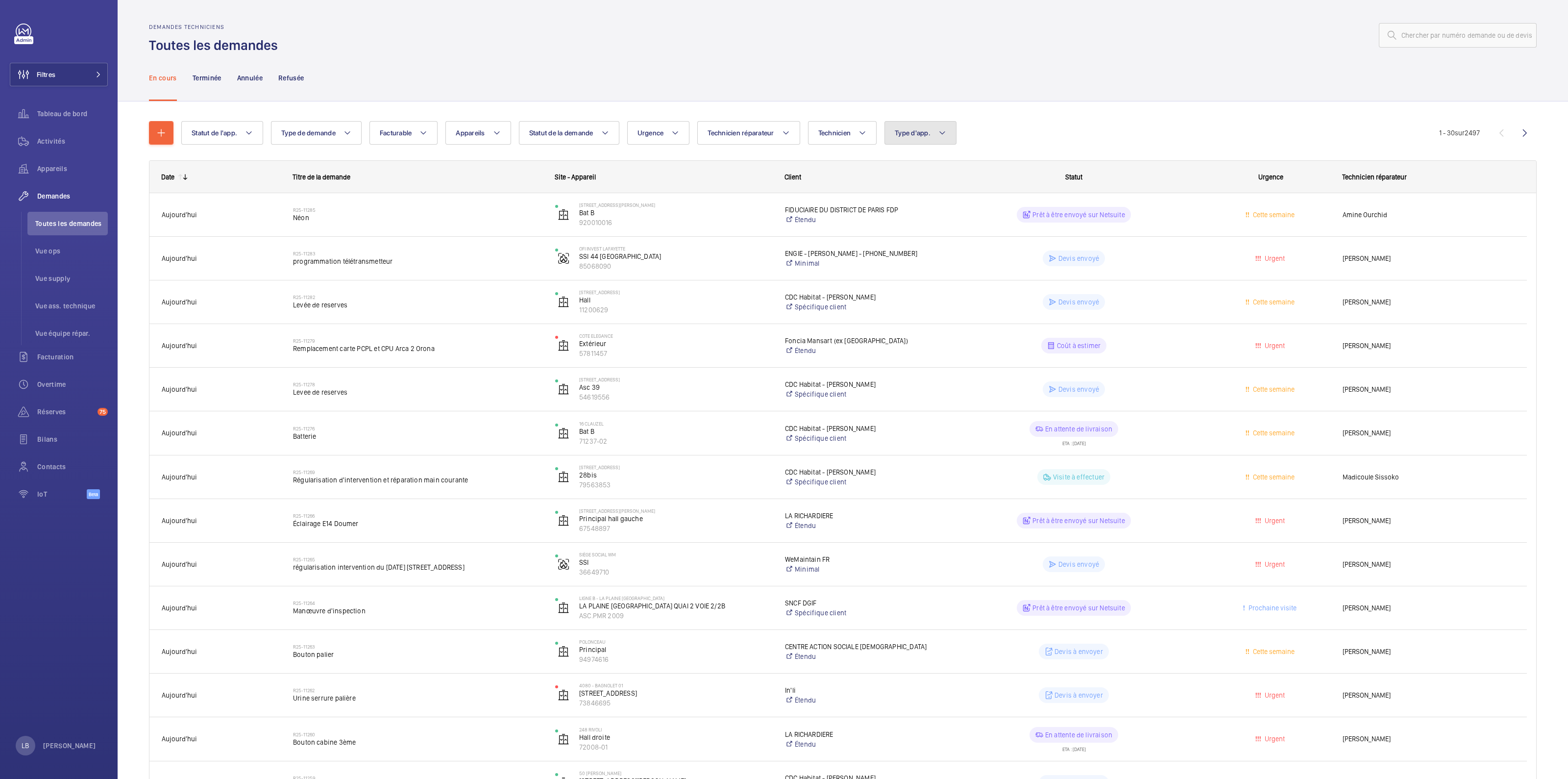
click at [919, 127] on button "Type d'app." at bounding box center [920, 133] width 72 height 24
click at [906, 230] on label "Sécurité incendie" at bounding box center [970, 233] width 170 height 24
click at [906, 230] on input "Sécurité incendie" at bounding box center [899, 233] width 19 height 19
checkbox input "true"
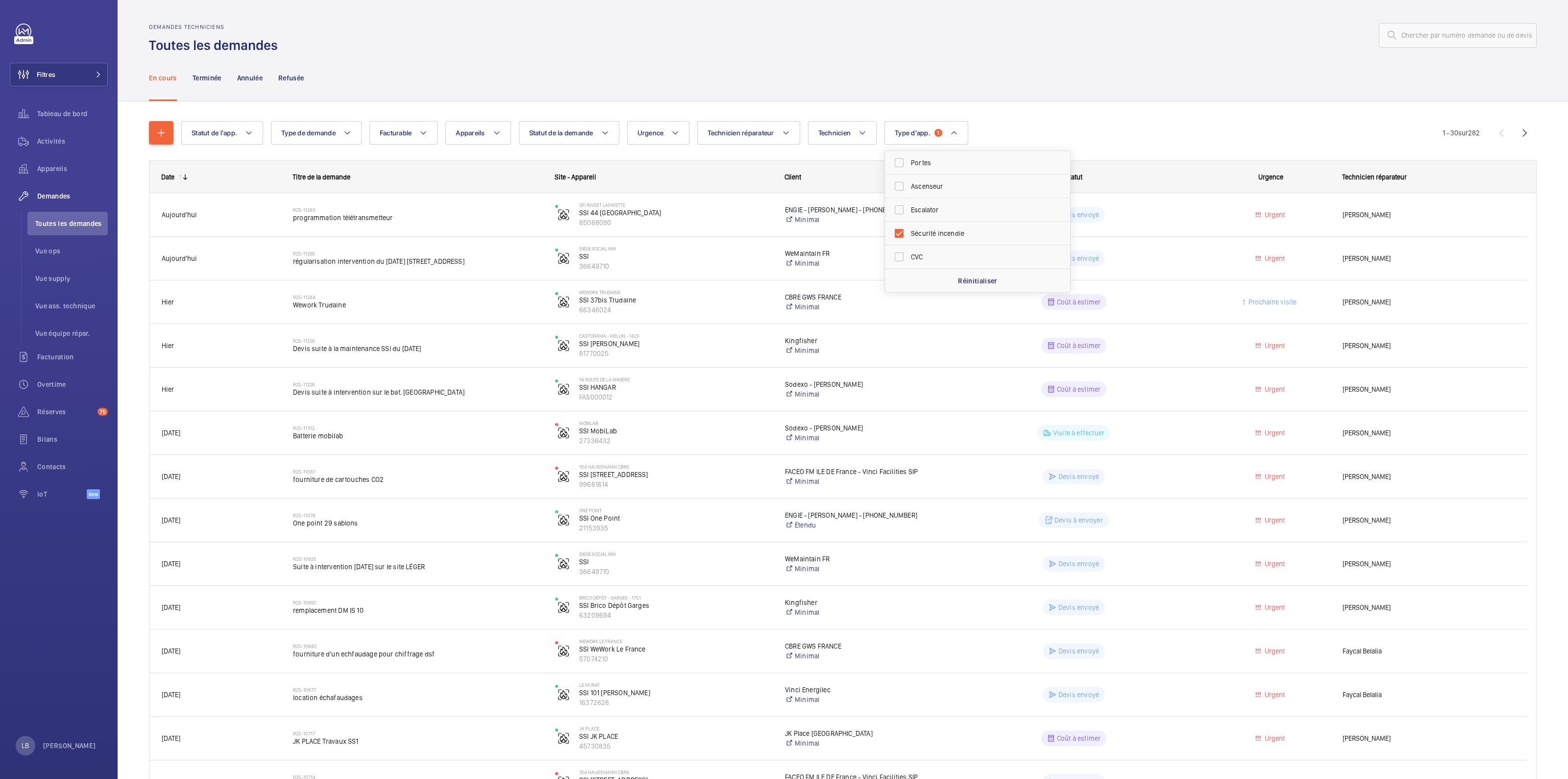
click at [1138, 67] on div "En cours Terminée Annulée Refusée" at bounding box center [843, 77] width 1388 height 46
